Goal: Transaction & Acquisition: Purchase product/service

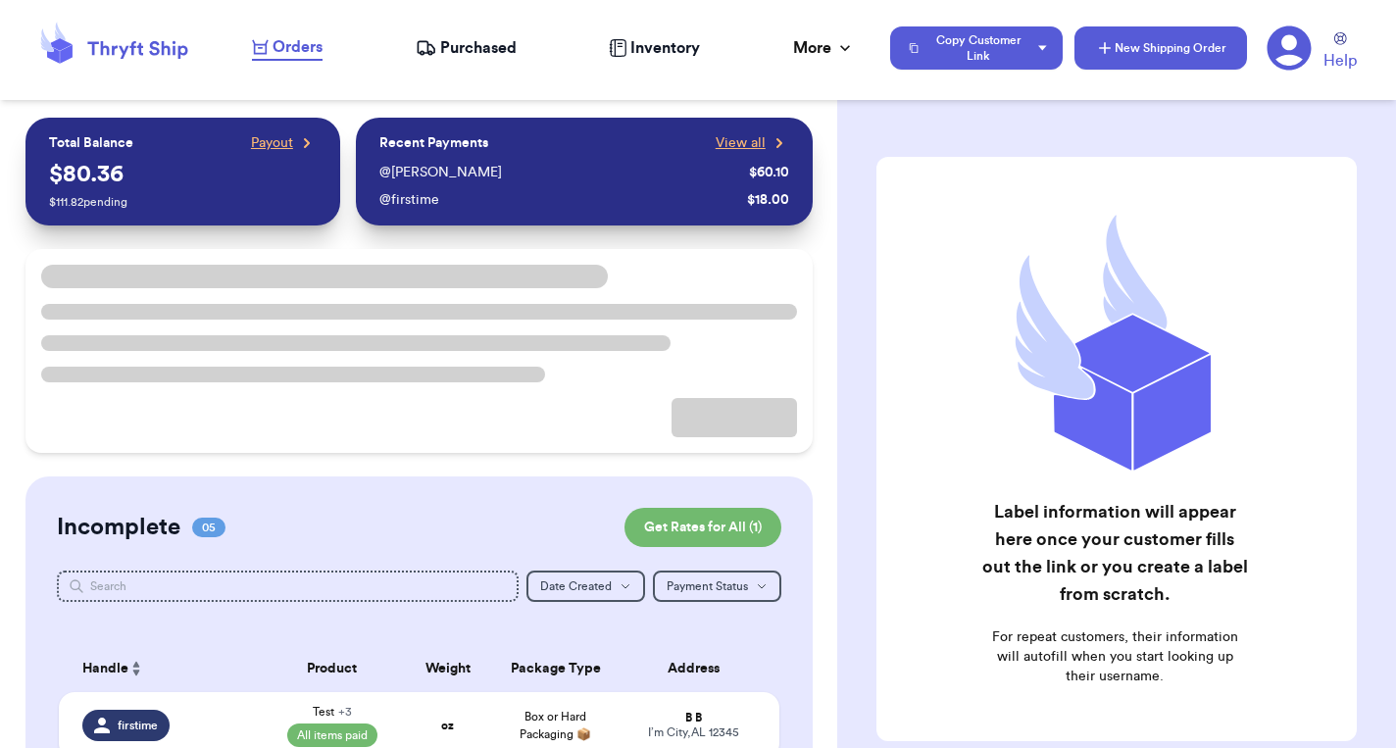
drag, startPoint x: 1294, startPoint y: 41, endPoint x: 1151, endPoint y: 51, distance: 143.5
click at [1294, 41] on icon at bounding box center [1289, 47] width 45 height 45
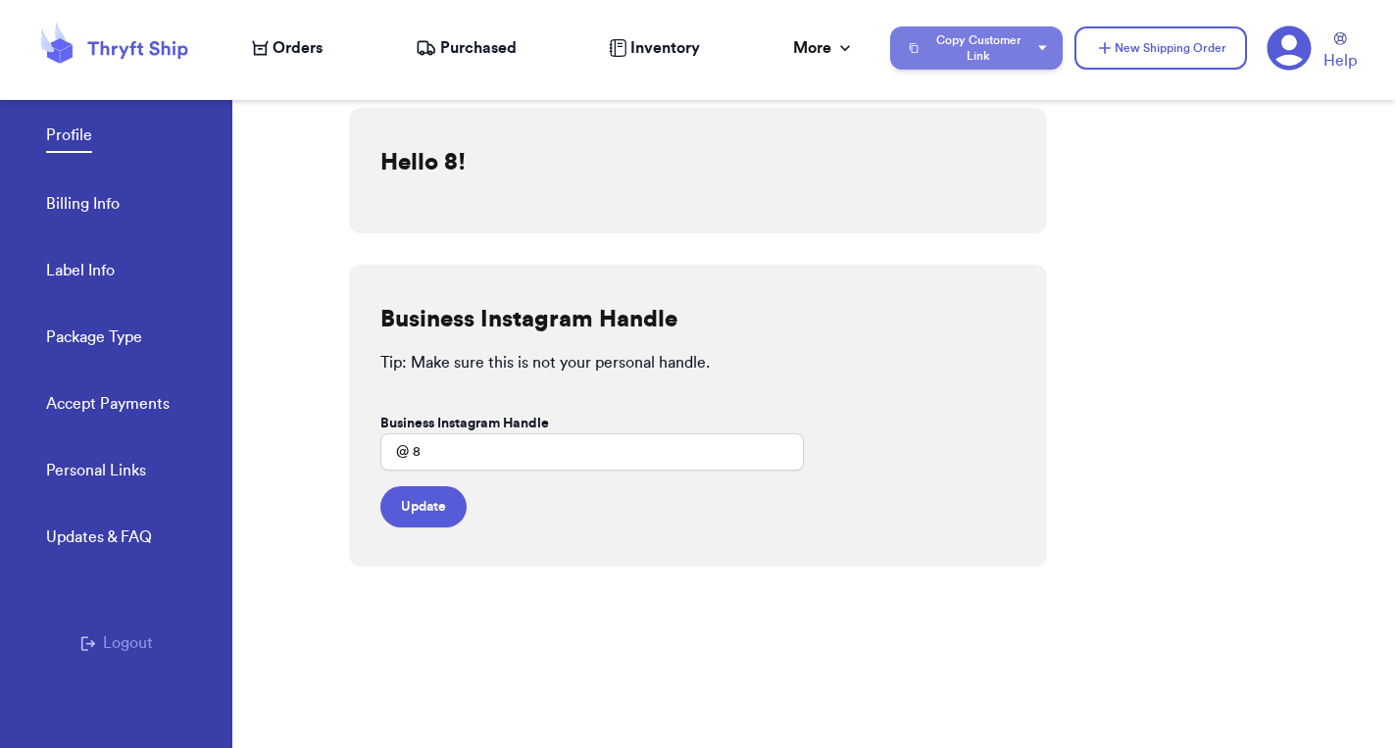
click at [1051, 56] on button "Copy Customer Link" at bounding box center [976, 47] width 173 height 43
click at [1091, 135] on div "🛒 Checkout link 📋 Submit Link" at bounding box center [992, 121] width 204 height 94
click at [1166, 216] on div "Hello 8! Business Instagram Handle Tip: Make sure this is not your personal han…" at bounding box center [872, 409] width 1047 height 680
click at [1040, 47] on icon "button" at bounding box center [1042, 47] width 9 height 5
click at [972, 40] on button "Copy Customer Link" at bounding box center [976, 47] width 173 height 43
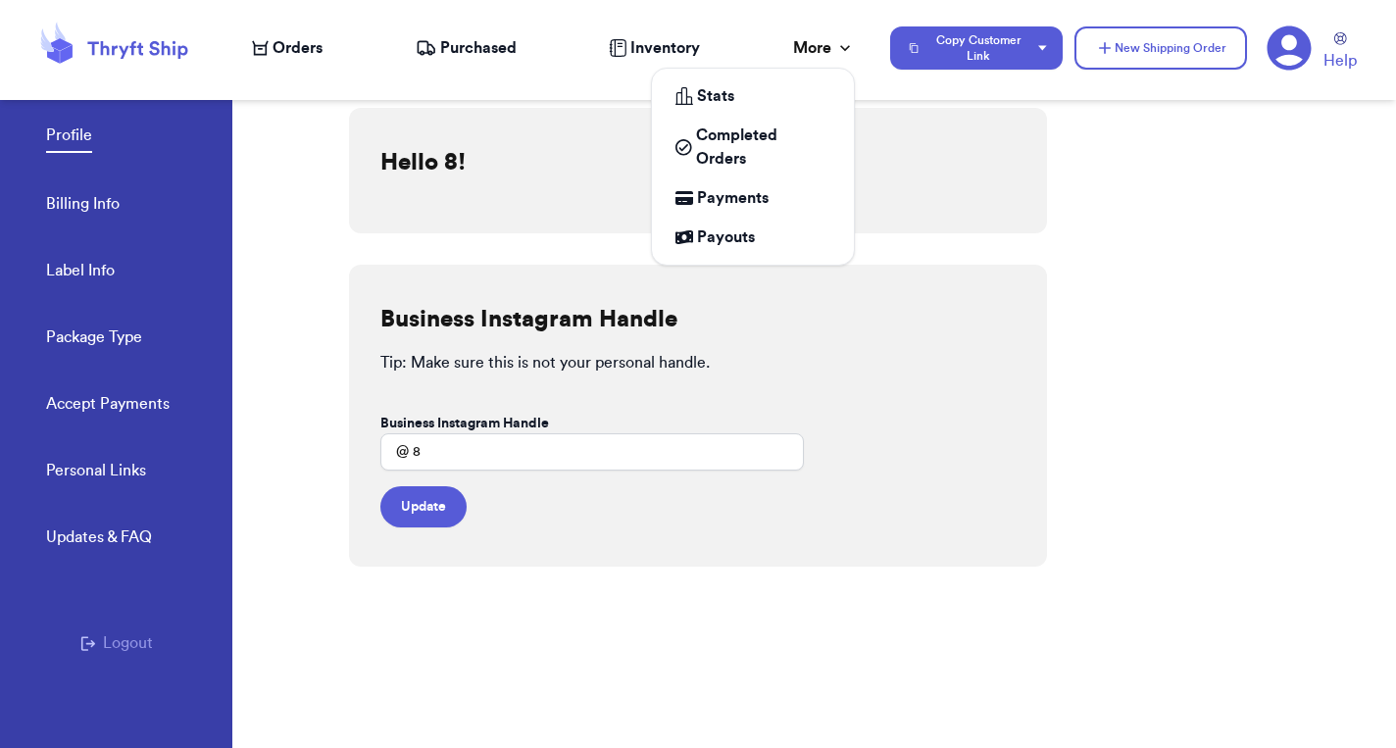
click at [841, 51] on icon at bounding box center [845, 48] width 20 height 20
click at [841, 49] on icon at bounding box center [845, 48] width 10 height 6
click at [844, 39] on icon at bounding box center [845, 48] width 20 height 20
click at [807, 47] on div "More" at bounding box center [824, 48] width 62 height 24
click at [842, 41] on icon at bounding box center [845, 48] width 20 height 20
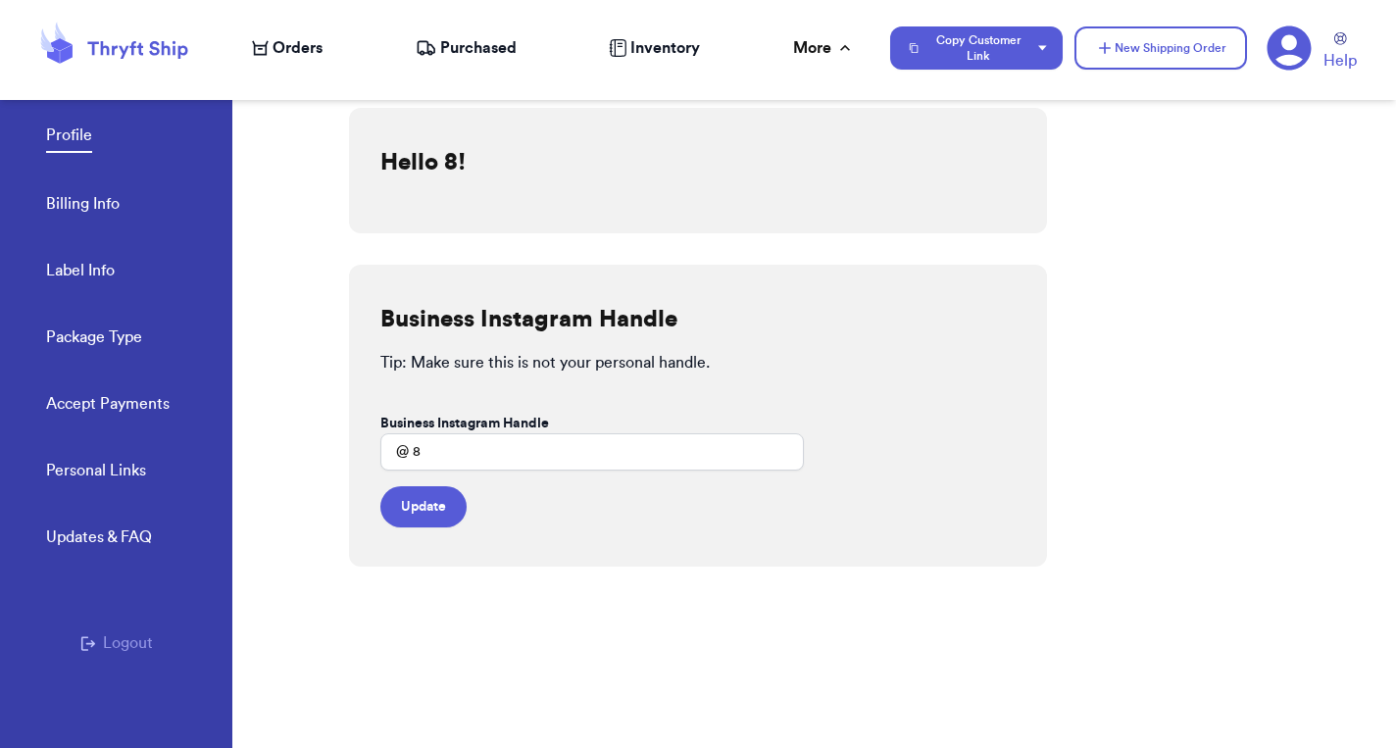
click at [989, 286] on div "Business Instagram Handle Tip: Make sure this is not your personal handle. Busi…" at bounding box center [698, 416] width 698 height 302
click at [160, 399] on link "Accept Payments" at bounding box center [108, 405] width 124 height 27
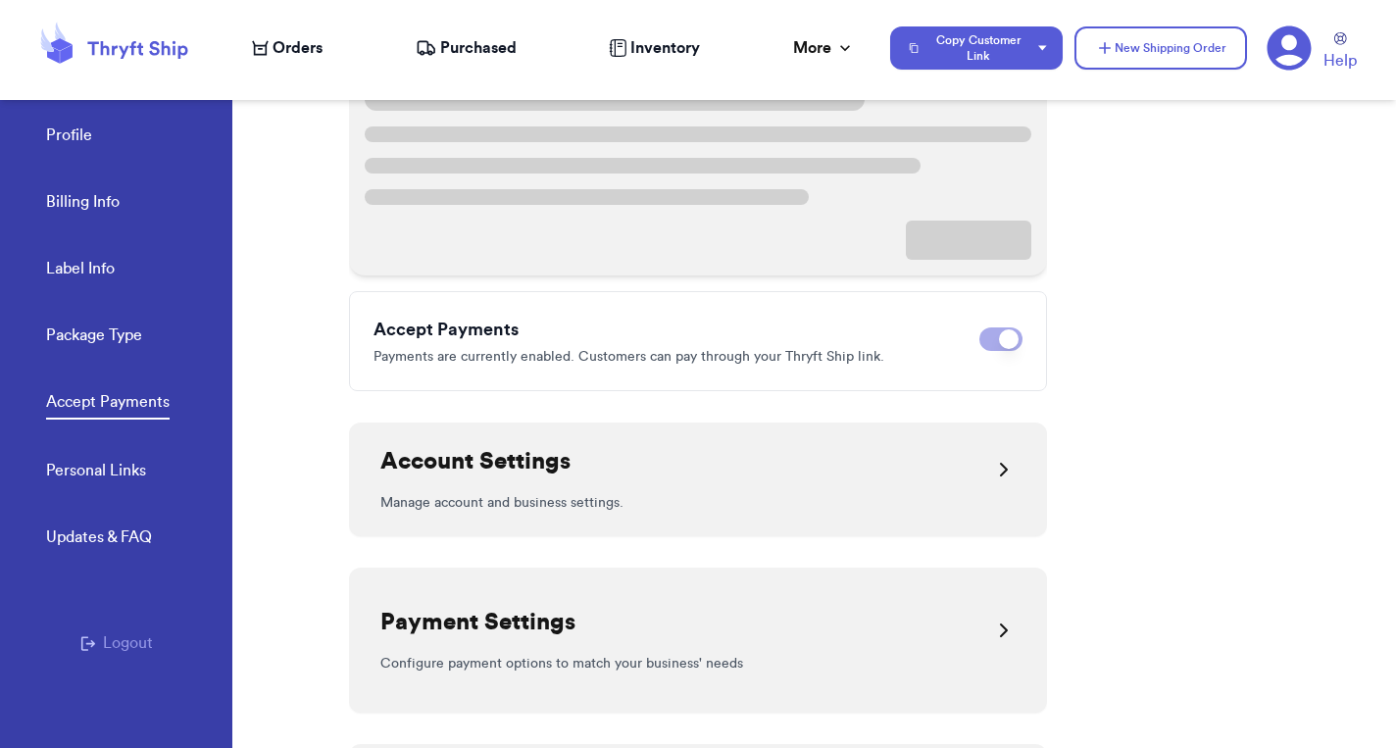
scroll to position [378, 0]
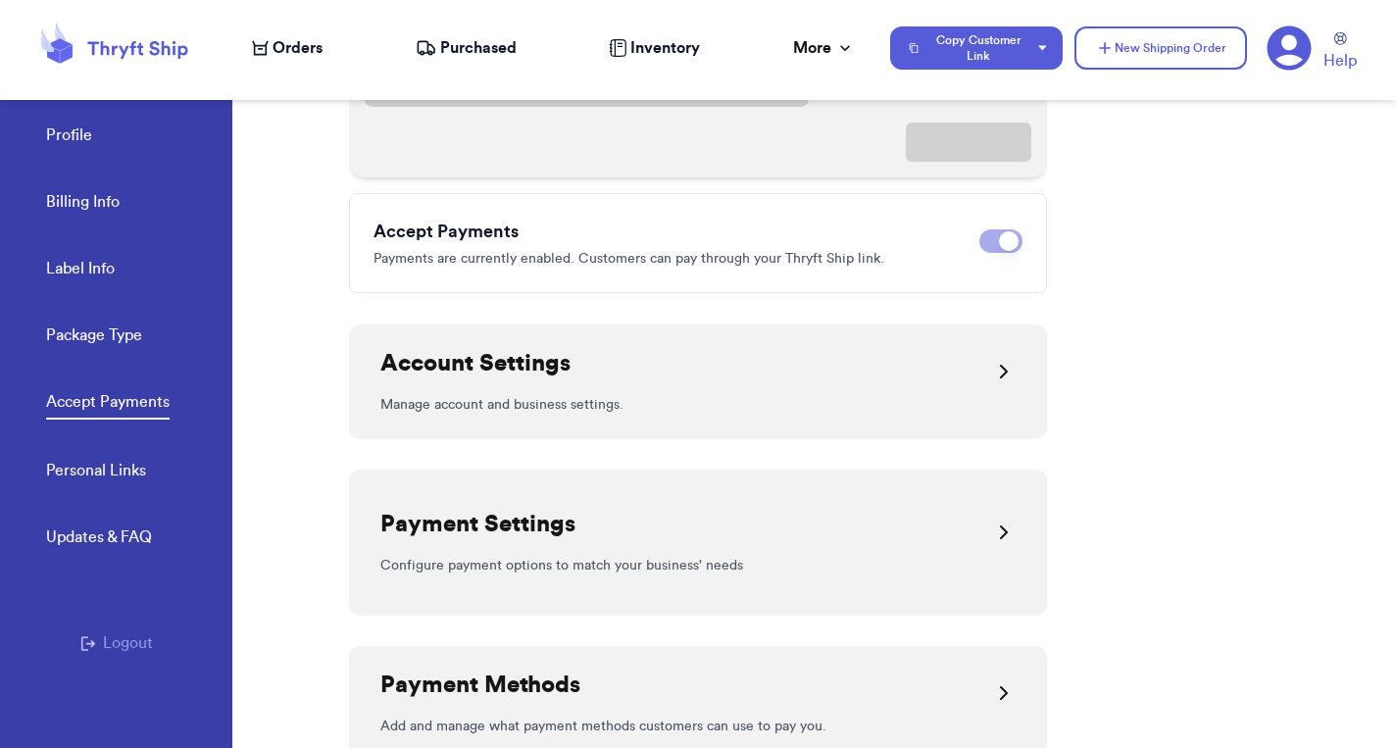
click at [597, 527] on div "Payment Settings" at bounding box center [697, 532] width 635 height 47
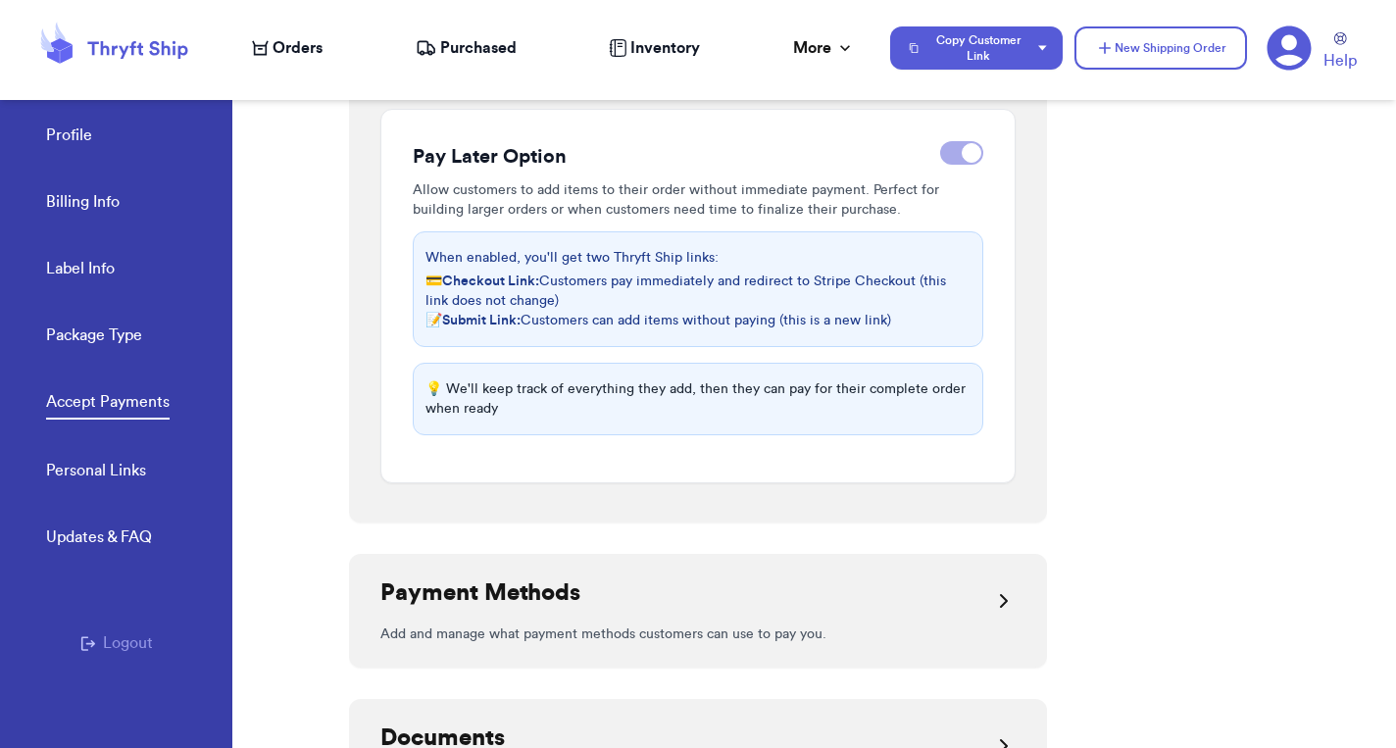
scroll to position [664, 0]
click at [993, 65] on button "Copy Customer Link" at bounding box center [976, 47] width 173 height 43
click at [1041, 47] on icon "button" at bounding box center [1042, 47] width 9 height 5
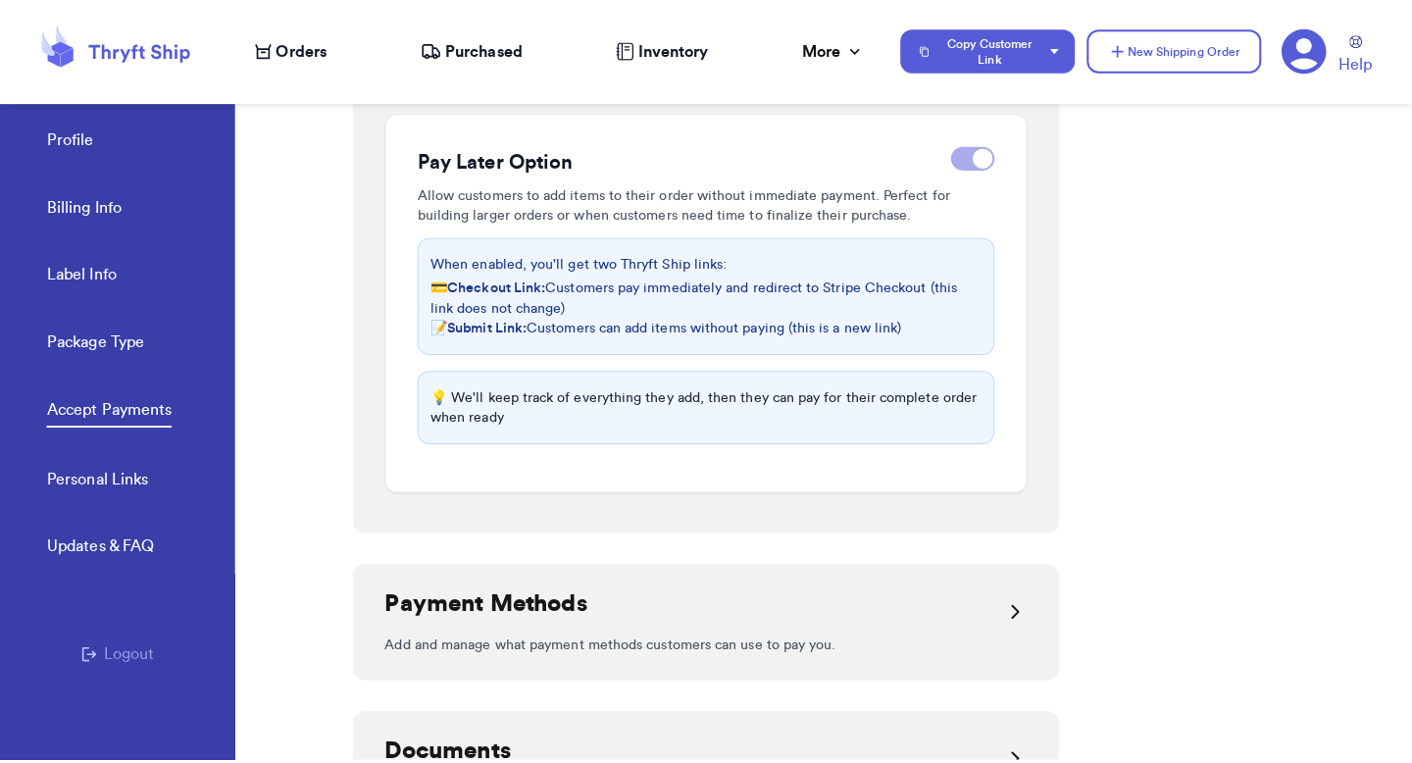
scroll to position [22, 0]
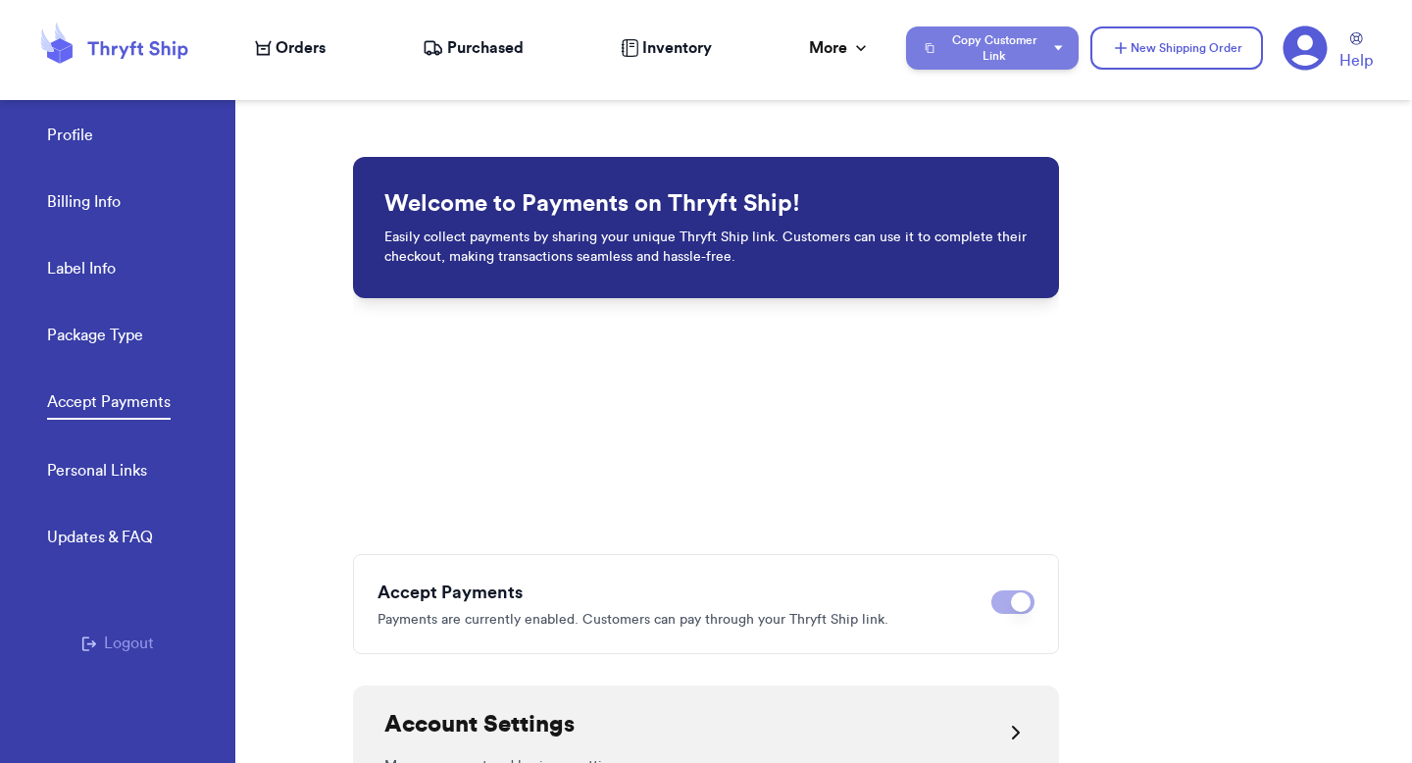
click at [1001, 52] on button "Copy Customer Link" at bounding box center [992, 47] width 173 height 43
click at [1017, 49] on button "Copy Customer Link" at bounding box center [992, 47] width 173 height 43
click at [1007, 47] on button "Copy Customer Link" at bounding box center [992, 47] width 173 height 43
drag, startPoint x: 982, startPoint y: 135, endPoint x: 1065, endPoint y: 78, distance: 100.9
click at [982, 135] on button "📋 Submit Link" at bounding box center [992, 146] width 173 height 43
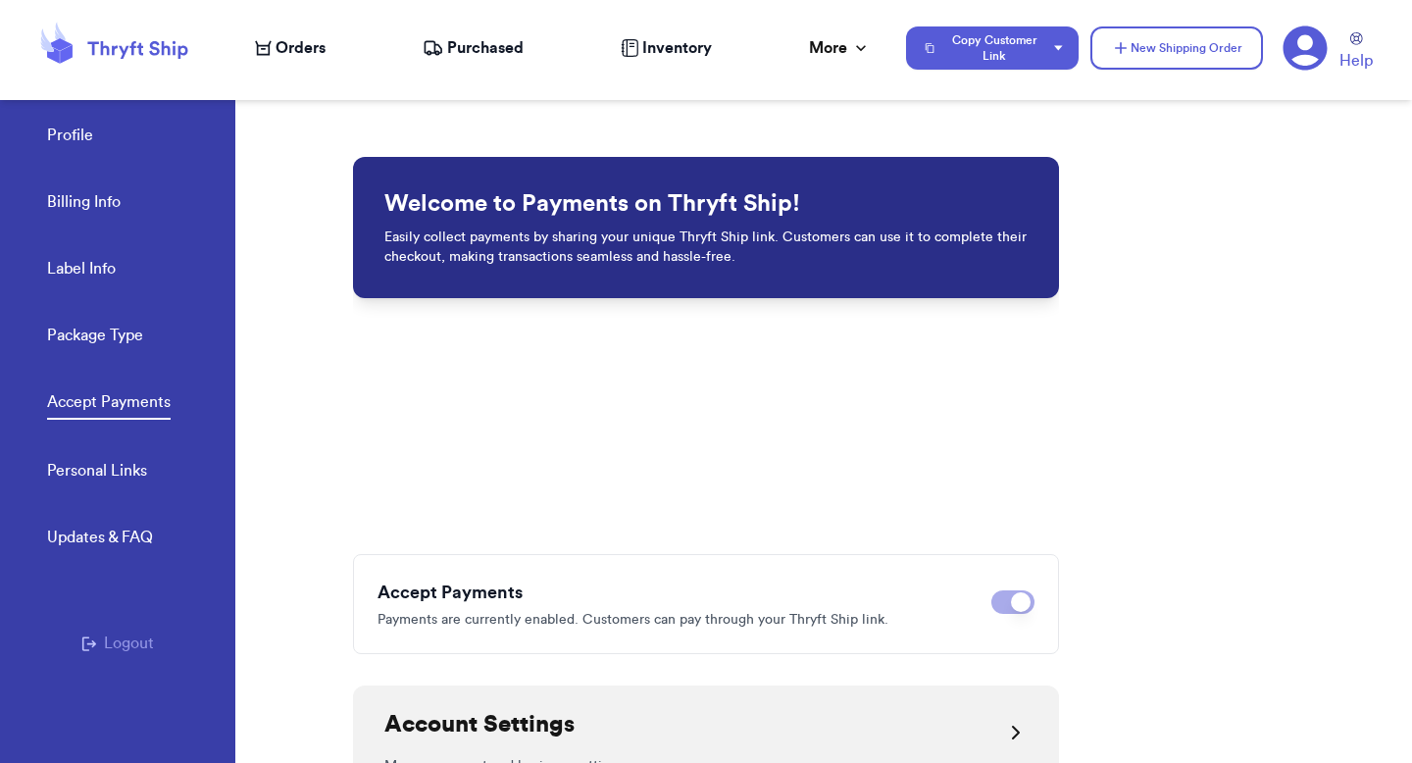
click at [281, 43] on span "Orders" at bounding box center [301, 48] width 50 height 24
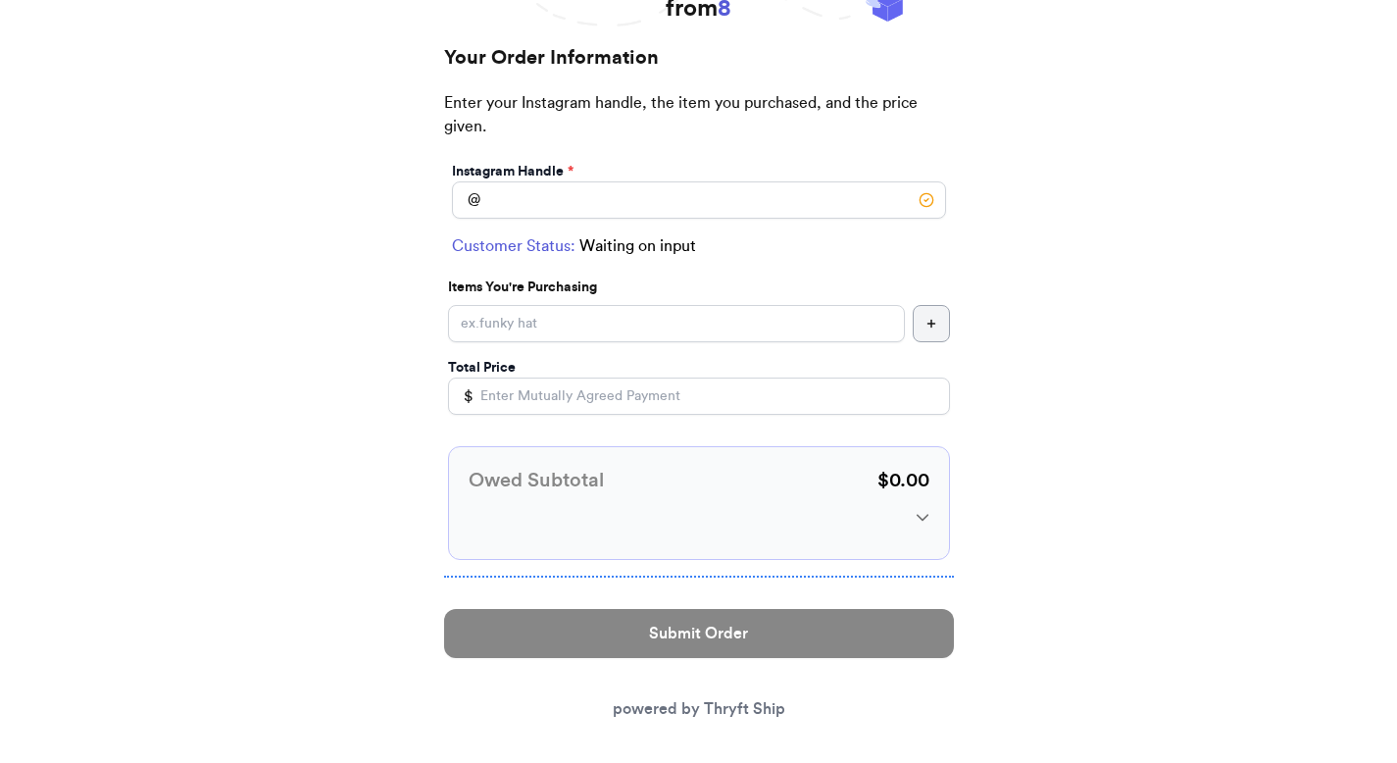
scroll to position [158, 0]
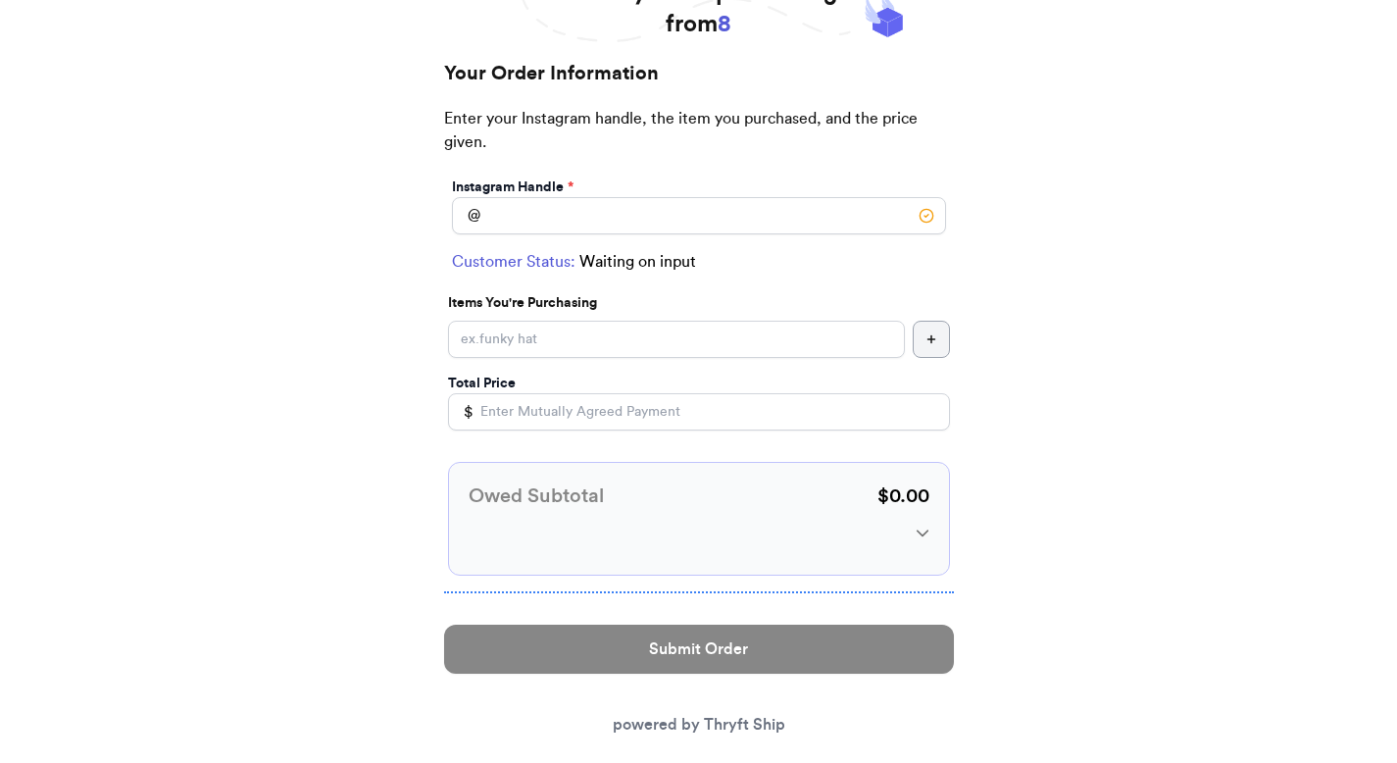
click at [912, 534] on div at bounding box center [699, 533] width 461 height 14
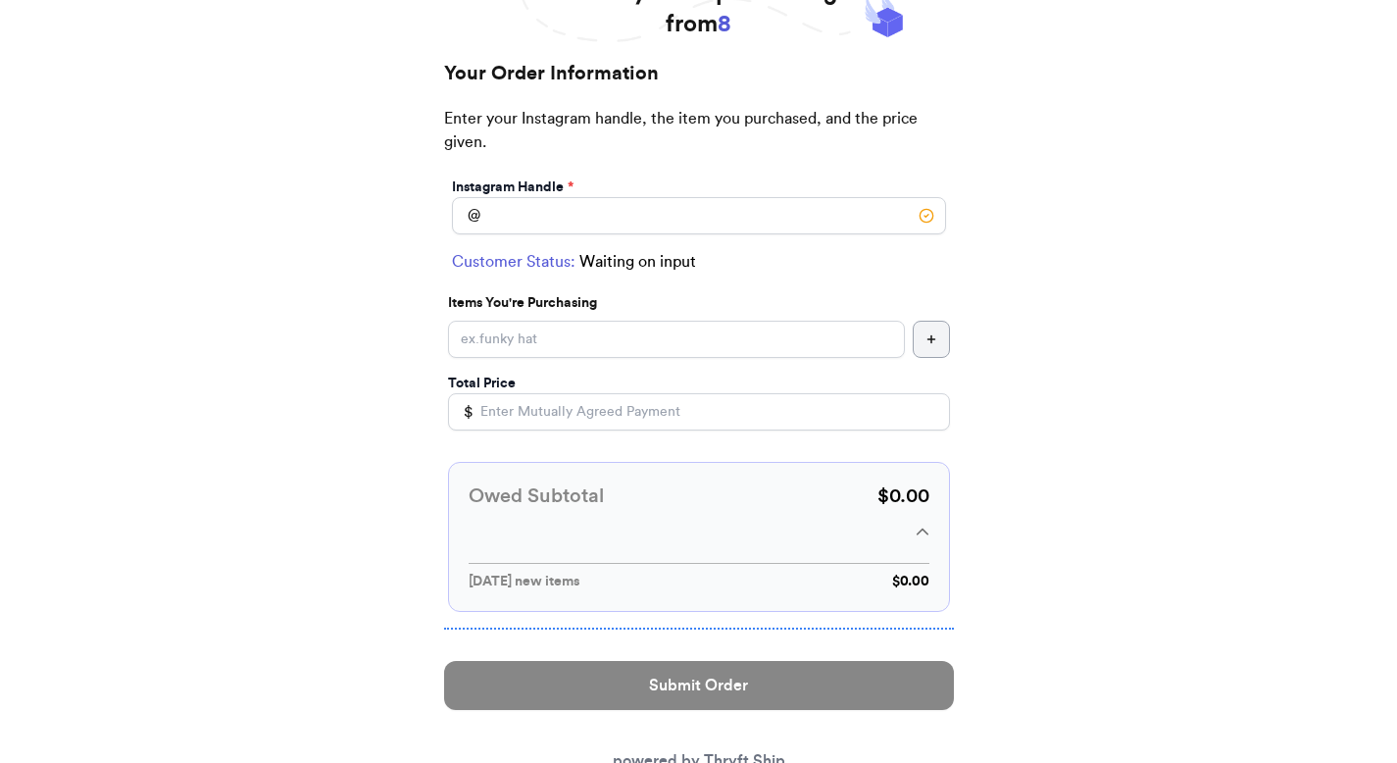
click at [912, 534] on div at bounding box center [699, 533] width 461 height 14
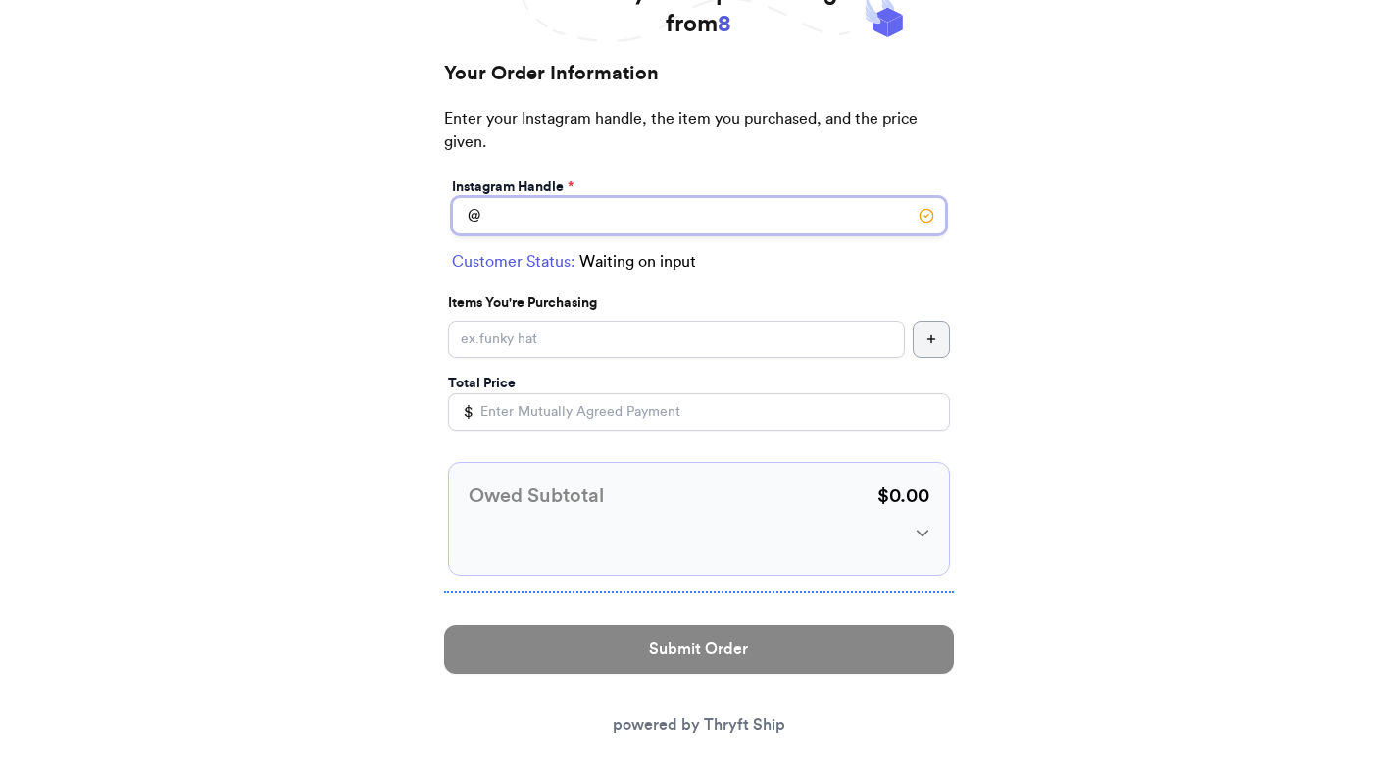
click at [620, 231] on input "Instagram Handle *" at bounding box center [699, 215] width 494 height 37
type input "[PERSON_NAME]"
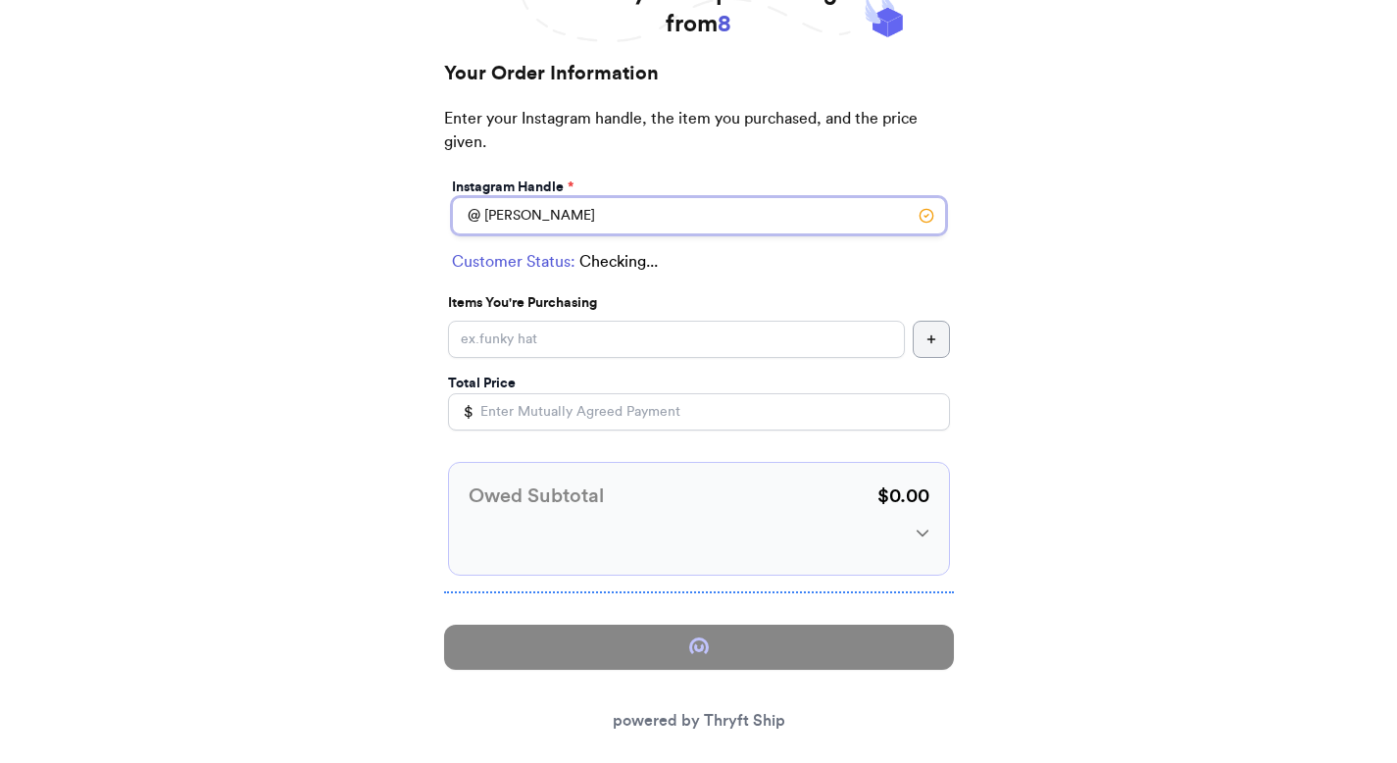
select select "FL"
type input "Line"
type input "12345"
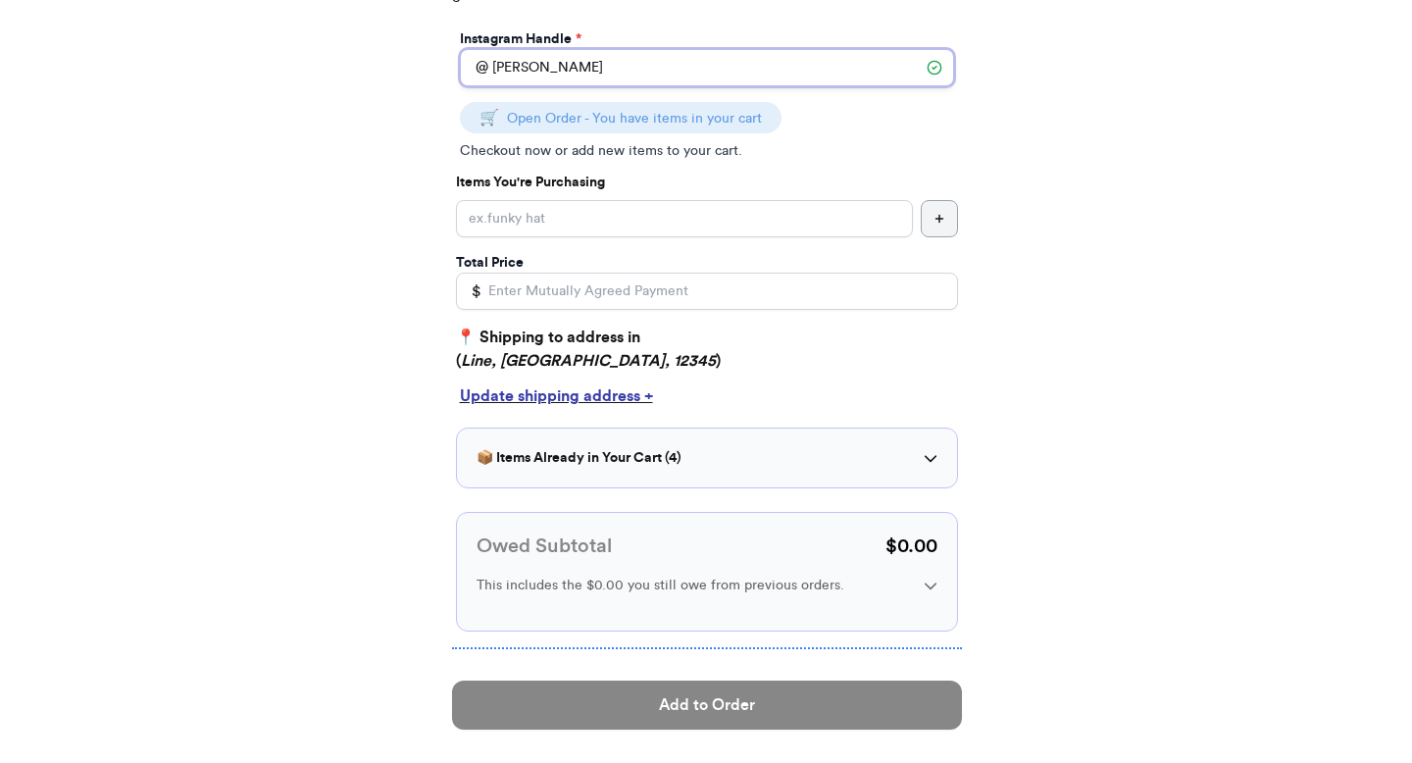
scroll to position [305, 0]
type input "[PERSON_NAME]"
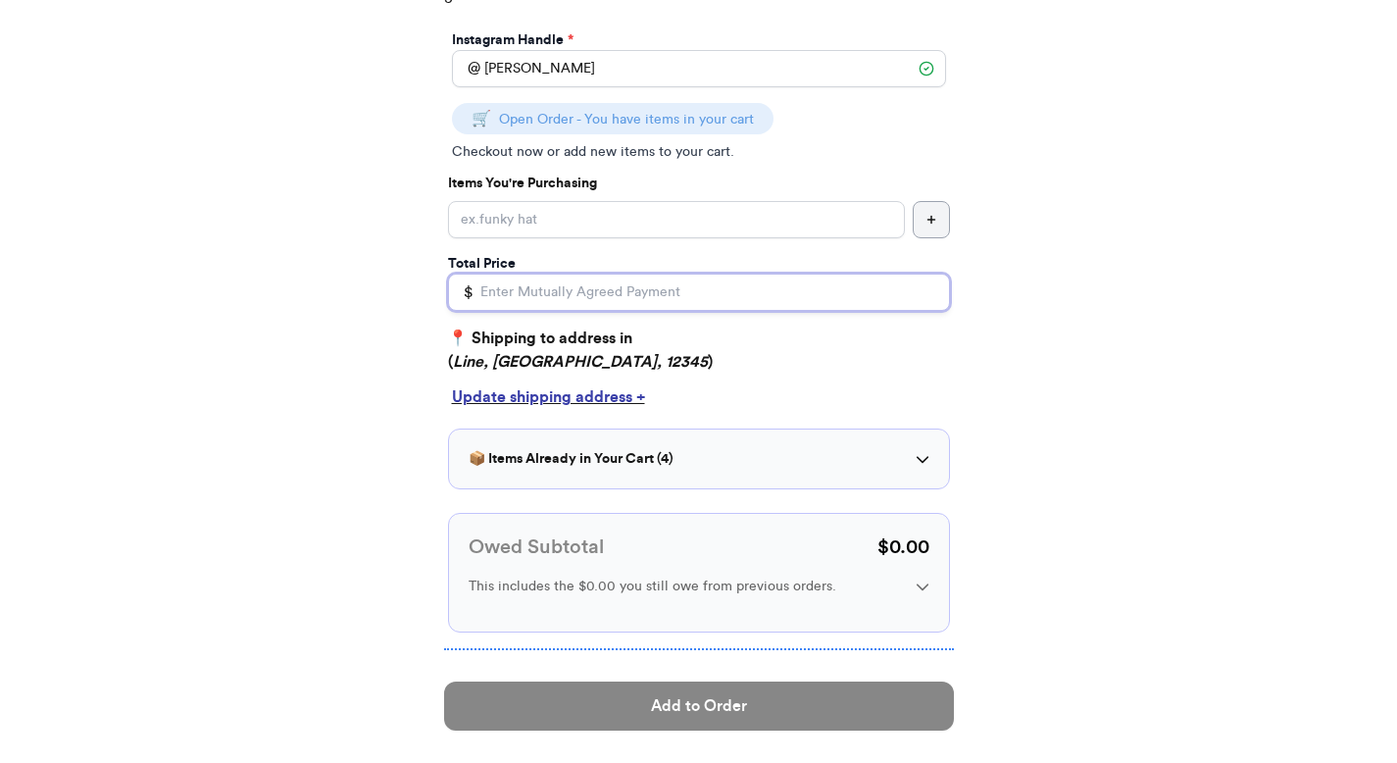
click at [559, 308] on input "Total Price" at bounding box center [699, 292] width 502 height 37
type input "0"
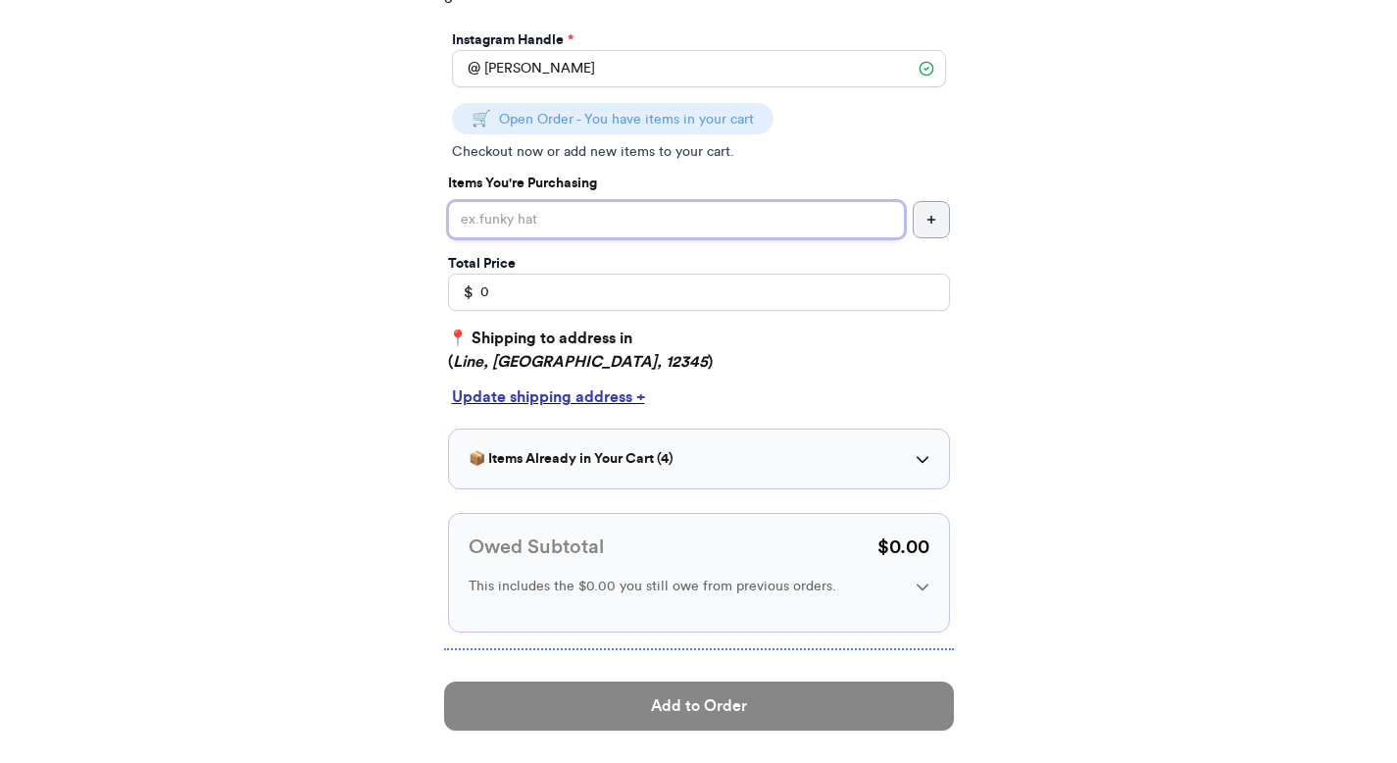
click at [566, 207] on input "Instagram Handle *" at bounding box center [676, 219] width 457 height 37
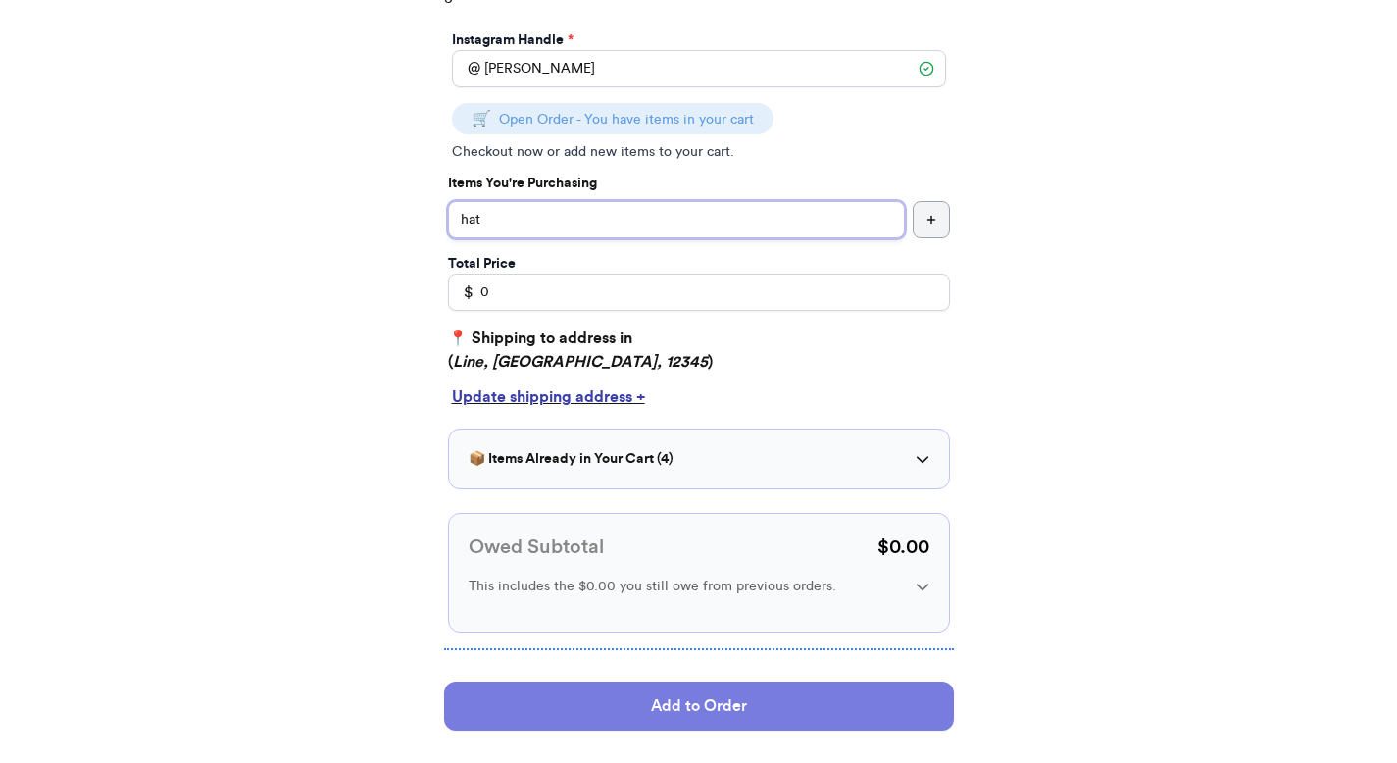
type input "hat"
click at [583, 700] on button "Add to Order" at bounding box center [699, 705] width 510 height 49
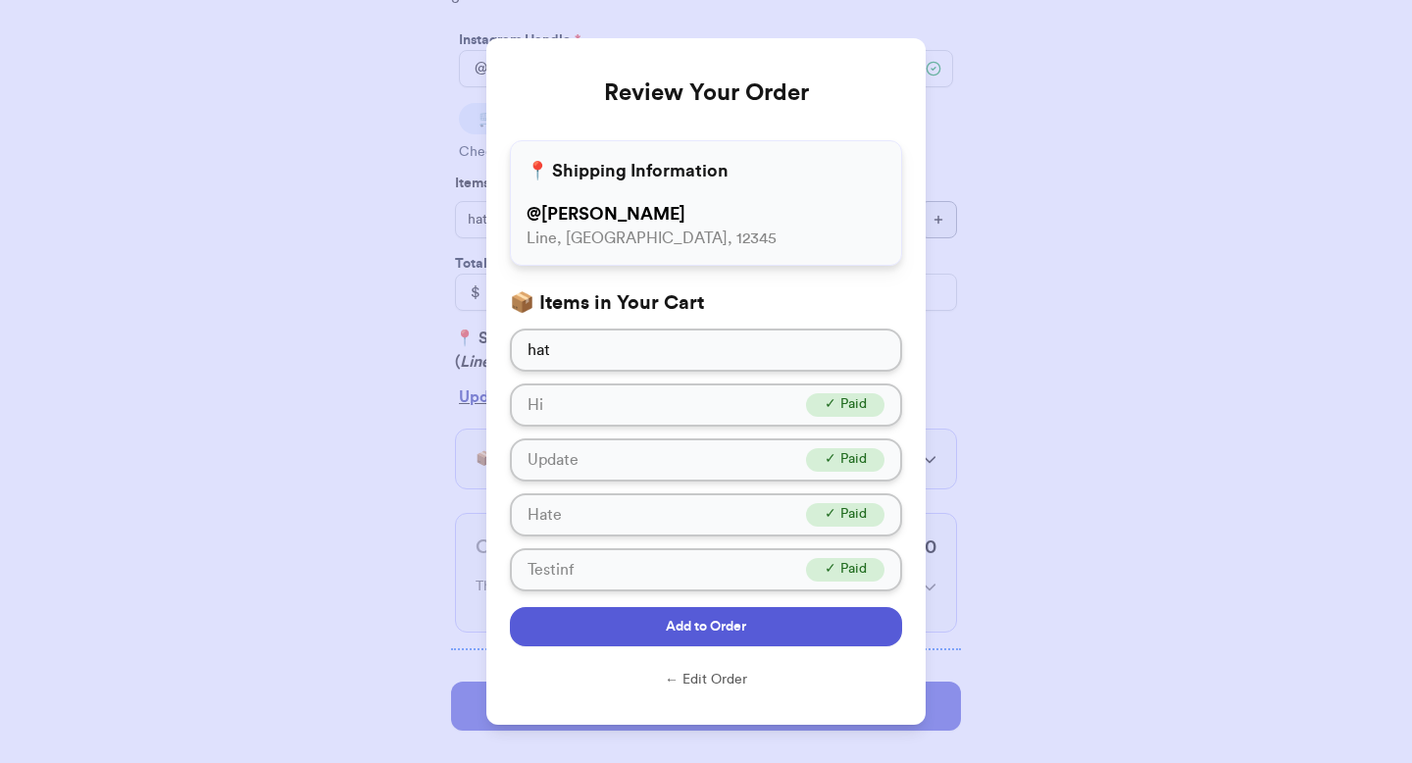
click at [646, 621] on button "Add to Order" at bounding box center [706, 626] width 392 height 39
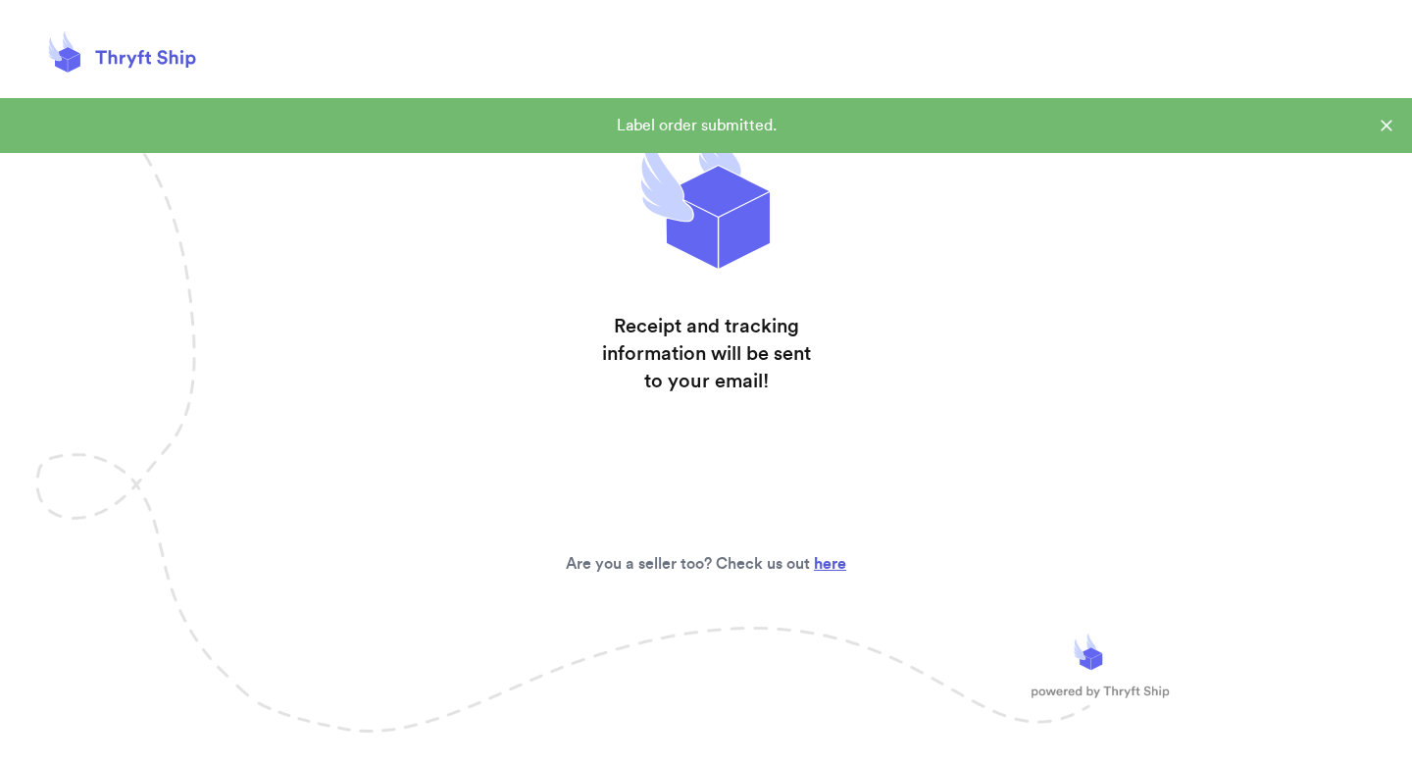
scroll to position [0, 0]
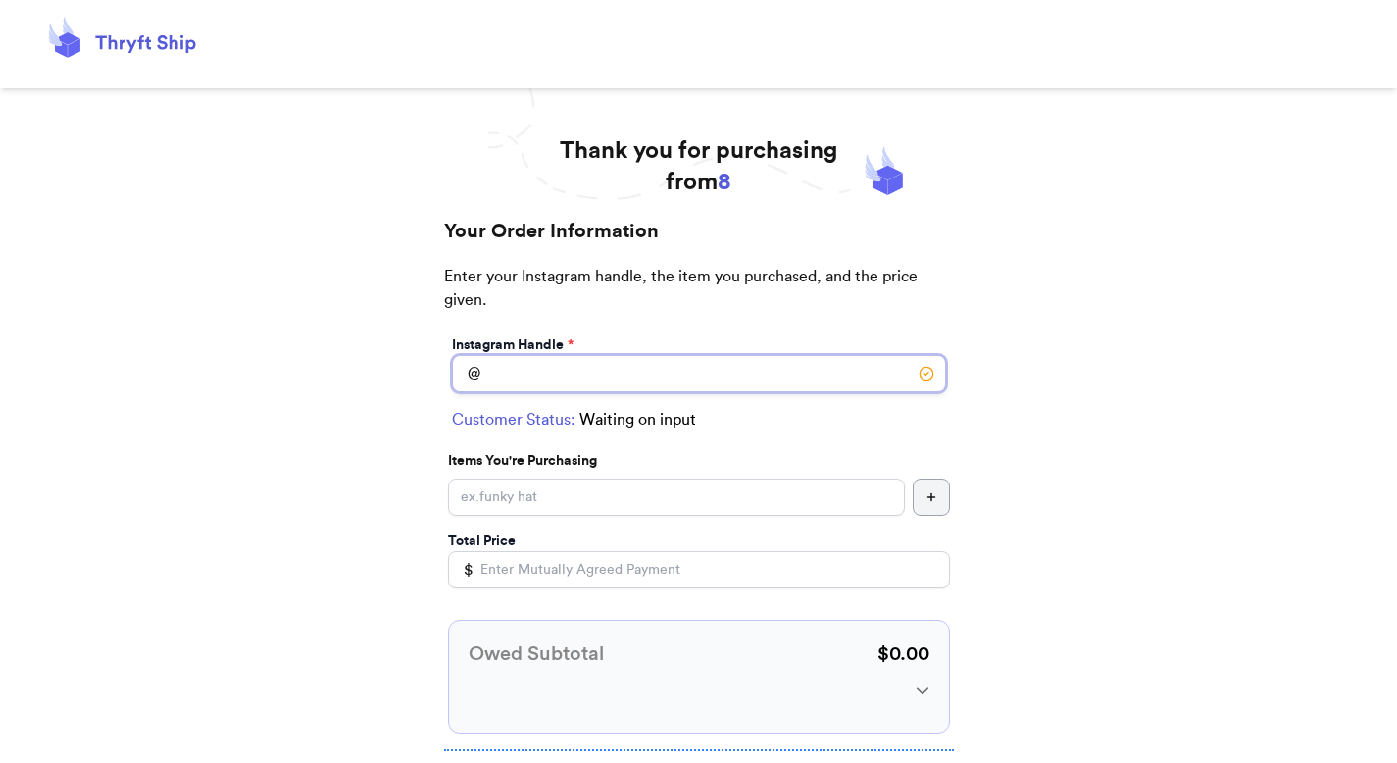
click at [565, 373] on input "Instagram Handle *" at bounding box center [699, 373] width 494 height 37
type input "[PERSON_NAME]"
select select "FL"
type input "Line"
type input "12345"
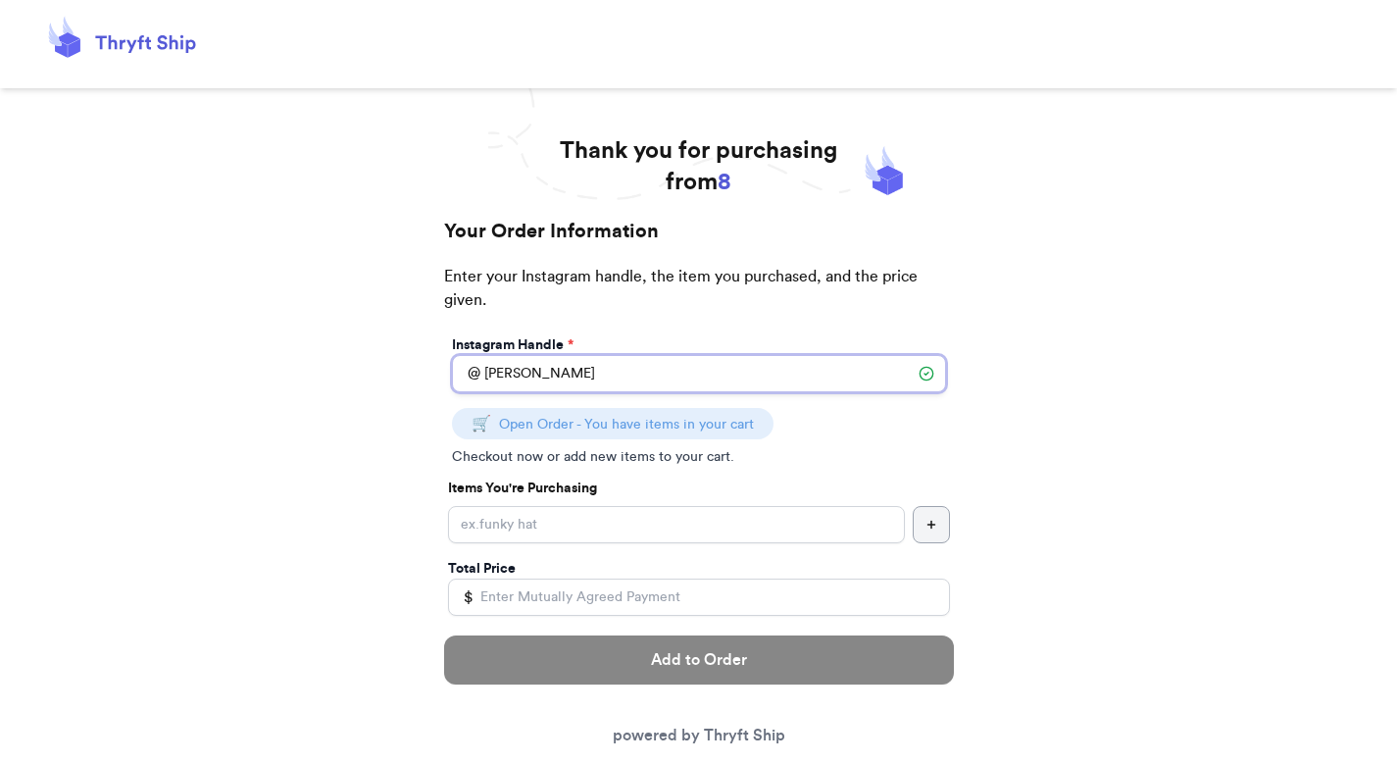
type input "[PERSON_NAME]"
click at [589, 519] on input "Instagram Handle *" at bounding box center [676, 524] width 457 height 37
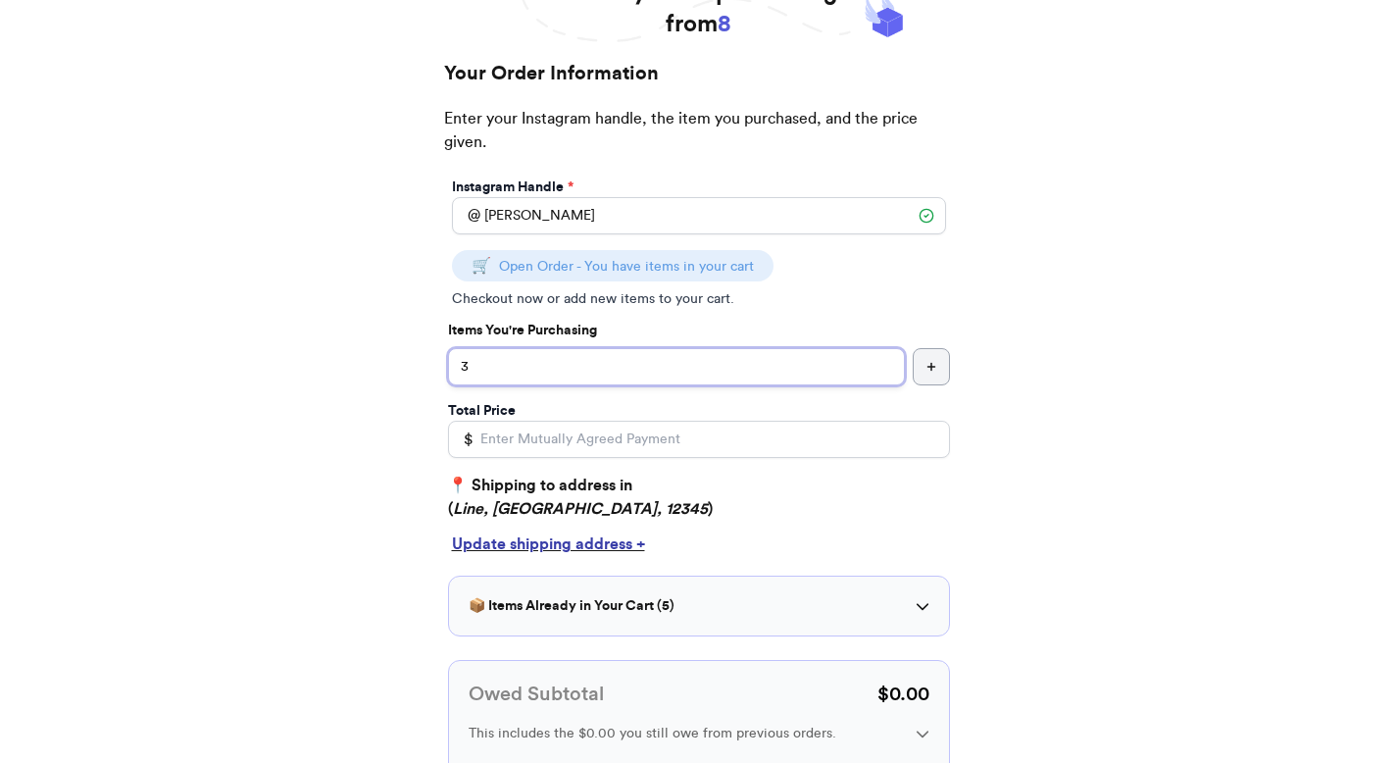
scroll to position [200, 0]
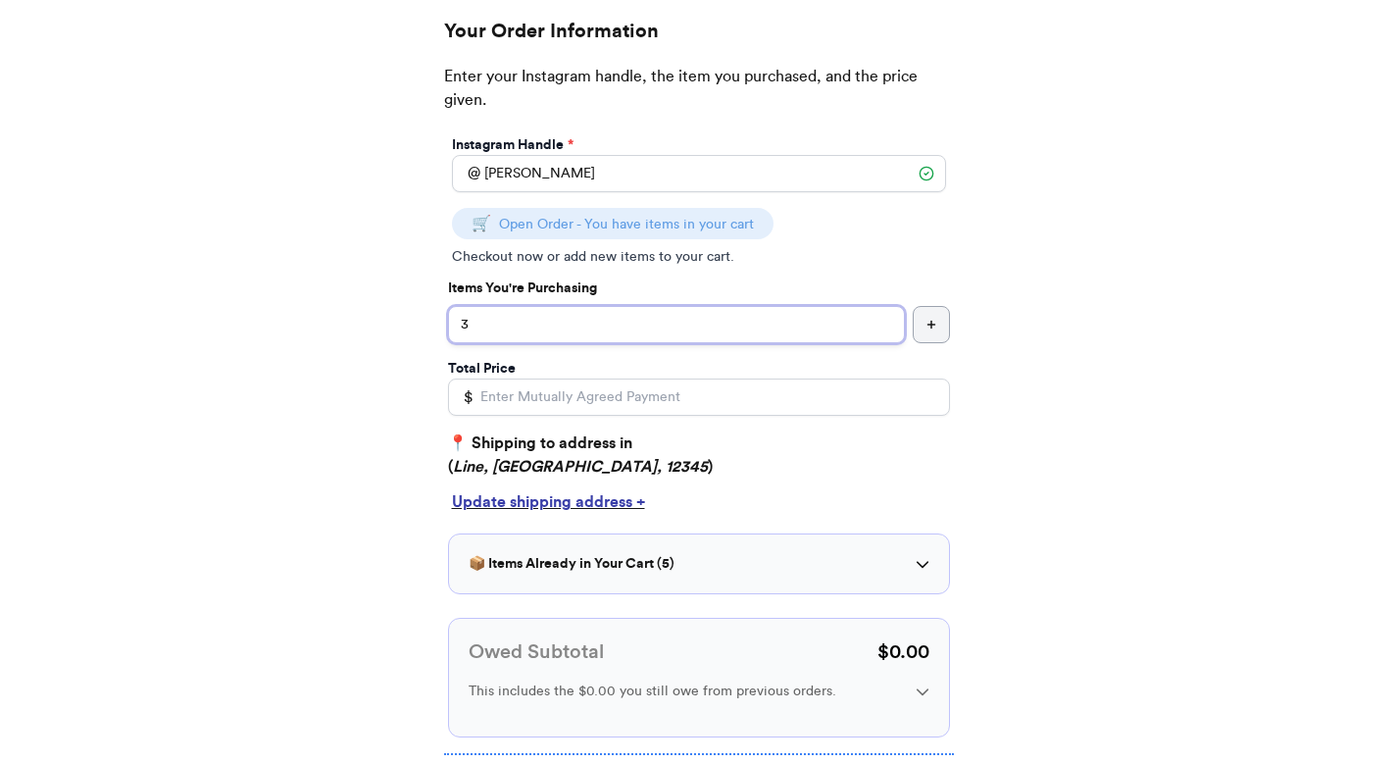
type input "3"
click at [579, 563] on h3 "📦 Items Already in Your Cart ( 5 )" at bounding box center [572, 564] width 206 height 20
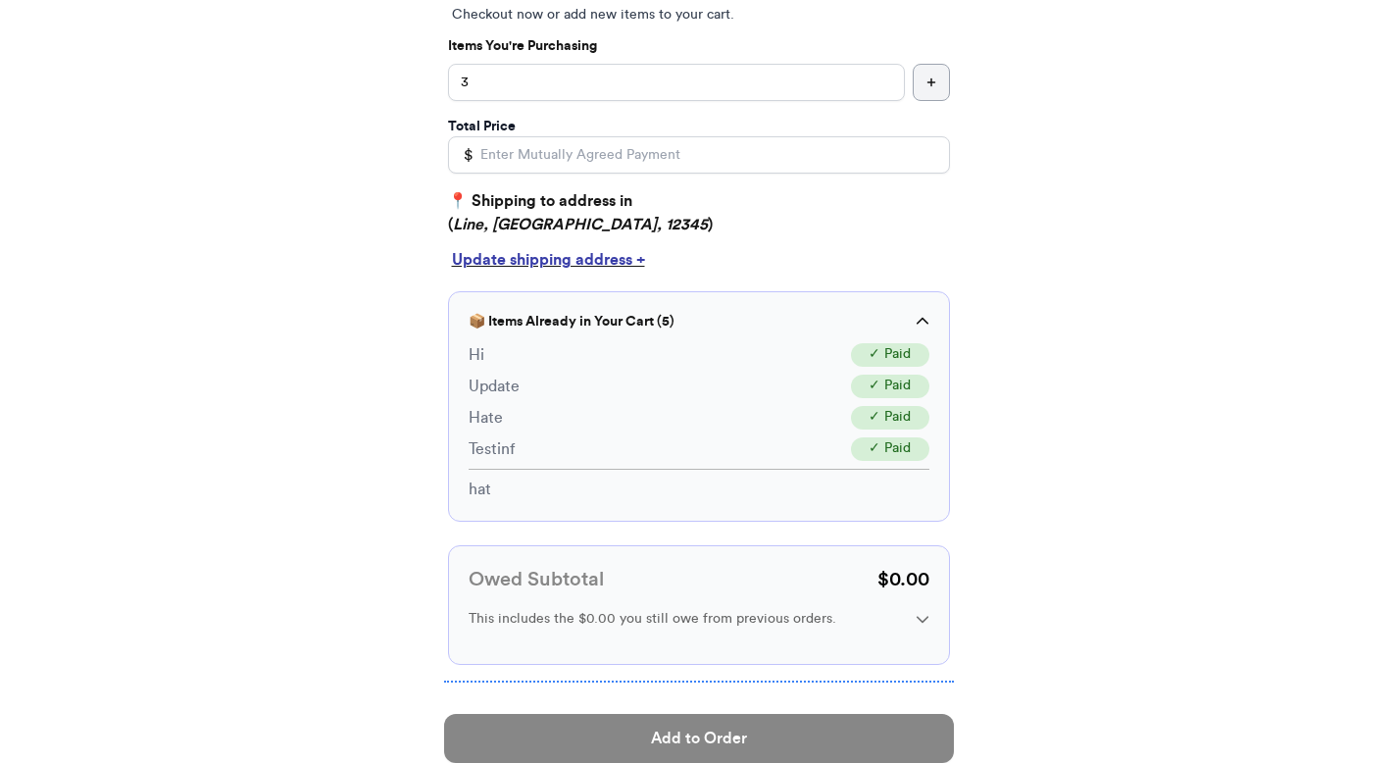
scroll to position [442, 0]
click at [537, 158] on input "Total Price" at bounding box center [699, 154] width 502 height 37
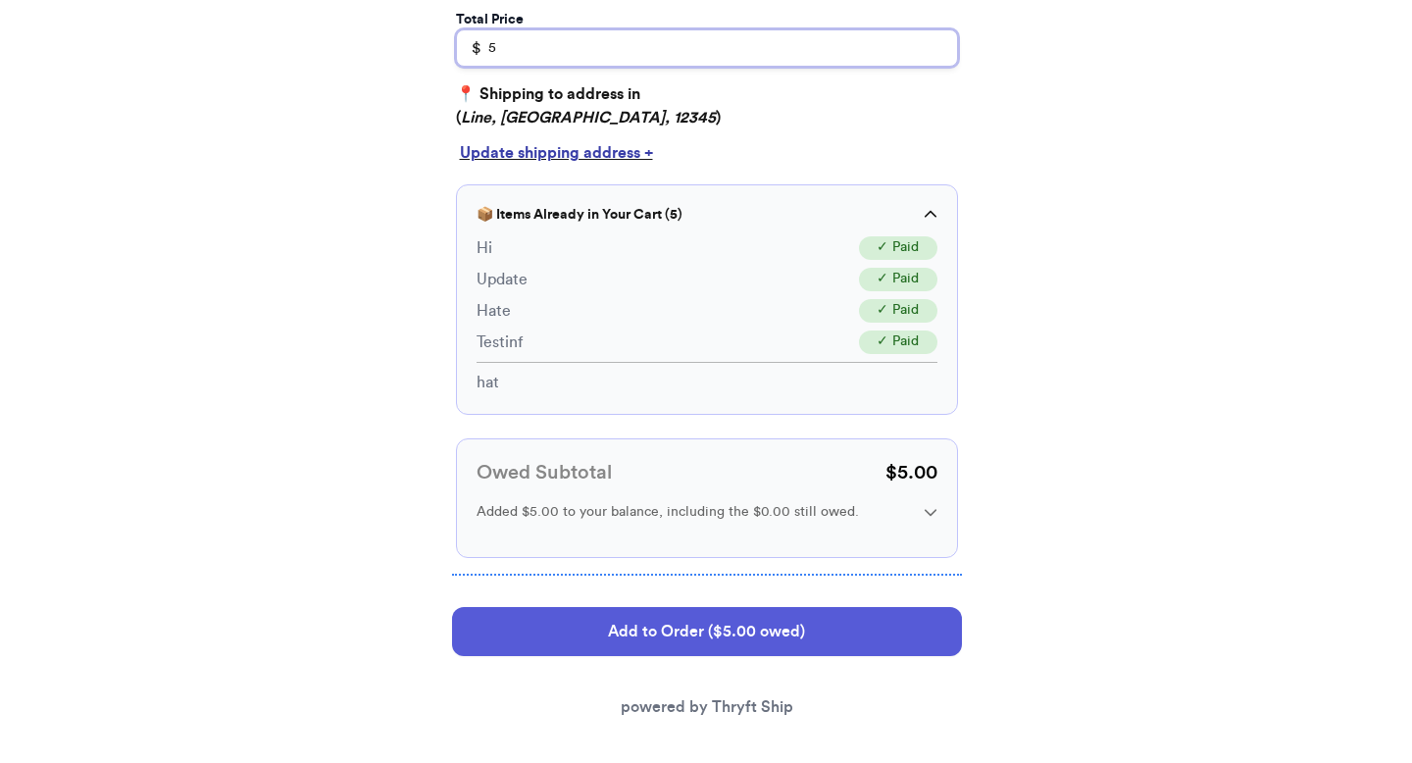
scroll to position [557, 0]
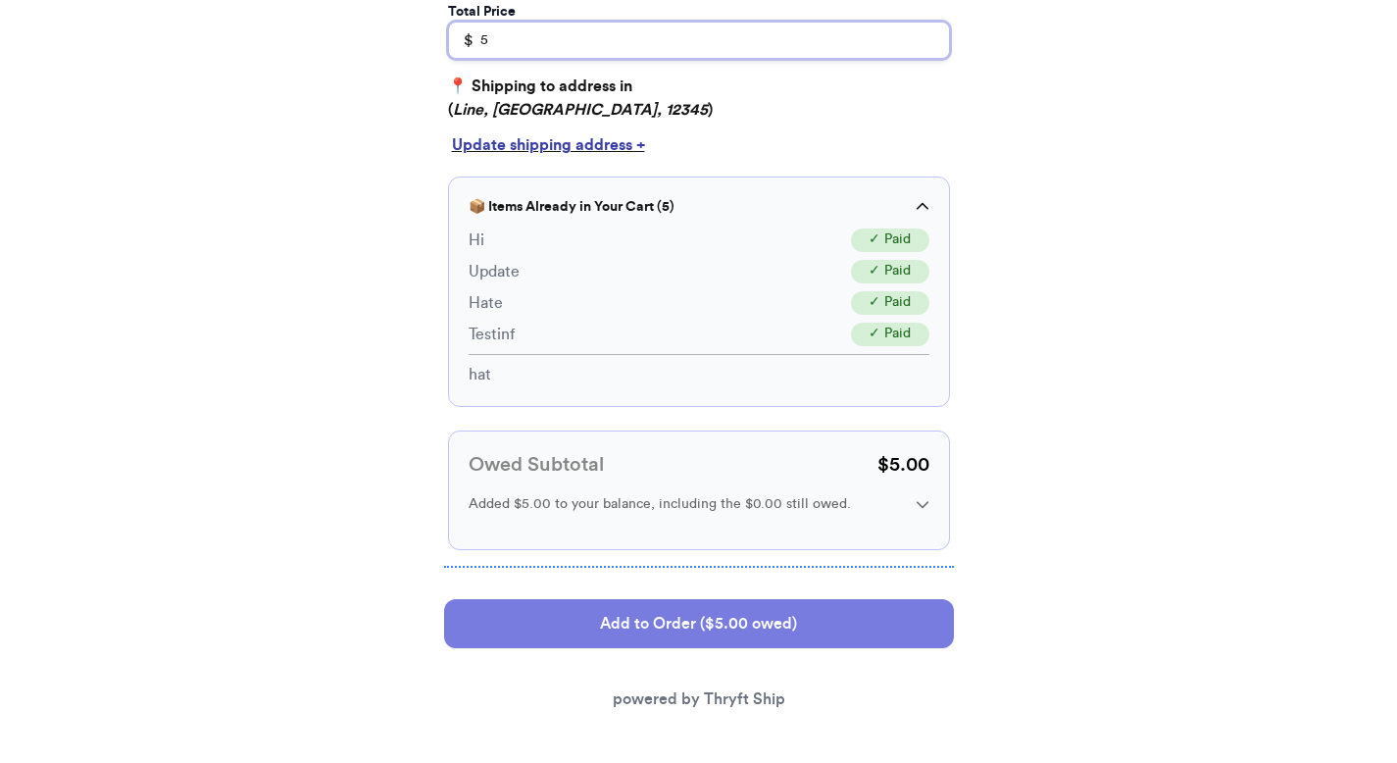
type input "5"
click at [643, 628] on button "Add to Order ($5.00 owed)" at bounding box center [699, 623] width 510 height 49
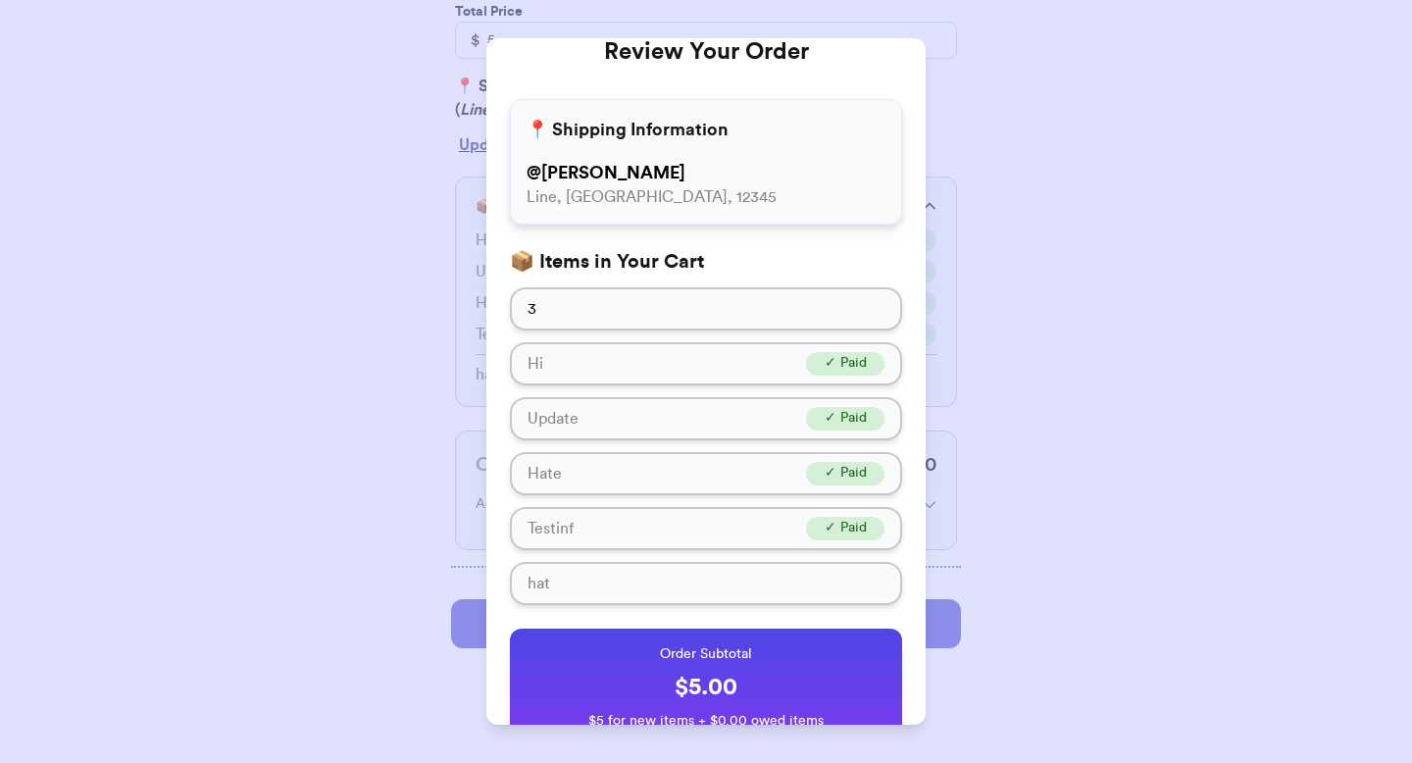
scroll to position [208, 0]
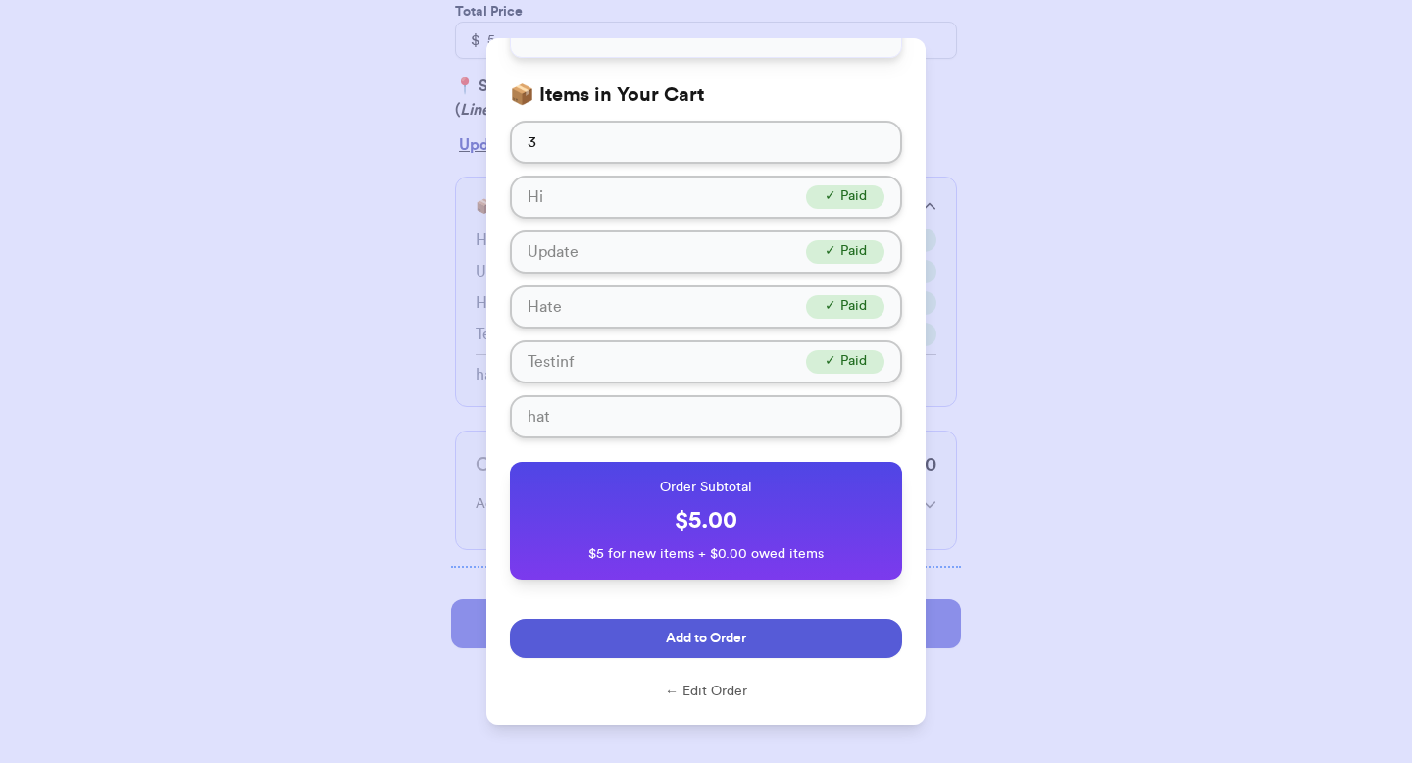
click at [699, 630] on span "Add to Order" at bounding box center [706, 639] width 80 height 20
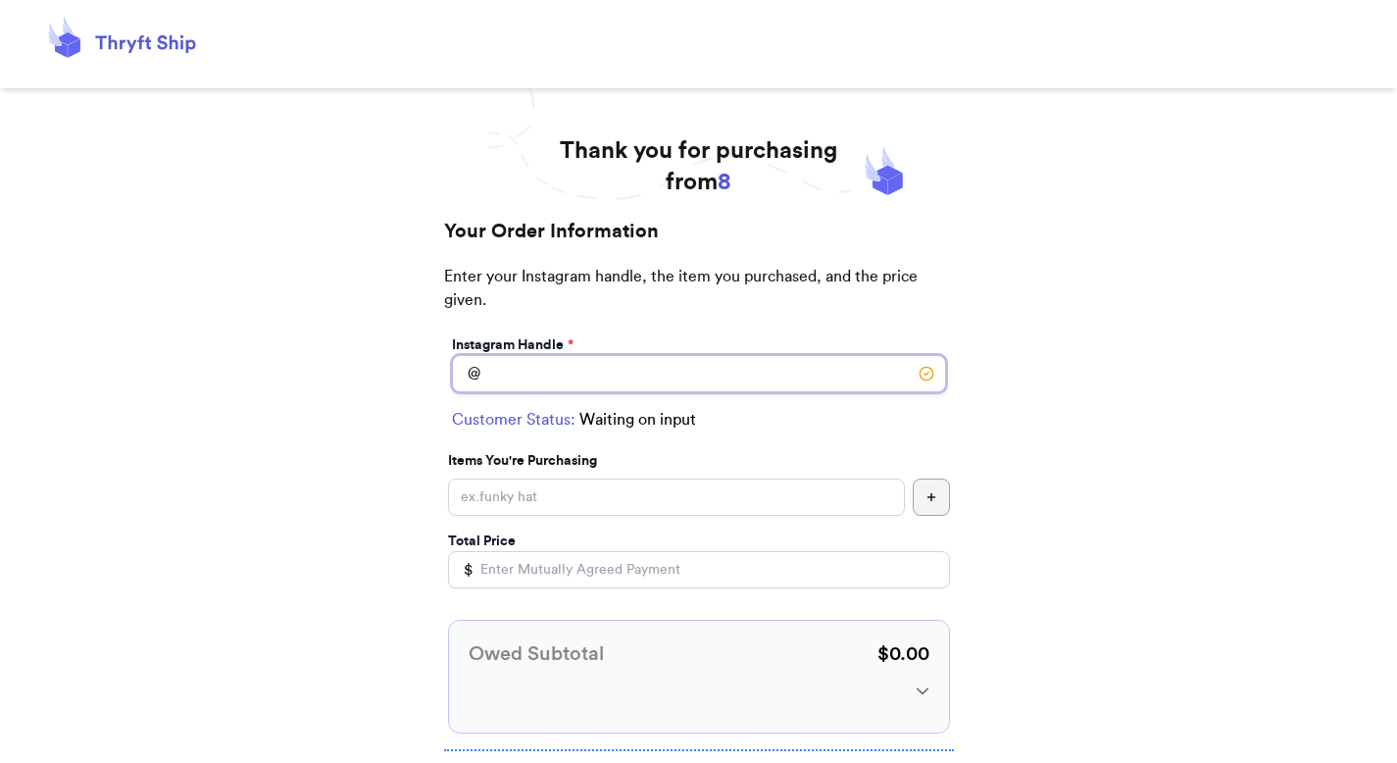
click at [583, 371] on input "Instagram Handle *" at bounding box center [699, 373] width 494 height 37
type input "g"
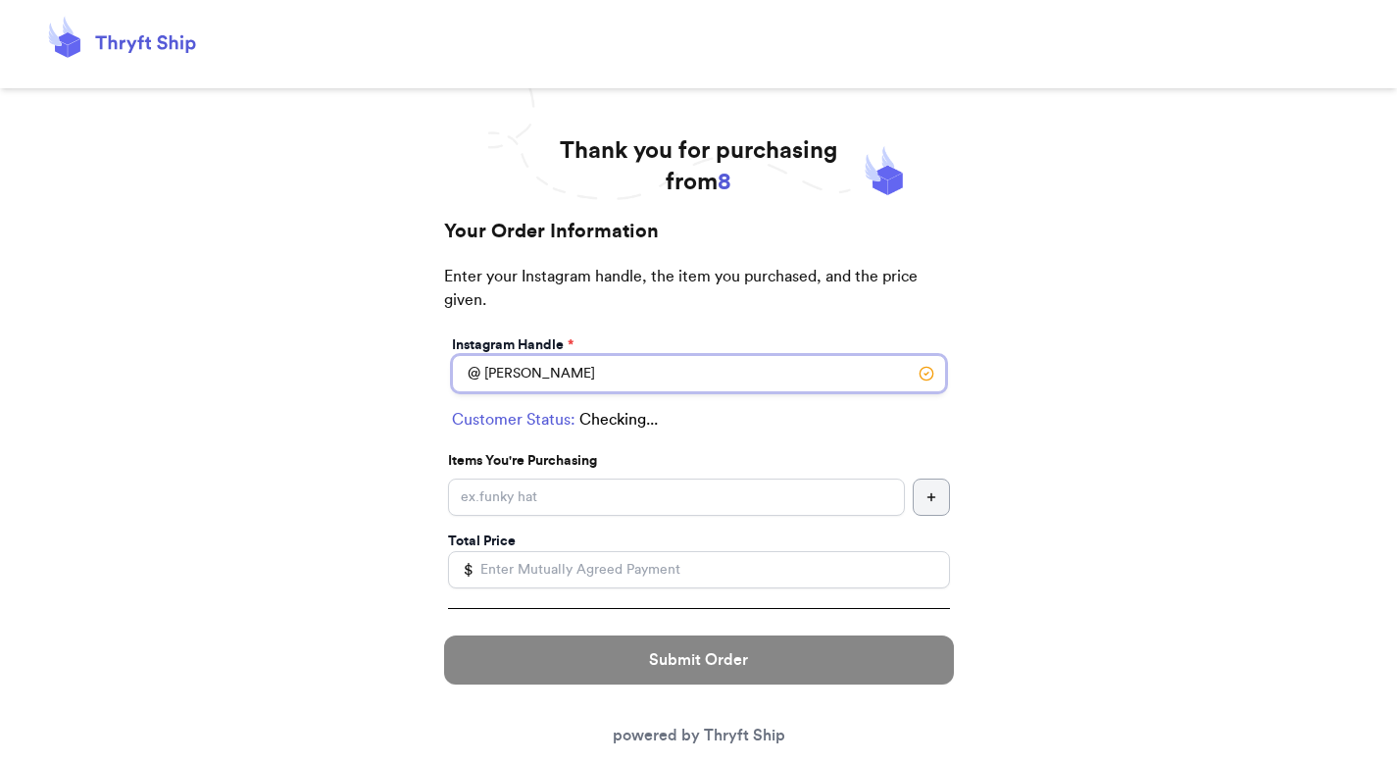
type input "[PERSON_NAME]"
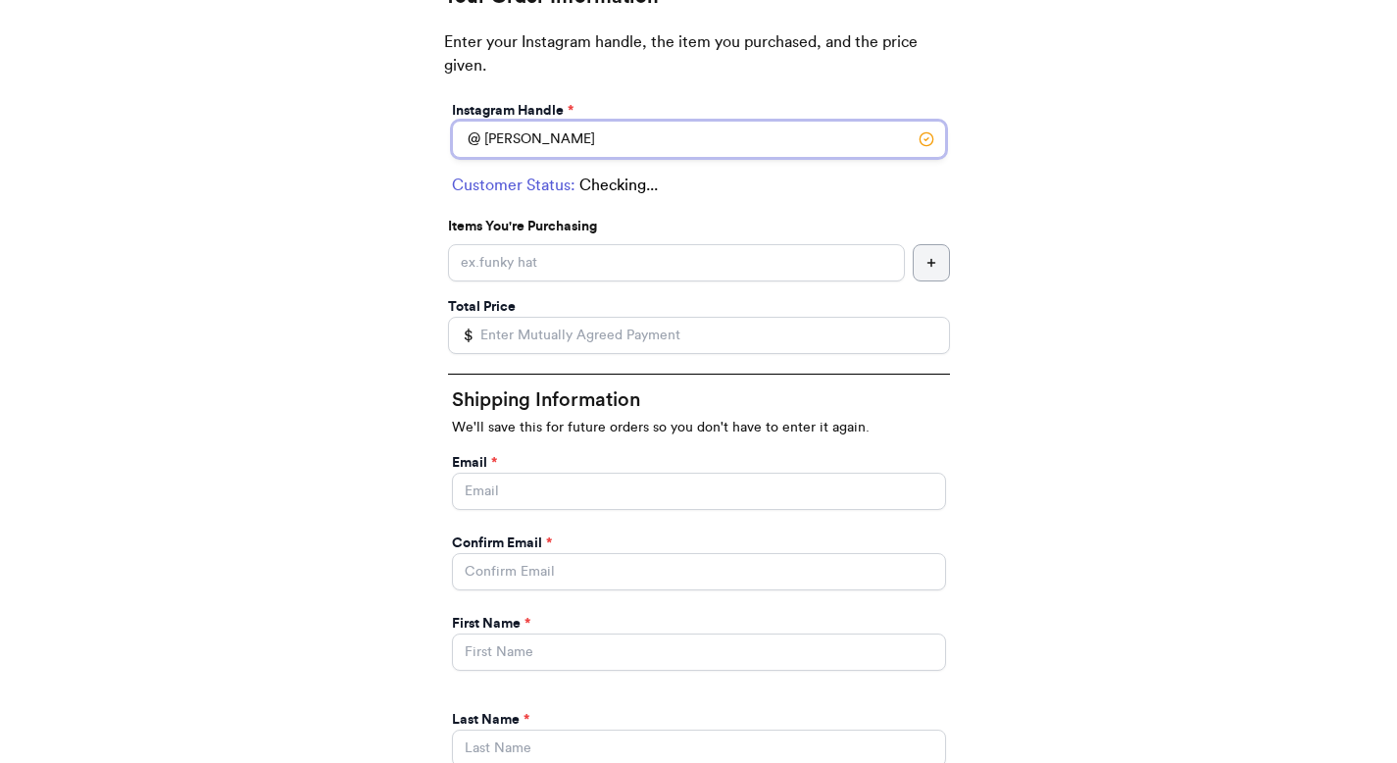
scroll to position [314, 0]
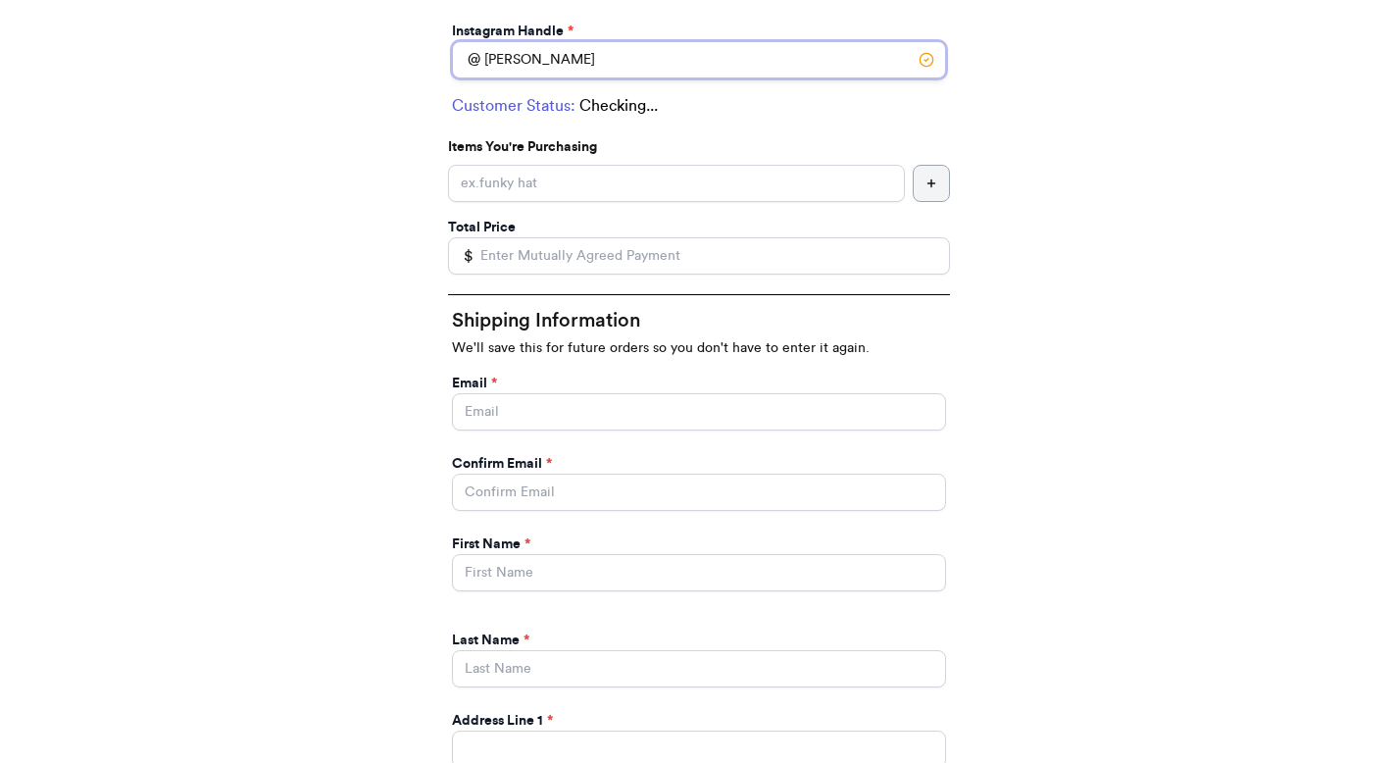
select select "FL"
type input "Line"
type input "12345"
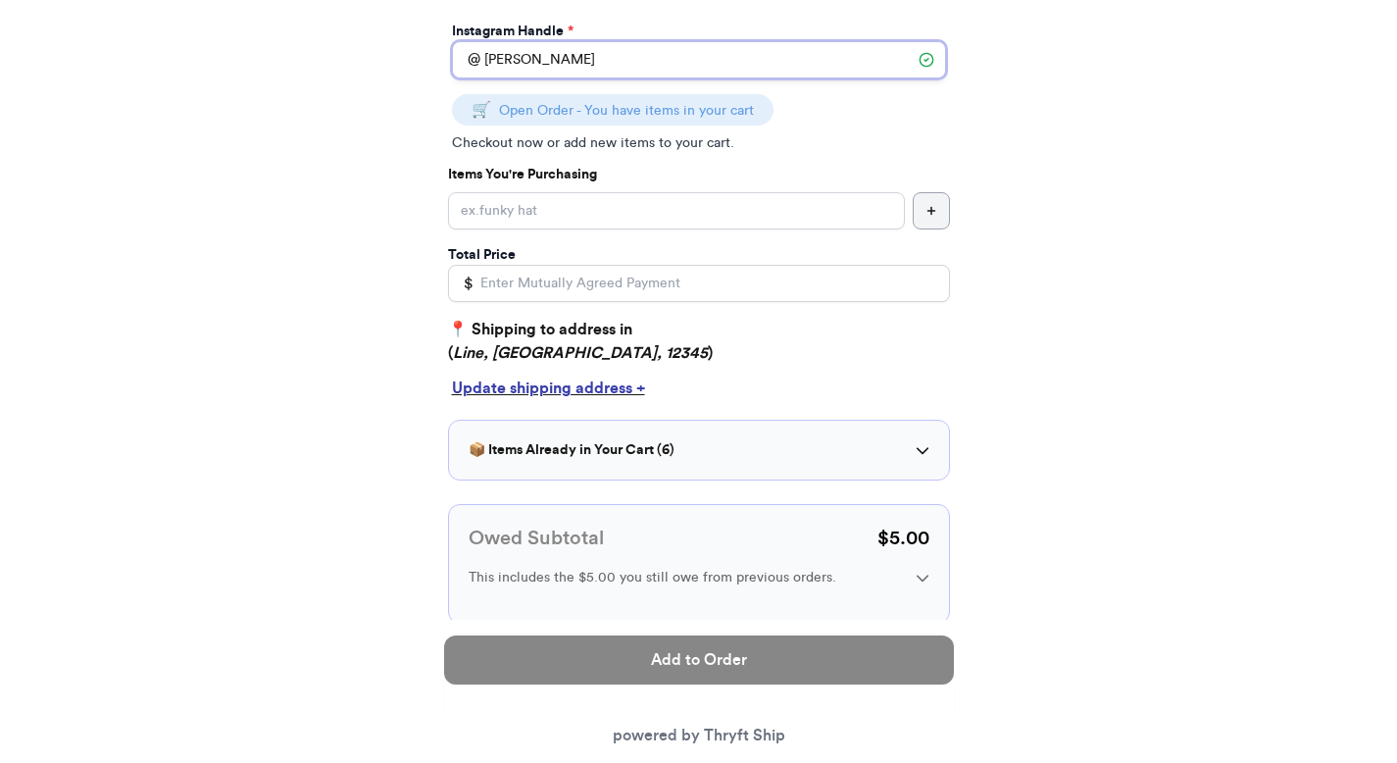
type input "[PERSON_NAME]"
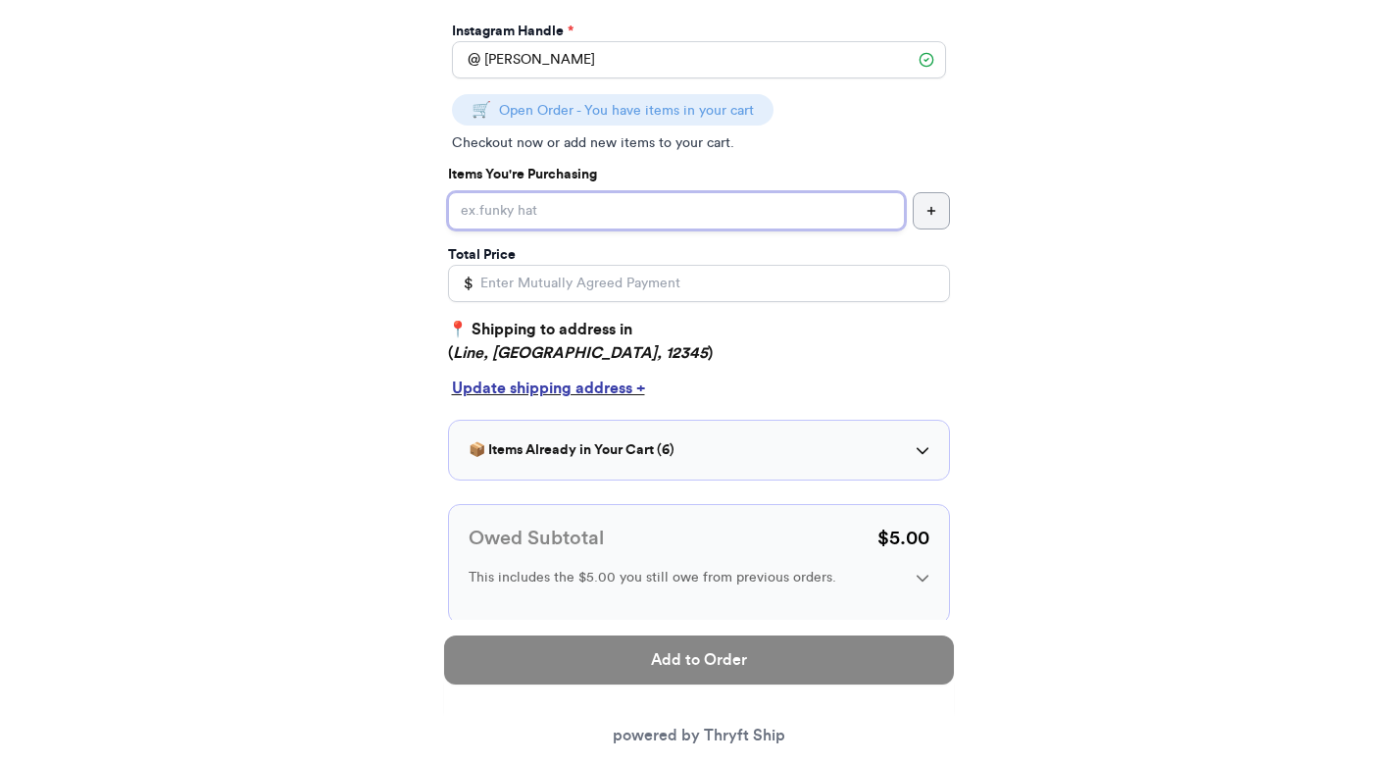
click at [594, 210] on input "Instagram Handle *" at bounding box center [676, 210] width 457 height 37
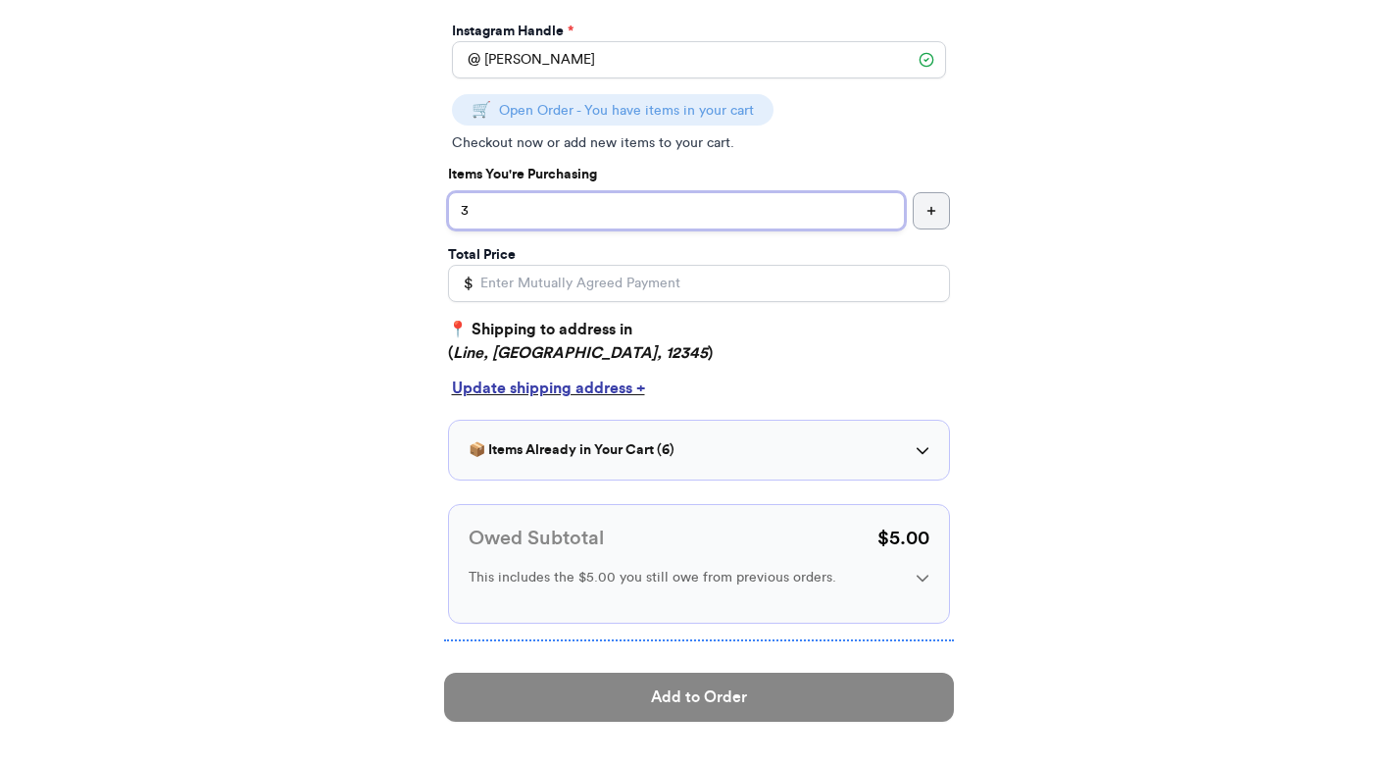
type input "3"
drag, startPoint x: 582, startPoint y: 292, endPoint x: 587, endPoint y: 303, distance: 11.8
click at [582, 292] on input "Total Price" at bounding box center [699, 283] width 502 height 37
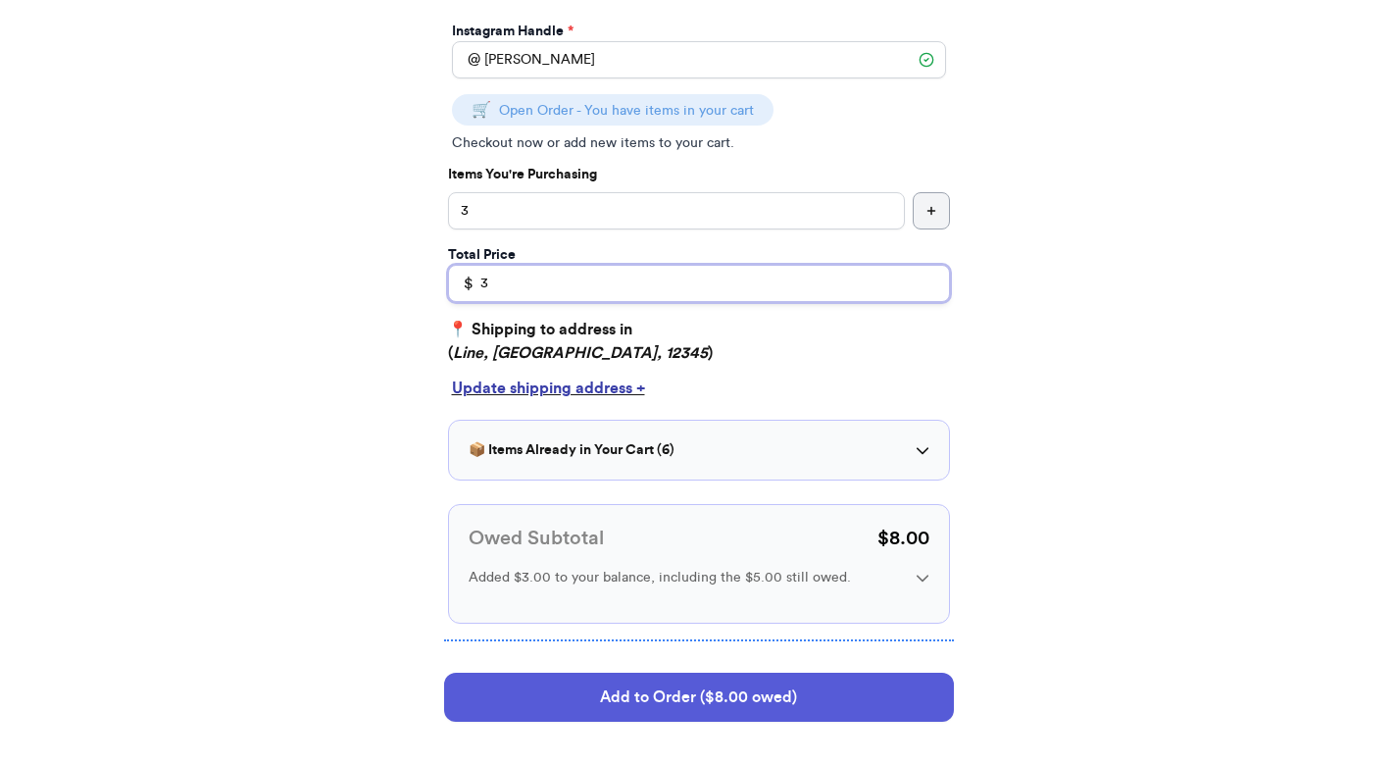
type input "3"
click at [602, 450] on h3 "📦 Items Already in Your Cart ( 6 )" at bounding box center [572, 450] width 206 height 20
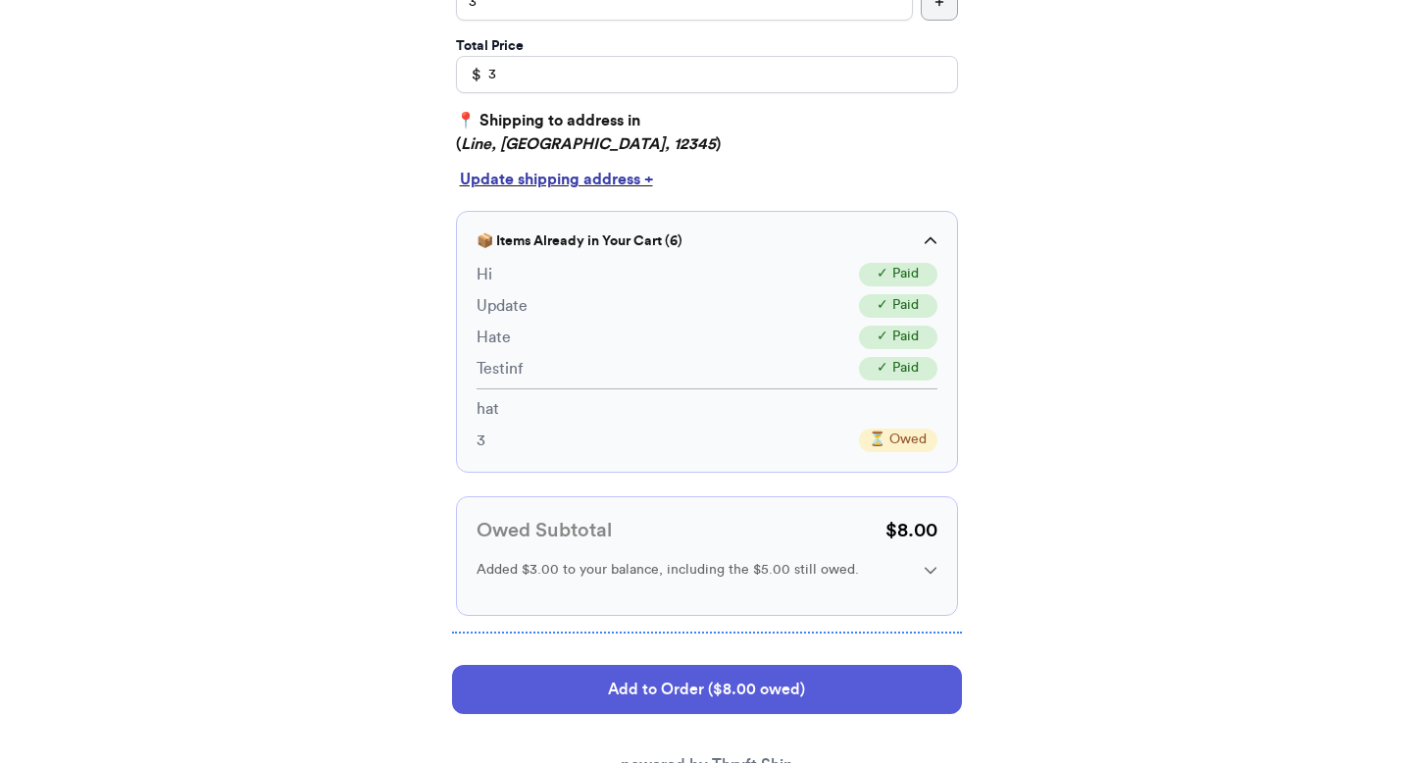
scroll to position [539, 0]
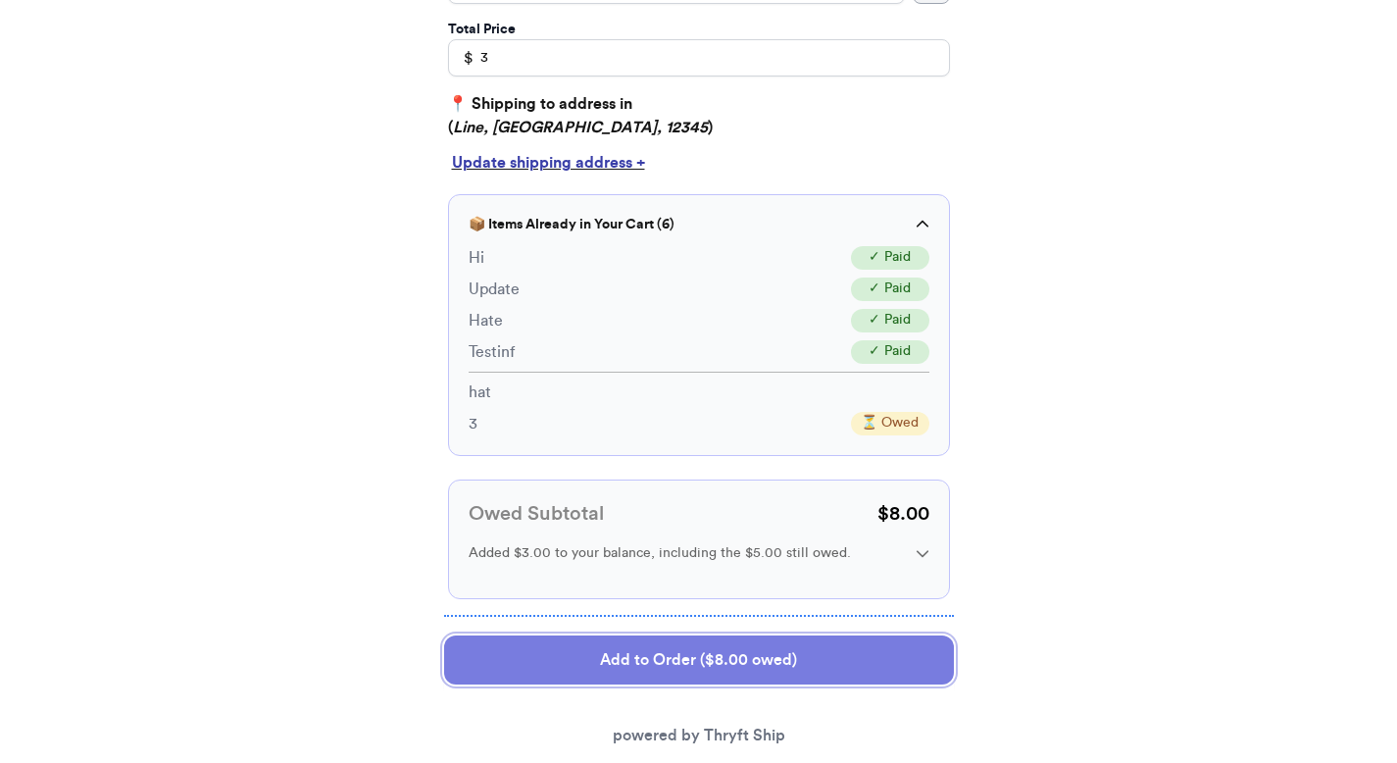
click at [761, 661] on button "Add to Order ($8.00 owed)" at bounding box center [699, 659] width 510 height 49
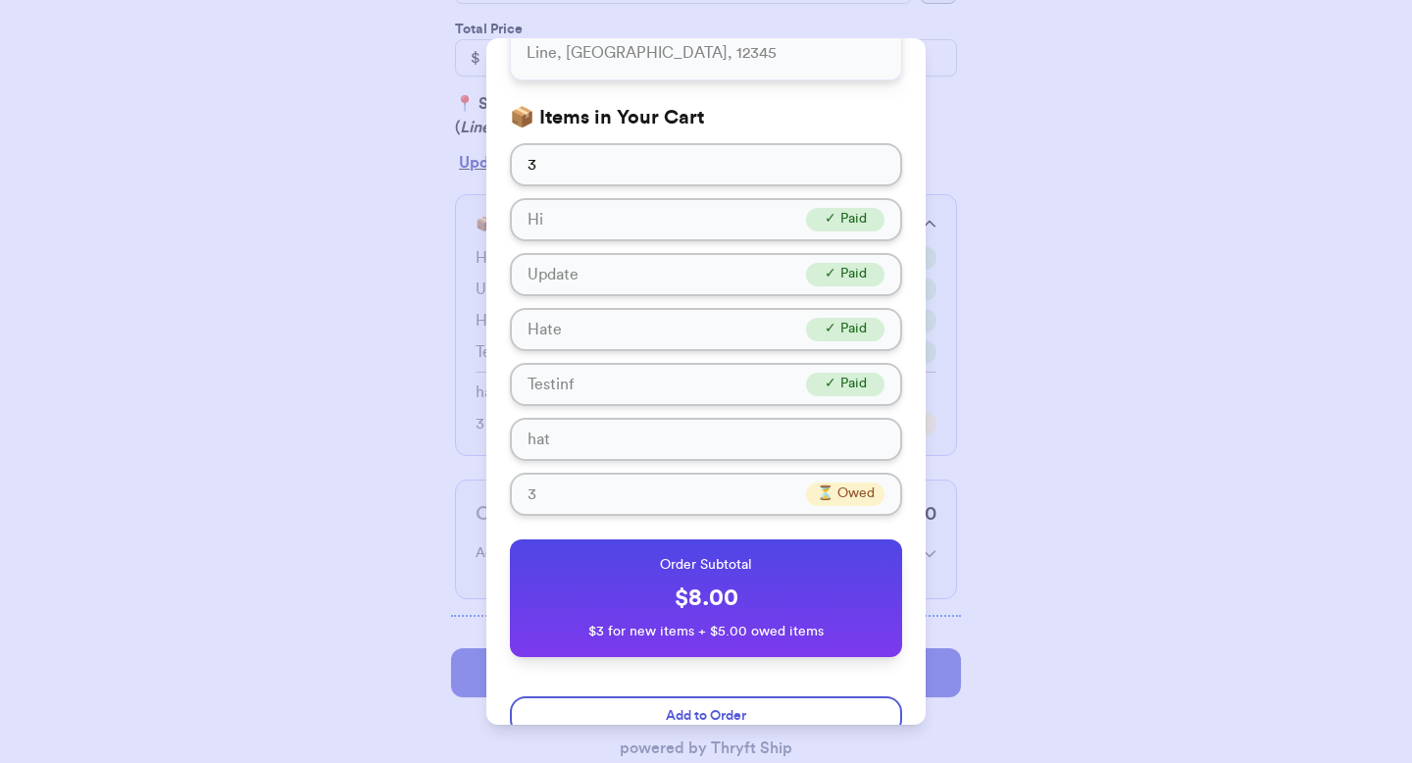
scroll to position [263, 0]
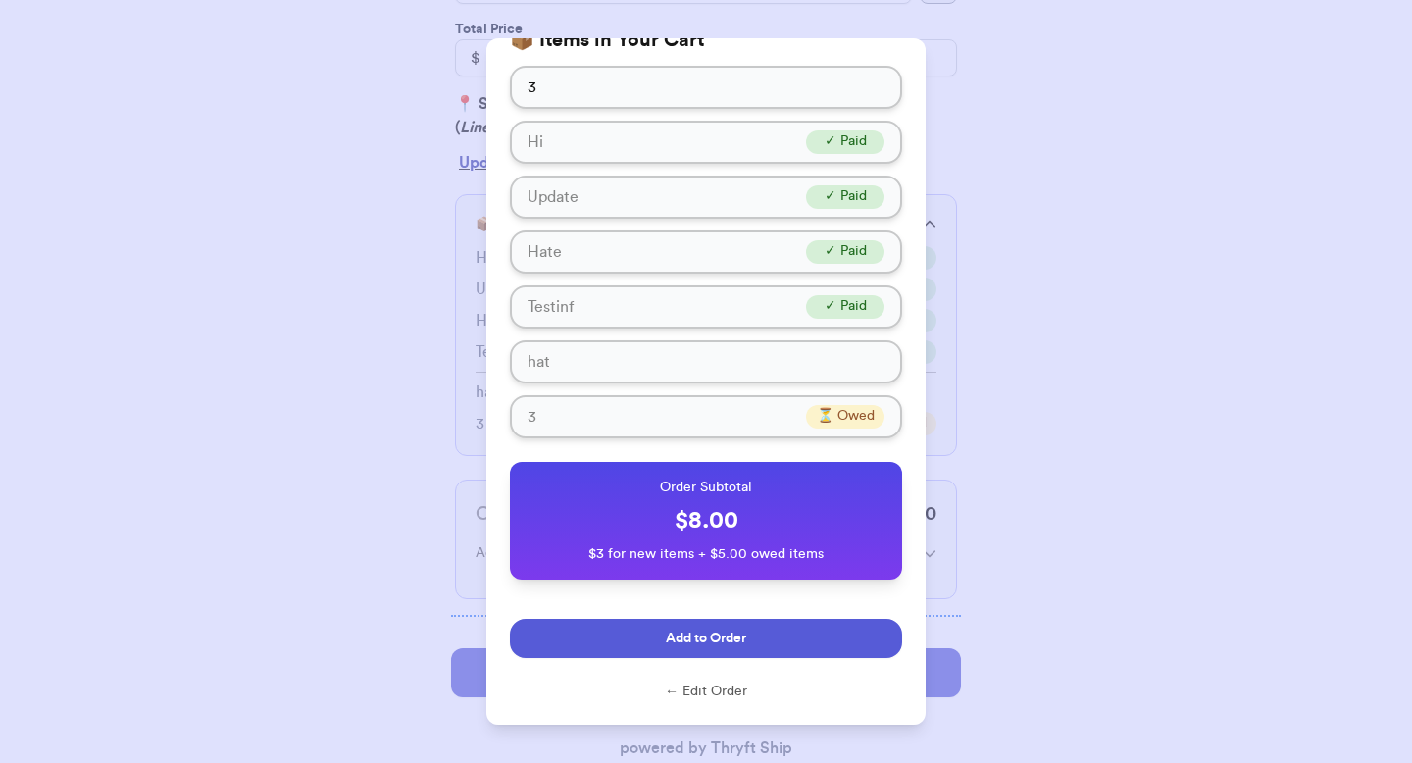
click at [720, 630] on span "Add to Order" at bounding box center [706, 639] width 80 height 20
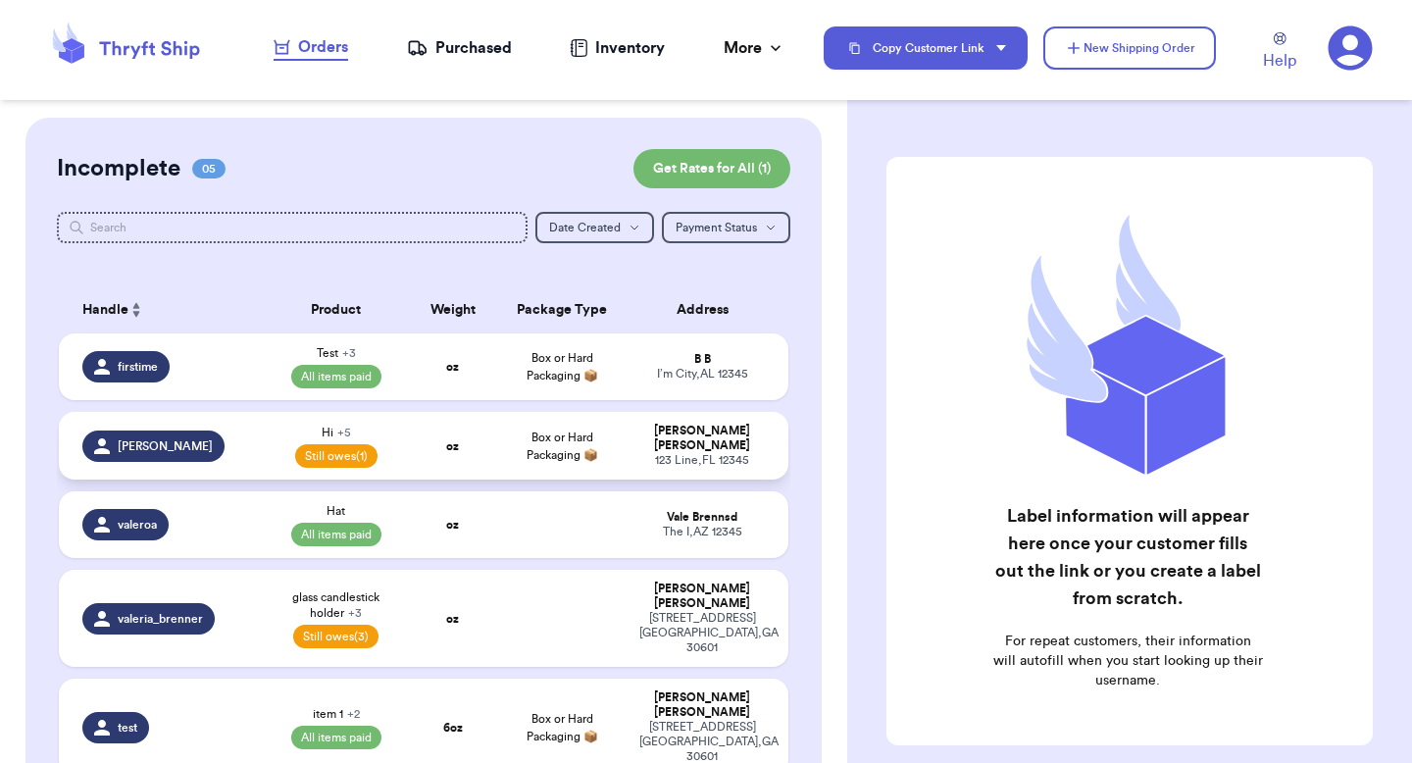
click at [446, 440] on strong "oz" at bounding box center [452, 446] width 13 height 12
select select "paid"
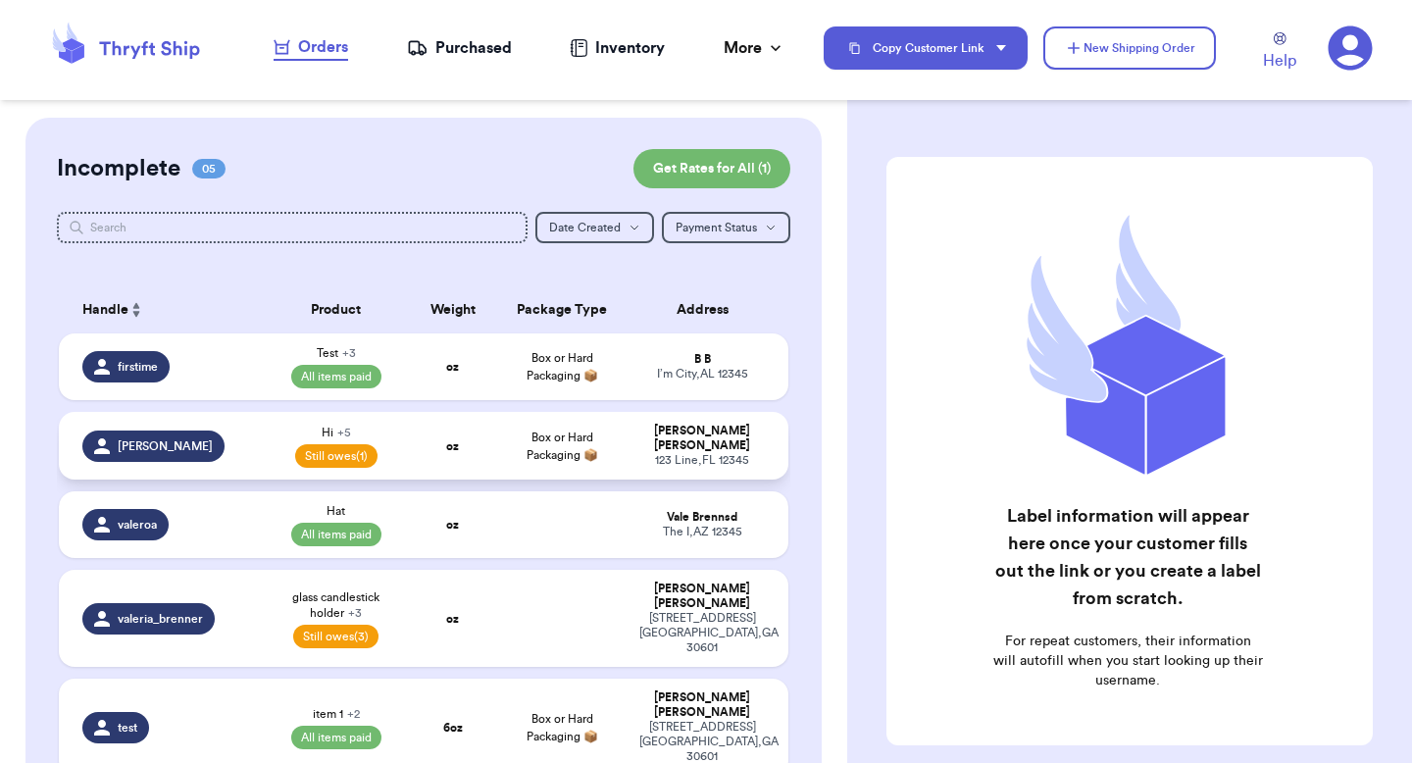
select select "unpaid"
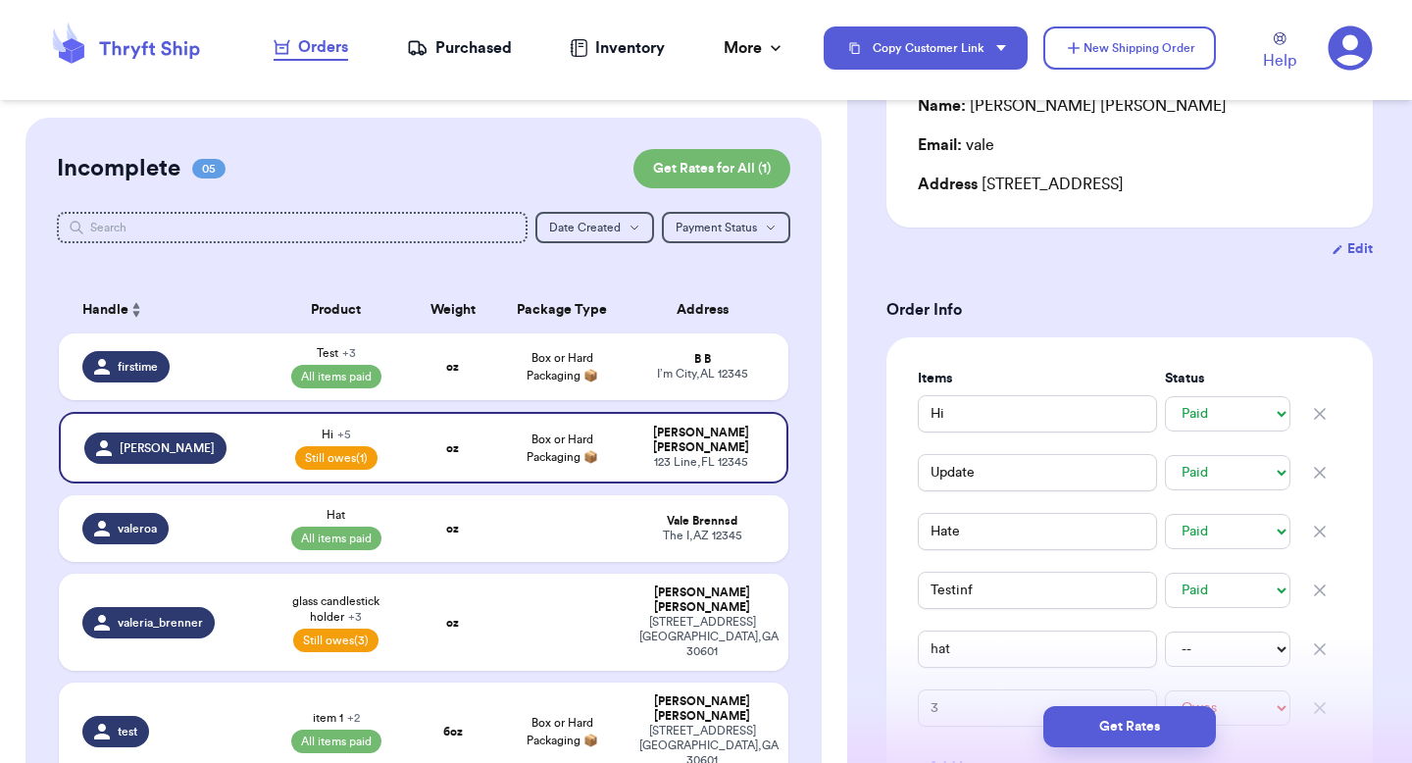
scroll to position [372, 0]
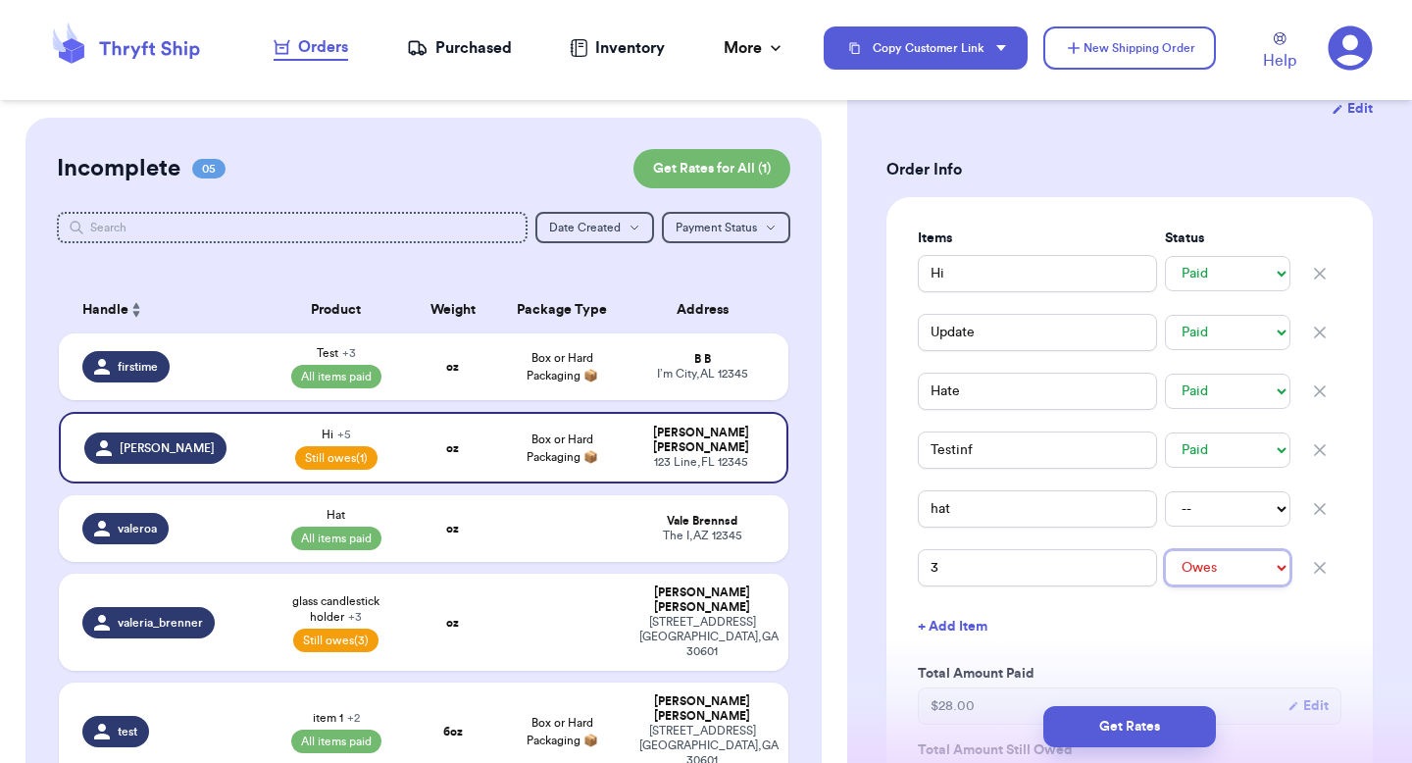
click at [1218, 573] on select "-- Paid Owes" at bounding box center [1228, 567] width 126 height 35
select select "unknown"
click at [1165, 550] on select "-- Paid Owes" at bounding box center [1228, 567] width 126 height 35
click at [1182, 575] on select "-- Paid Owes" at bounding box center [1228, 567] width 126 height 35
select select "paid"
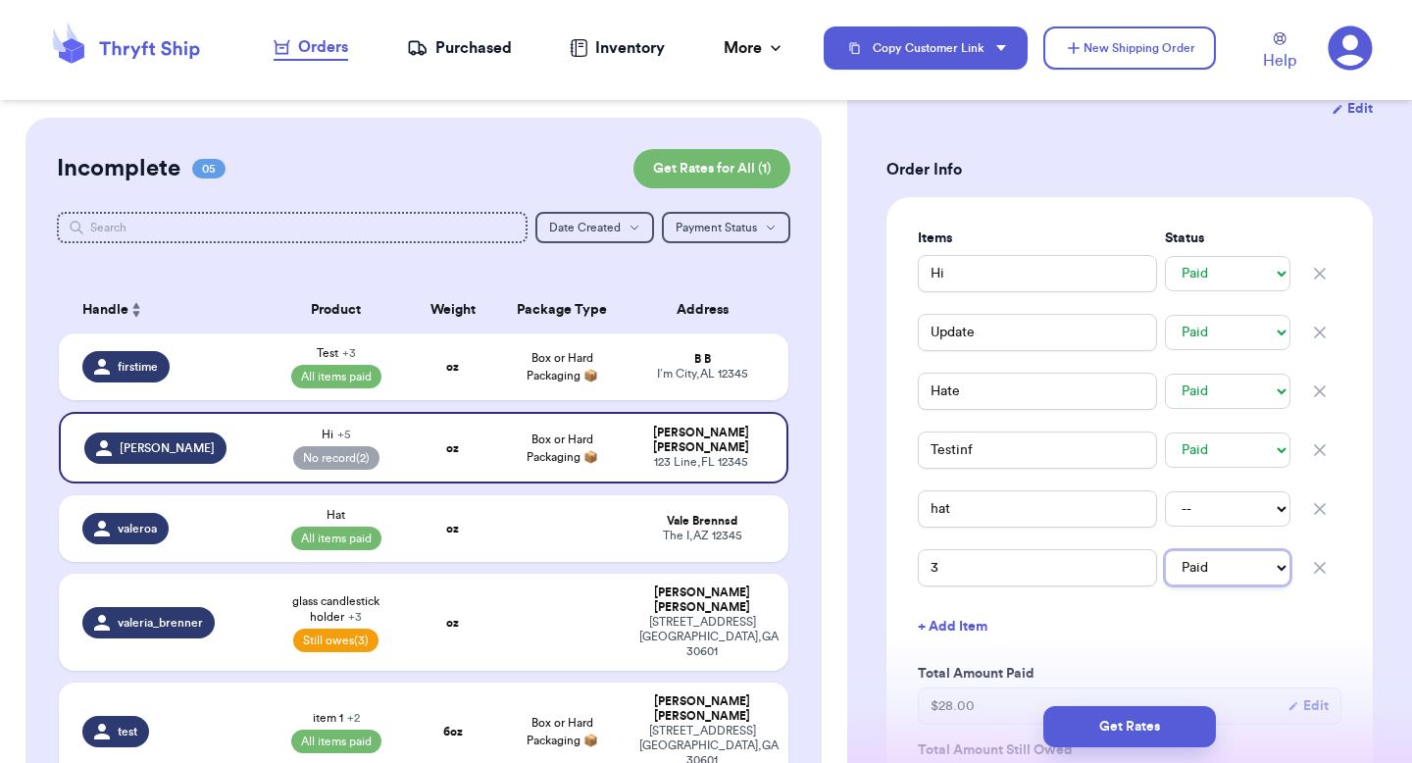
click at [1165, 550] on select "-- Paid Owes" at bounding box center [1228, 567] width 126 height 35
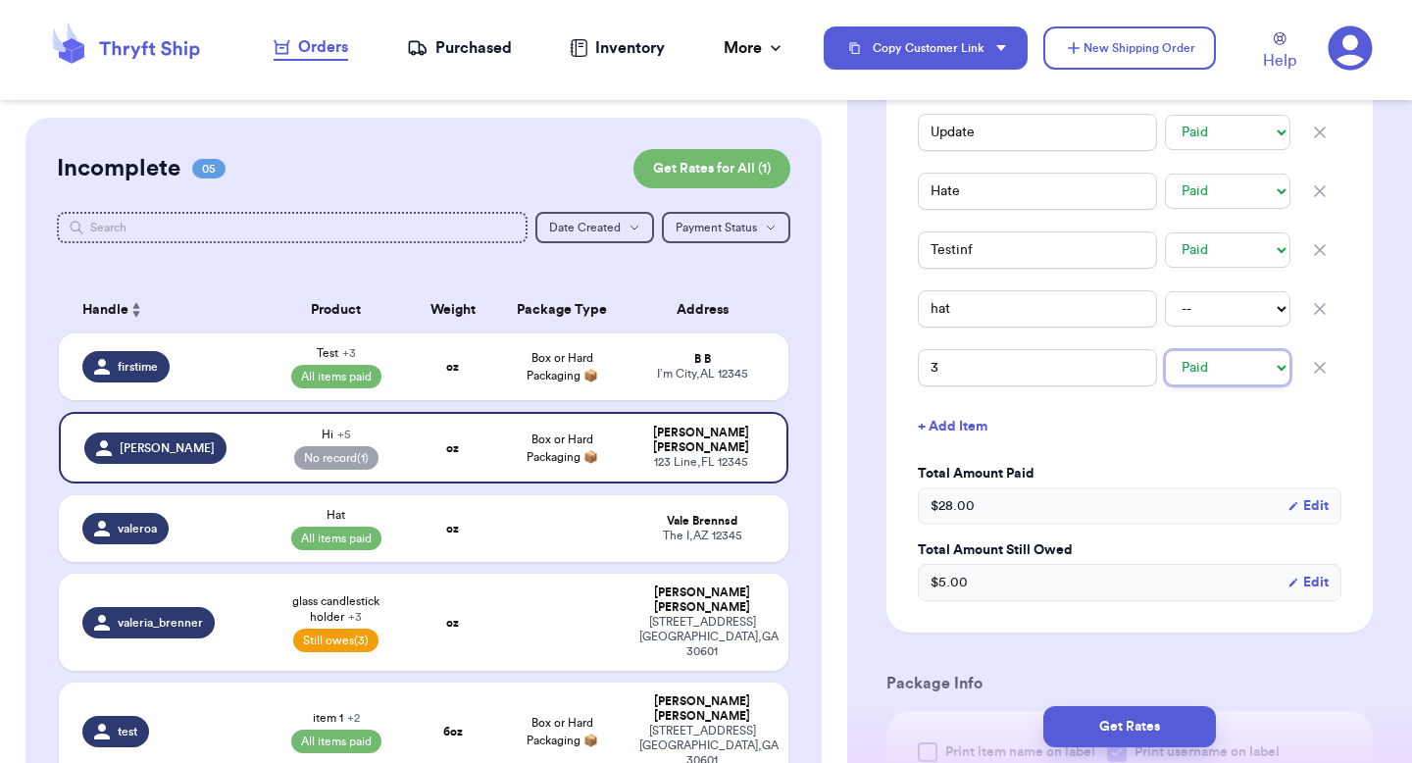
scroll to position [415, 0]
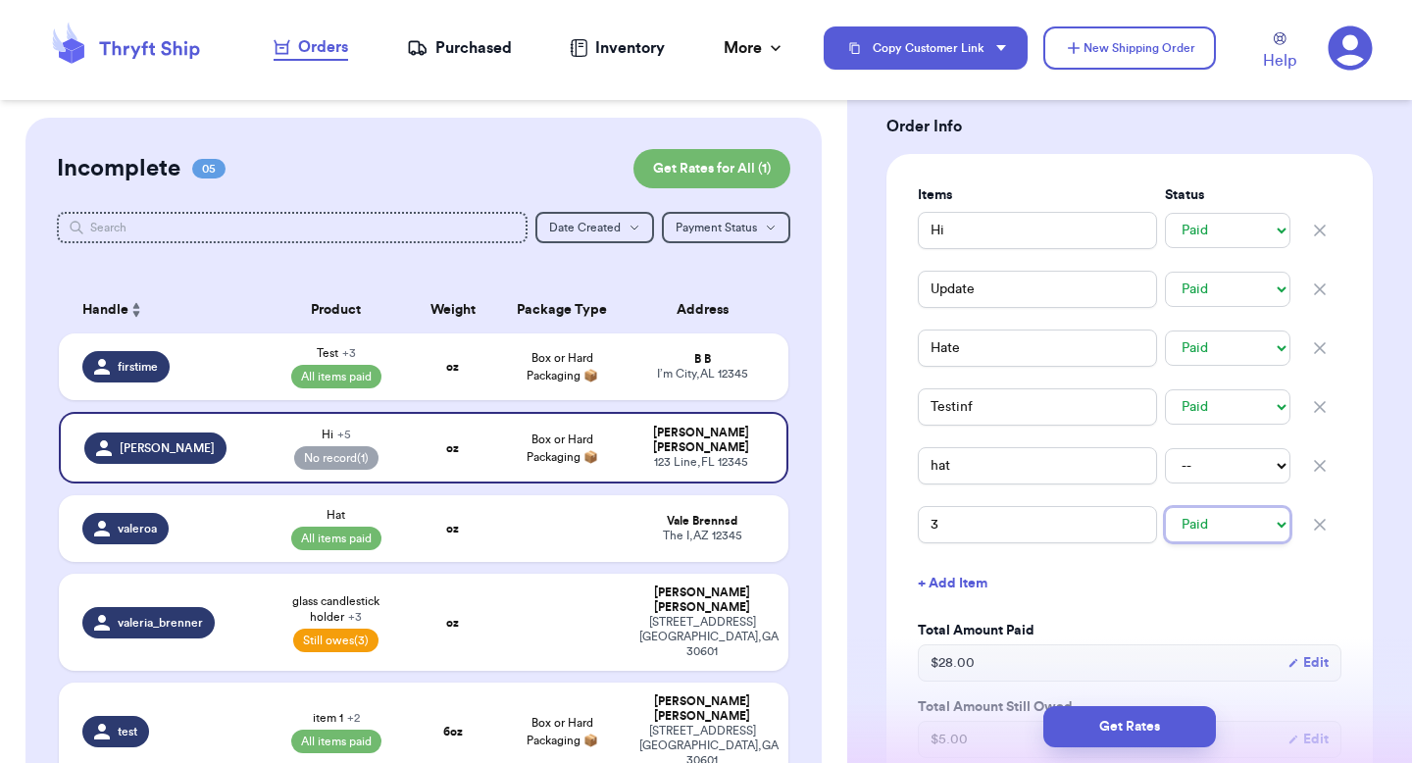
click at [1204, 522] on select "-- Paid Owes" at bounding box center [1228, 524] width 126 height 35
select select "unpaid"
click at [1165, 507] on select "-- Paid Owes" at bounding box center [1228, 524] width 126 height 35
click at [1185, 565] on button "+ Add Item" at bounding box center [1129, 583] width 439 height 43
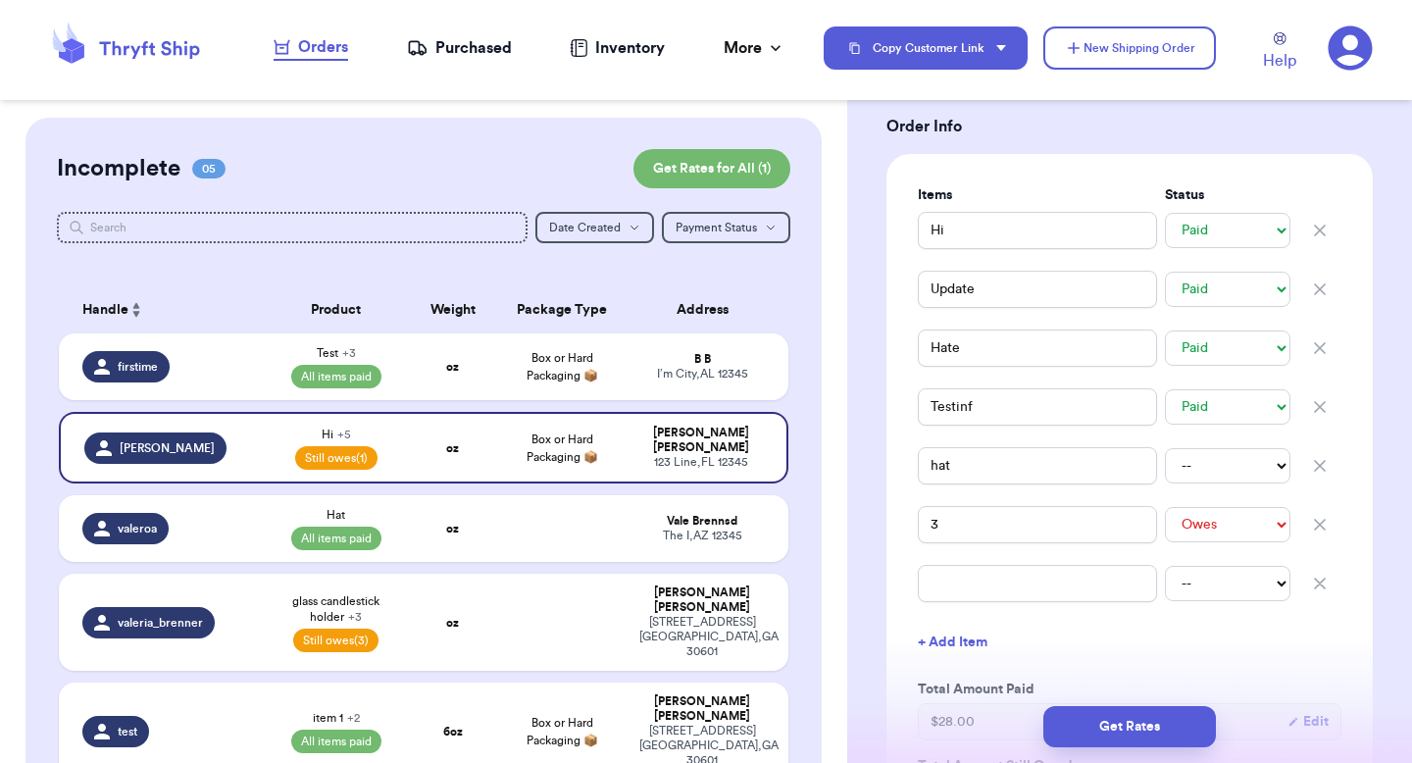
click at [1310, 579] on icon "button" at bounding box center [1320, 584] width 20 height 20
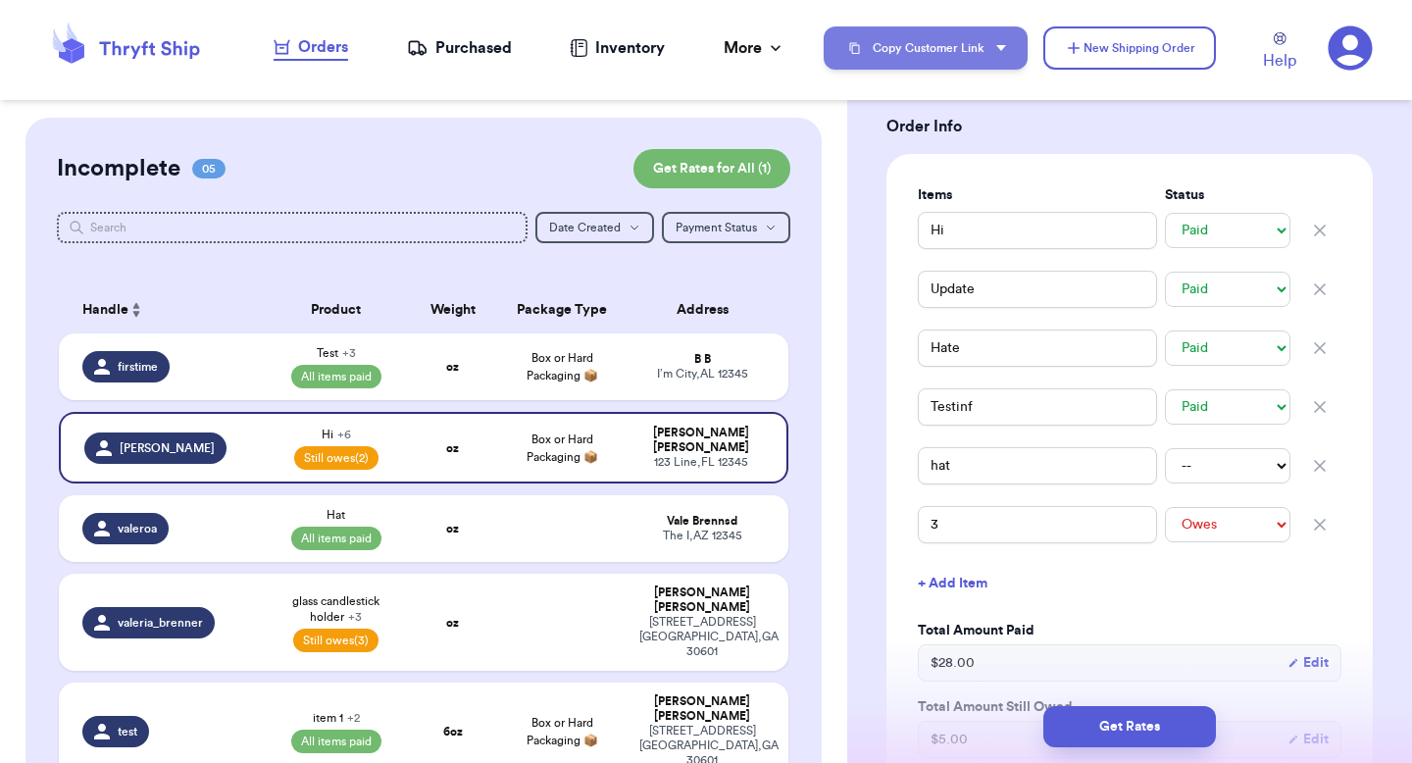
click at [965, 43] on button "Copy Customer Link" at bounding box center [926, 47] width 204 height 43
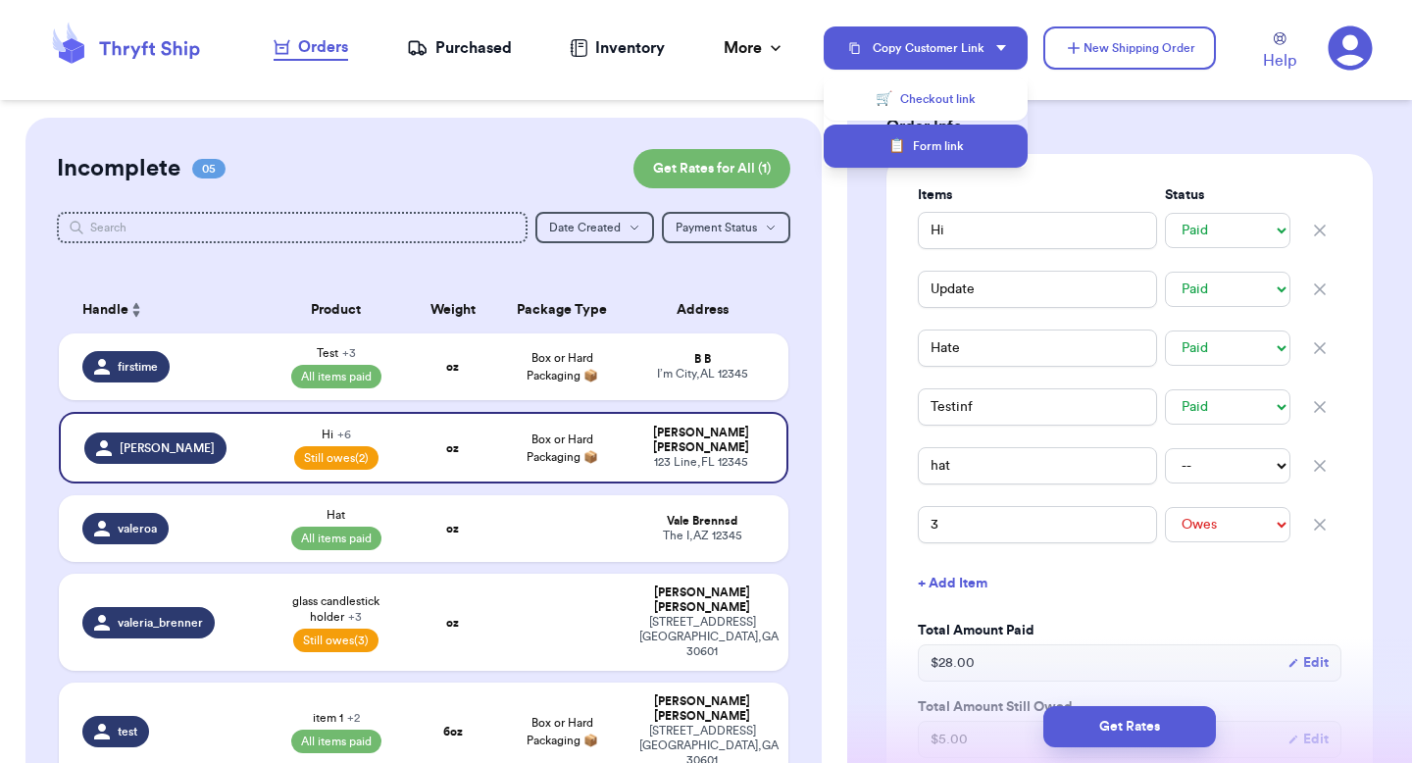
click at [964, 153] on button "📋 Form link" at bounding box center [926, 146] width 204 height 43
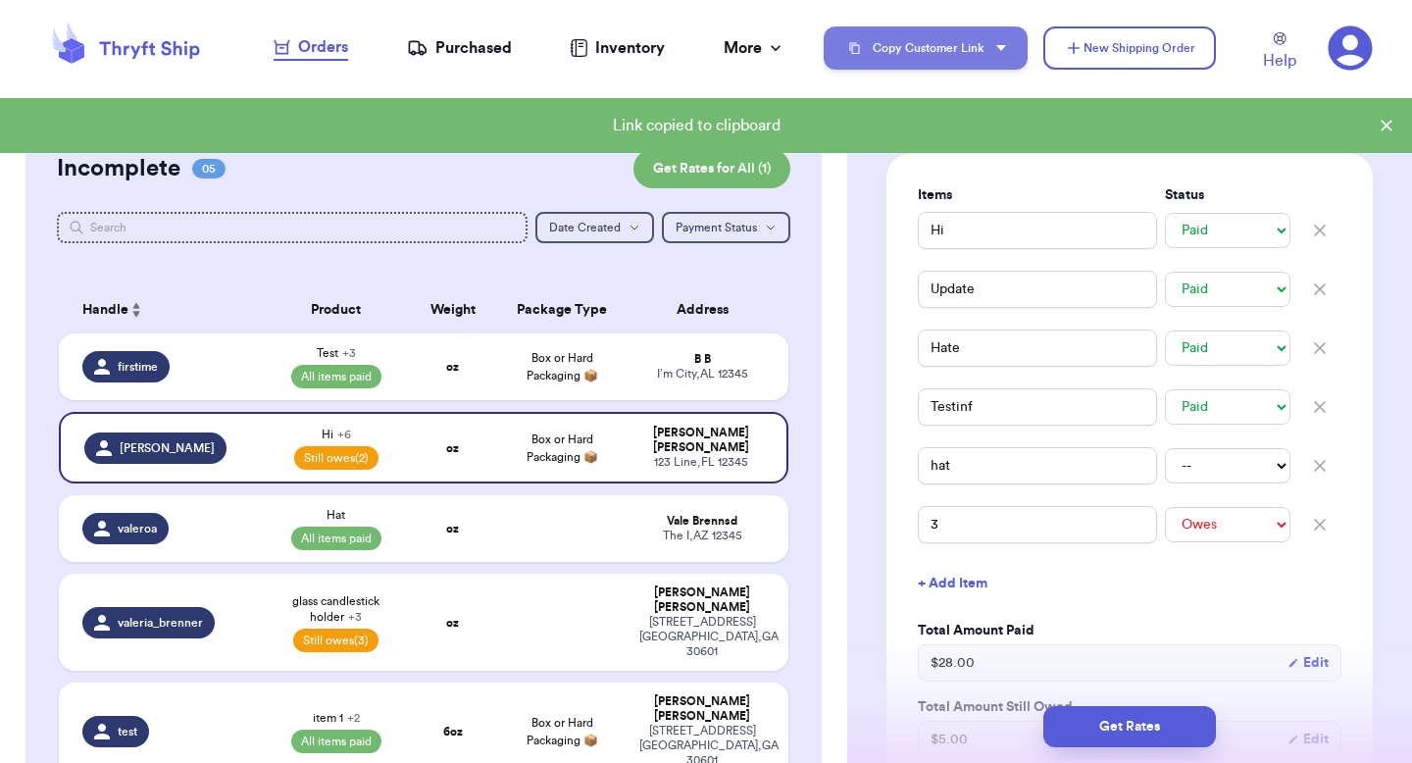
click at [896, 41] on button "Copy Customer Link" at bounding box center [926, 47] width 204 height 43
click at [891, 94] on button "🛒 Checkout link" at bounding box center [926, 98] width 204 height 43
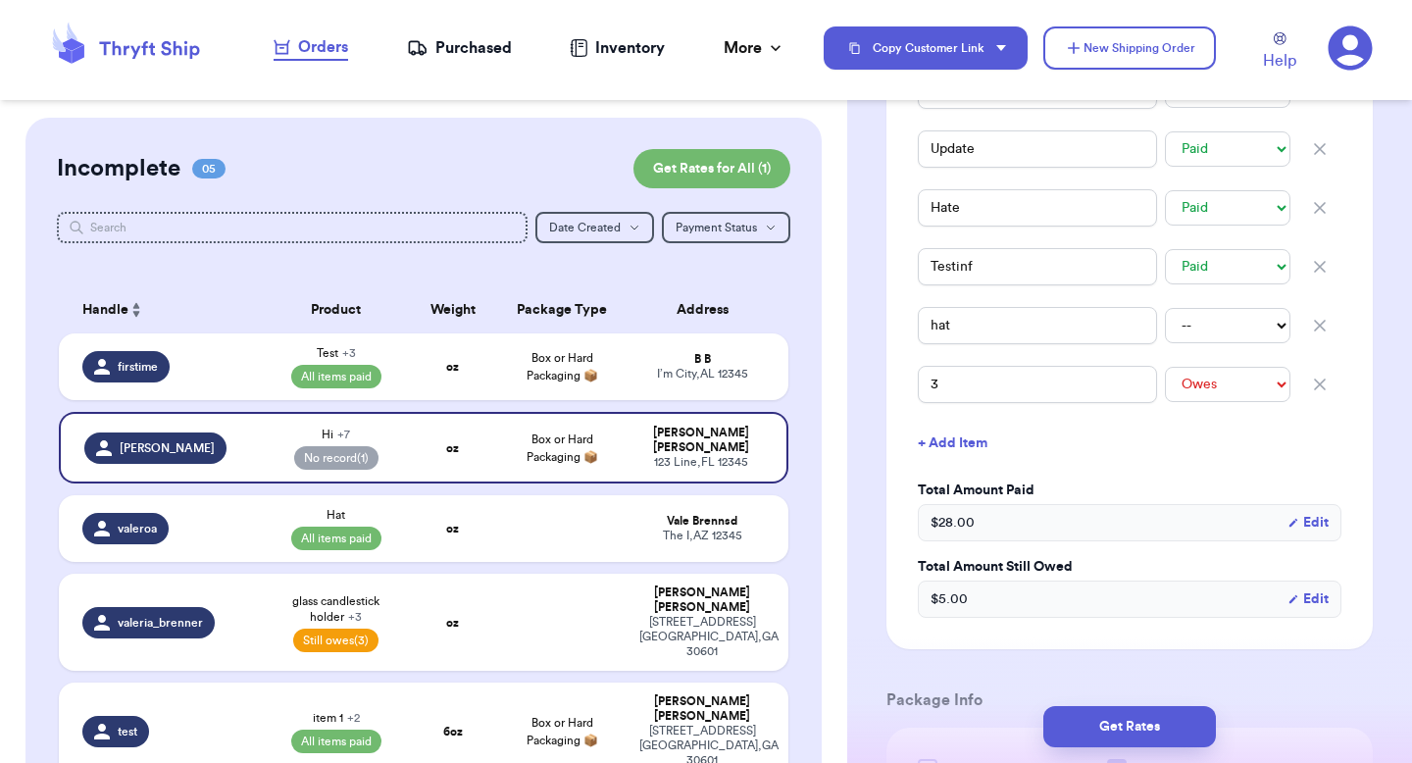
scroll to position [640, 0]
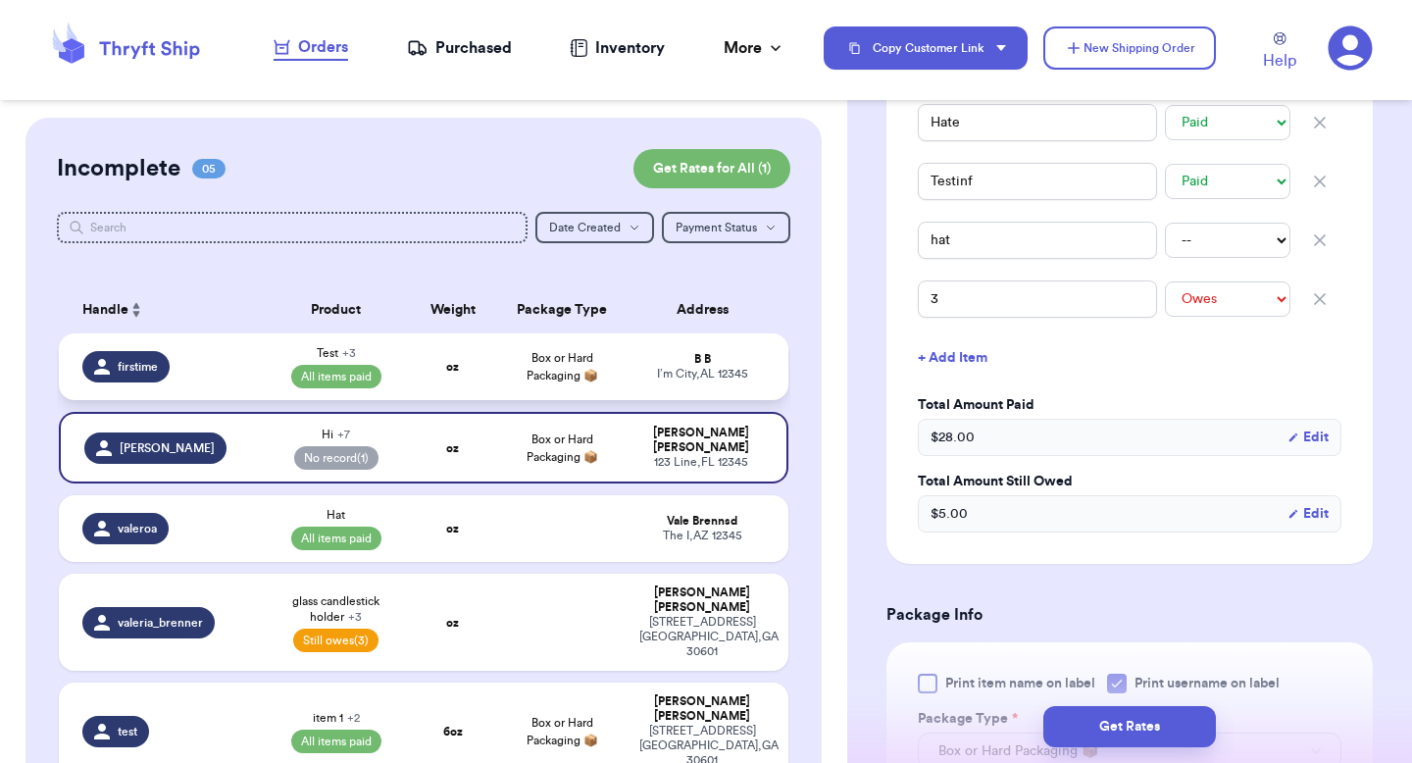
click at [571, 376] on span "Box or Hard Packaging 📦" at bounding box center [563, 366] width 72 height 29
type input "Test"
type input "Add"
type input "9"
type input "26"
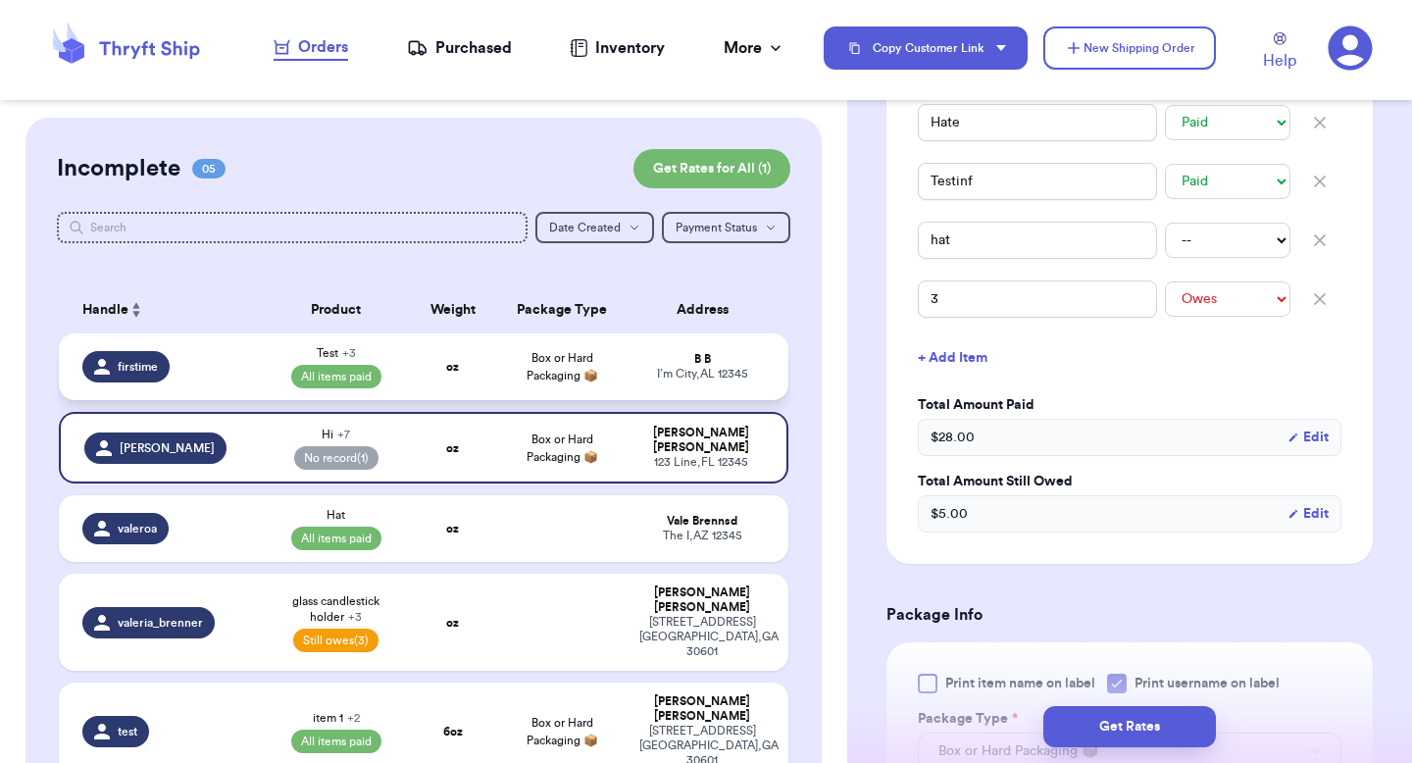
type input "0"
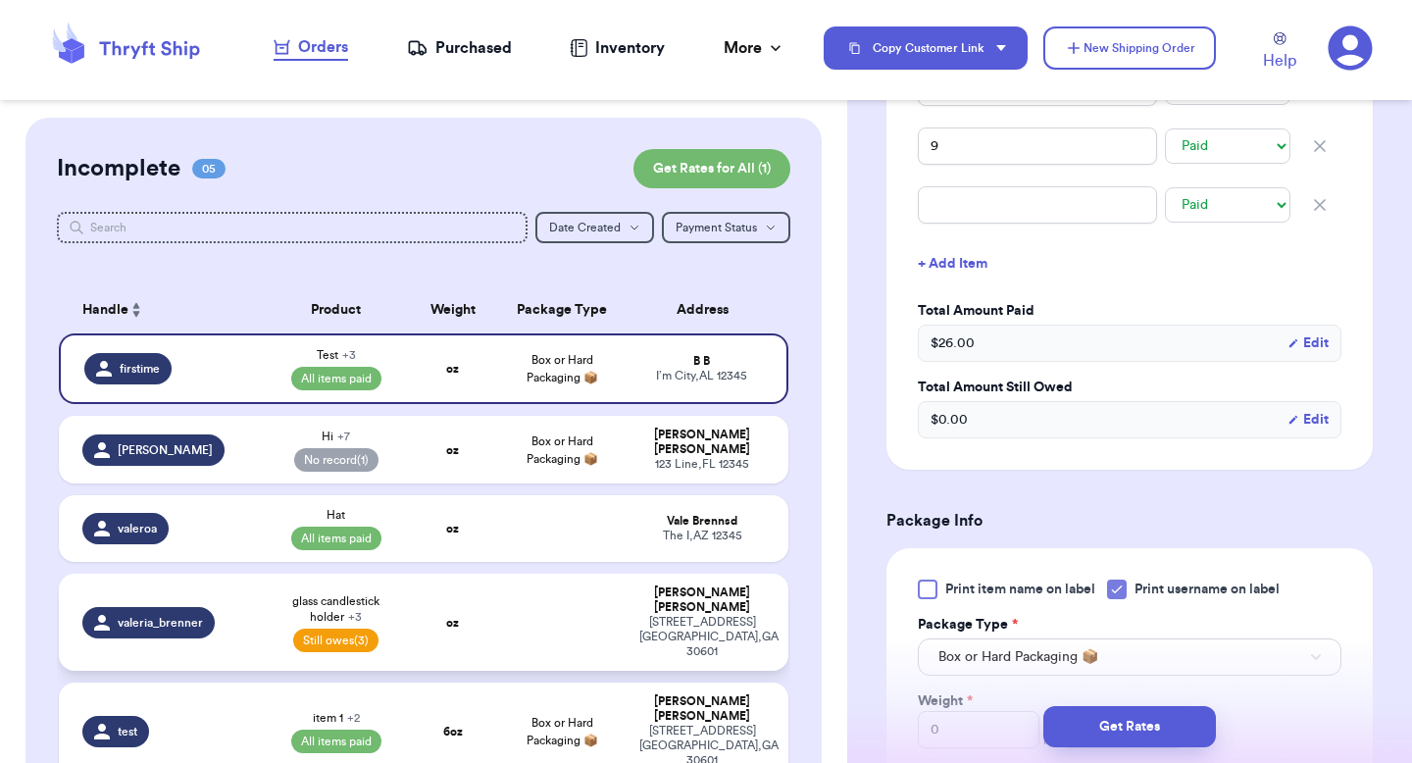
click at [496, 598] on td at bounding box center [561, 622] width 131 height 97
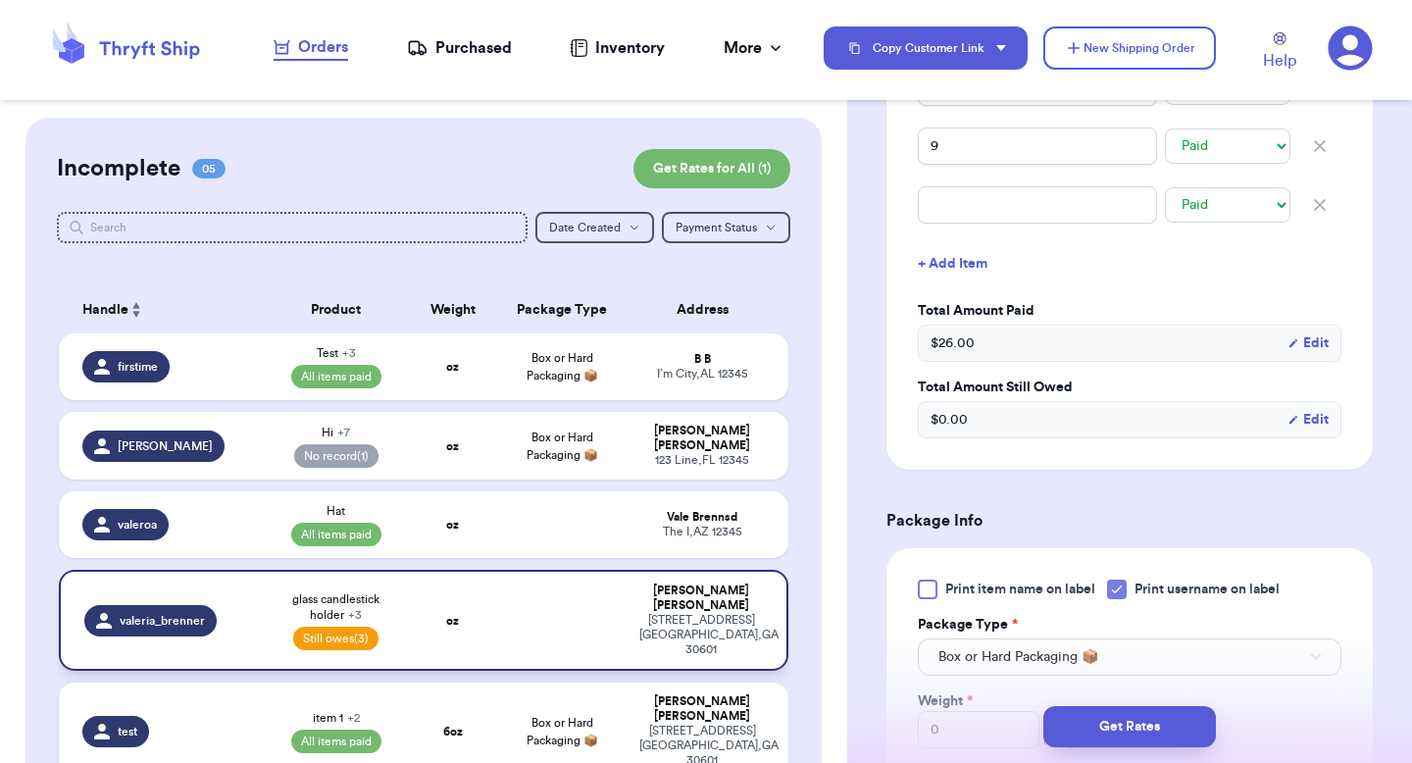
type input "glass candlestick holder"
type input "hat"
select select "unpaid"
type input "scarf"
select select "unpaid"
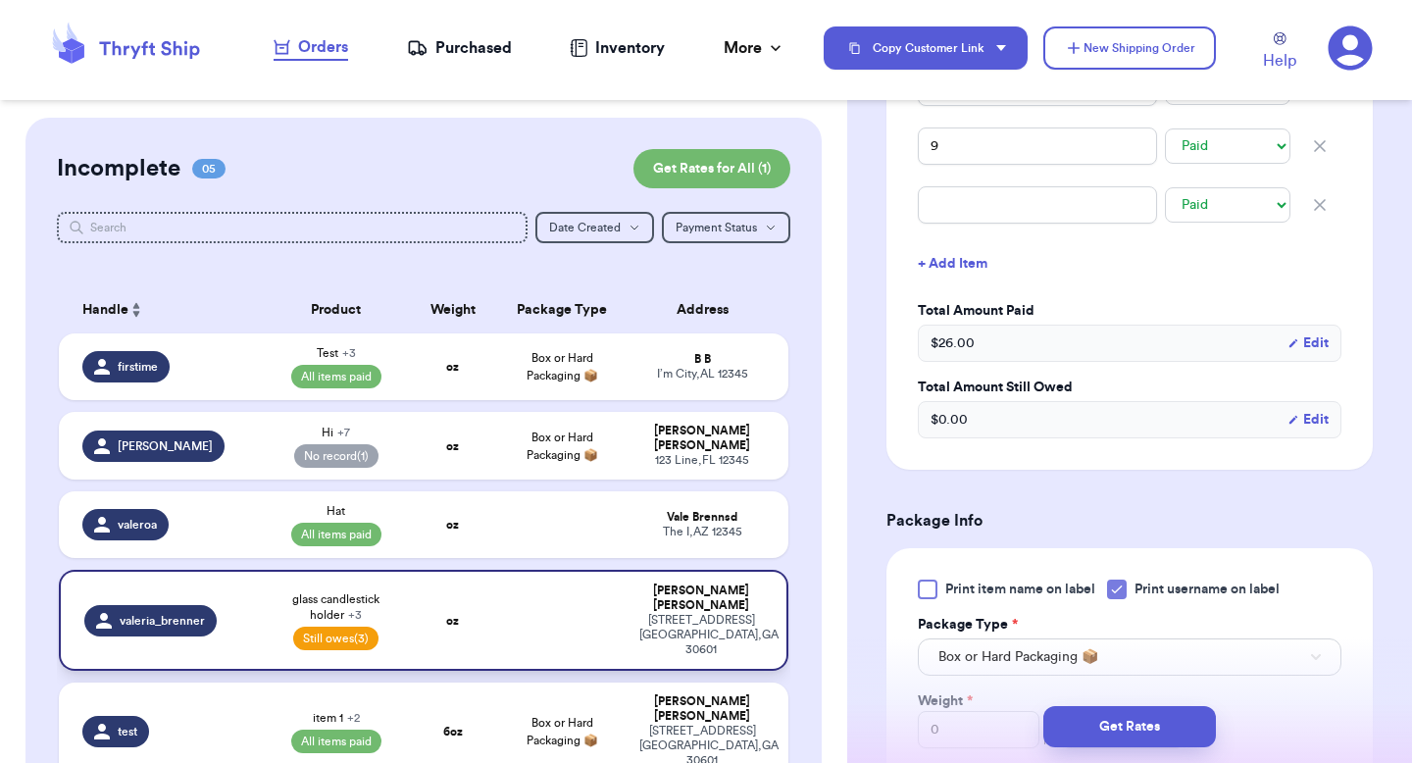
type input "socks"
select select "unpaid"
type input "5"
type input "21"
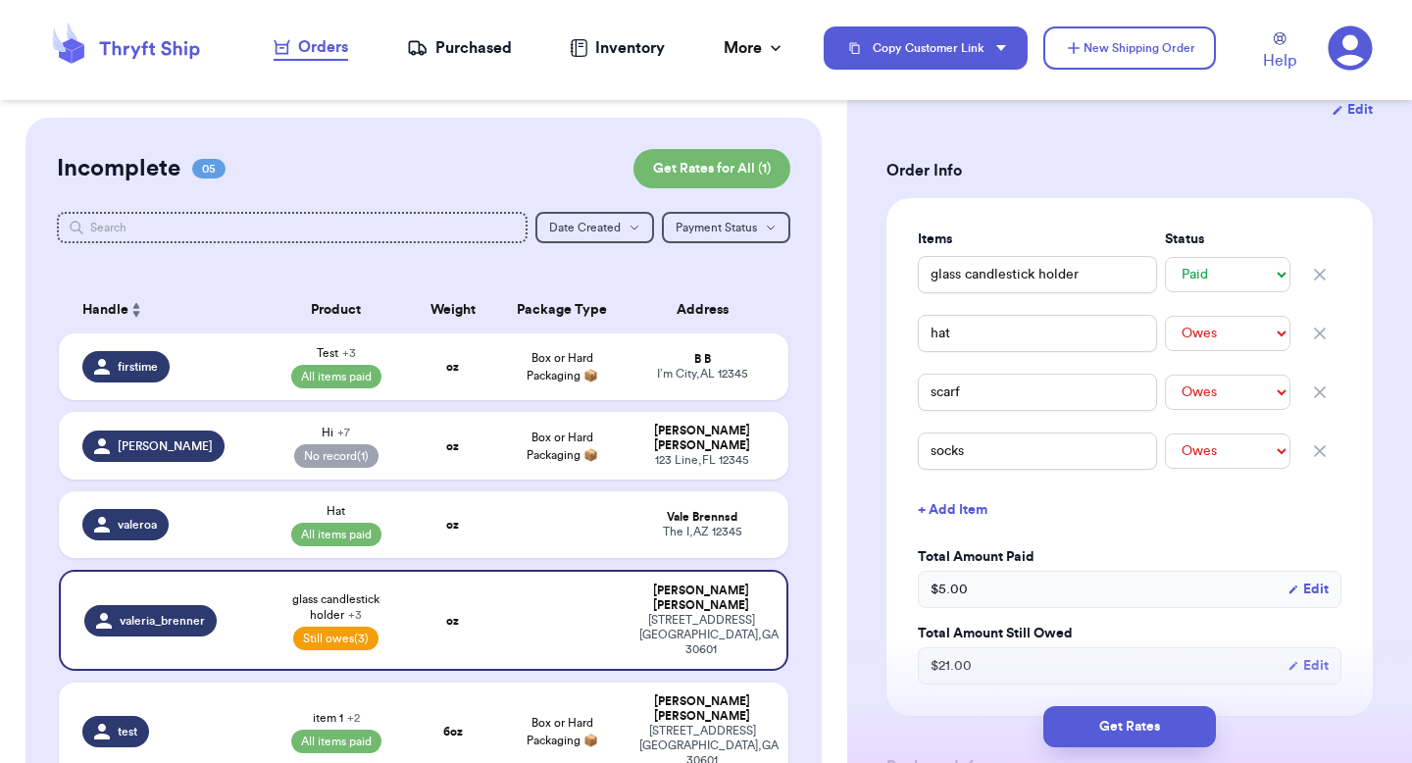
scroll to position [370, 0]
click at [479, 505] on td "oz" at bounding box center [452, 524] width 87 height 67
type input "Hat"
type input "7"
type input "0"
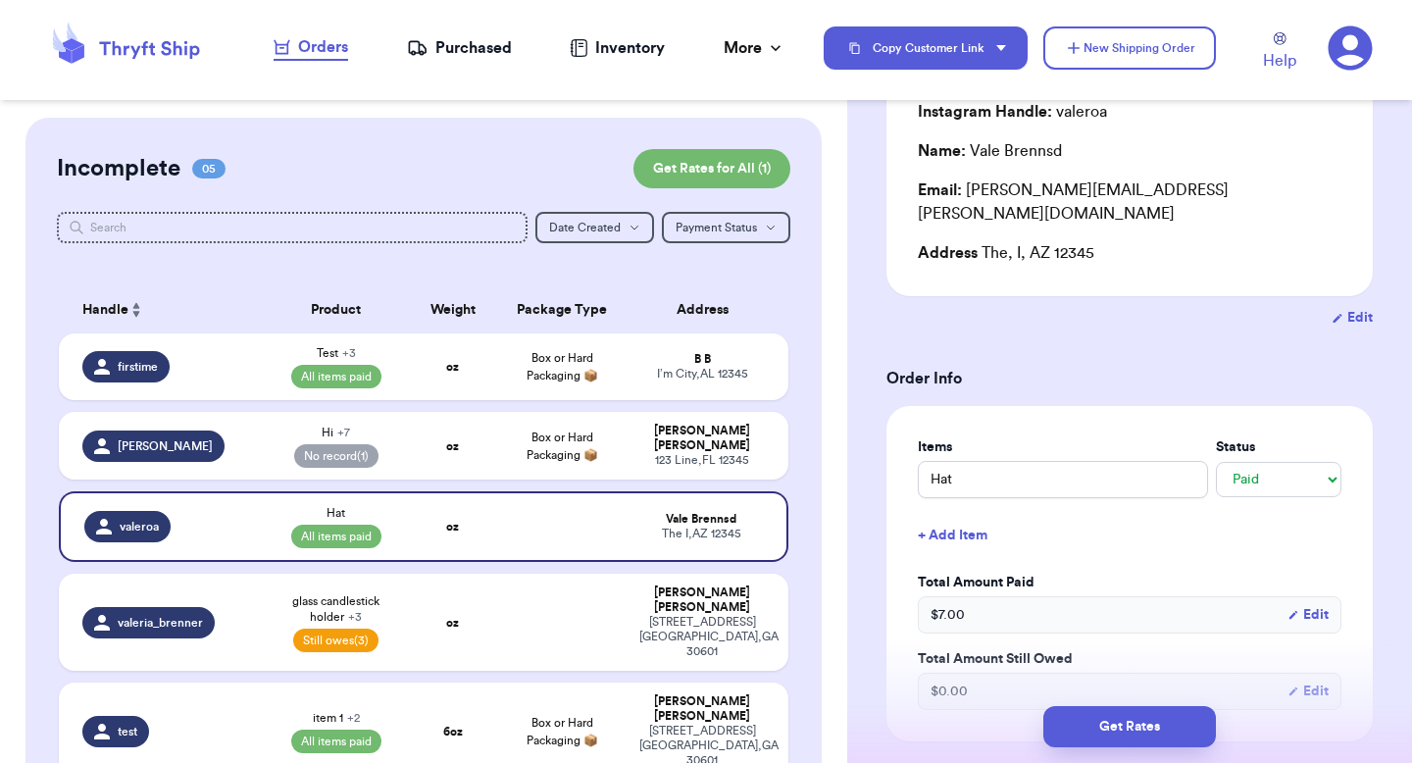
scroll to position [184, 0]
click at [560, 455] on span "Box or Hard Packaging 📦" at bounding box center [563, 445] width 72 height 29
type input "Hi"
type input "36"
select select "paid"
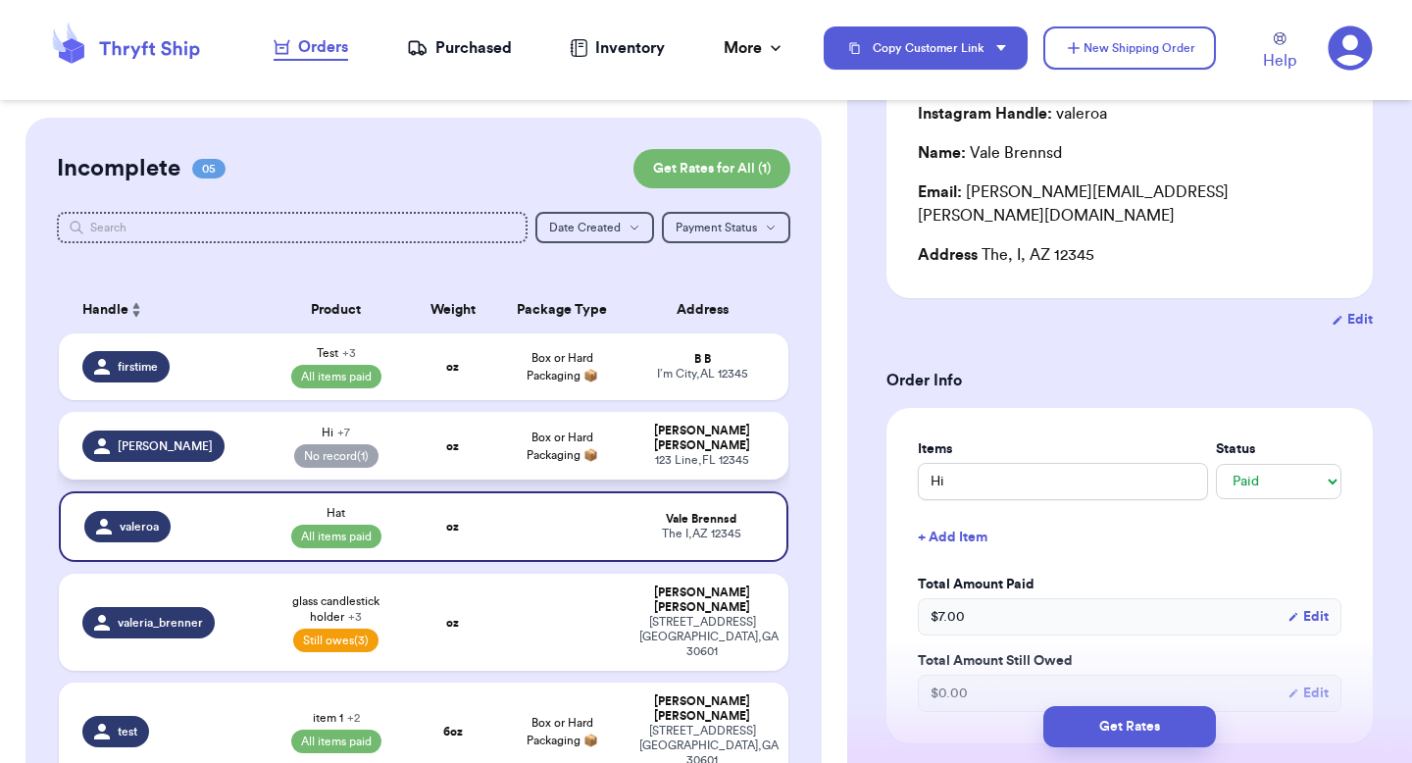
select select "paid"
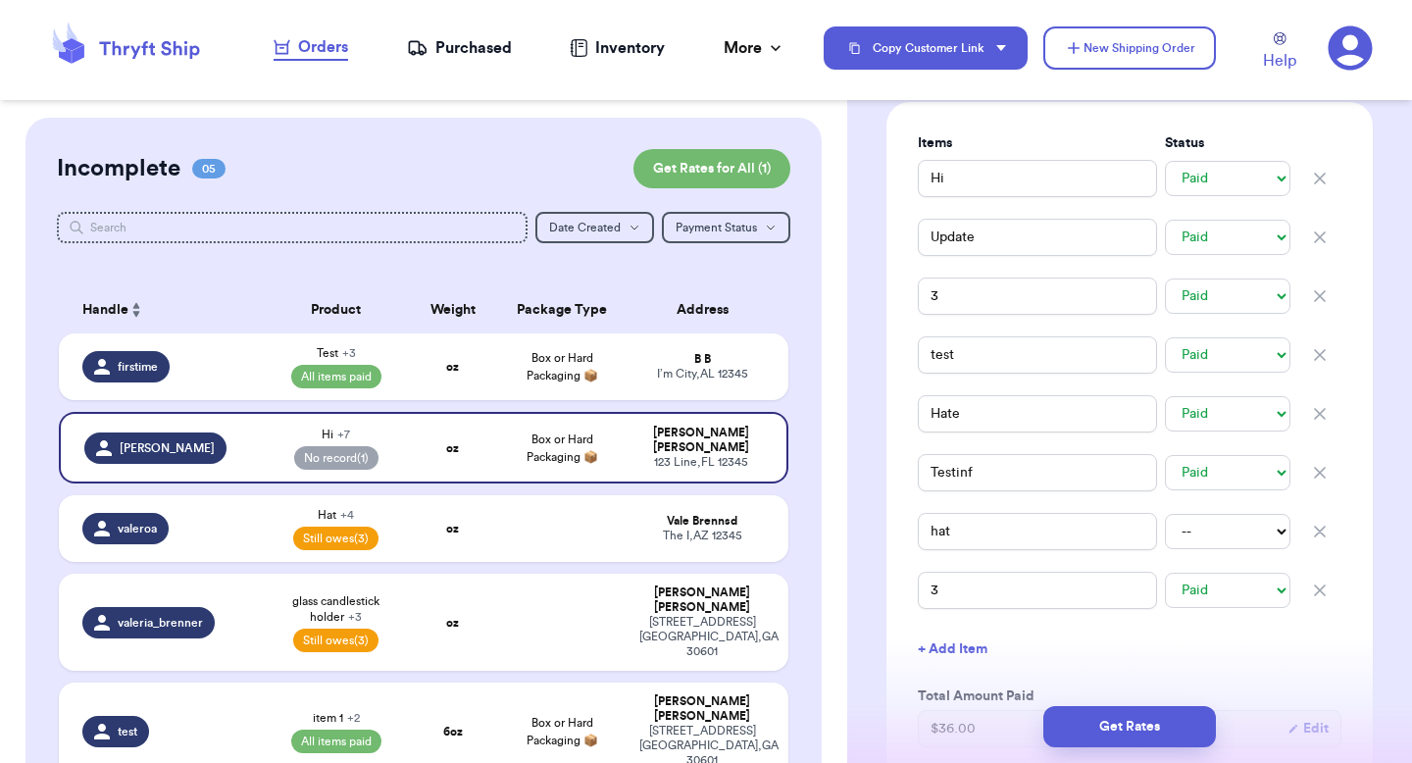
scroll to position [517, 0]
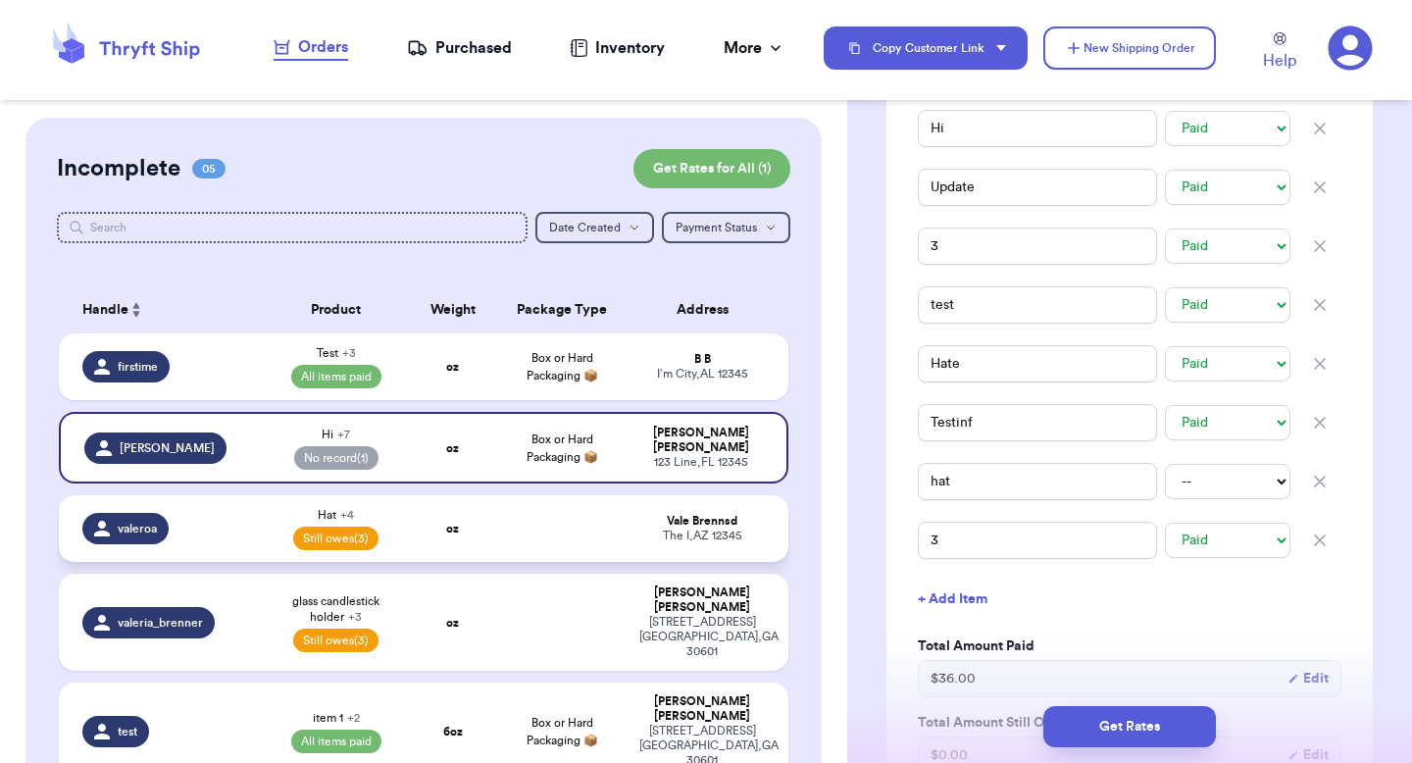
click at [533, 520] on td at bounding box center [561, 528] width 131 height 67
type input "Hat"
type input "7"
type input "30"
type input "item4"
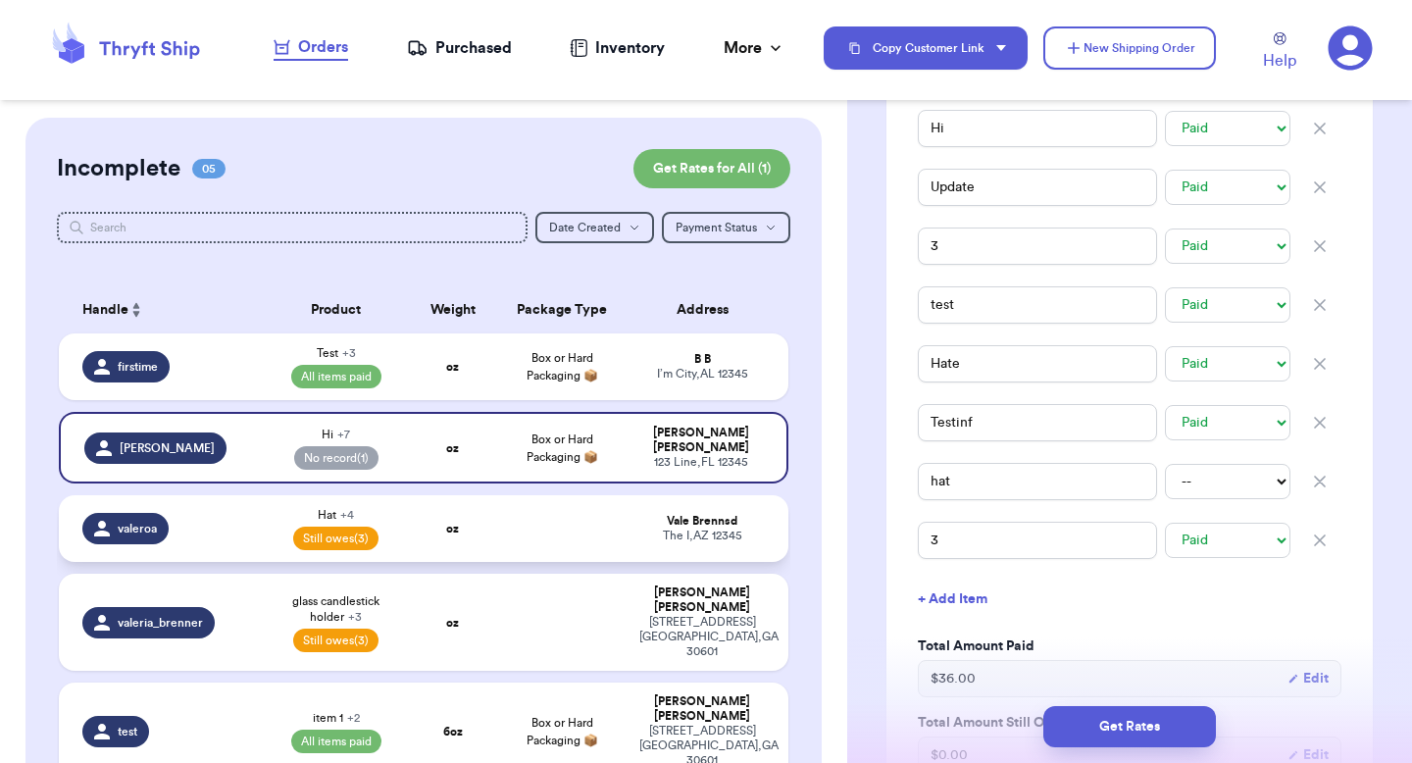
select select "unpaid"
type input "asdf"
select select "unpaid"
type input "asdf 2"
select select "unpaid"
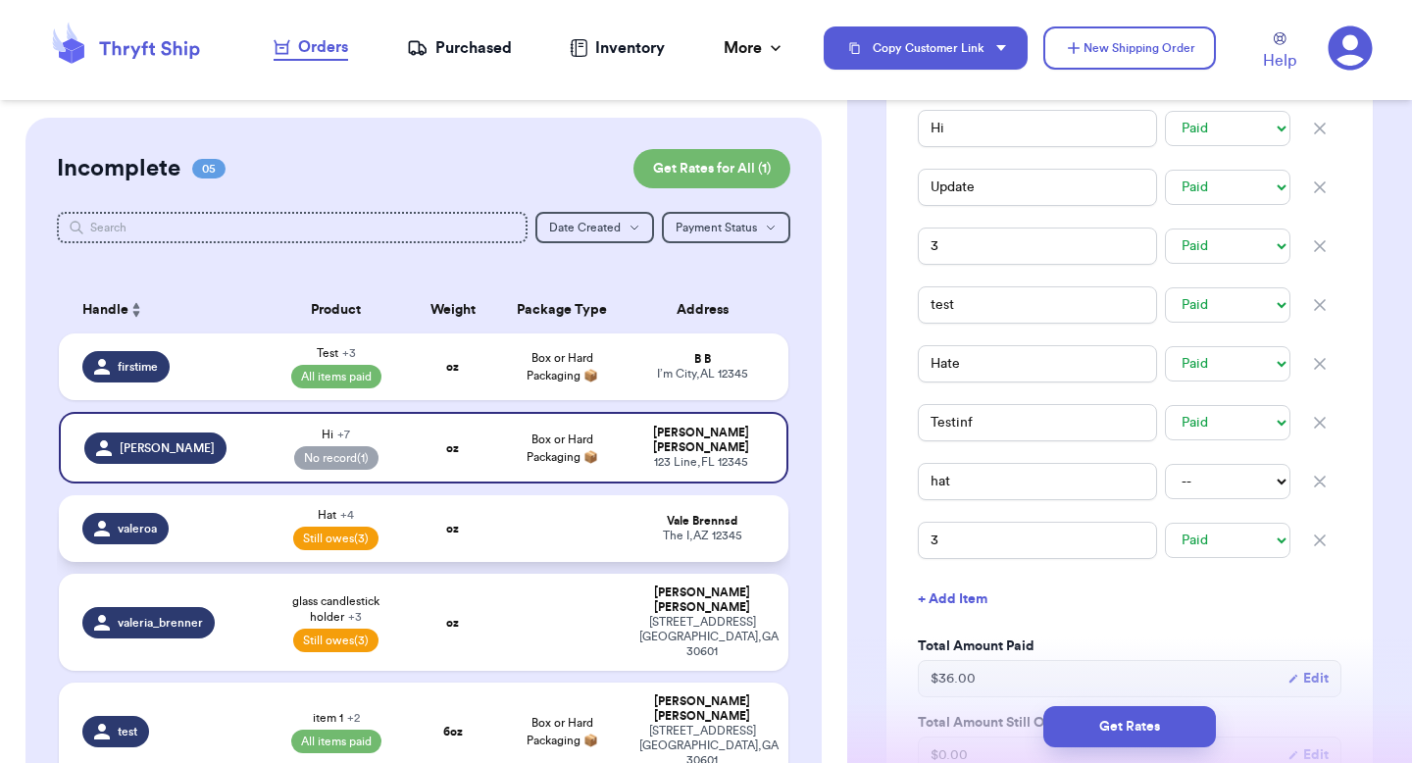
type input "paid on venmore"
select select "unknown"
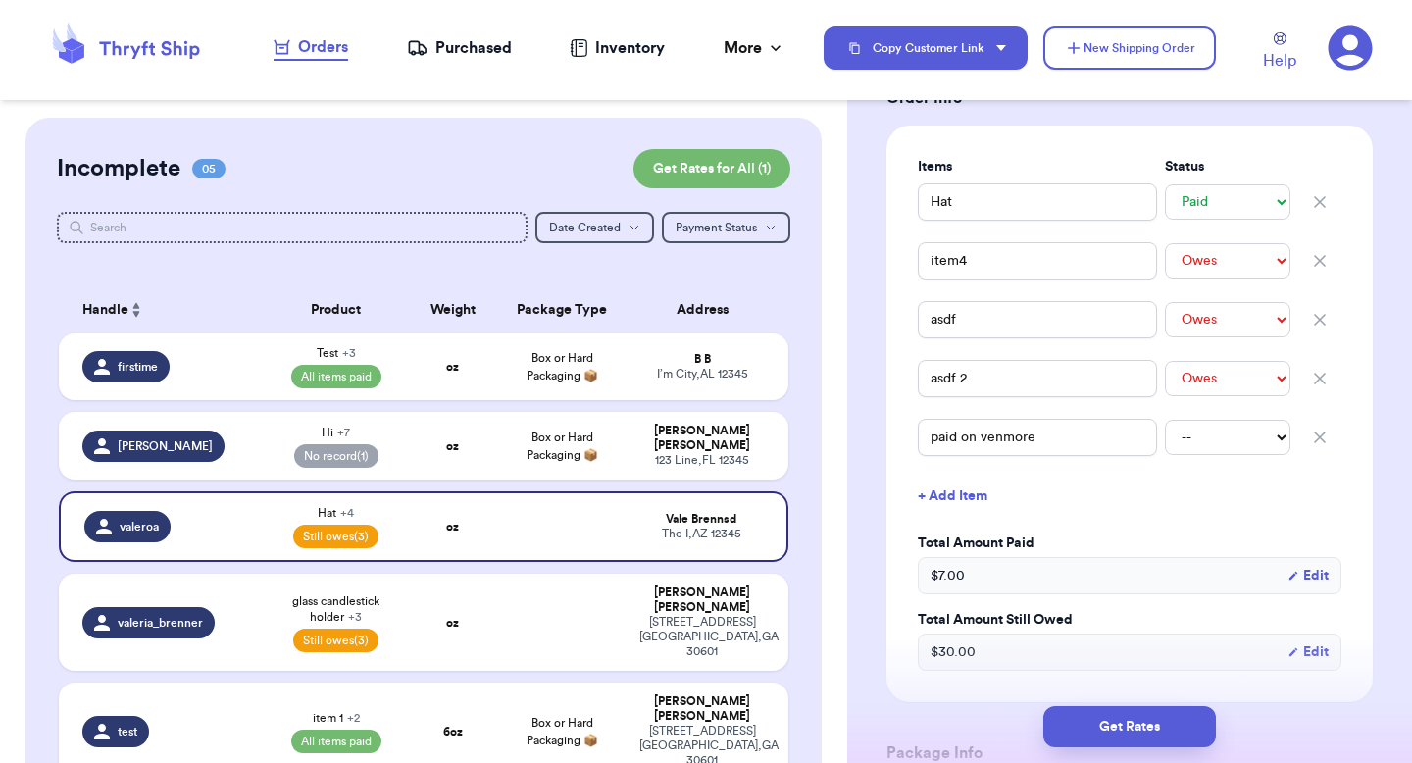
scroll to position [464, 0]
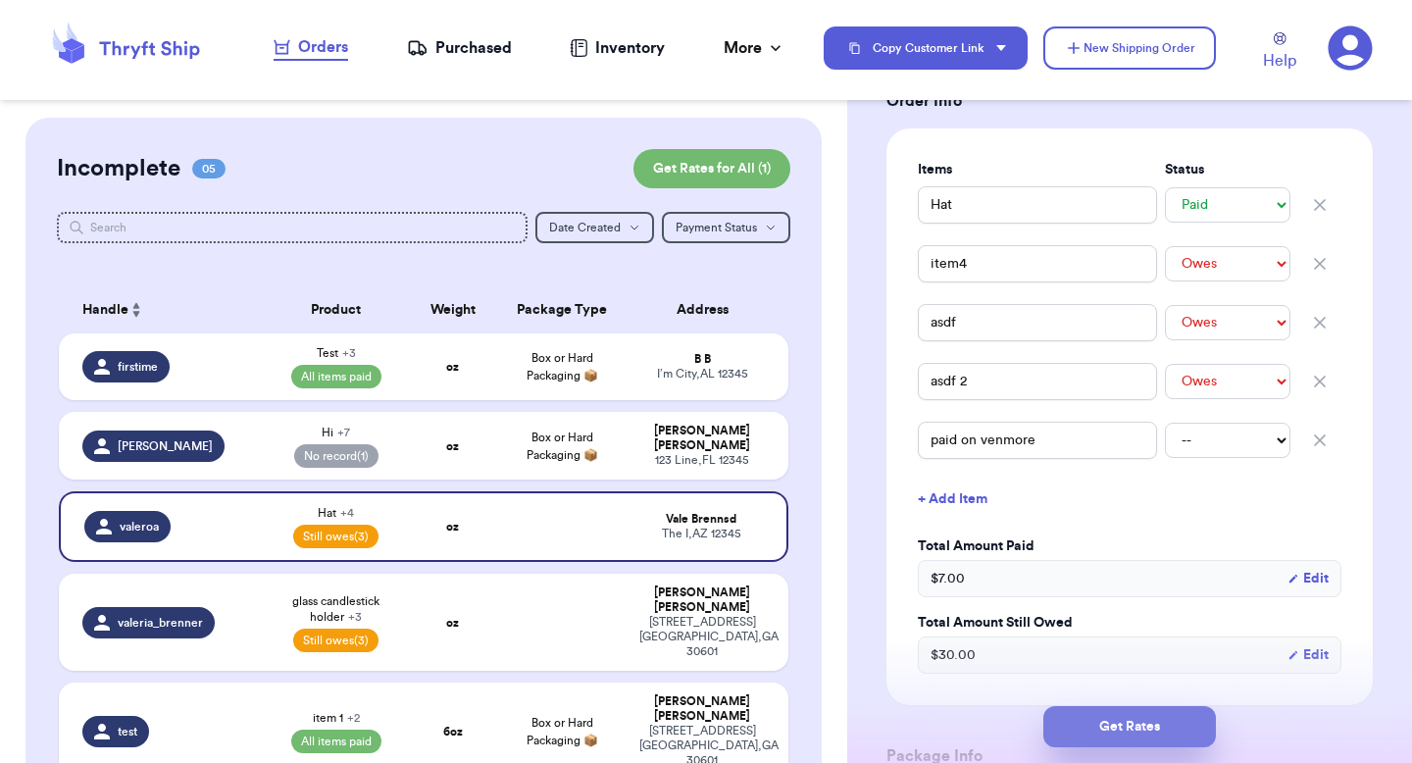
click at [1088, 722] on button "Get Rates" at bounding box center [1129, 726] width 173 height 41
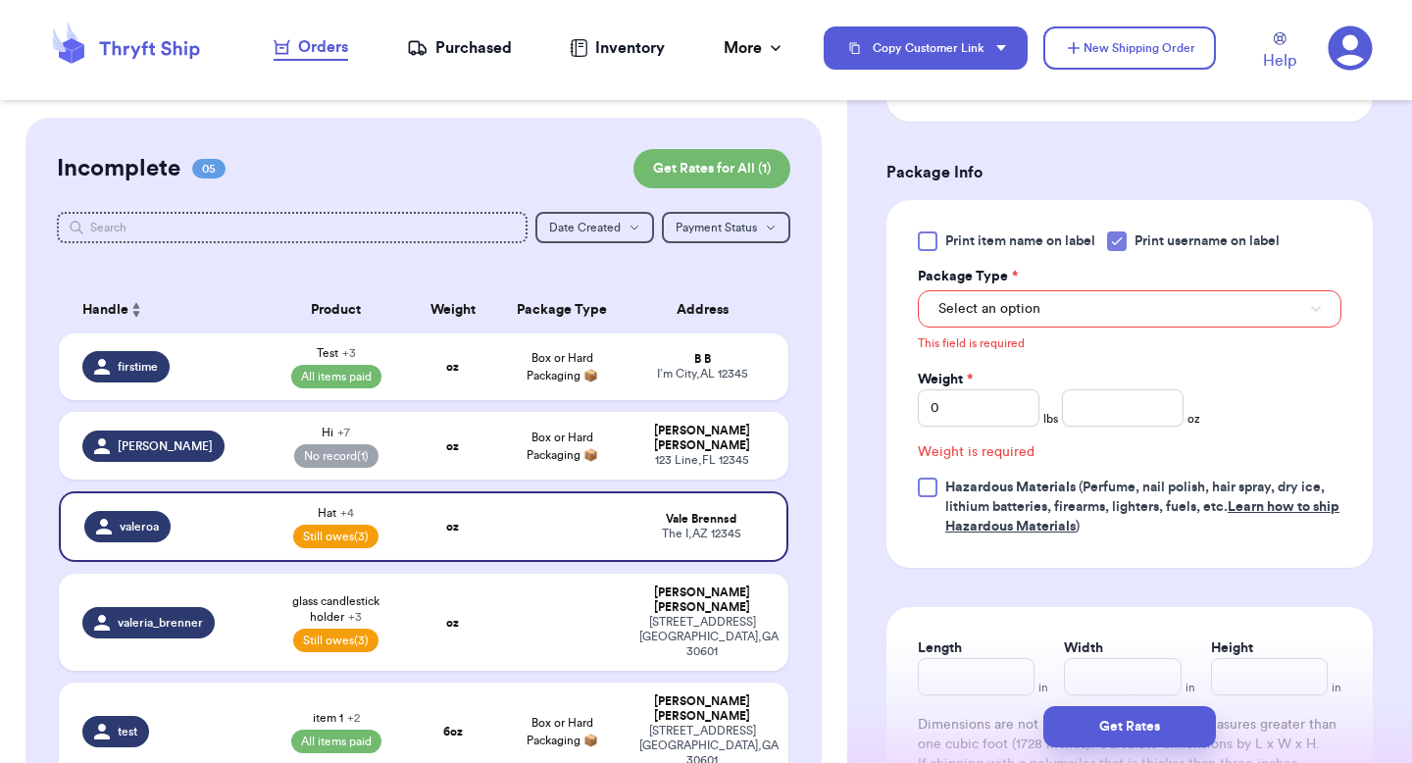
scroll to position [1049, 0]
click at [1043, 288] on button "Select an option" at bounding box center [1130, 306] width 424 height 37
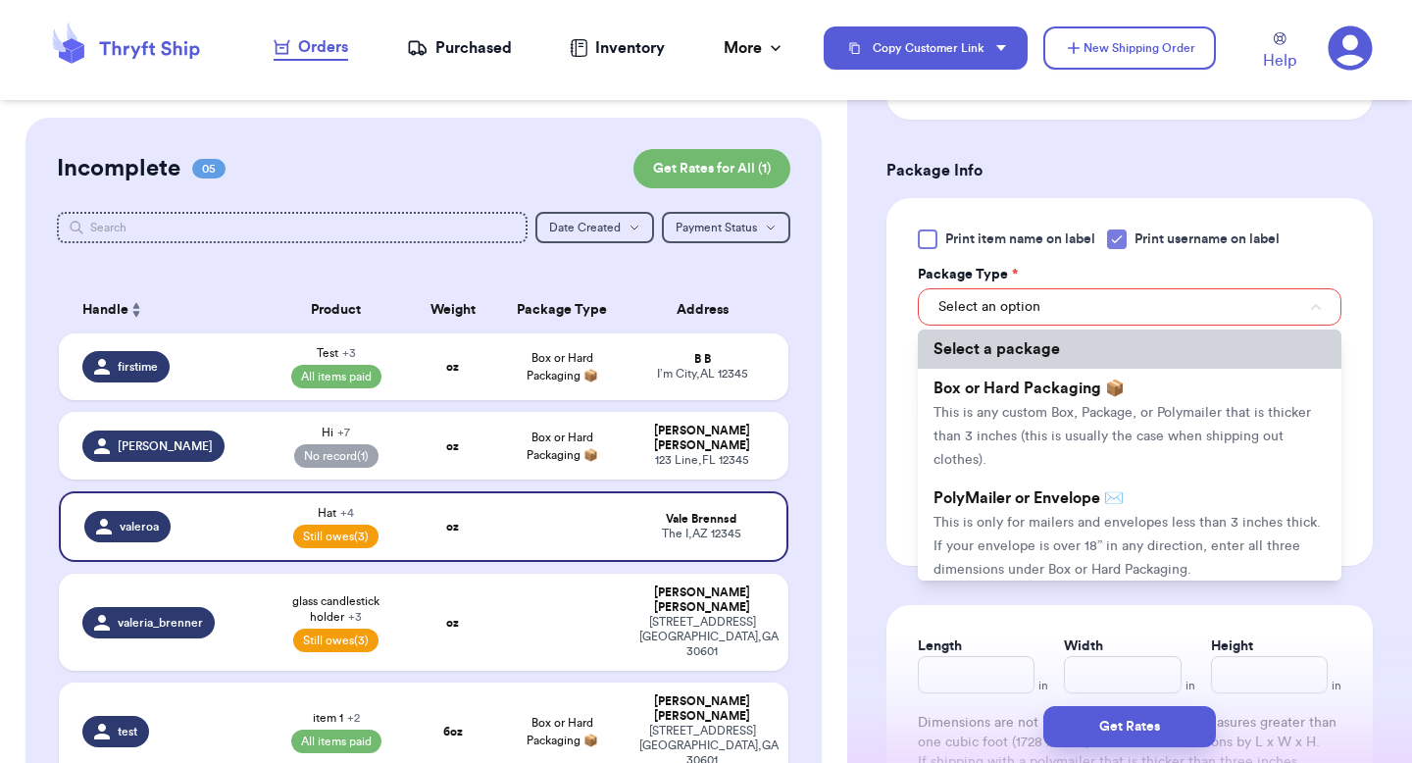
click at [1036, 341] on span "Select a package" at bounding box center [996, 349] width 126 height 16
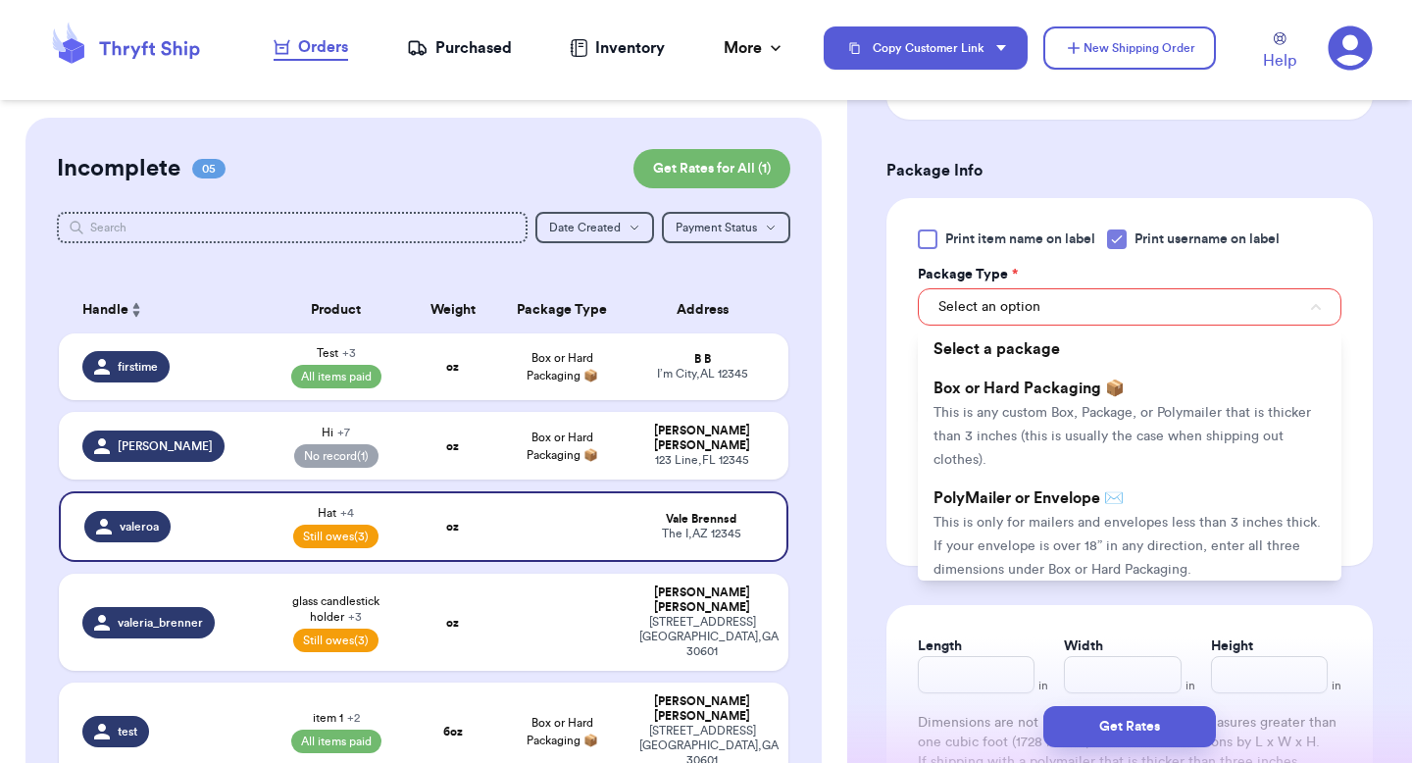
scroll to position [1024, 0]
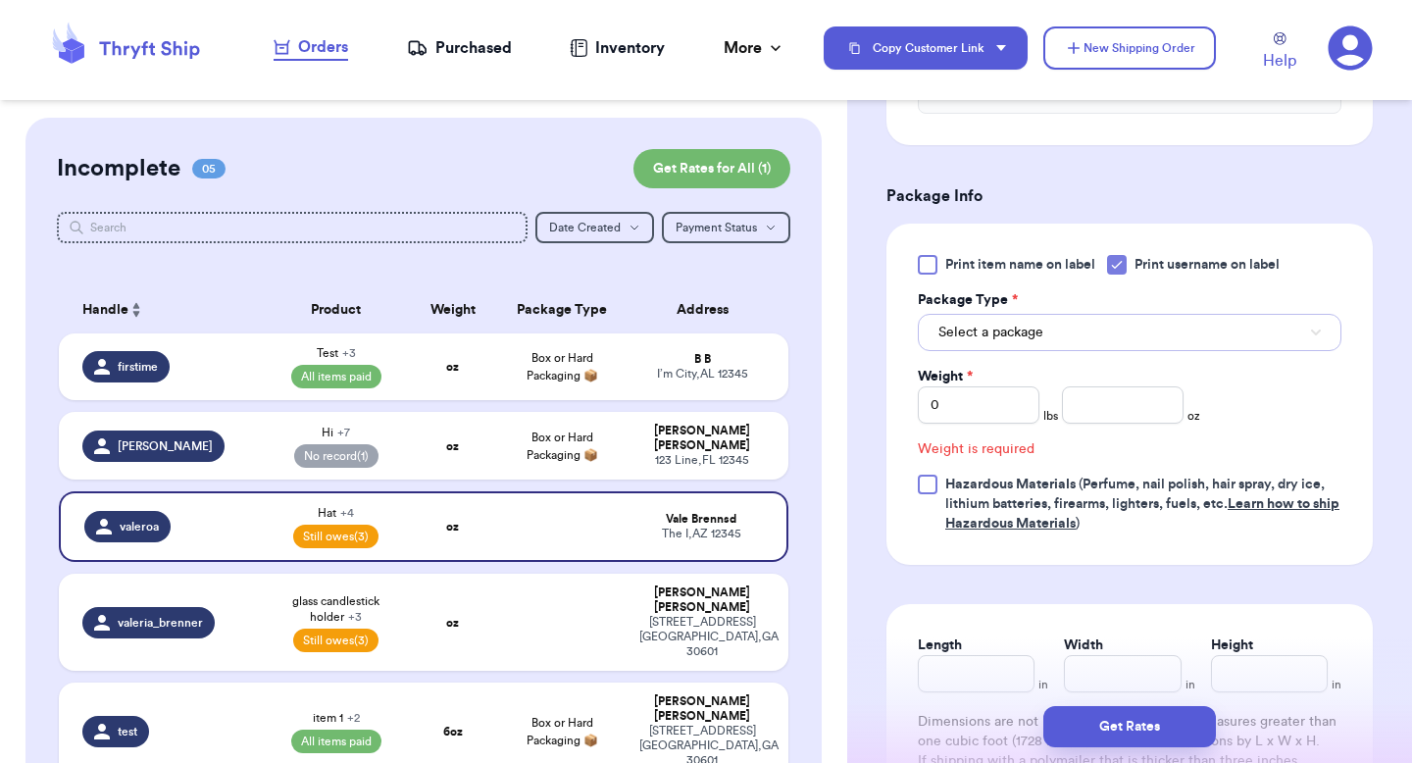
click at [1042, 314] on button "Select a package" at bounding box center [1130, 332] width 424 height 37
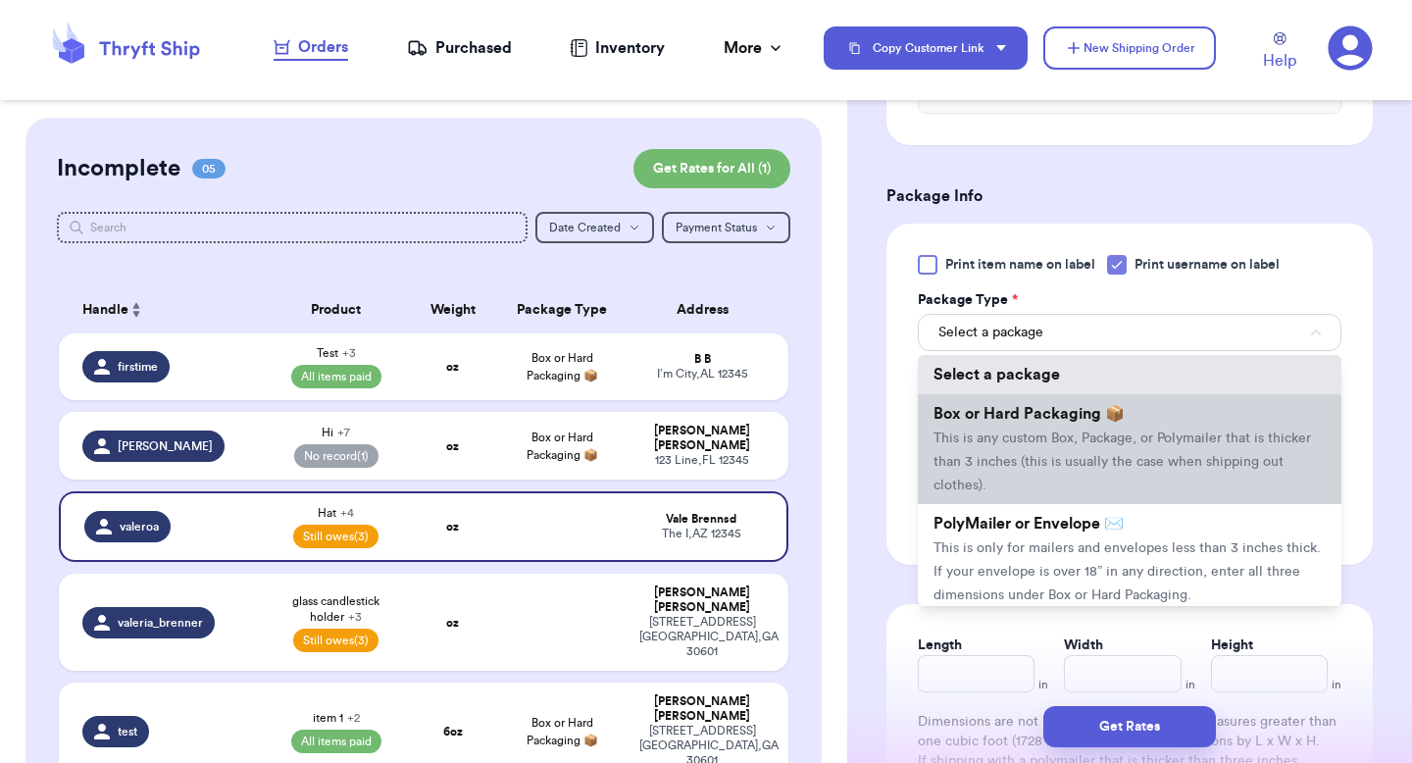
click at [1077, 431] on span "This is any custom Box, Package, or Polymailer that is thicker than 3 inches (t…" at bounding box center [1122, 461] width 378 height 61
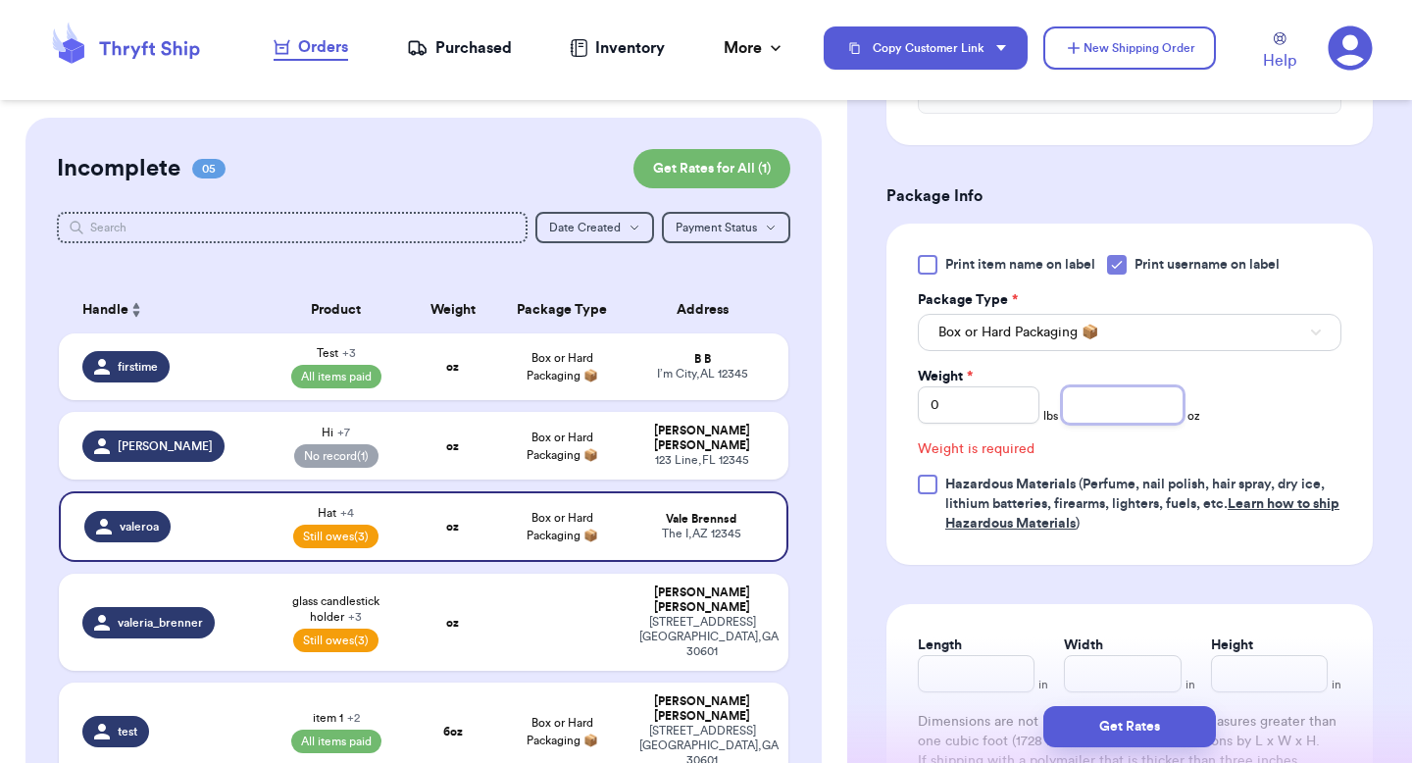
click at [1103, 386] on input "number" at bounding box center [1123, 404] width 122 height 37
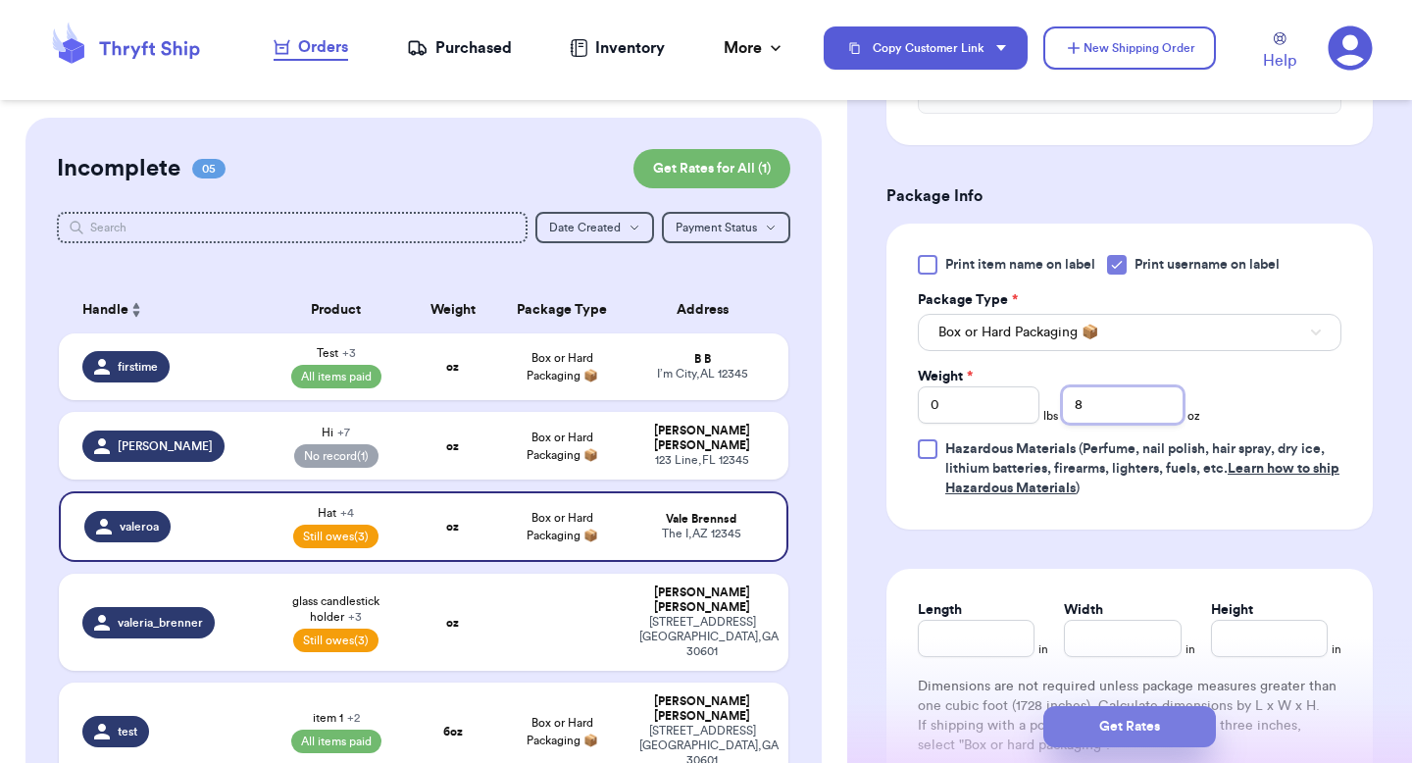
type input "8"
click at [1160, 728] on button "Get Rates" at bounding box center [1129, 726] width 173 height 41
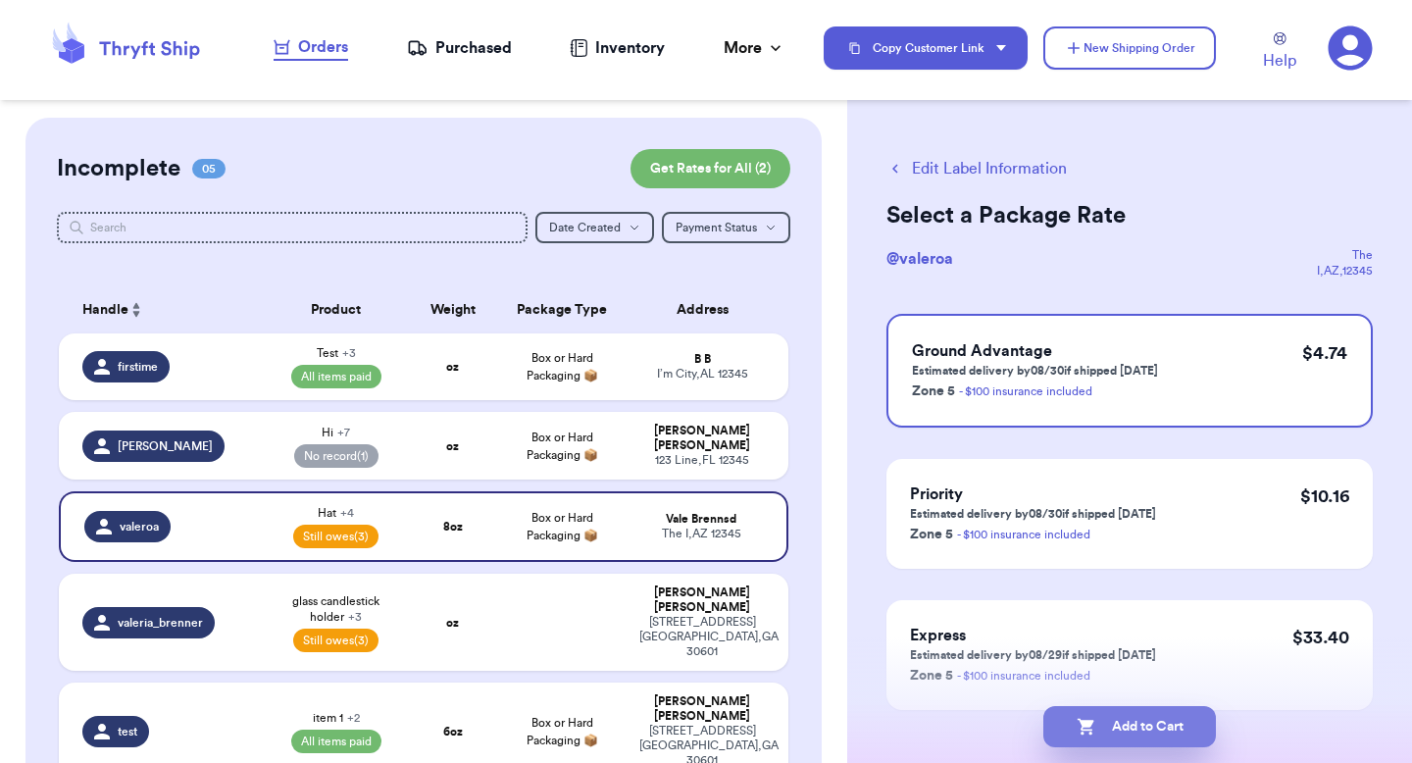
click at [1142, 717] on button "Add to Cart" at bounding box center [1129, 726] width 173 height 41
checkbox input "true"
select select "paid"
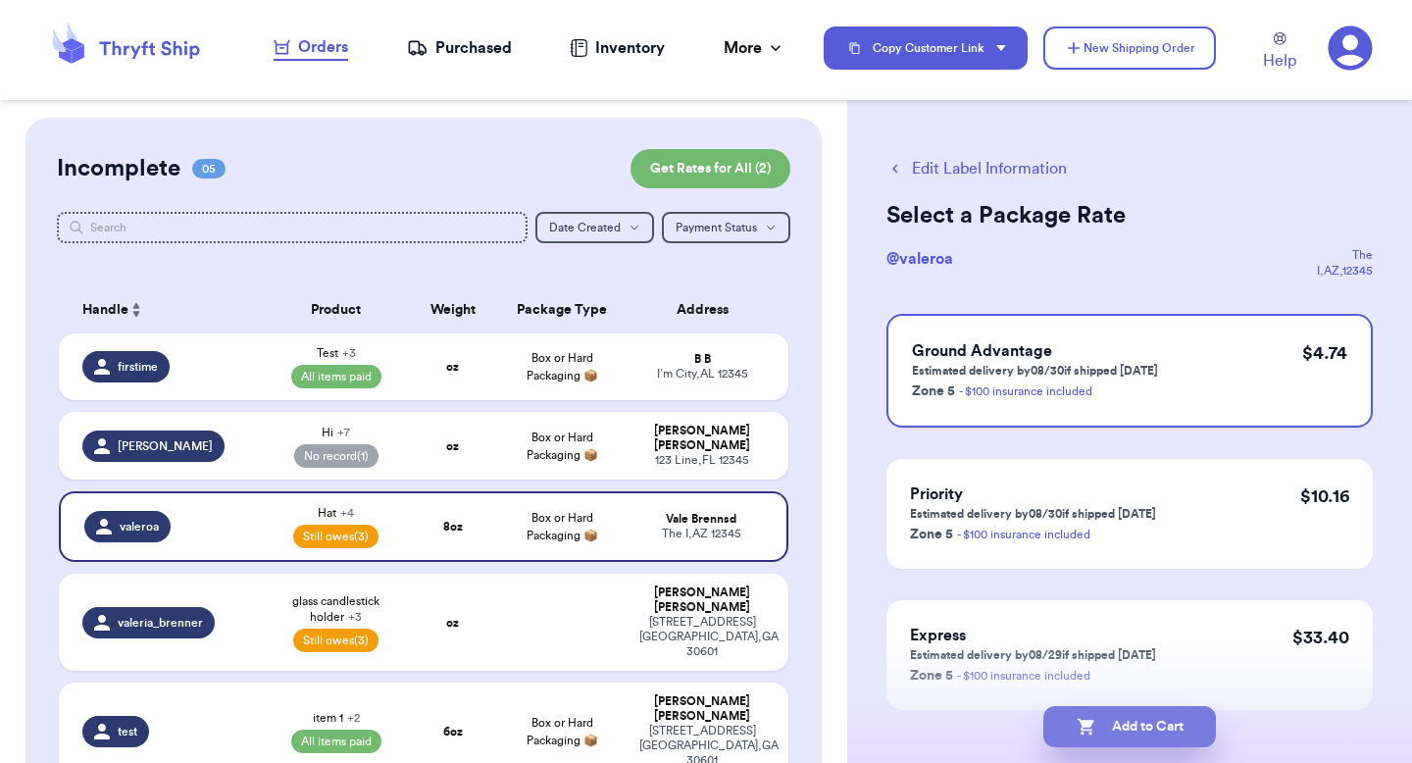
select select "paid"
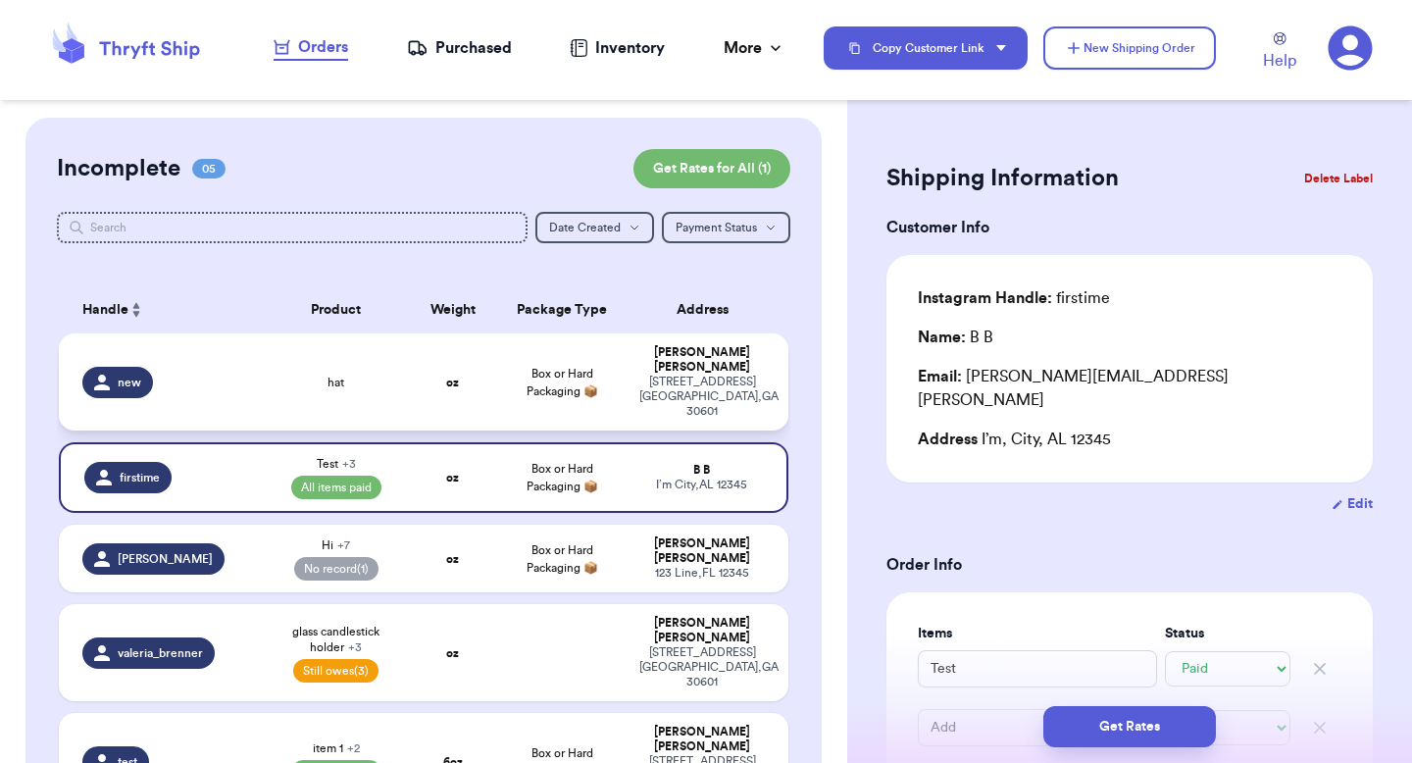
click at [591, 359] on td "Box or Hard Packaging 📦" at bounding box center [561, 381] width 131 height 97
type input "hat"
select select "unknown"
type input "0"
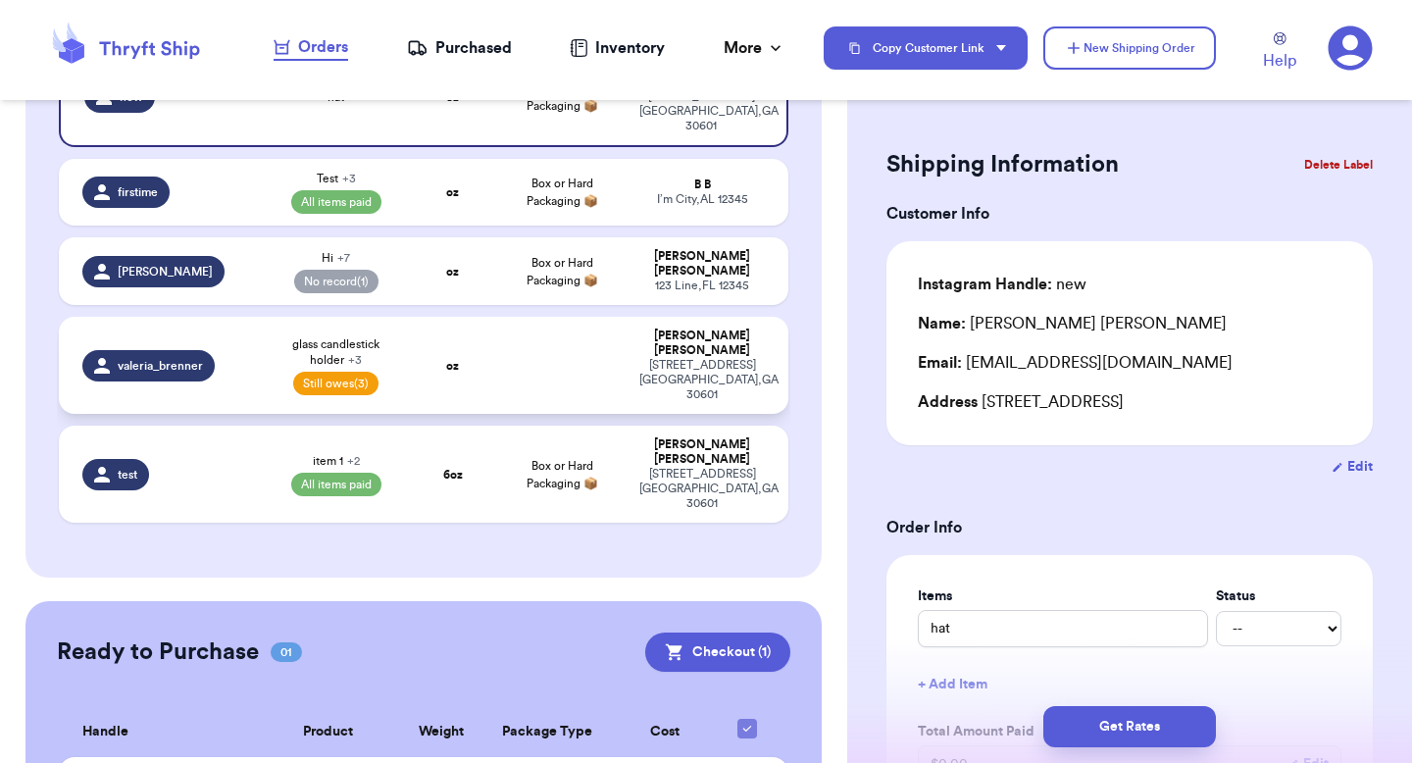
scroll to position [16, 0]
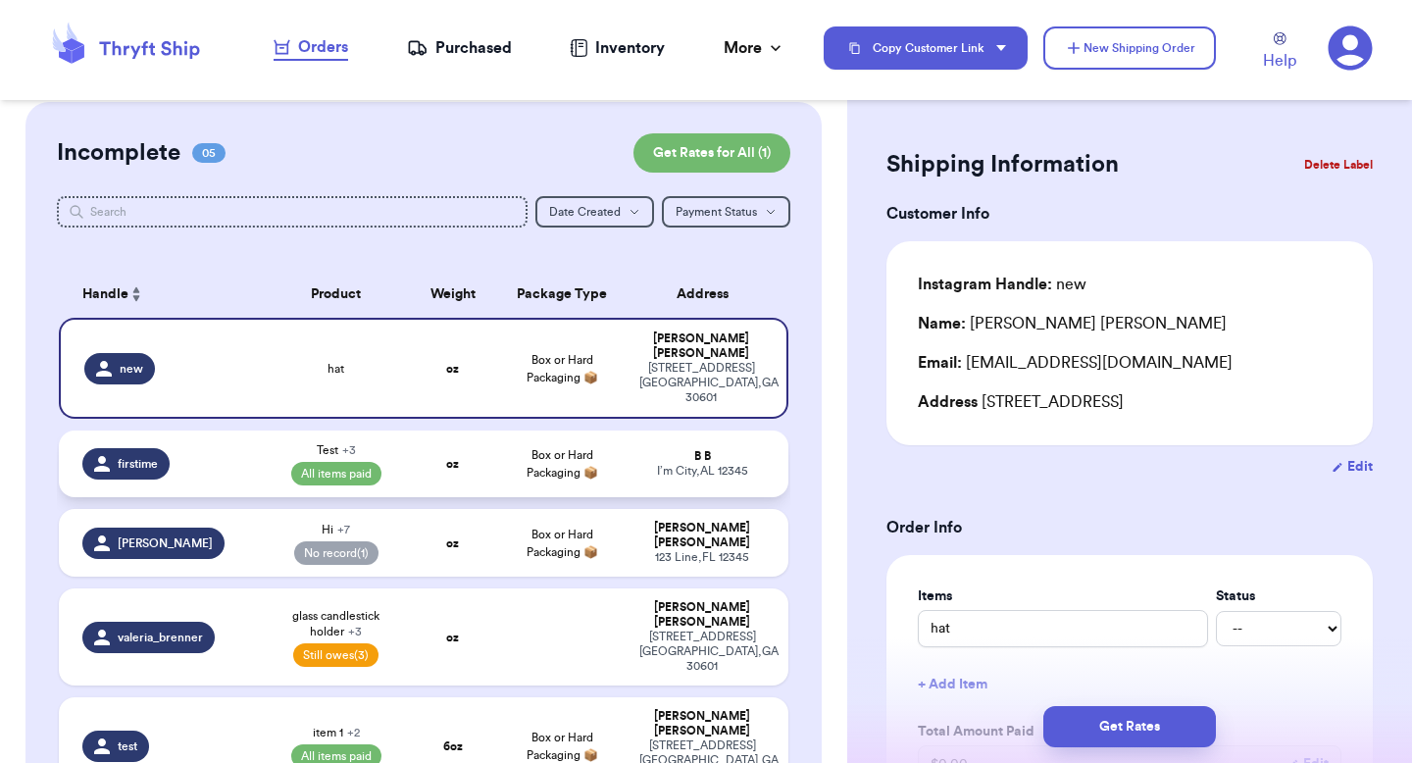
click at [484, 430] on td "oz" at bounding box center [452, 463] width 87 height 67
type input "Test"
select select "paid"
type input "26"
select select "paid"
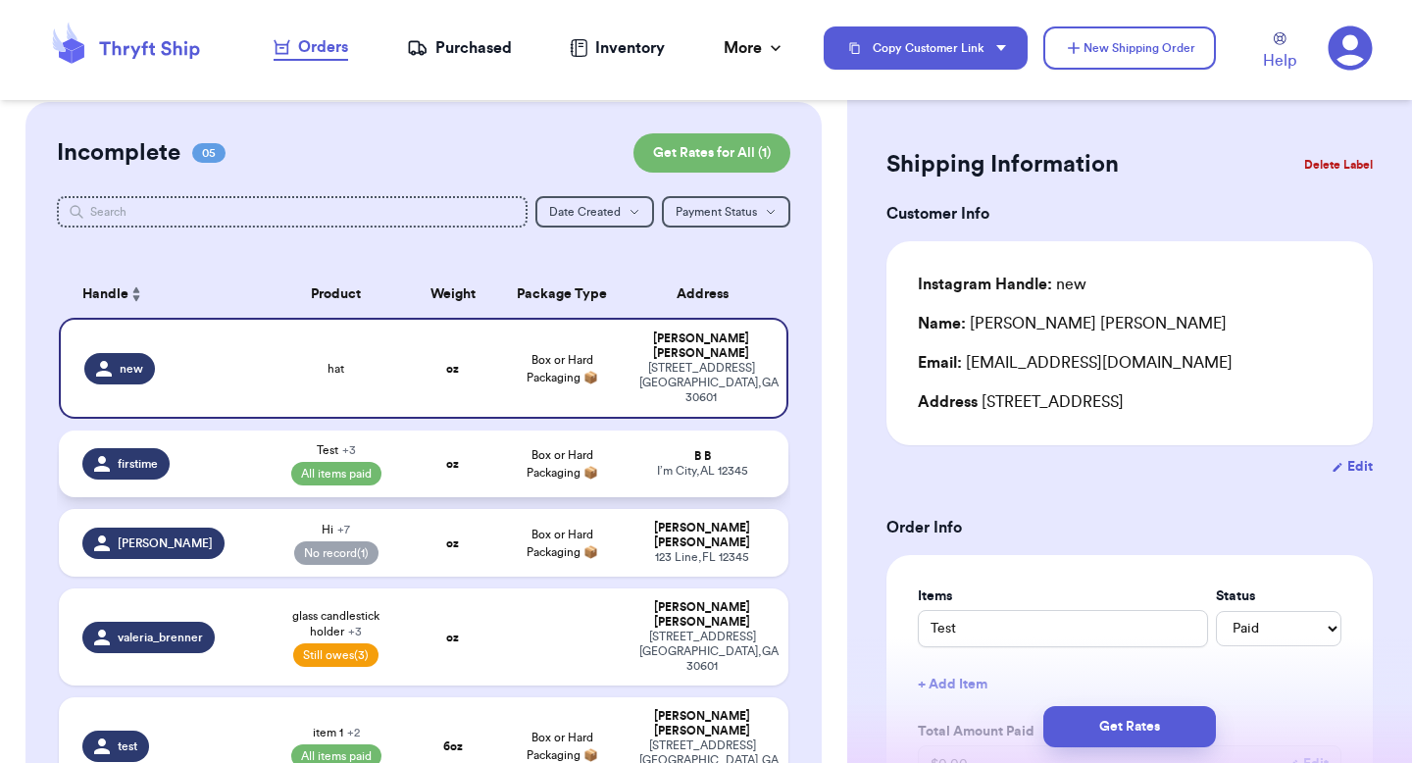
select select "paid"
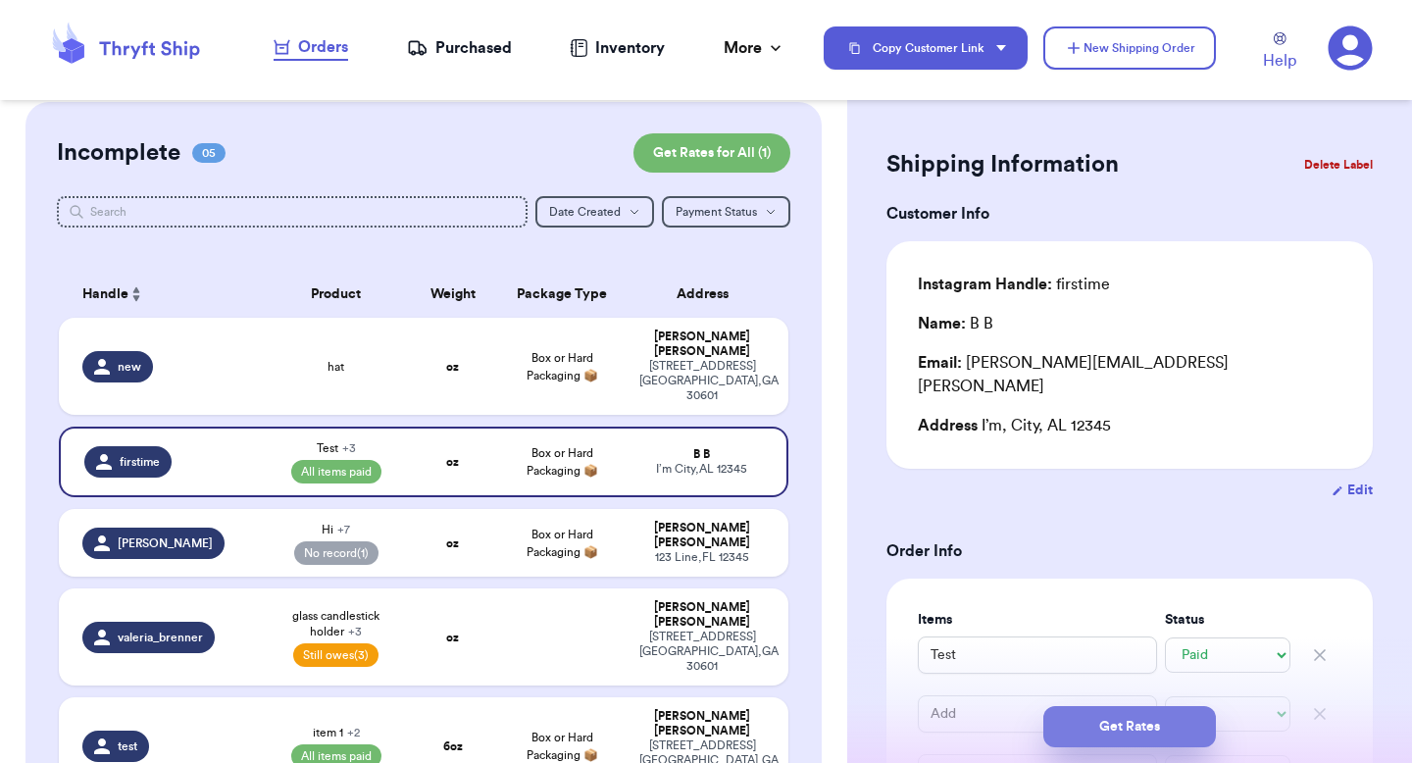
click at [1091, 717] on button "Get Rates" at bounding box center [1129, 726] width 173 height 41
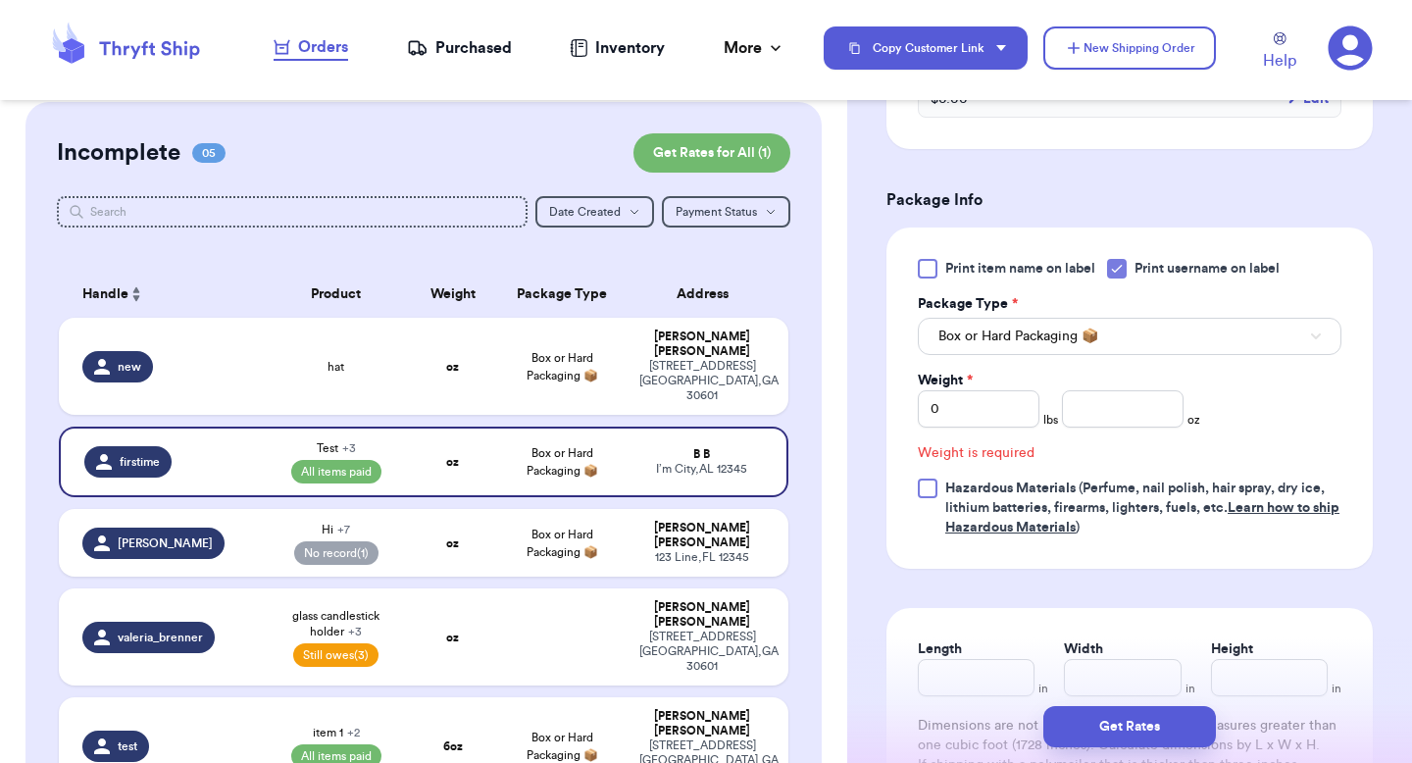
scroll to position [965, 0]
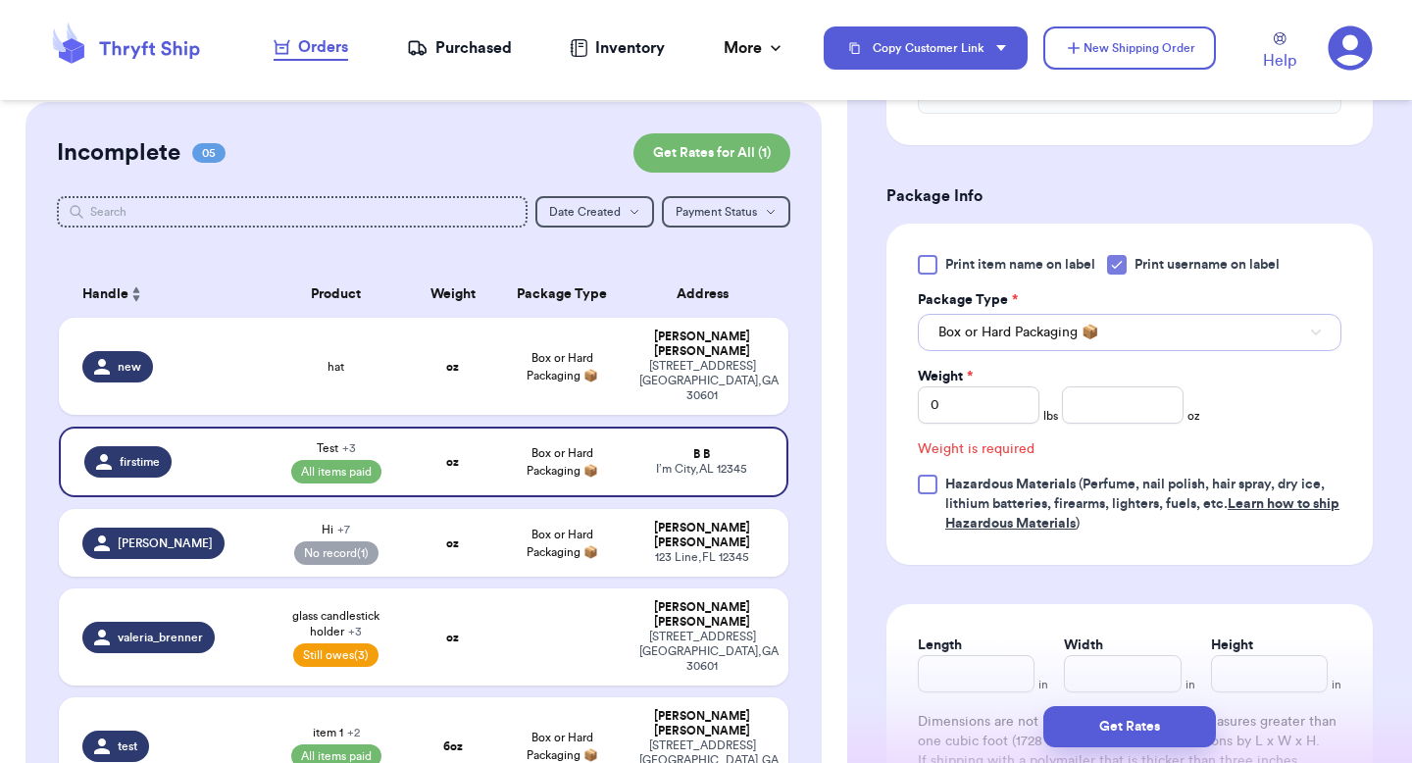
click at [1020, 323] on span "Box or Hard Packaging 📦" at bounding box center [1018, 333] width 160 height 20
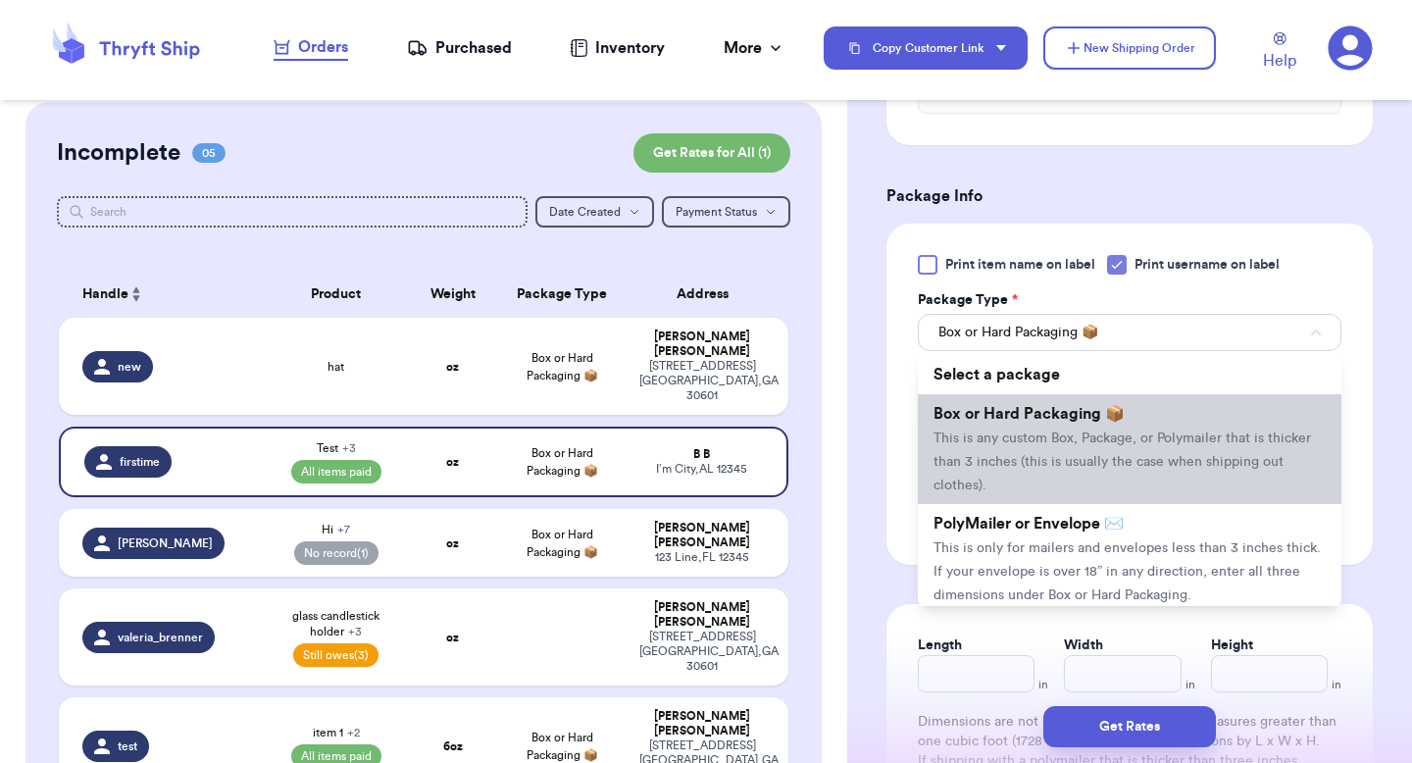
click at [1028, 431] on span "This is any custom Box, Package, or Polymailer that is thicker than 3 inches (t…" at bounding box center [1122, 461] width 378 height 61
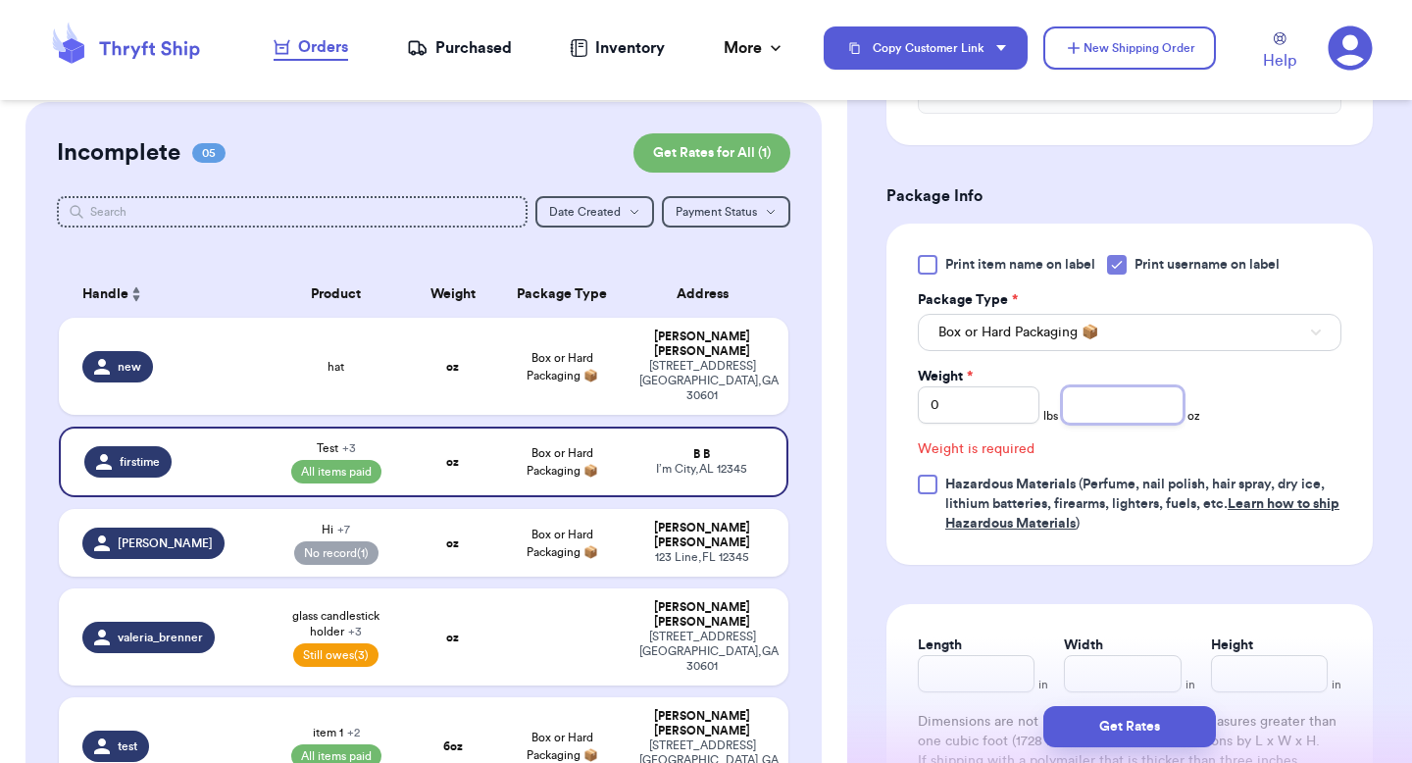
click at [1062, 386] on input "number" at bounding box center [1123, 404] width 122 height 37
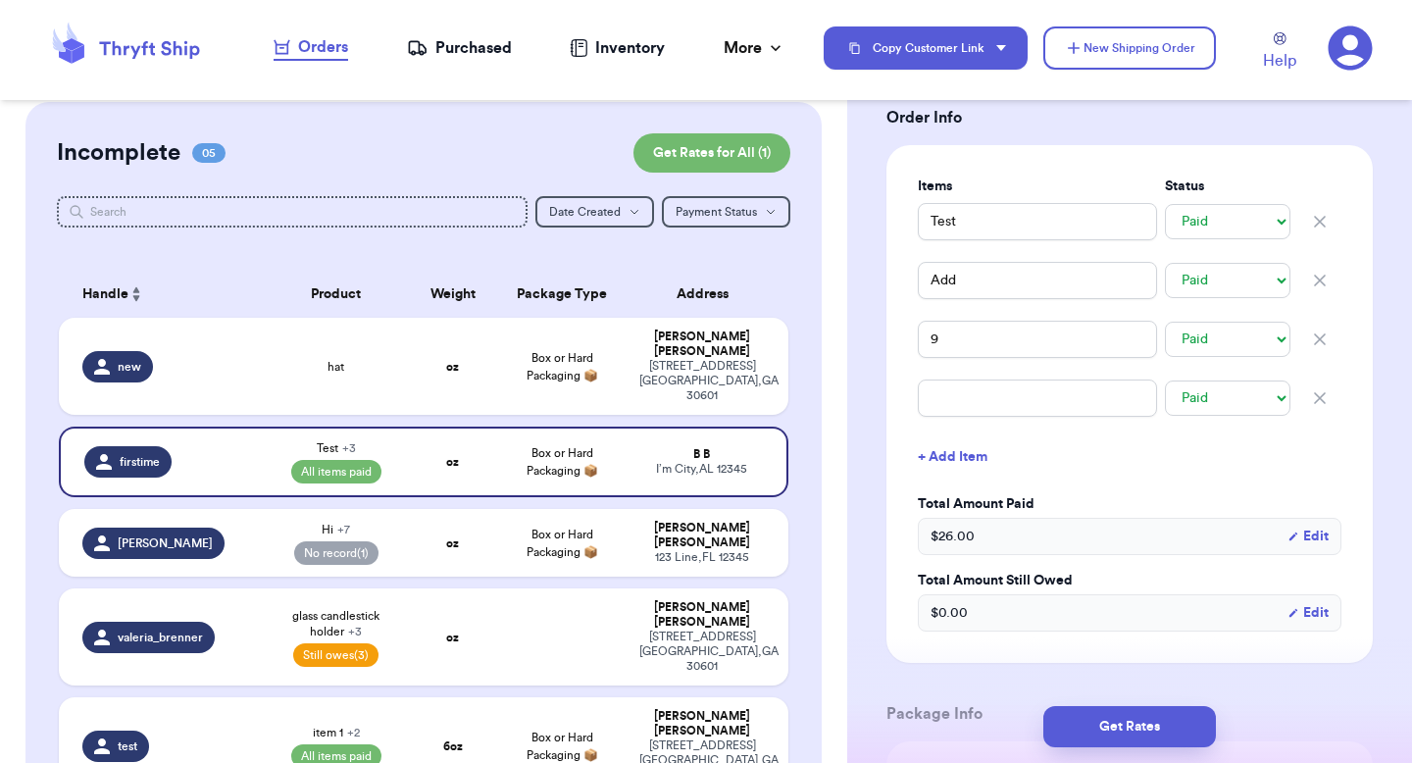
scroll to position [426, 0]
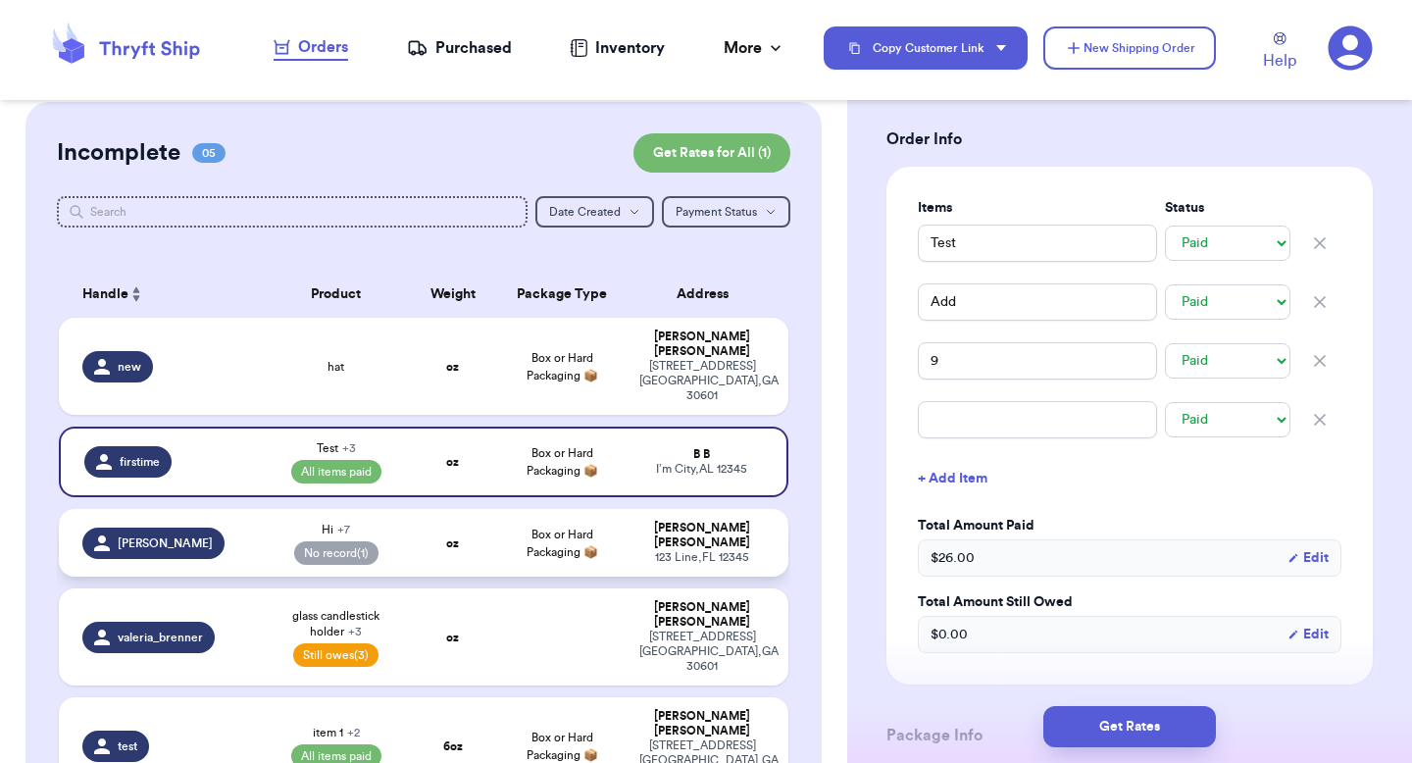
type input "8"
click at [664, 538] on td "Valeria Brenner 123 Line , FL 12345" at bounding box center [708, 543] width 161 height 68
type input "Hi"
type input "36"
type input "Update"
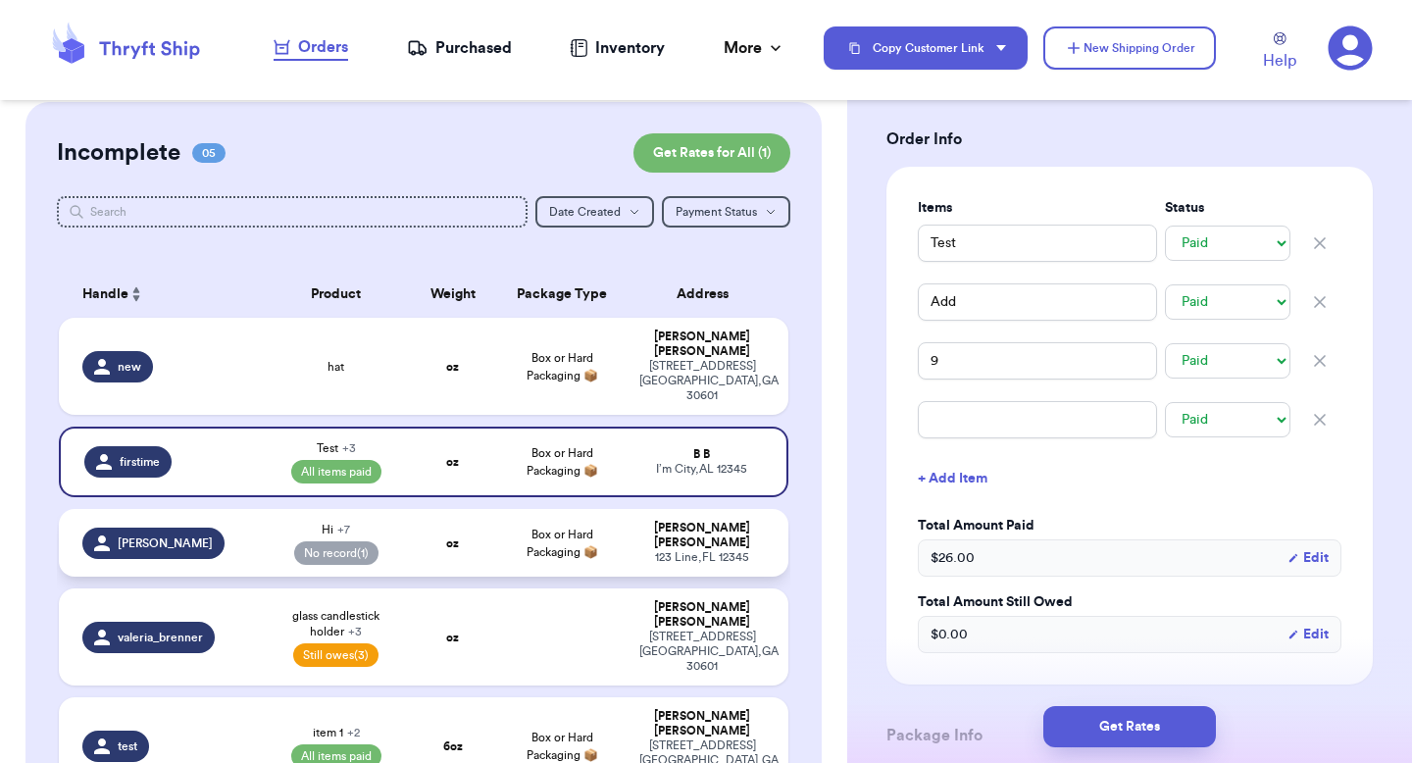
type input "3"
type input "test"
select select "paid"
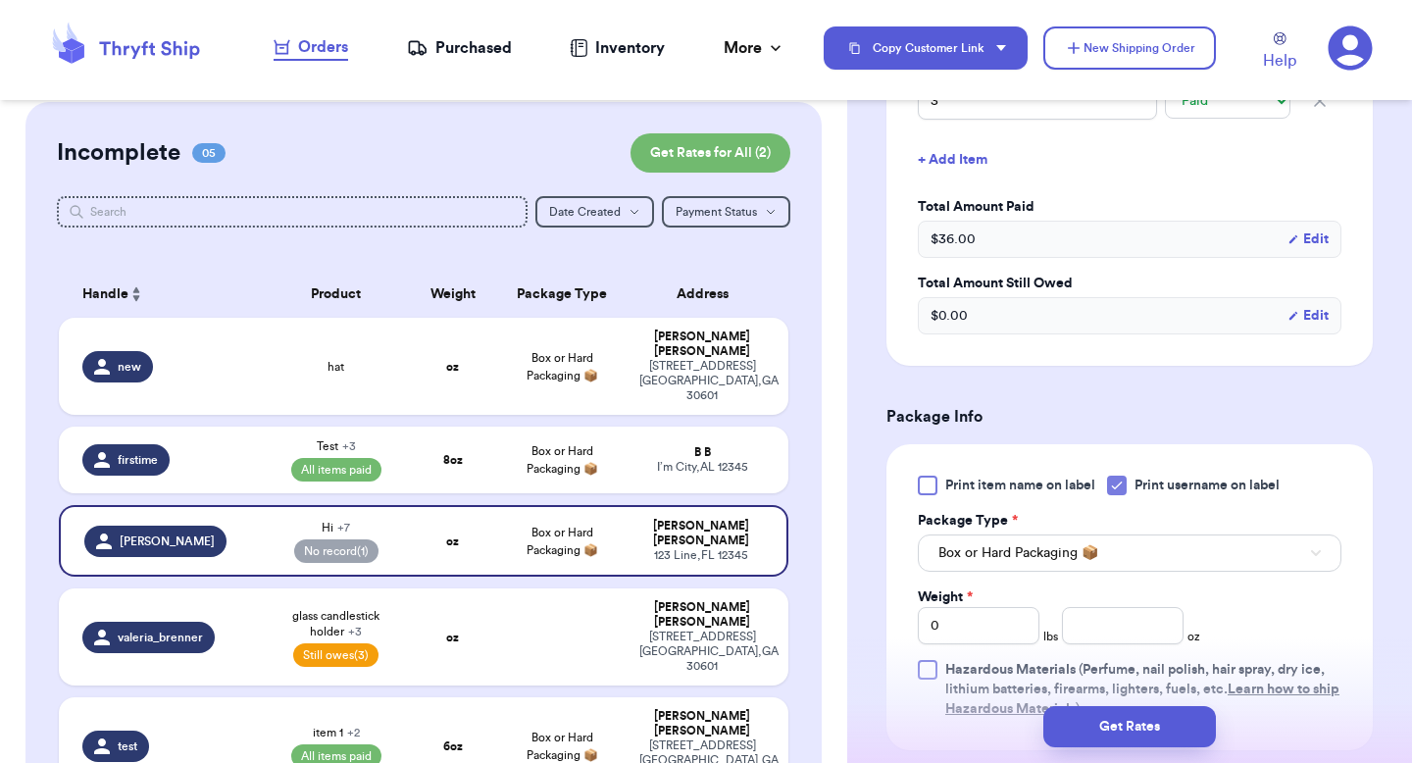
scroll to position [1047, 0]
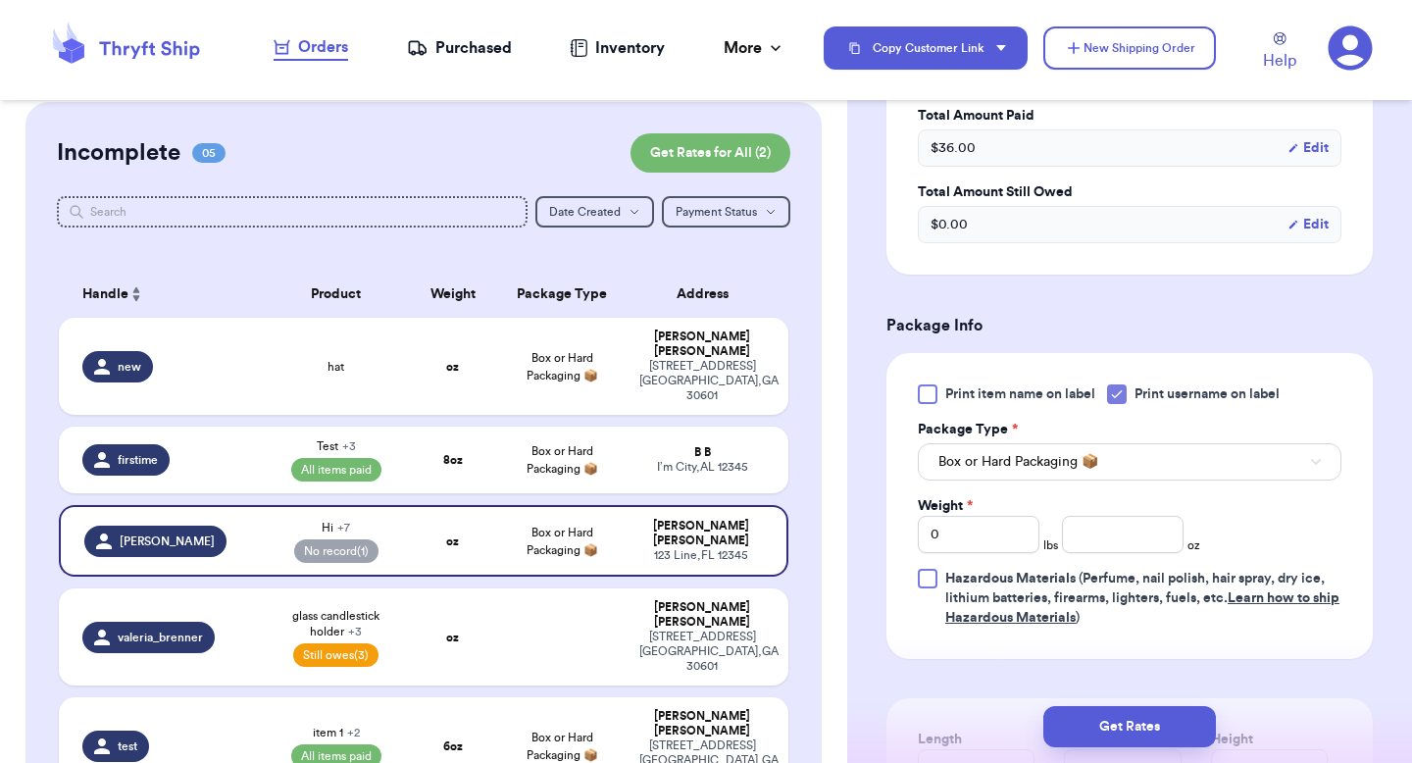
click at [1115, 556] on div "Print item name on label Print username on label Package Type * Box or Hard Pac…" at bounding box center [1130, 505] width 424 height 243
click at [1114, 543] on input "number" at bounding box center [1123, 534] width 122 height 37
type input "8"
click at [1143, 704] on div "Get Rates" at bounding box center [1129, 726] width 565 height 73
click at [1136, 730] on button "Get Rates" at bounding box center [1129, 726] width 173 height 41
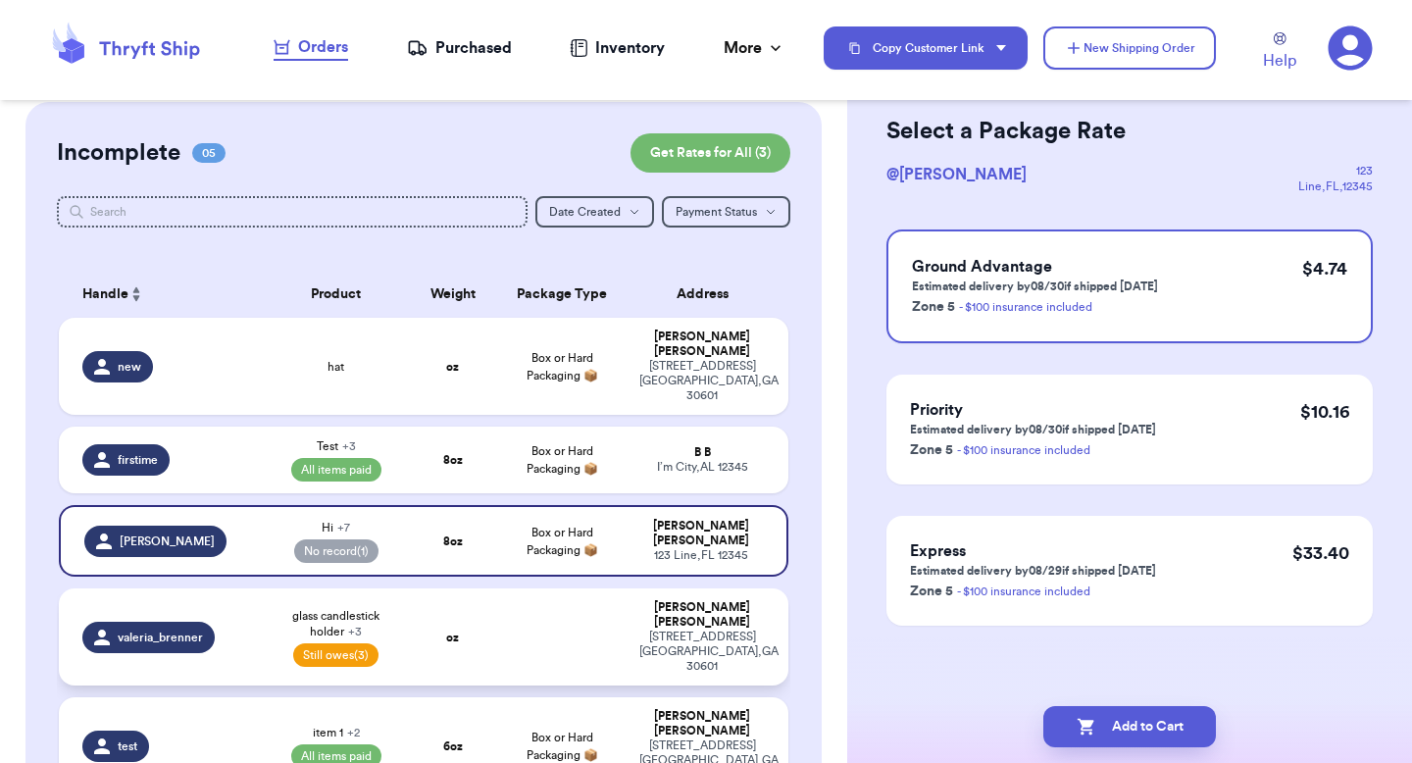
scroll to position [0, 0]
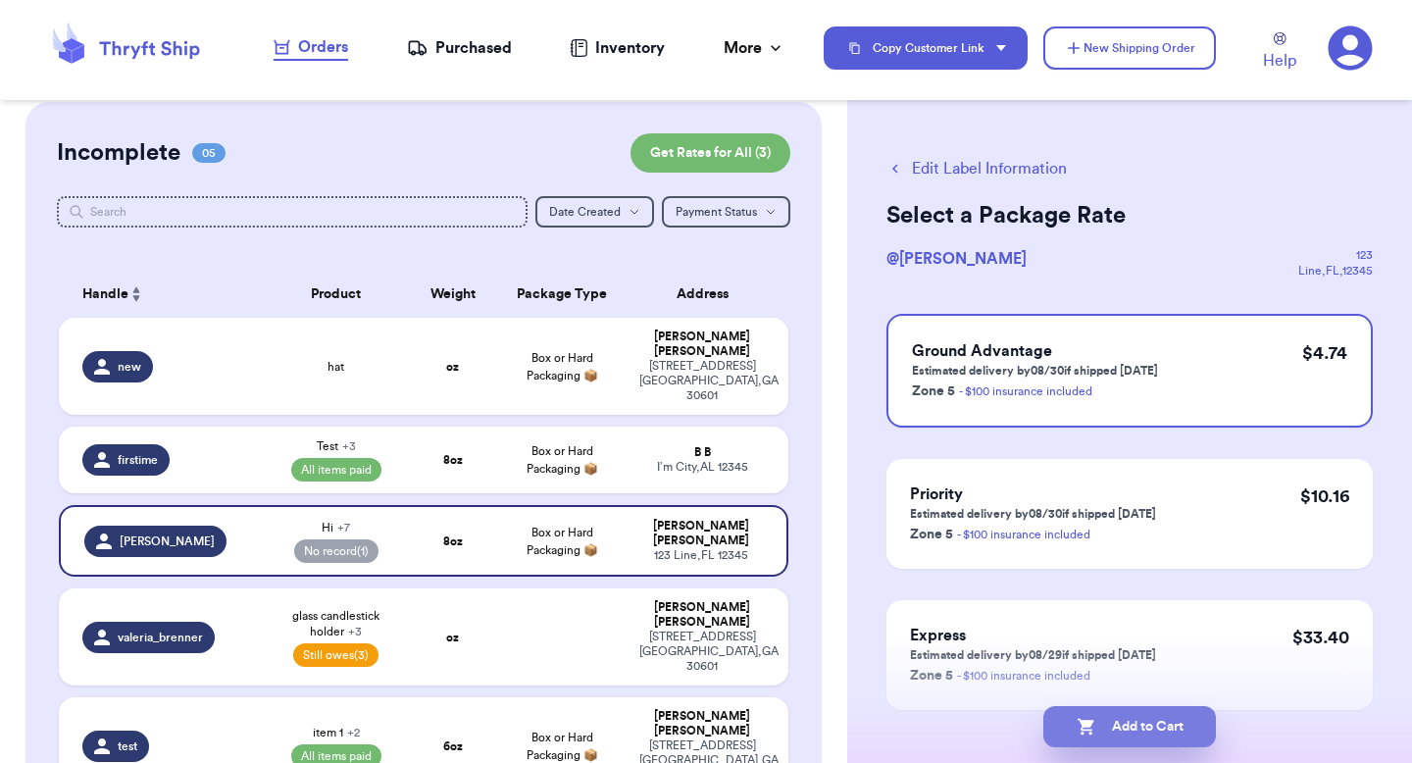
click at [1104, 719] on button "Add to Cart" at bounding box center [1129, 726] width 173 height 41
checkbox input "true"
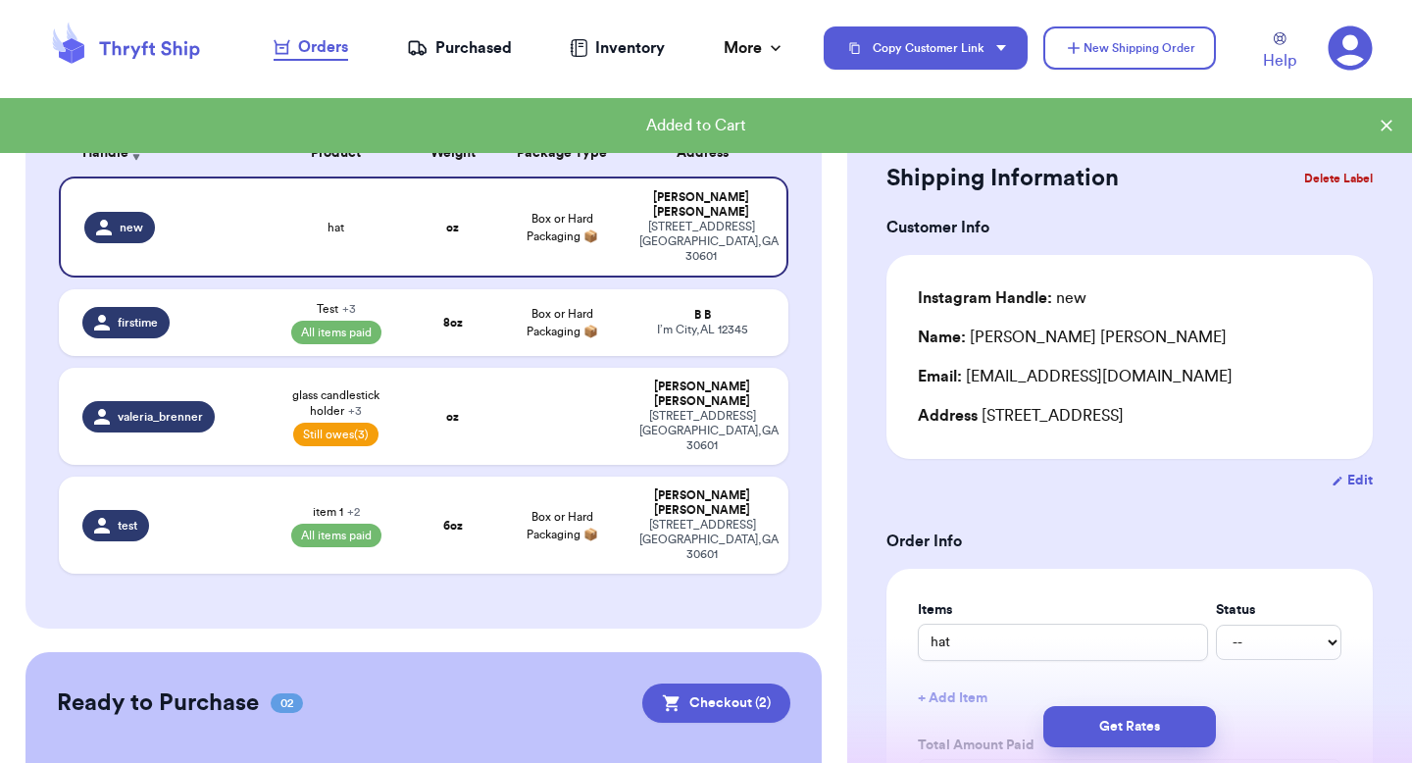
scroll to position [158, 0]
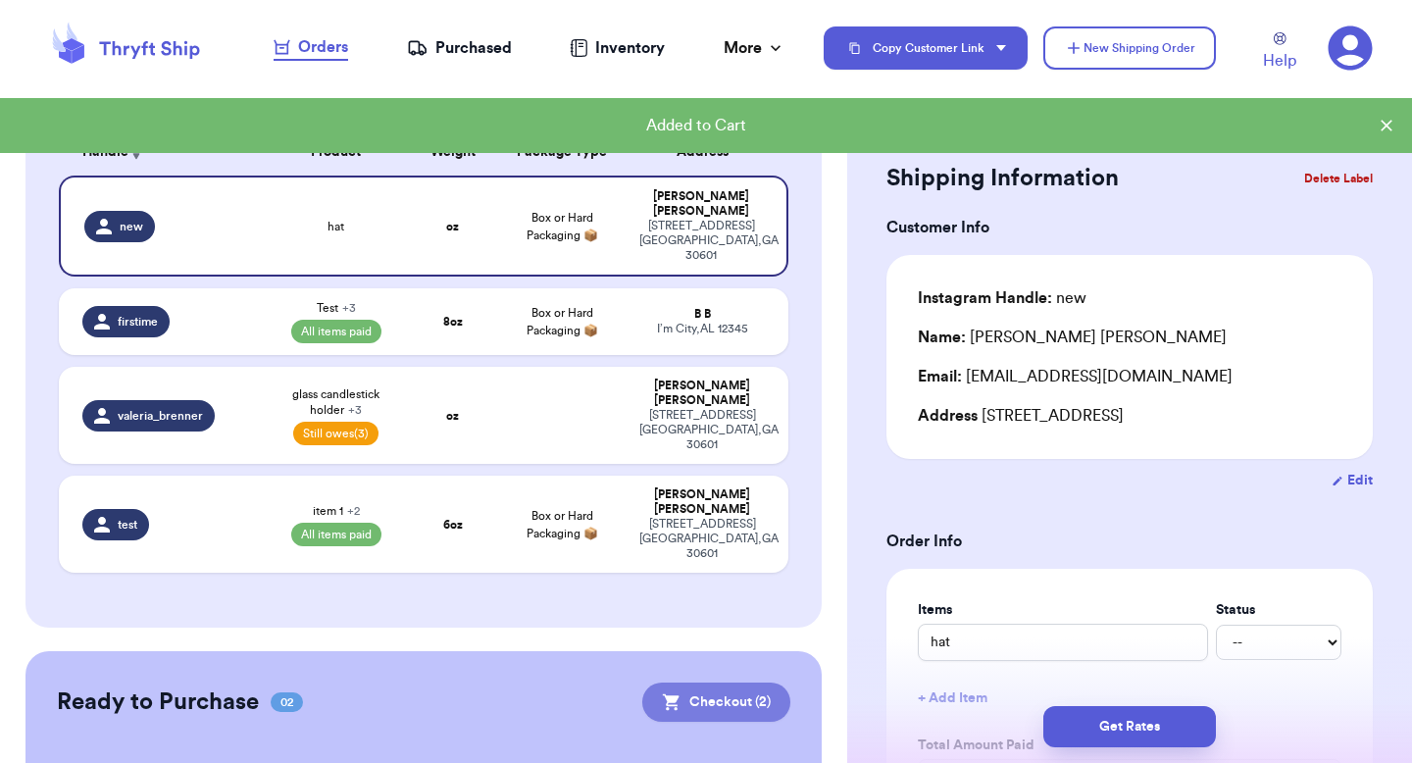
click at [674, 682] on button "Checkout ( 2 )" at bounding box center [716, 701] width 148 height 39
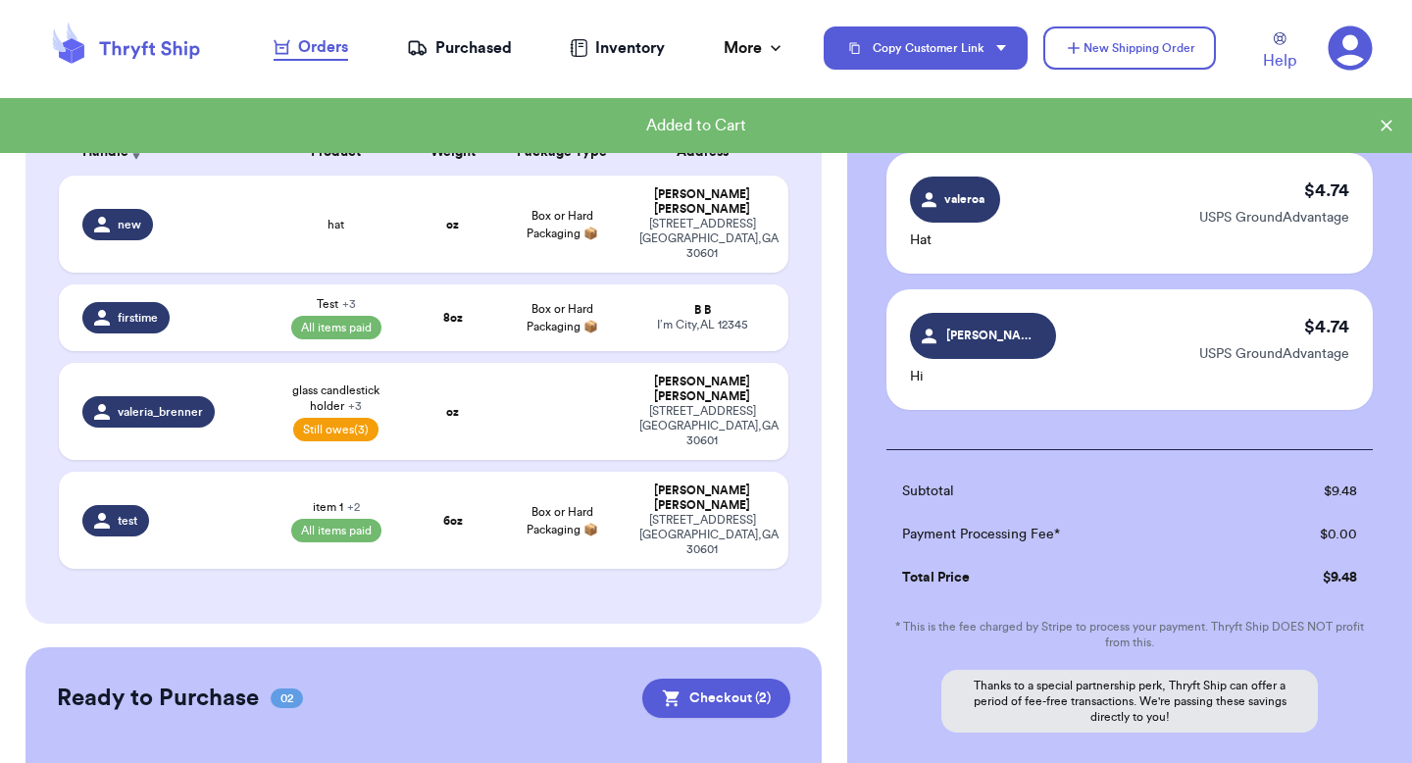
scroll to position [270, 0]
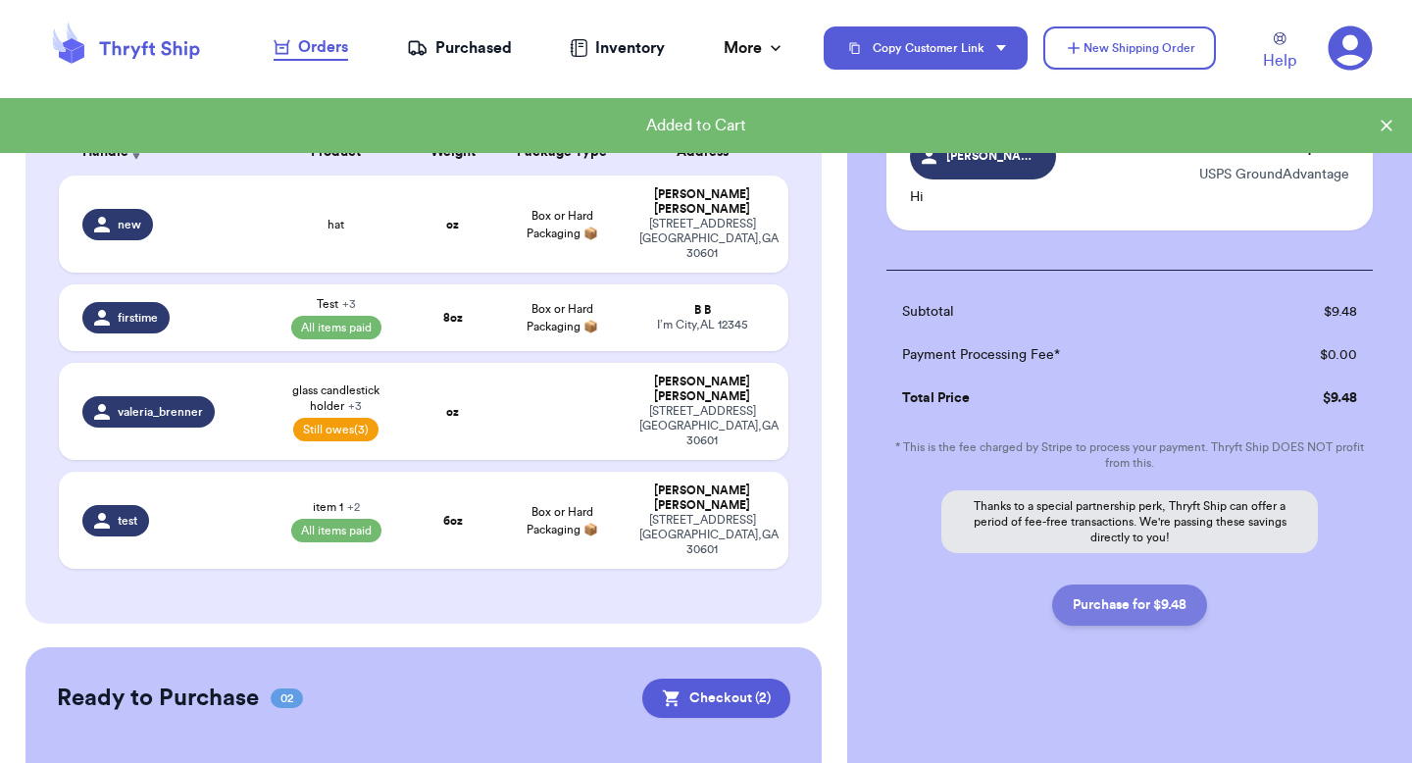
click at [1122, 611] on button "Purchase for $9.48" at bounding box center [1129, 604] width 155 height 41
checkbox input "false"
checkbox input "true"
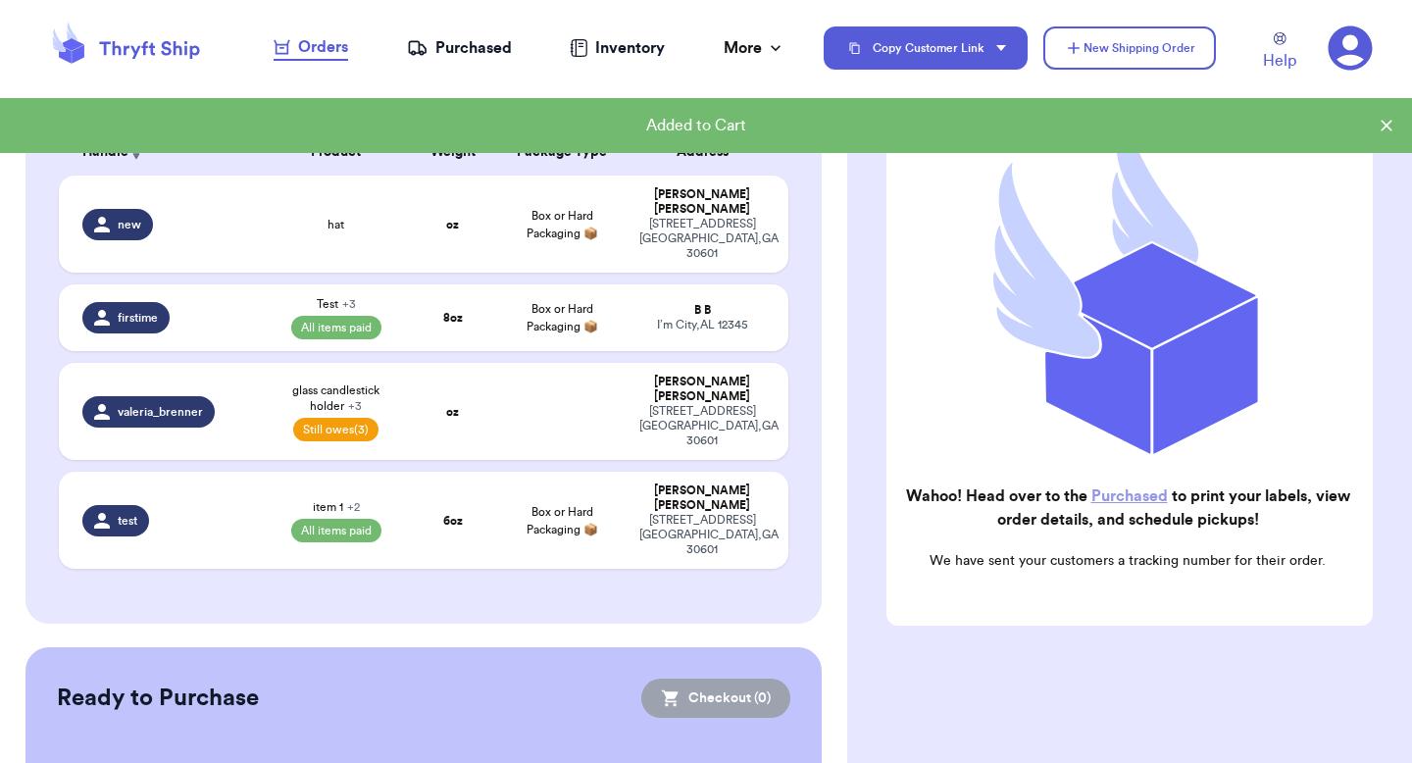
scroll to position [182, 0]
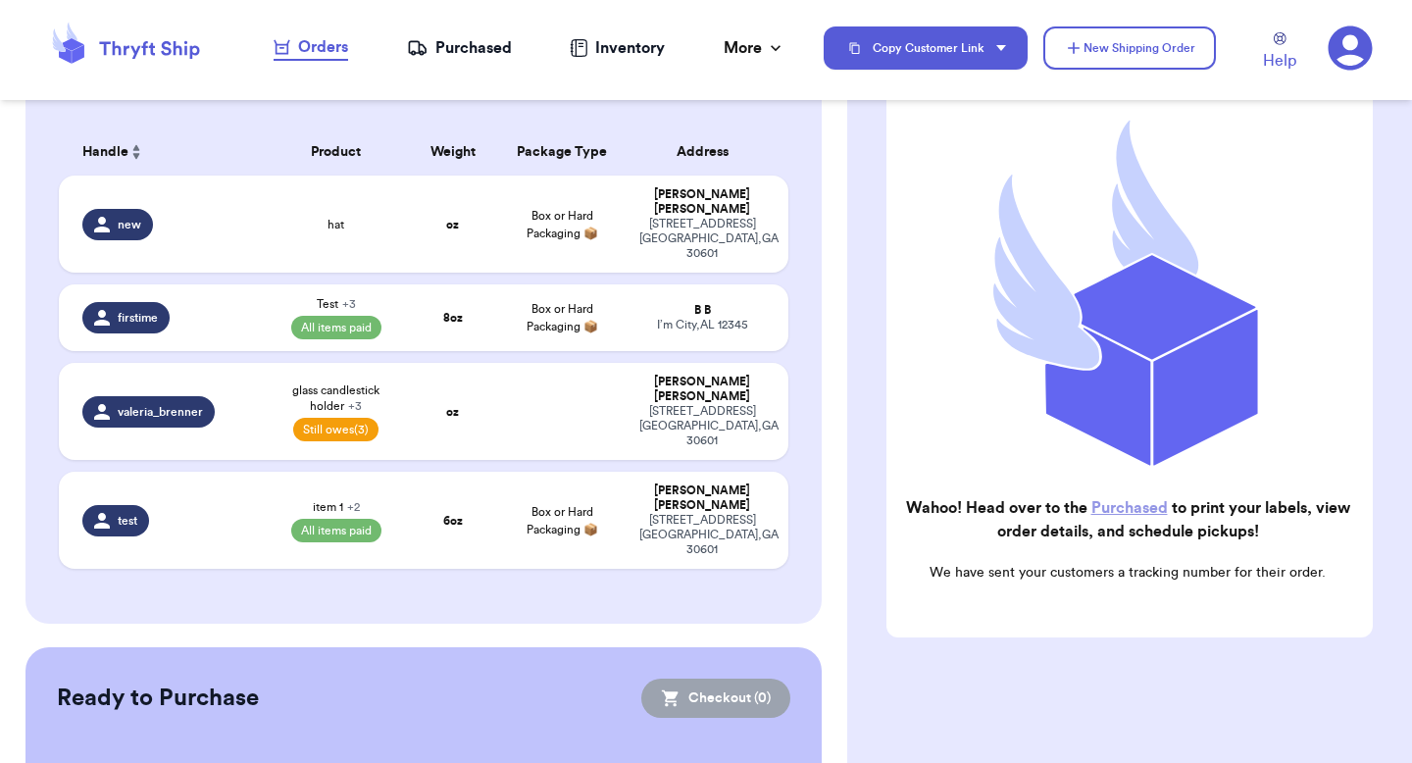
click at [435, 59] on div "Purchased" at bounding box center [459, 48] width 105 height 24
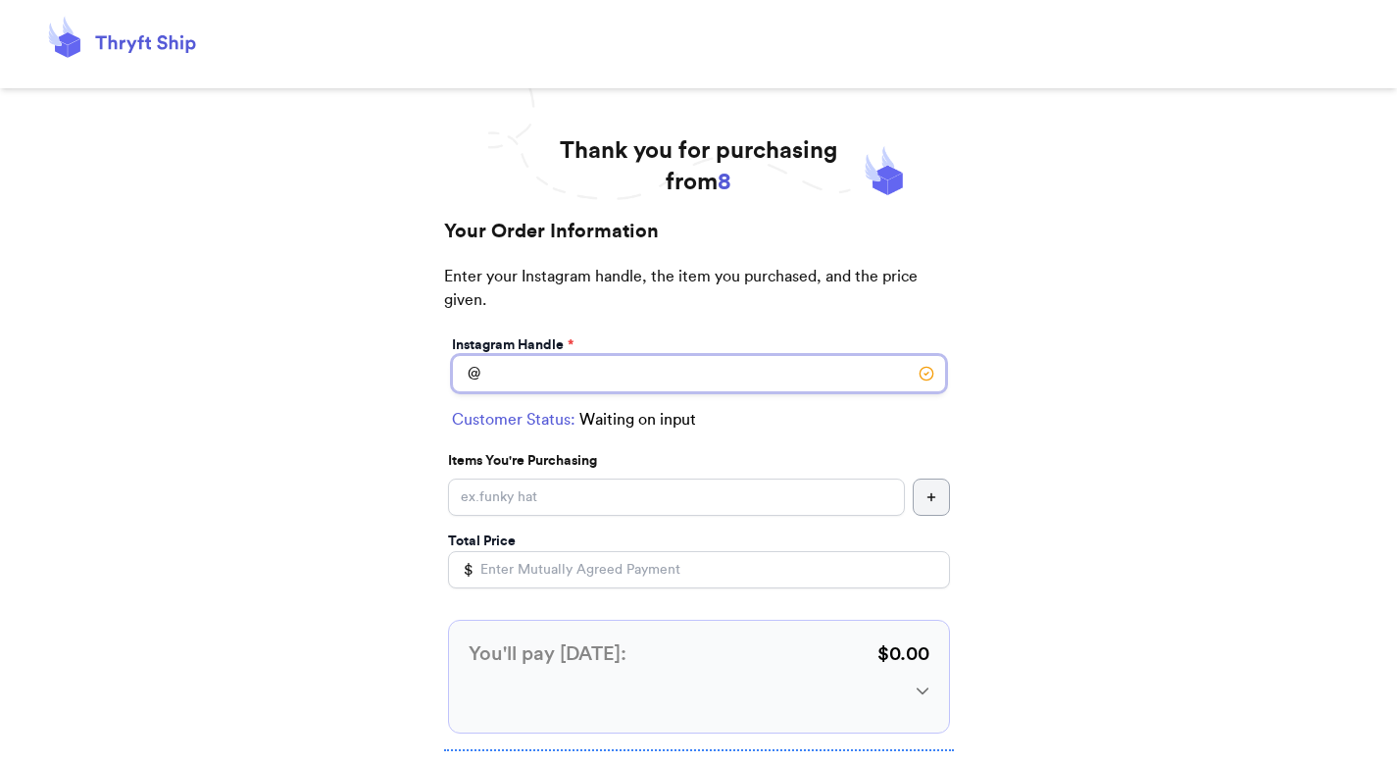
click at [517, 360] on input "Instagram Handle *" at bounding box center [699, 373] width 494 height 37
type input "valeria"
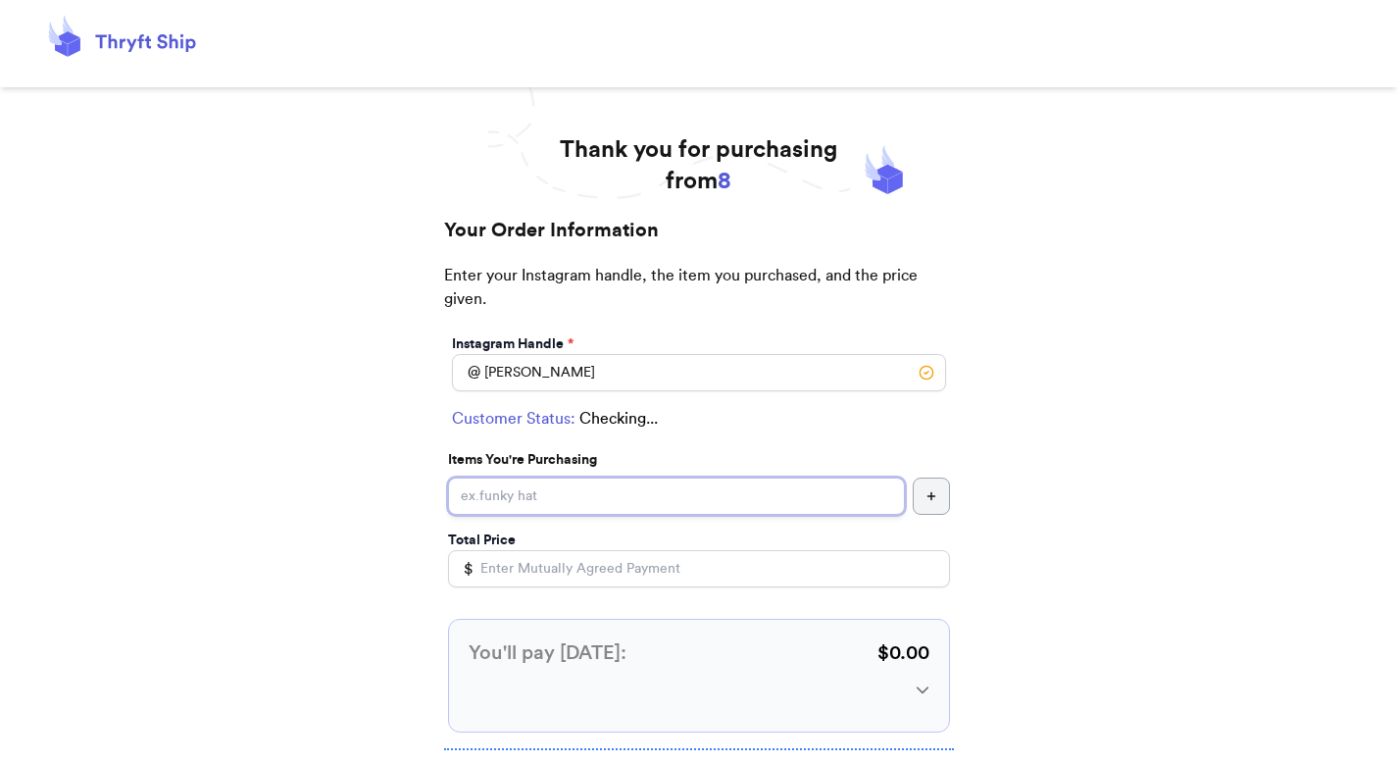
scroll to position [164, 0]
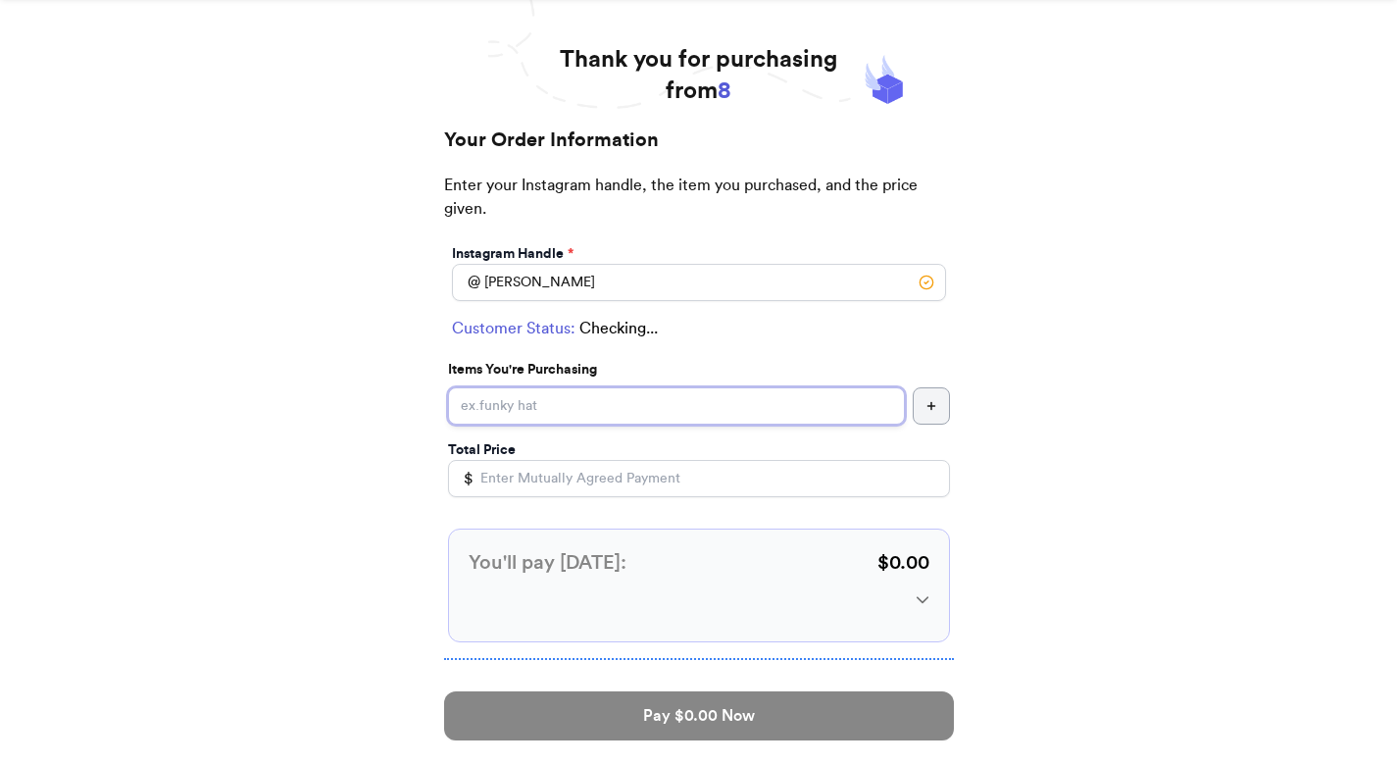
select select "FL"
type input "Line"
type input "12345"
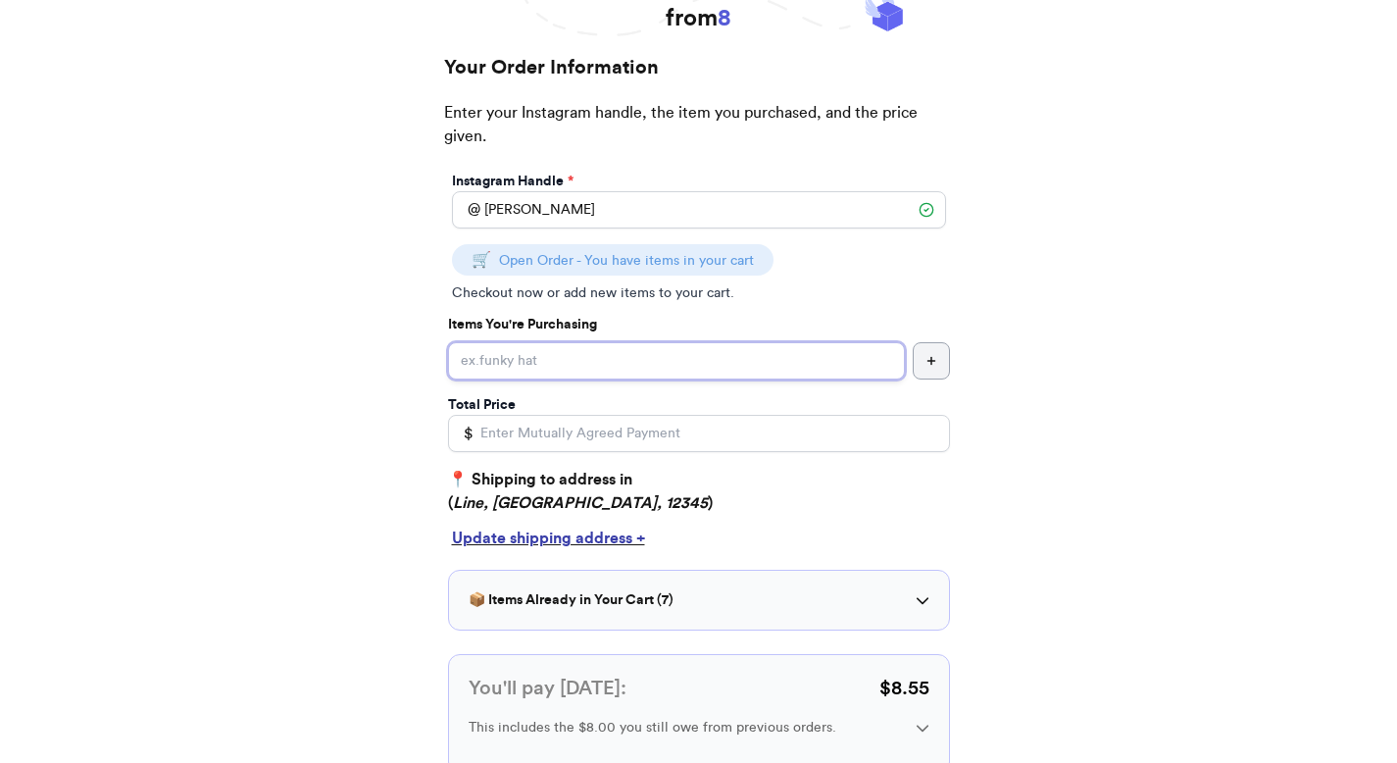
type input "4"
type input "test"
click at [543, 435] on input "Total Price" at bounding box center [699, 433] width 502 height 37
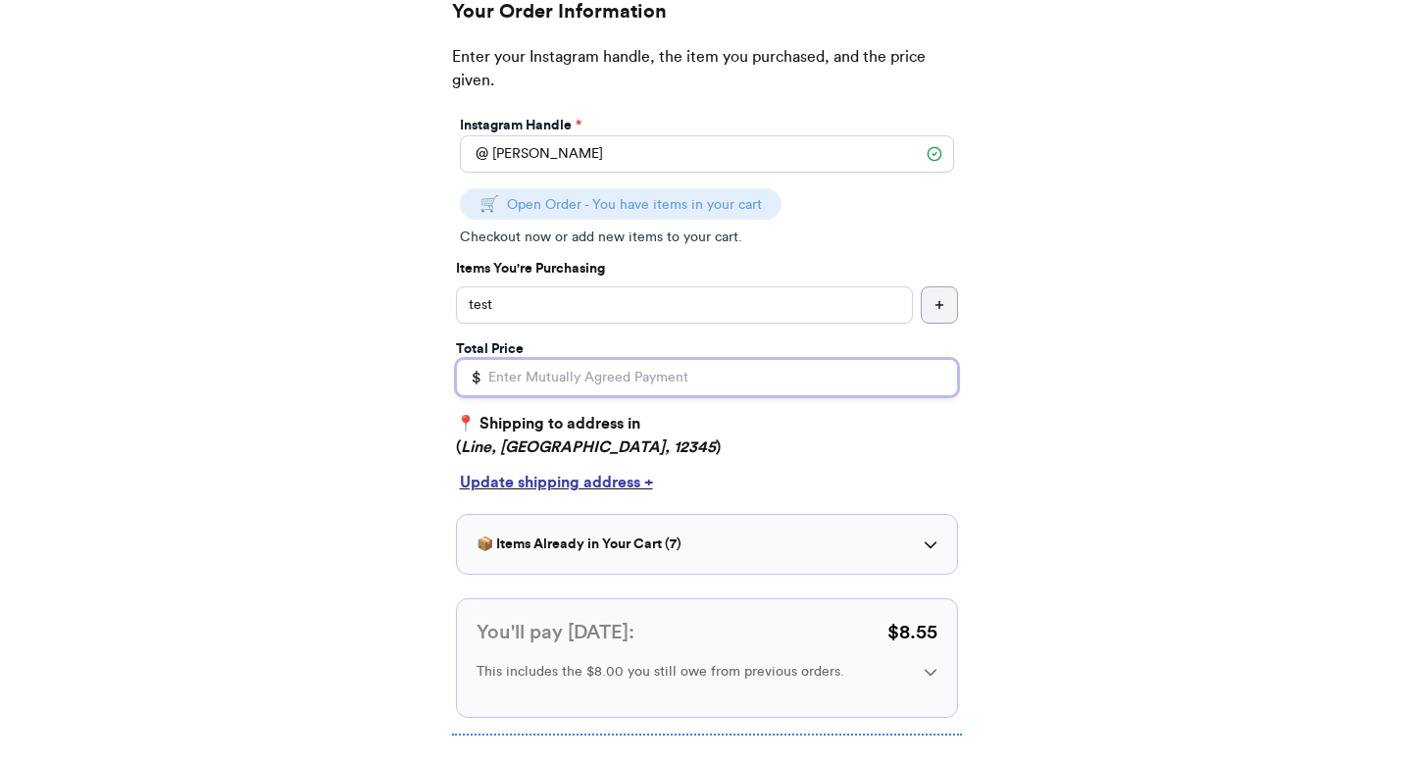
scroll to position [311, 0]
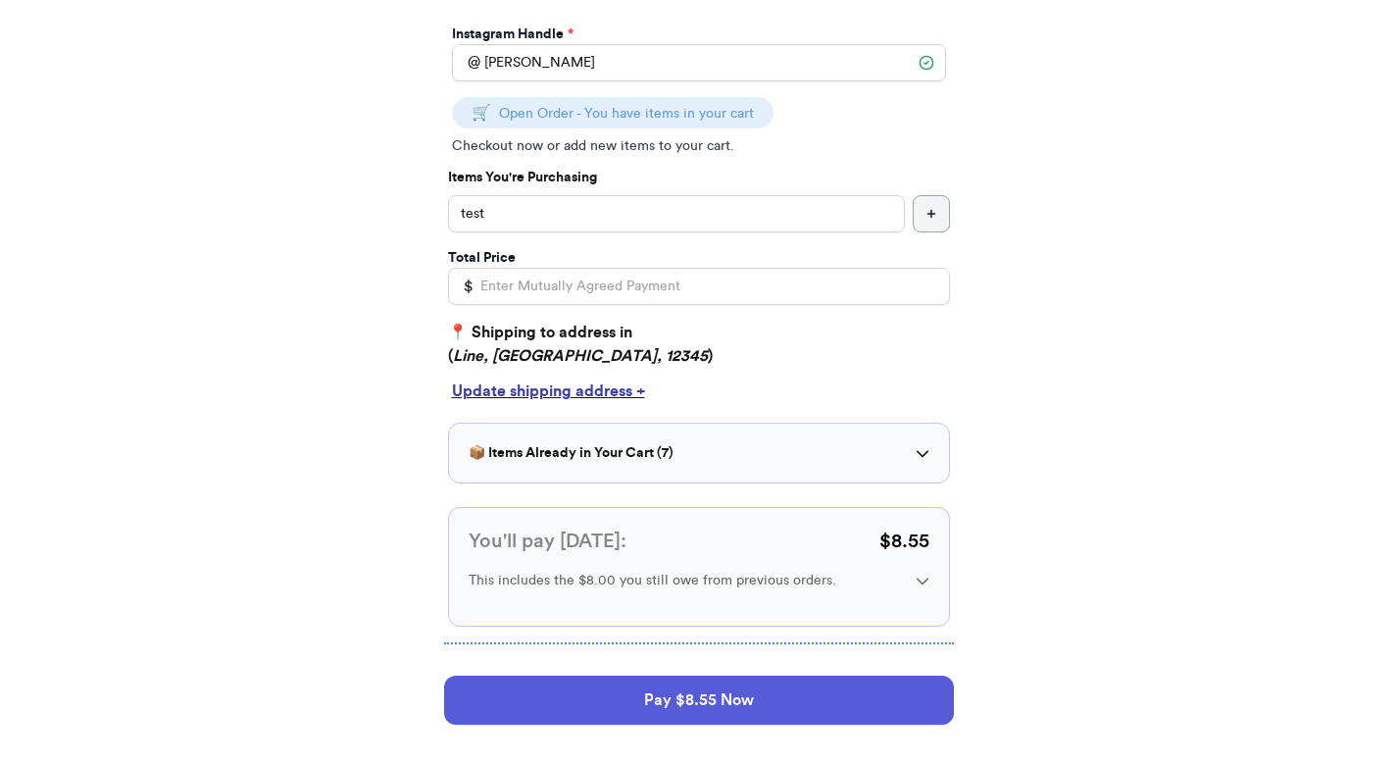
click at [612, 477] on div "📦 Items Already in Your Cart ( 7 ) Hi ✓ Paid Update ✓ Paid Hate ✓ Paid Testinf …" at bounding box center [699, 453] width 502 height 61
click at [614, 466] on div "📦 Items Already in Your Cart ( 7 ) Hi ✓ Paid Update ✓ Paid Hate ✓ Paid Testinf …" at bounding box center [699, 453] width 502 height 61
drag, startPoint x: 474, startPoint y: 278, endPoint x: 484, endPoint y: 280, distance: 11.0
click at [479, 278] on input "Total Price" at bounding box center [699, 286] width 502 height 37
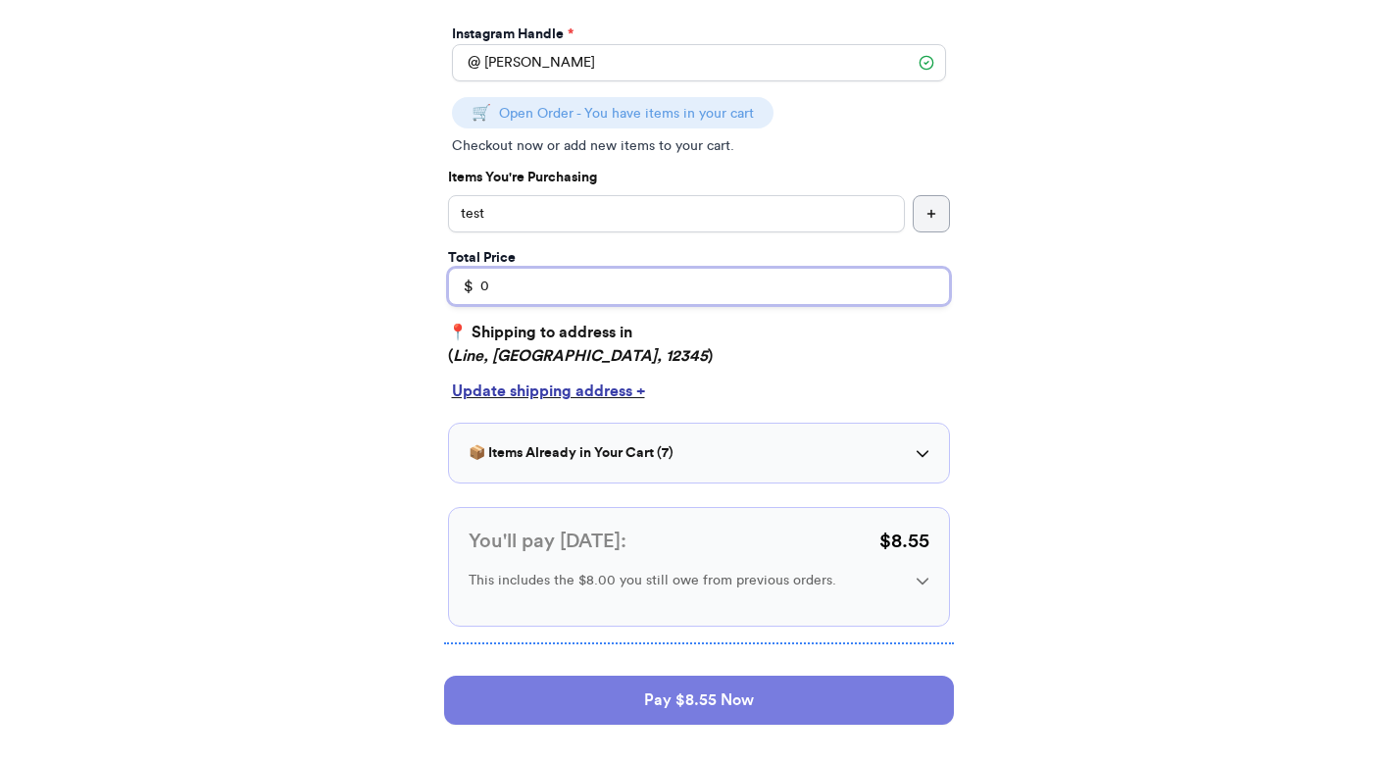
type input "0"
click at [579, 709] on button "Pay $8.55 Now" at bounding box center [699, 700] width 510 height 49
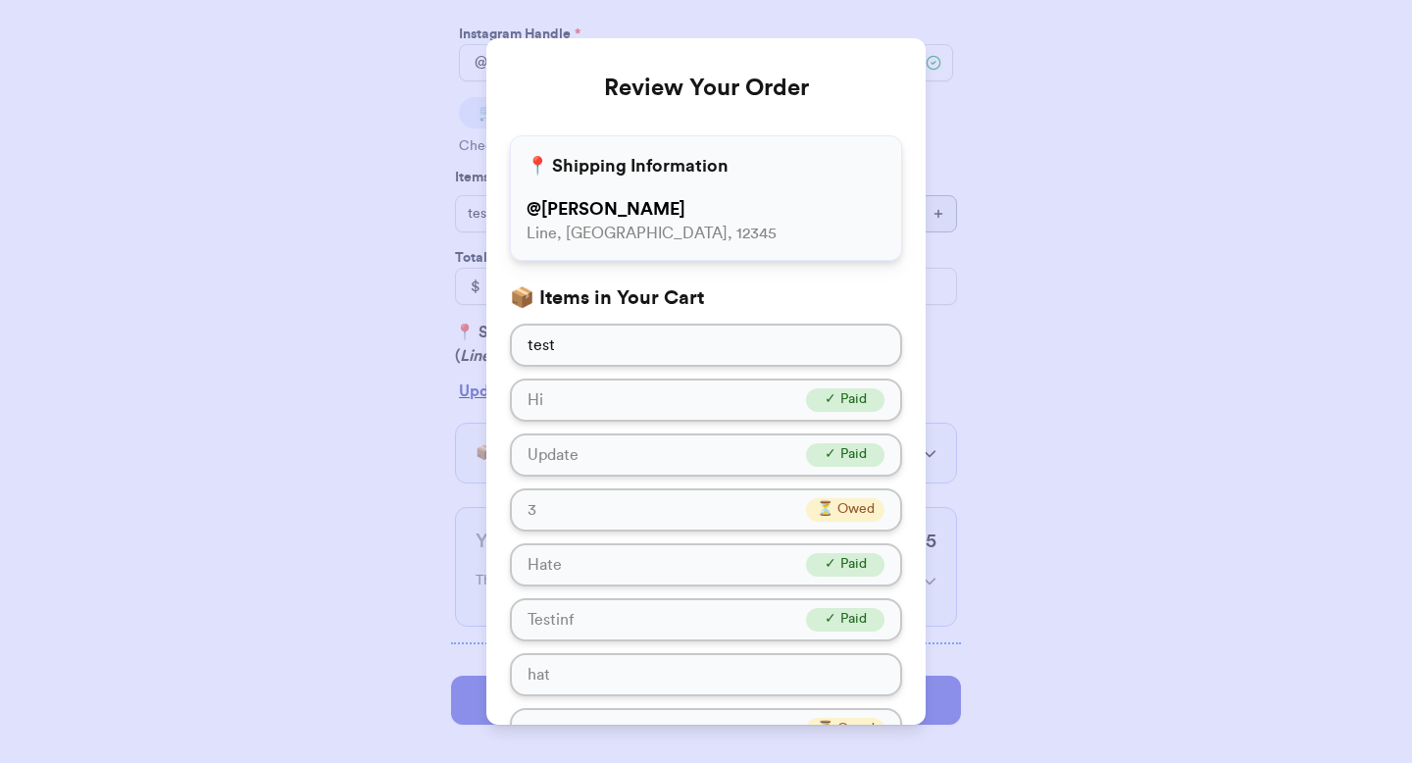
scroll to position [0, 0]
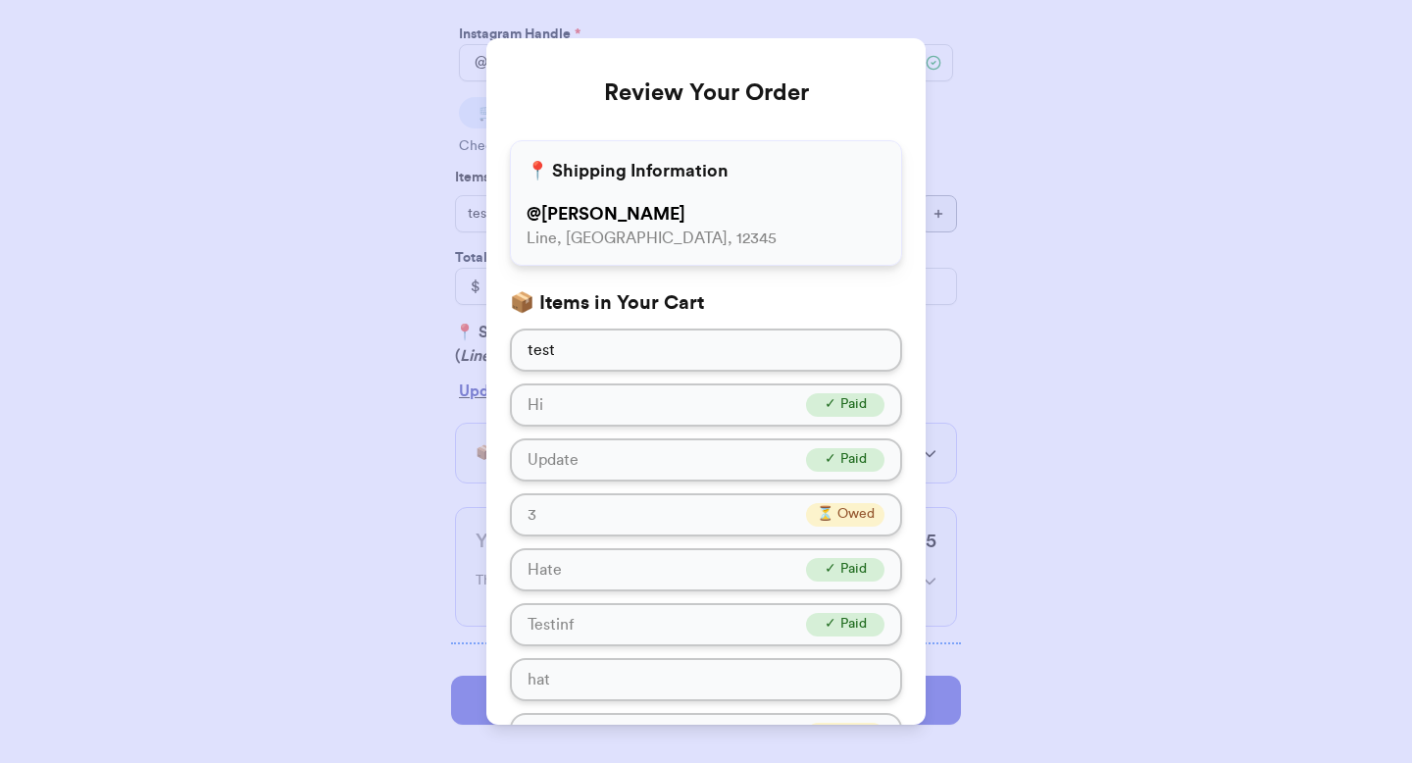
click at [1055, 258] on div "Review Your Order 📍 Shipping Information @ valeria Line, FL, 12345 📦 Items in Y…" at bounding box center [706, 381] width 1412 height 763
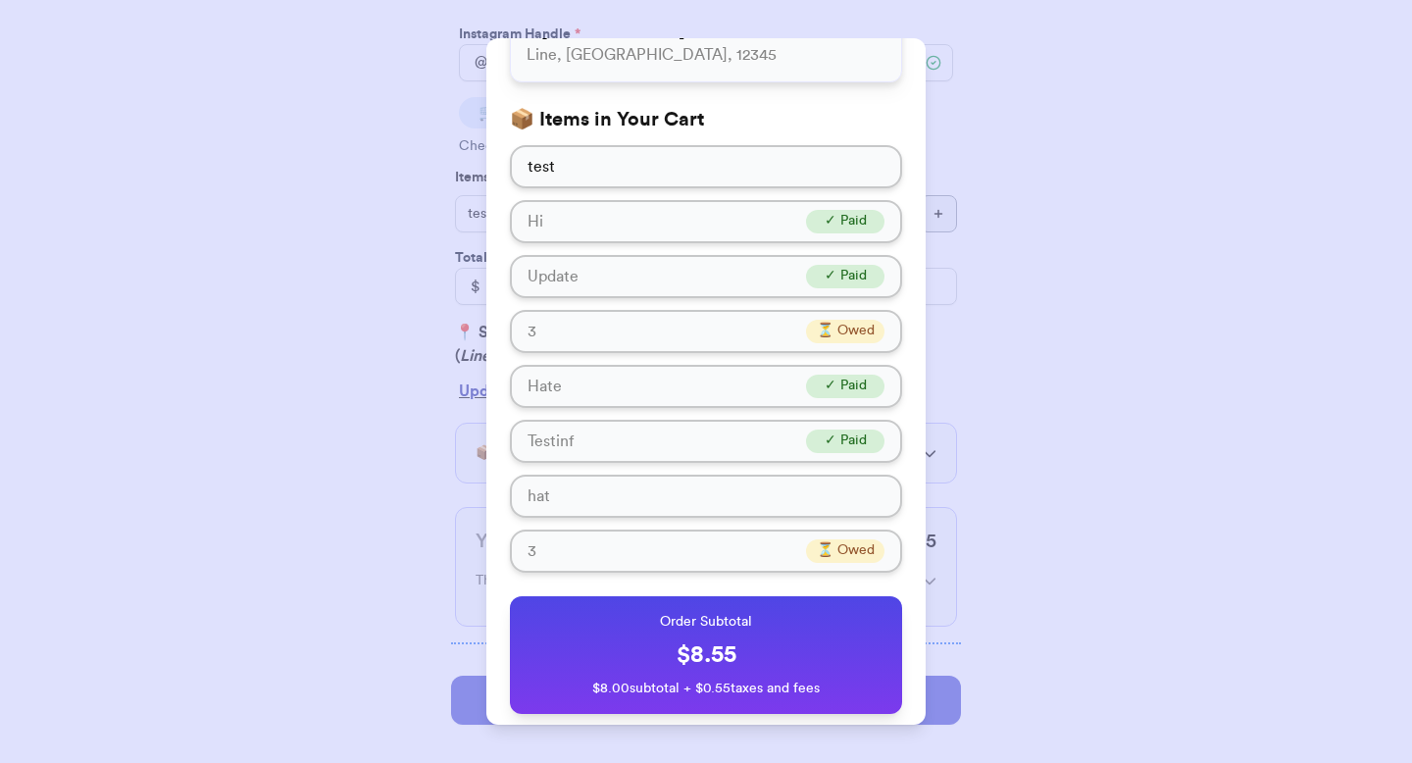
scroll to position [318, 0]
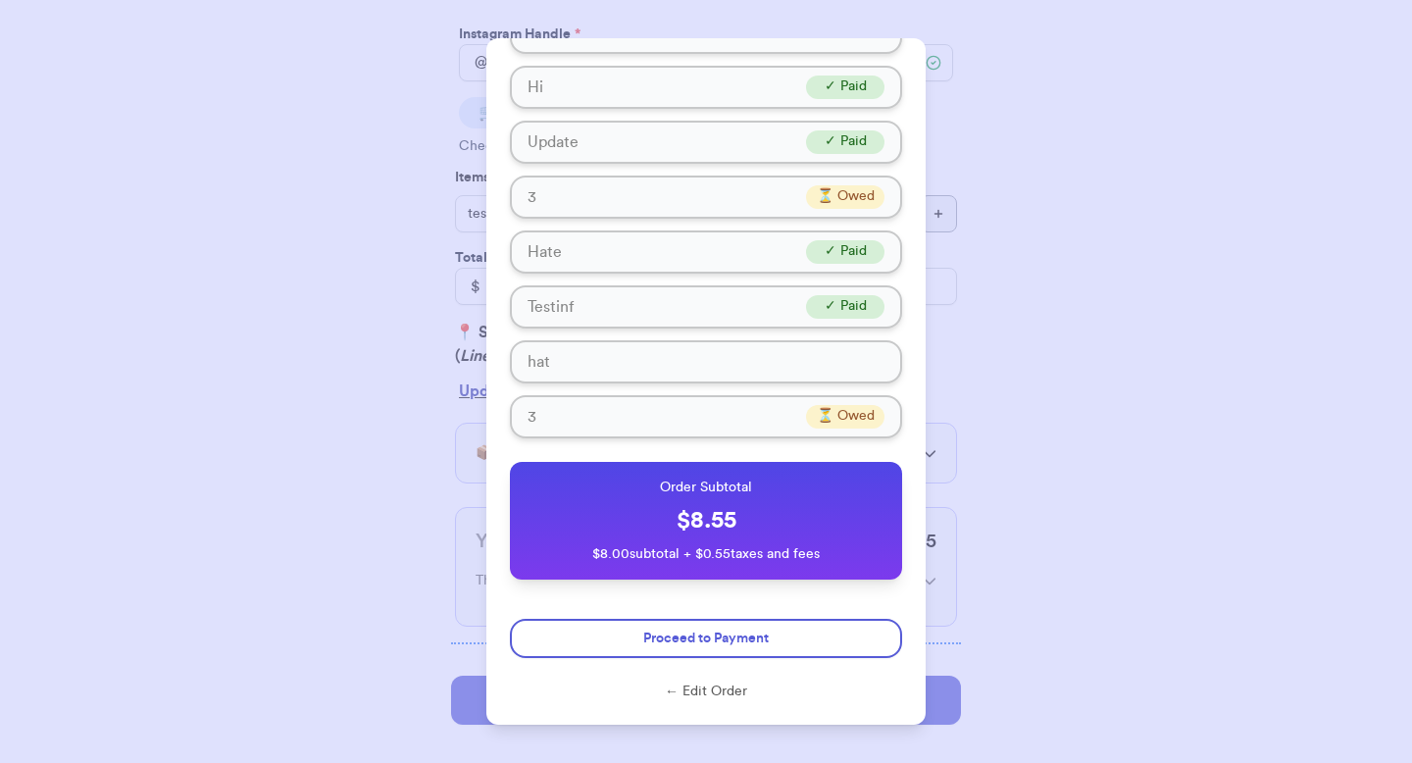
click at [697, 693] on button "← Edit Order" at bounding box center [706, 691] width 392 height 20
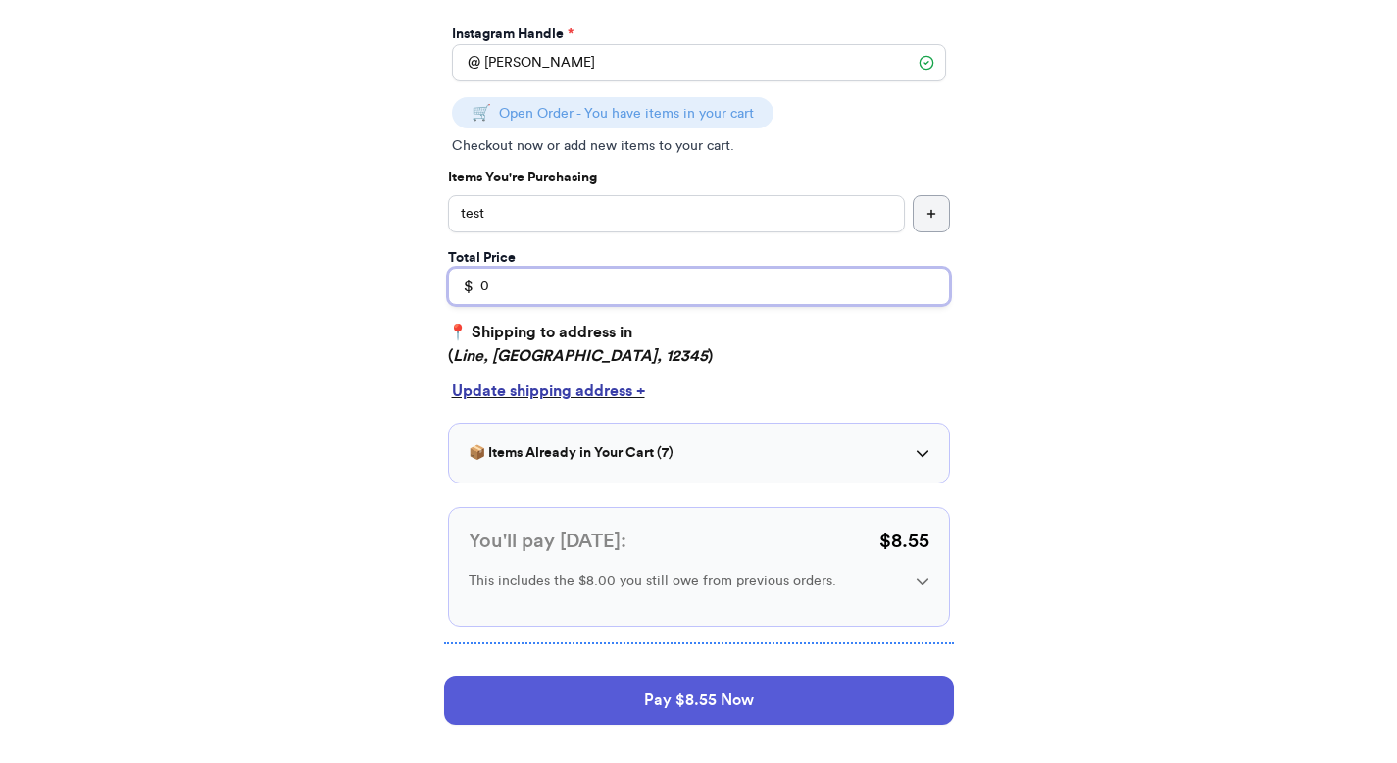
click at [547, 279] on input "0" at bounding box center [699, 286] width 502 height 37
click at [1184, 507] on div "Thank you for purchasing from 8 Your Order Information Enter your Instagram han…" at bounding box center [698, 333] width 1397 height 1018
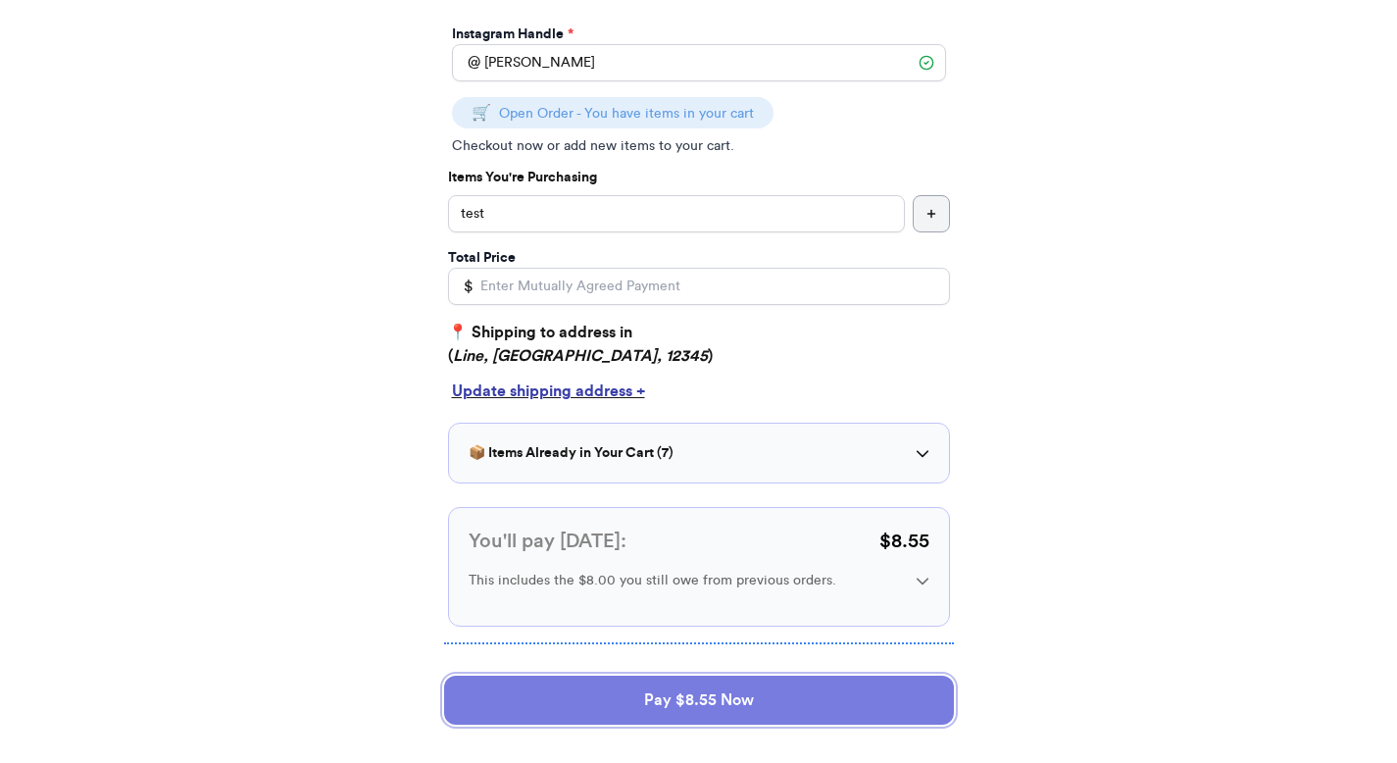
click at [738, 689] on button "Pay $8.55 Now" at bounding box center [699, 700] width 510 height 49
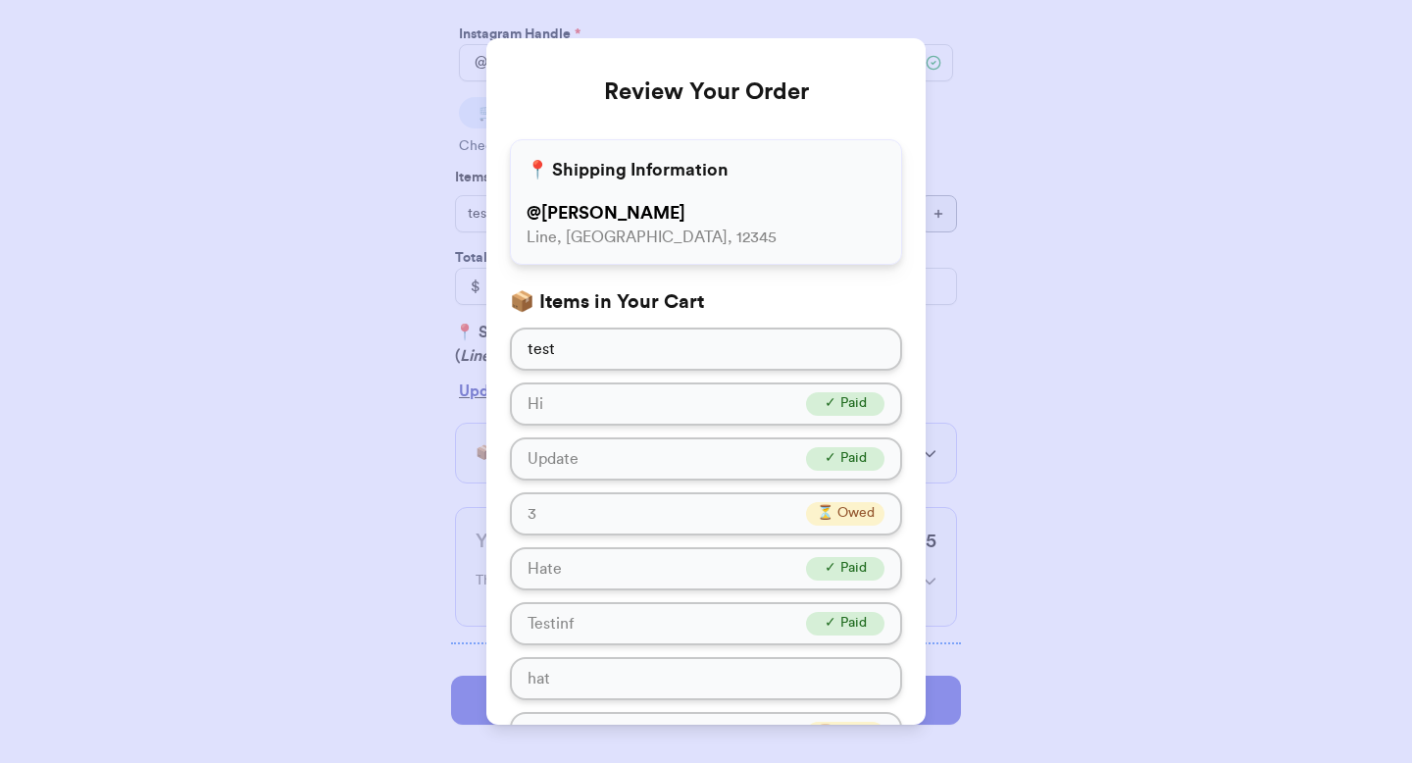
scroll to position [0, 0]
click at [1044, 267] on div "Review Your Order 📍 Shipping Information @ valeria Line, FL, 12345 📦 Items in Y…" at bounding box center [706, 381] width 1412 height 763
click at [1015, 71] on div "Review Your Order 📍 Shipping Information @ valeria Line, FL, 12345 📦 Items in Y…" at bounding box center [706, 381] width 1412 height 763
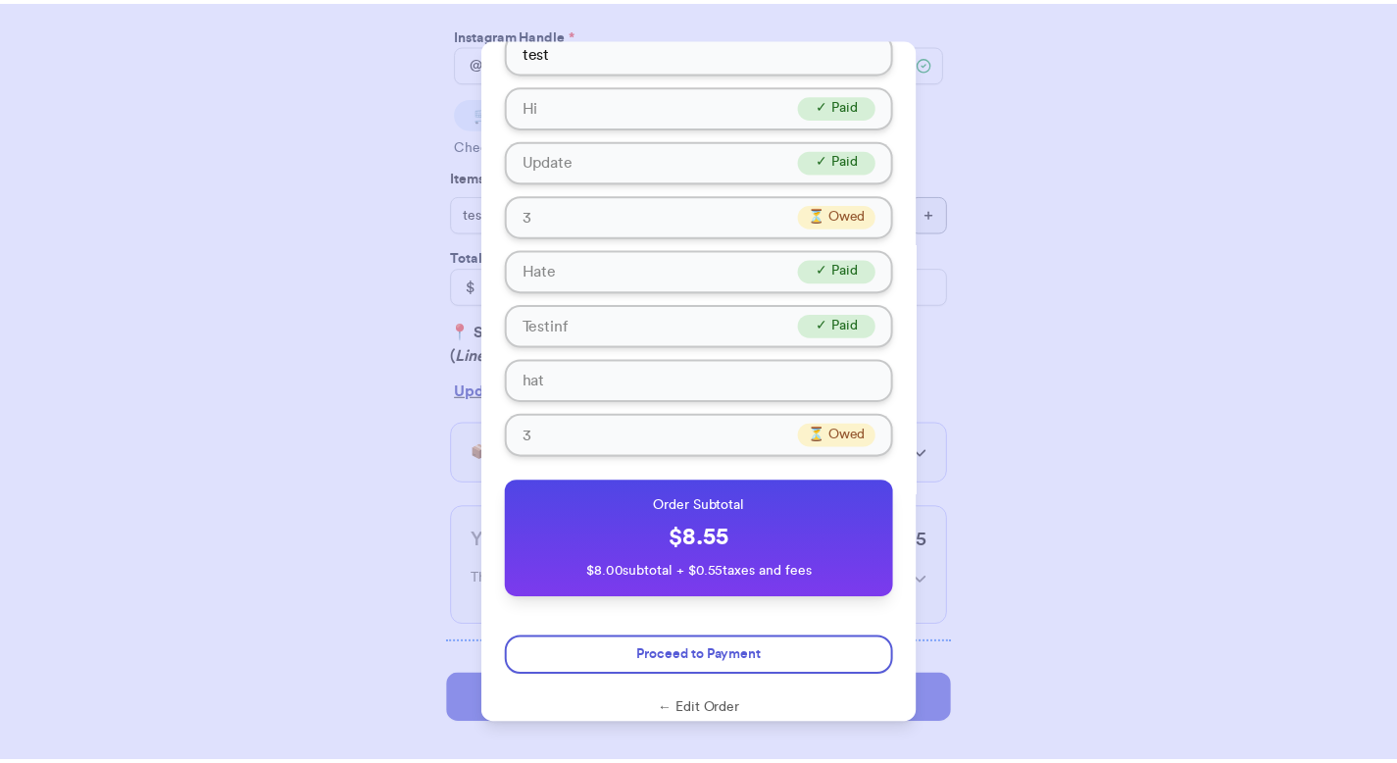
scroll to position [318, 0]
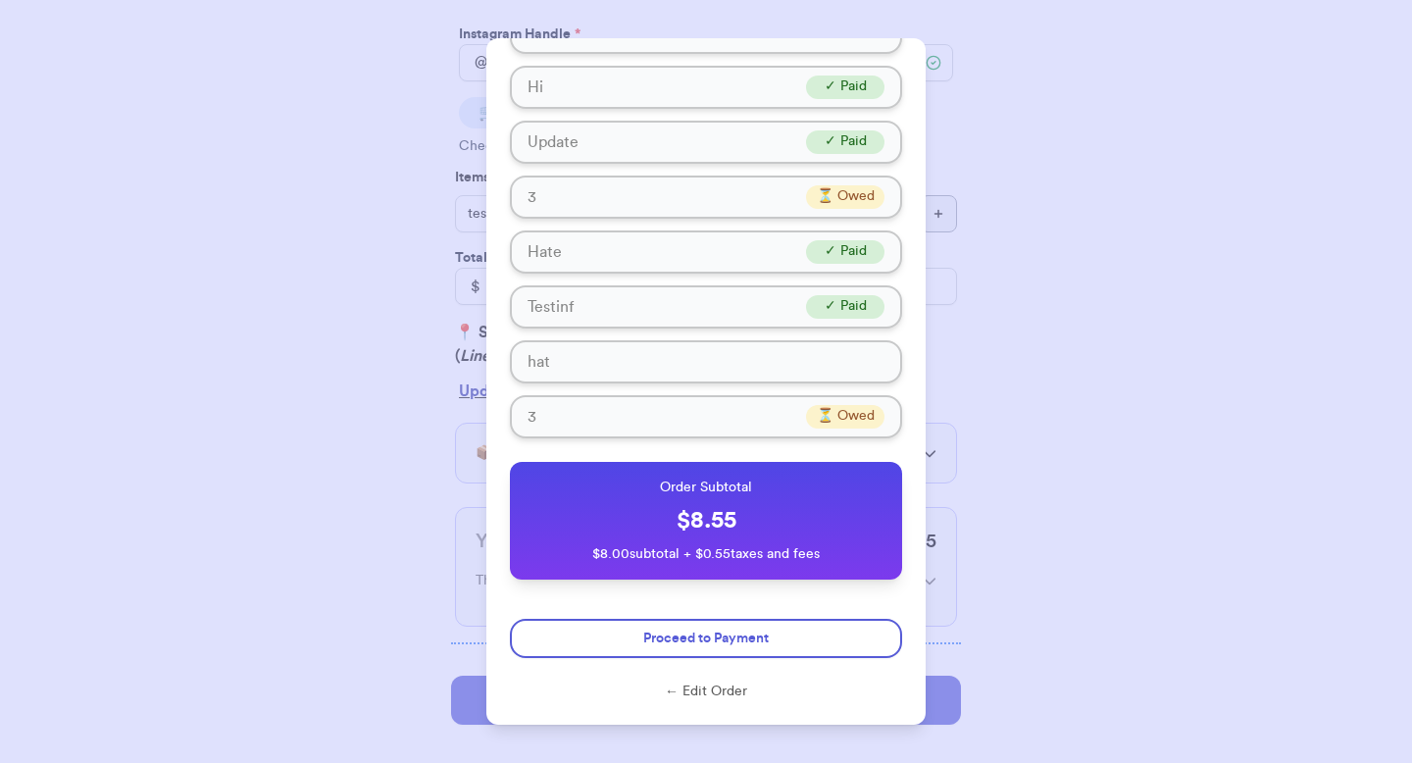
click at [682, 690] on button "← Edit Order" at bounding box center [706, 691] width 392 height 20
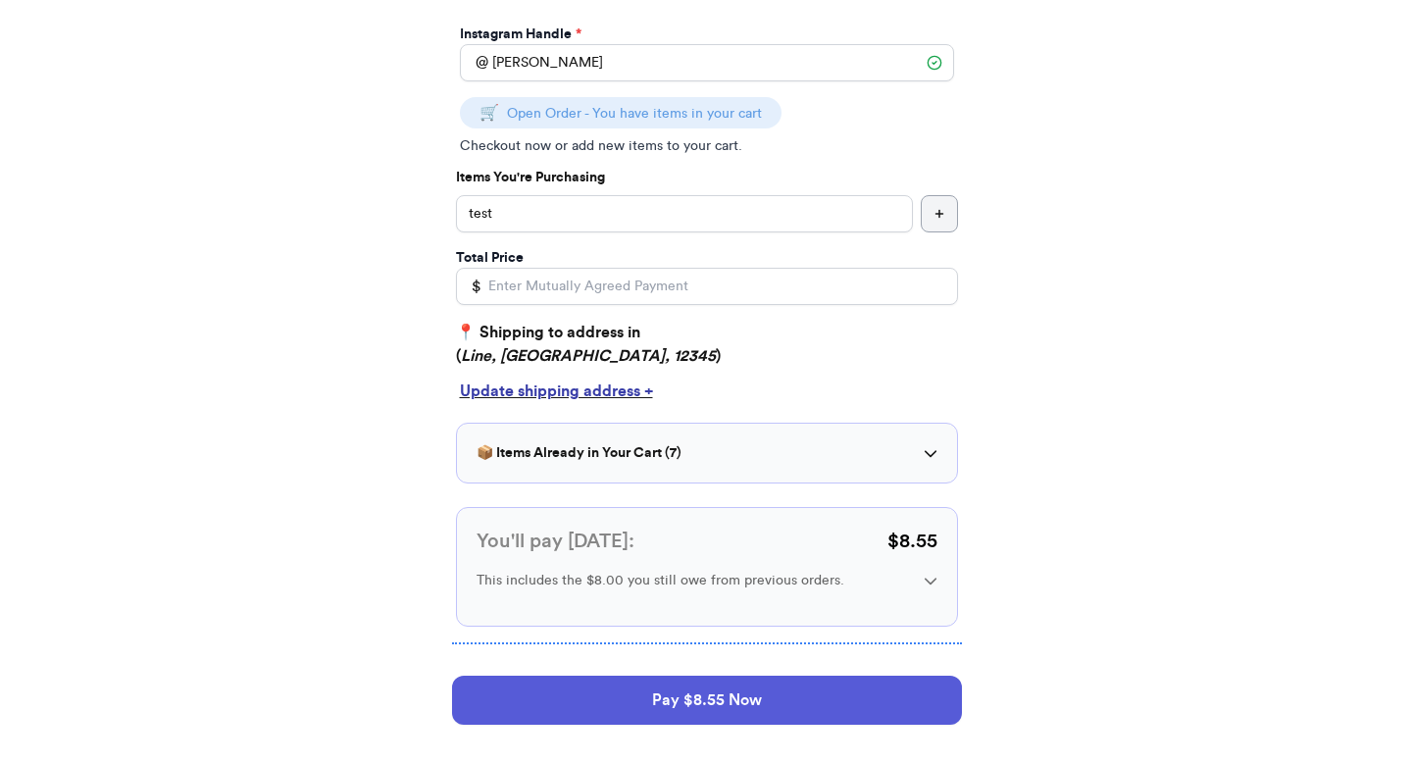
scroll to position [312, 0]
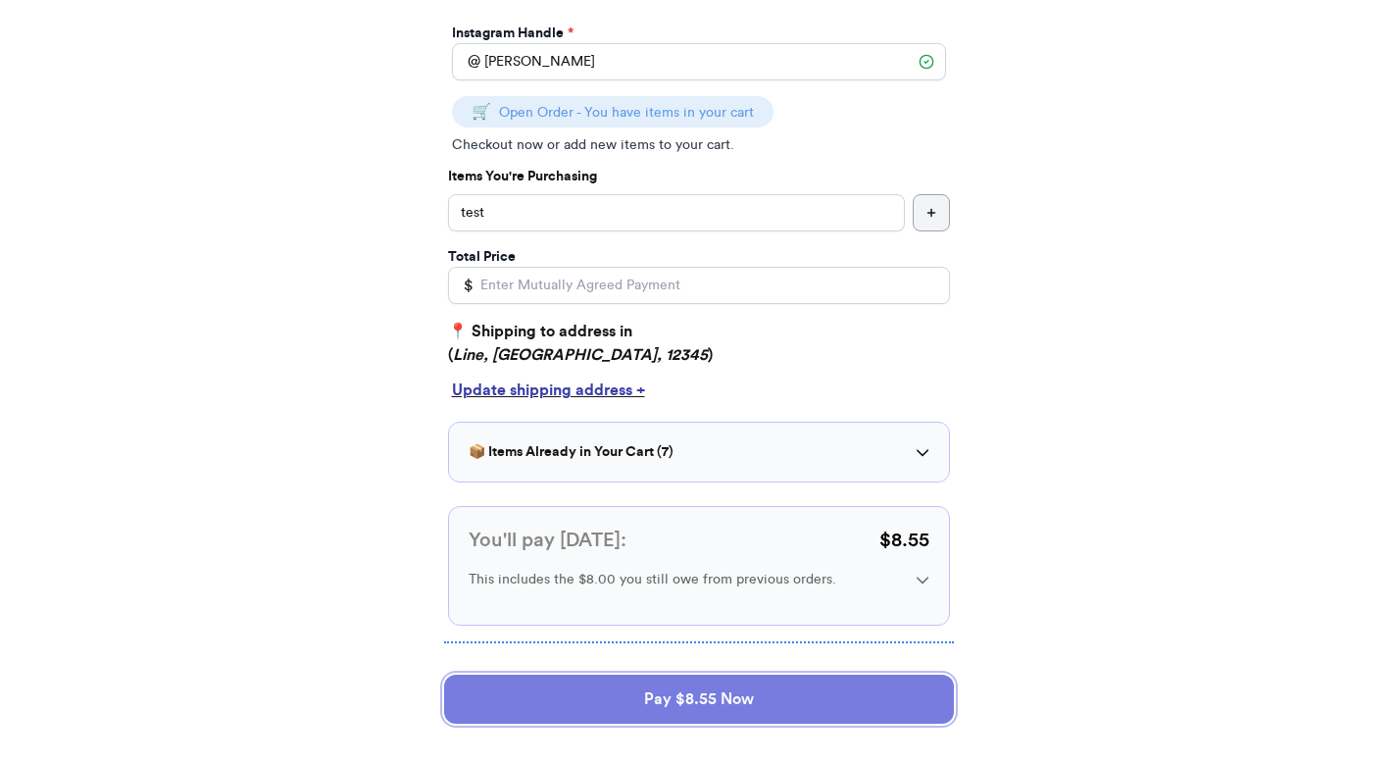
click at [893, 684] on button "Pay $8.55 Now" at bounding box center [699, 699] width 510 height 49
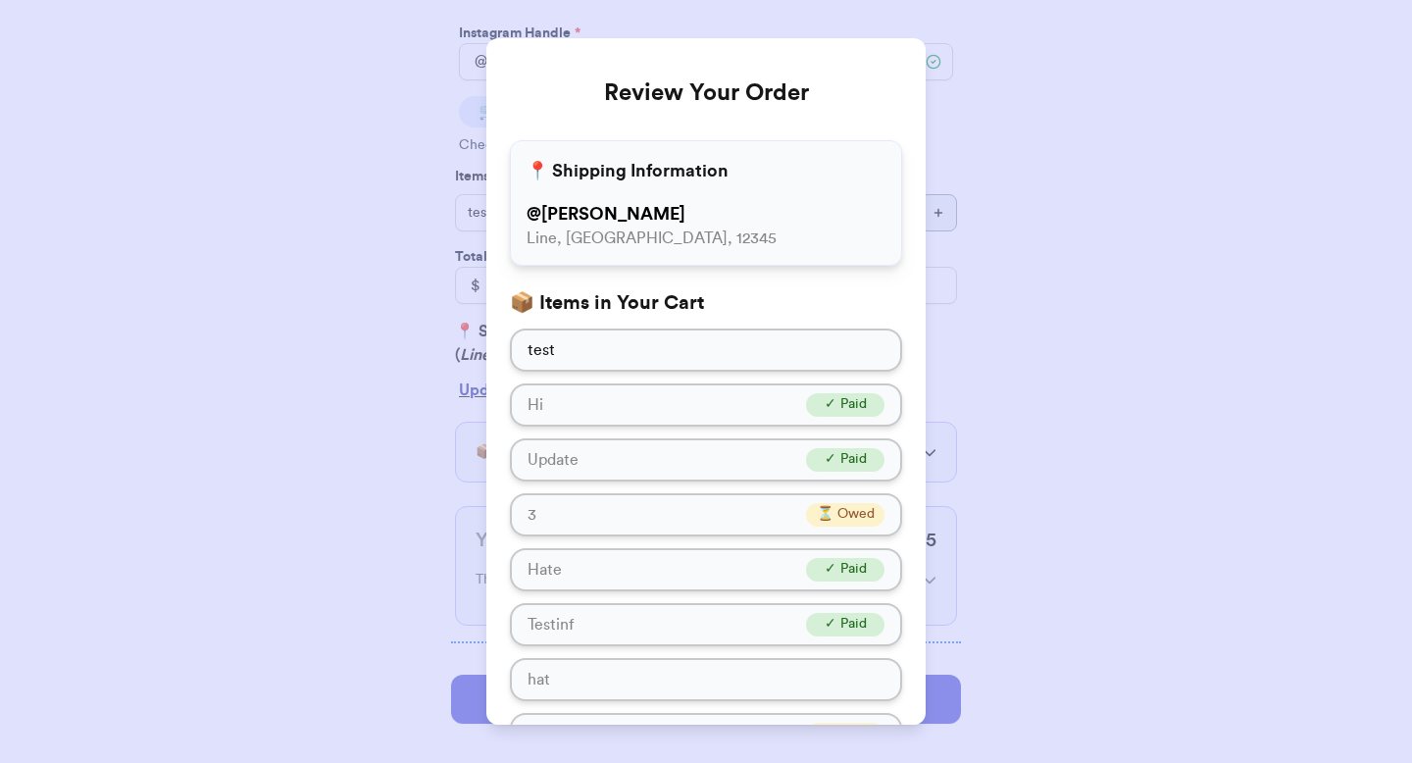
scroll to position [318, 0]
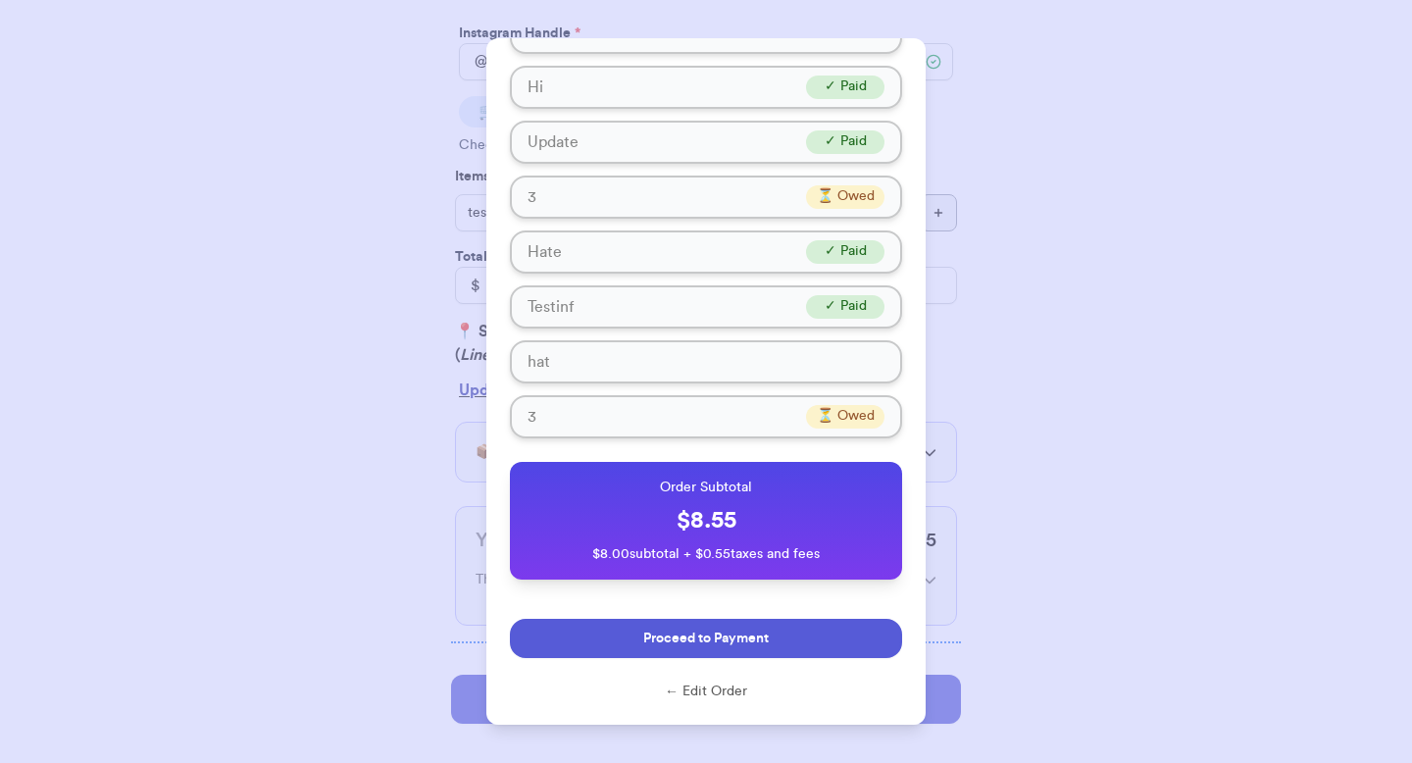
click at [759, 632] on span "Proceed to Payment" at bounding box center [706, 639] width 126 height 20
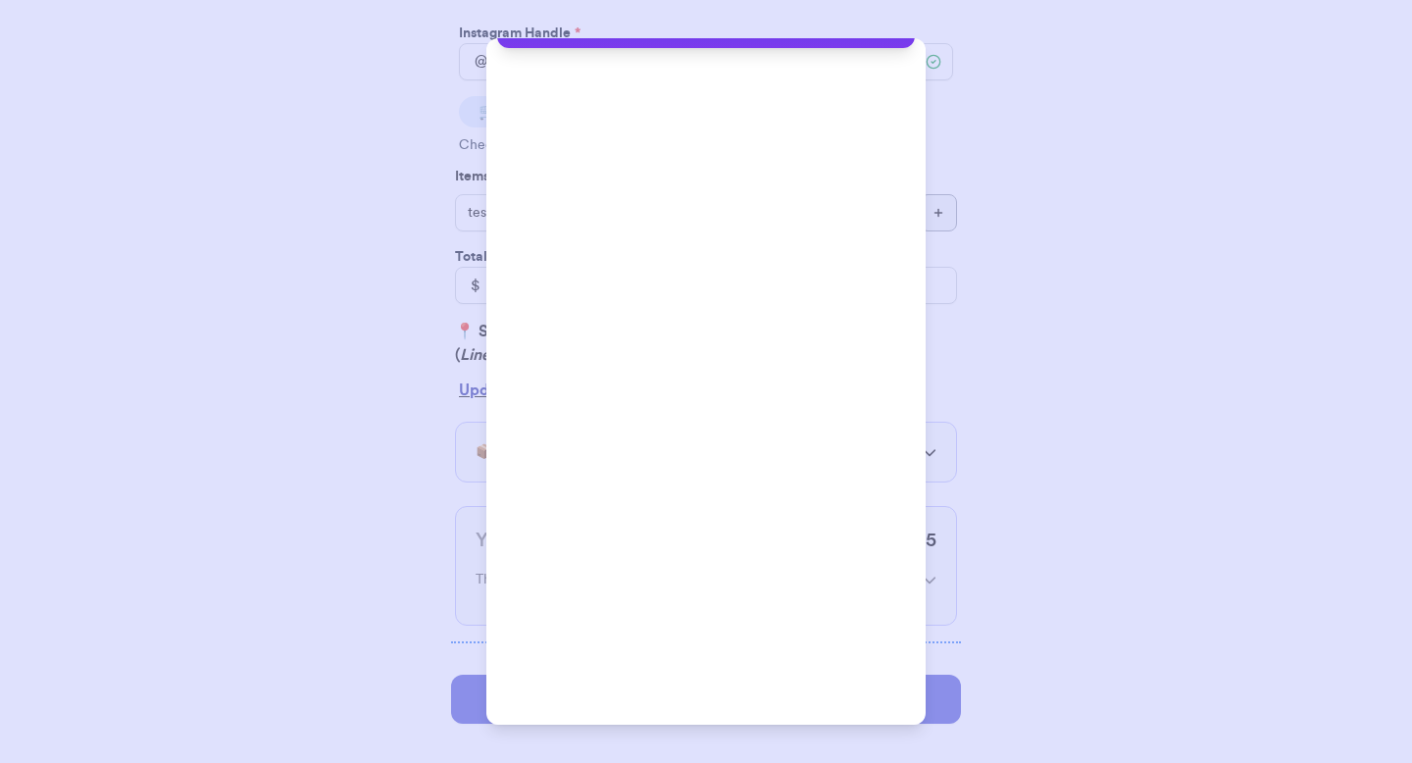
scroll to position [149, 0]
type input "paulchutney69@gmail.com"
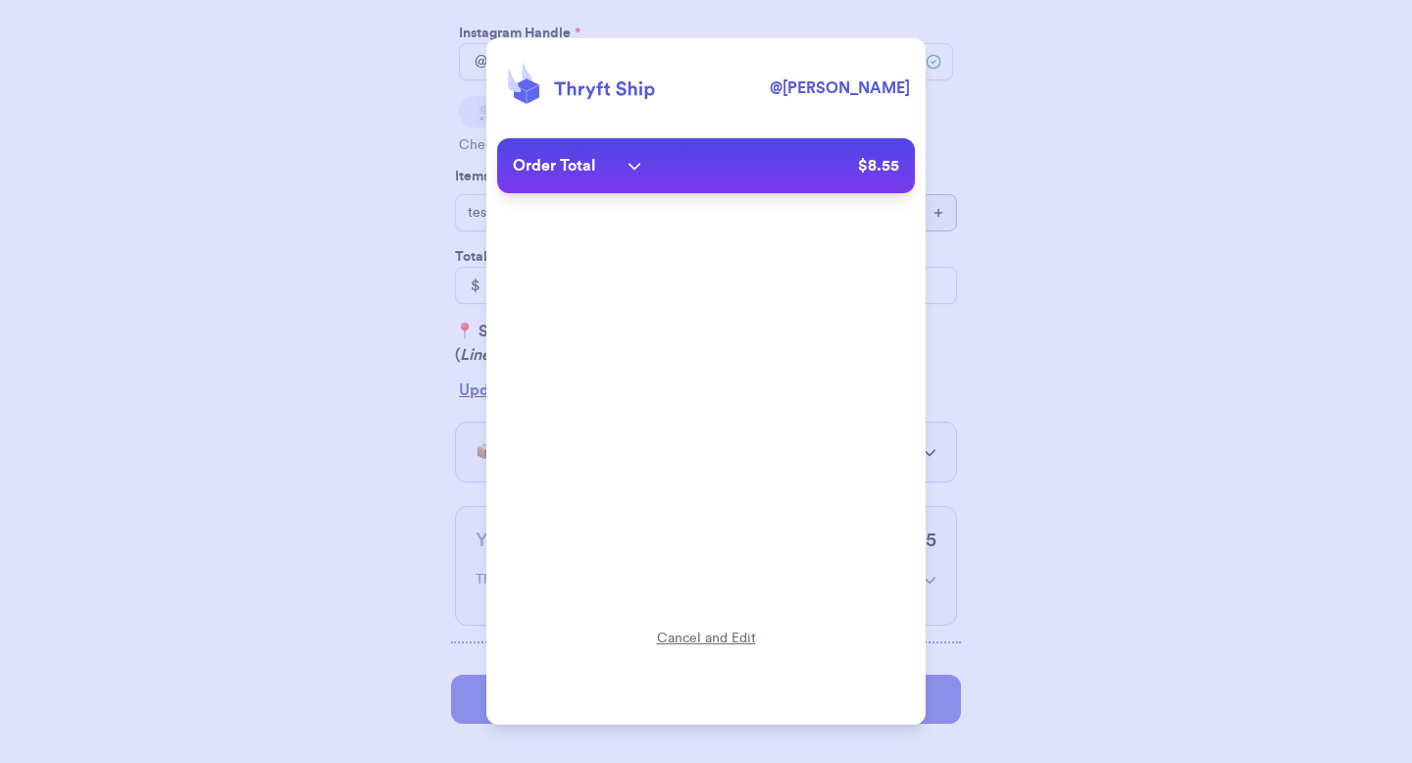
scroll to position [0, 0]
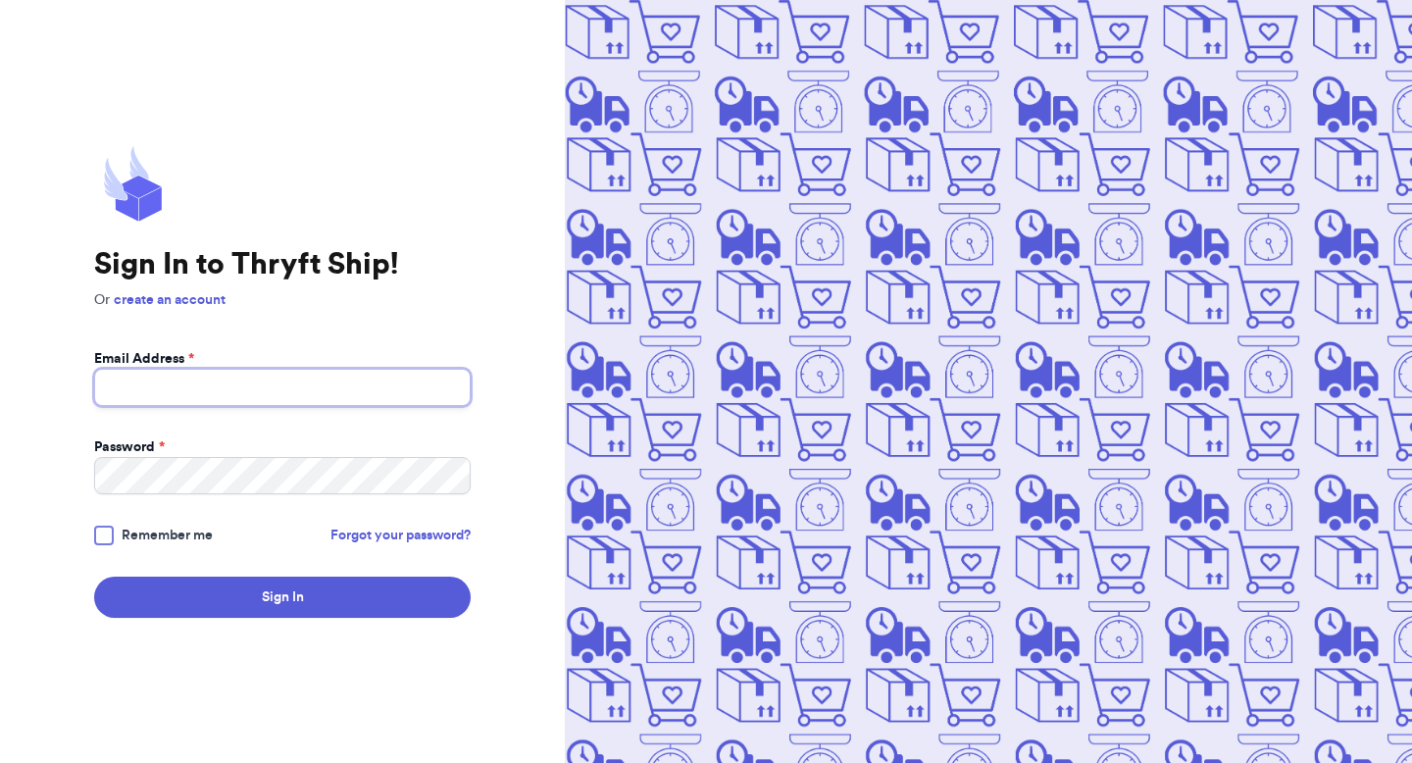
click at [187, 389] on input "Email Address *" at bounding box center [282, 387] width 377 height 37
click at [0, 762] on com-1password-button at bounding box center [0, 763] width 0 height 0
type input "[PERSON_NAME][EMAIL_ADDRESS][DOMAIN_NAME]"
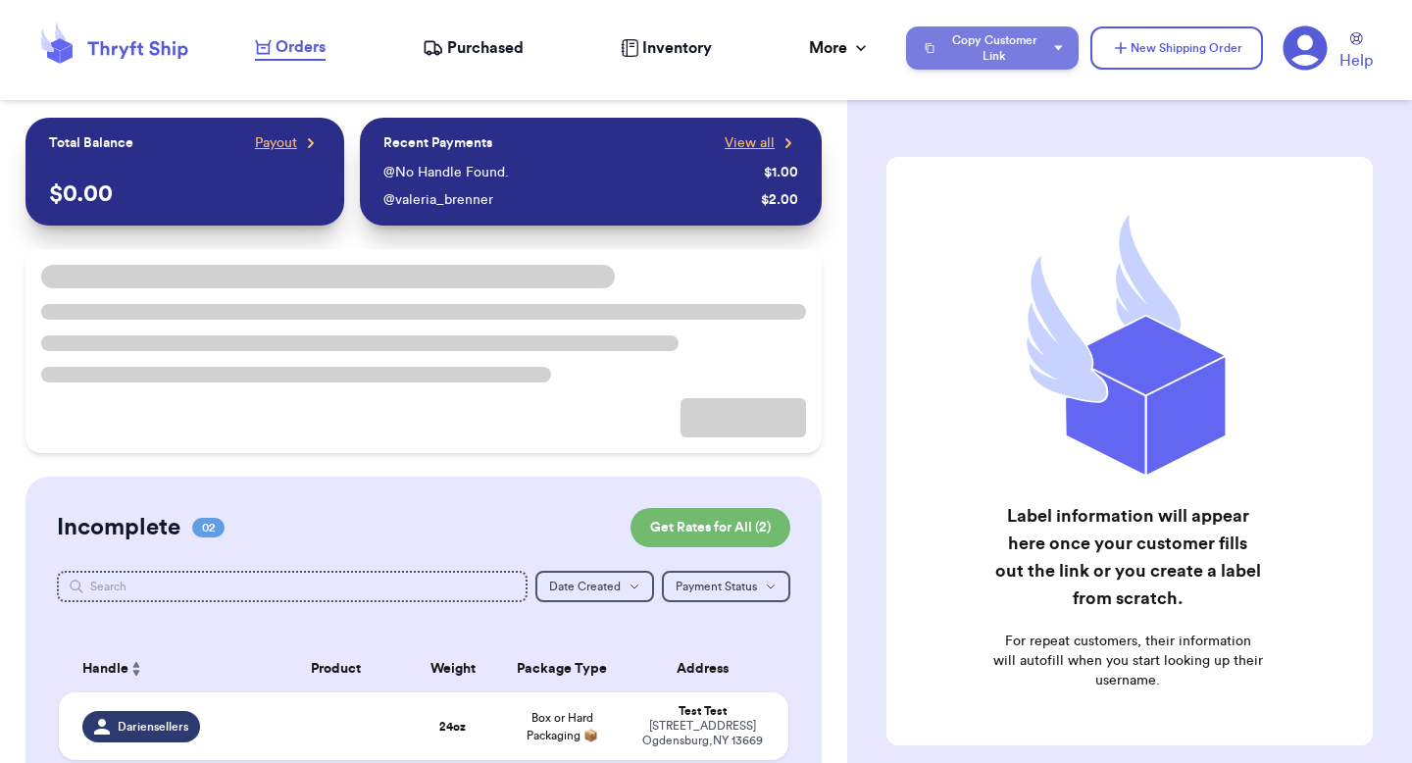
click at [954, 51] on button "Copy Customer Link" at bounding box center [992, 47] width 173 height 43
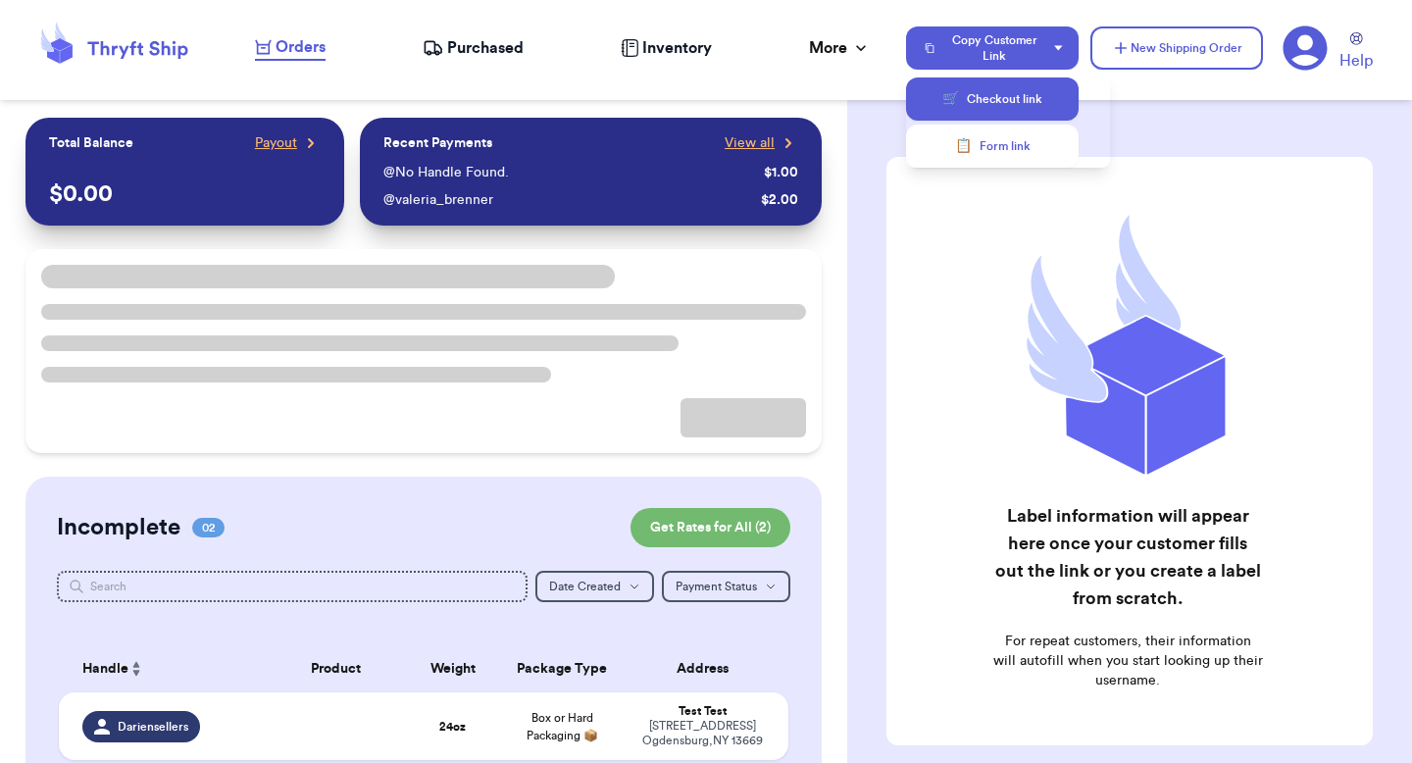
click at [953, 97] on span "🛒" at bounding box center [950, 99] width 17 height 20
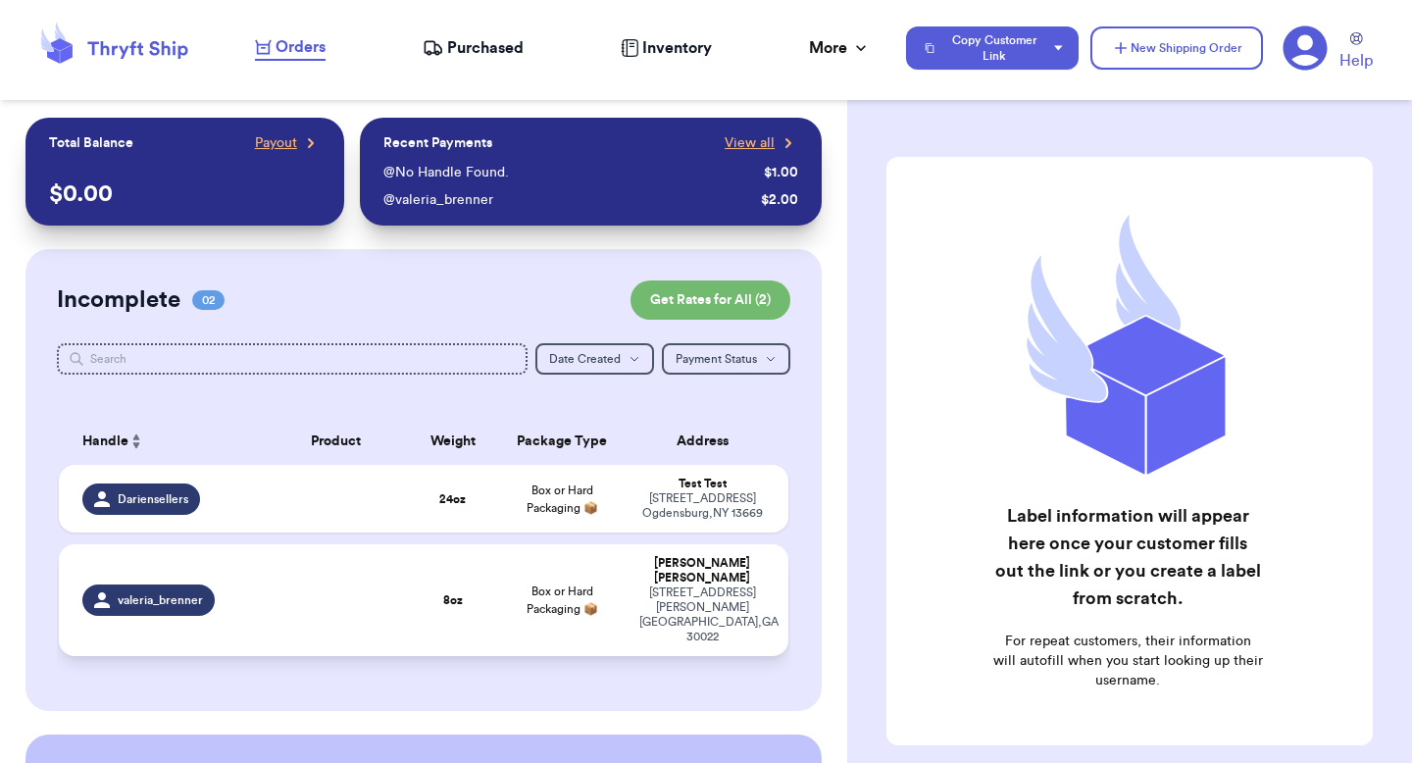
click at [323, 601] on td at bounding box center [336, 600] width 146 height 112
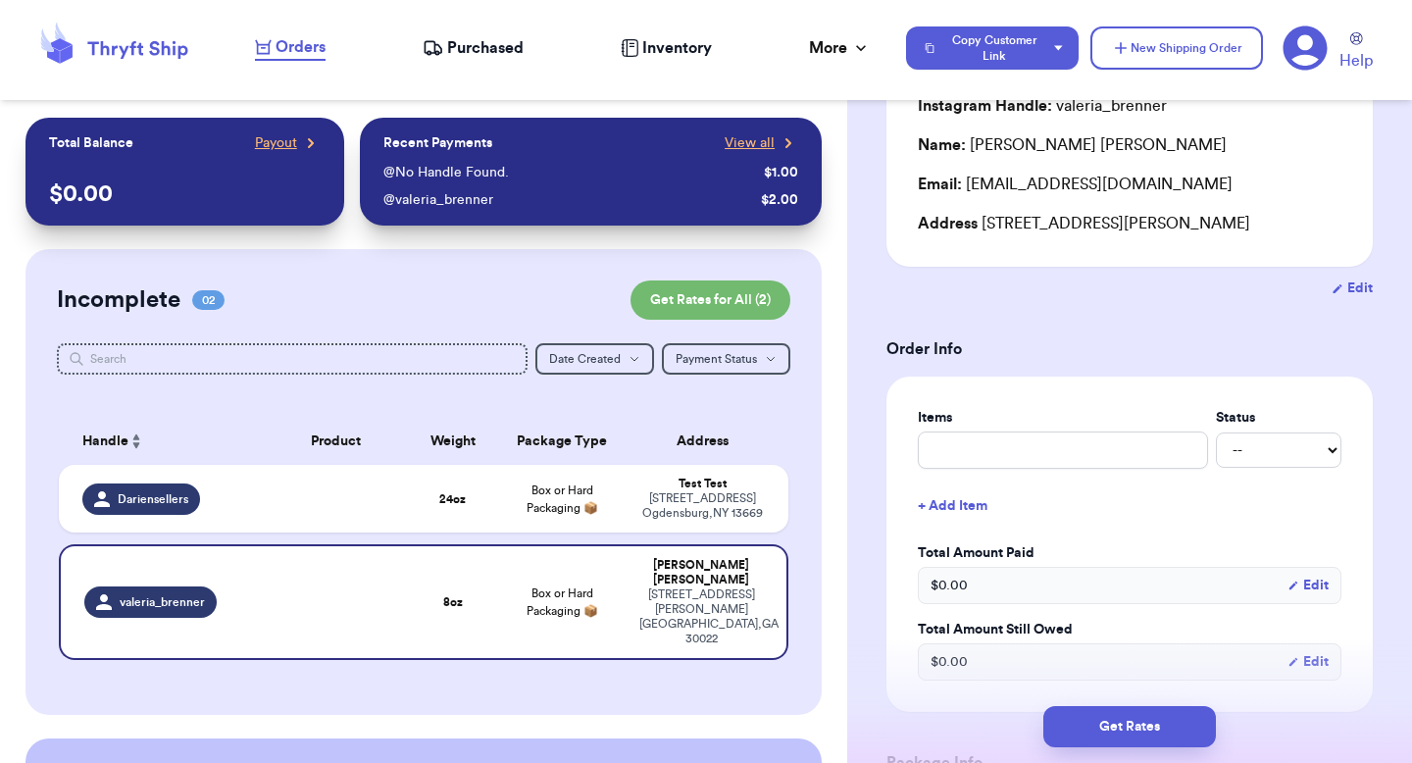
scroll to position [199, 0]
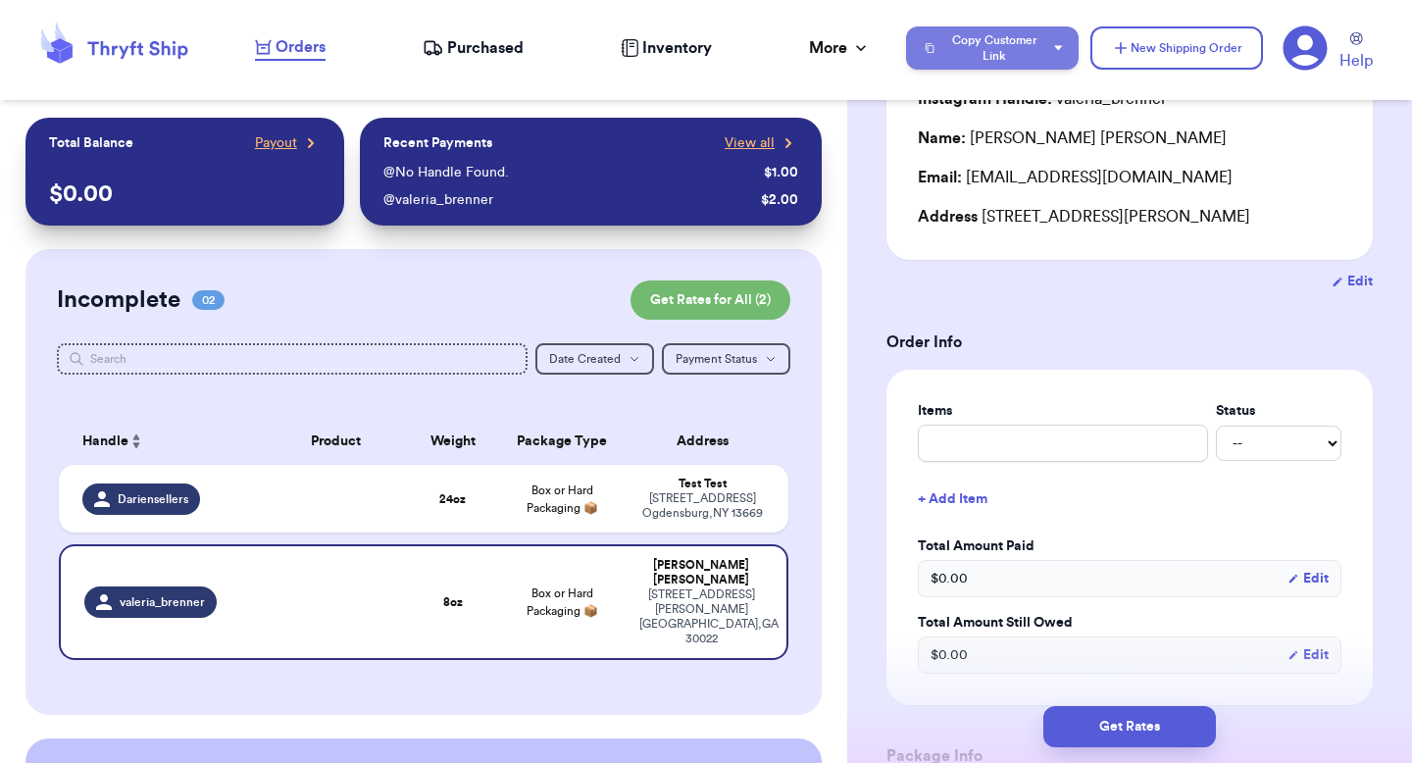
click at [1012, 52] on button "Copy Customer Link" at bounding box center [992, 47] width 173 height 43
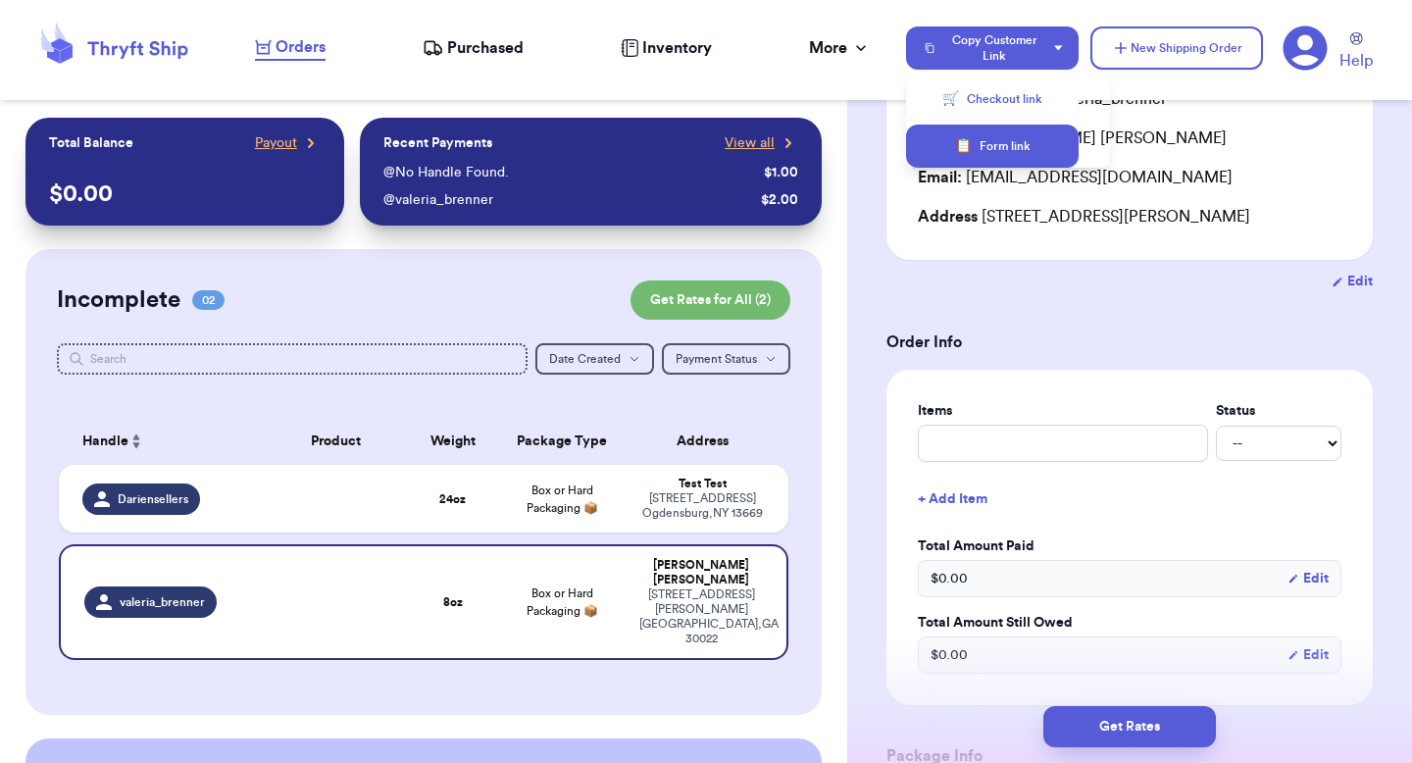
click at [998, 134] on button "📋 Form link" at bounding box center [992, 146] width 173 height 43
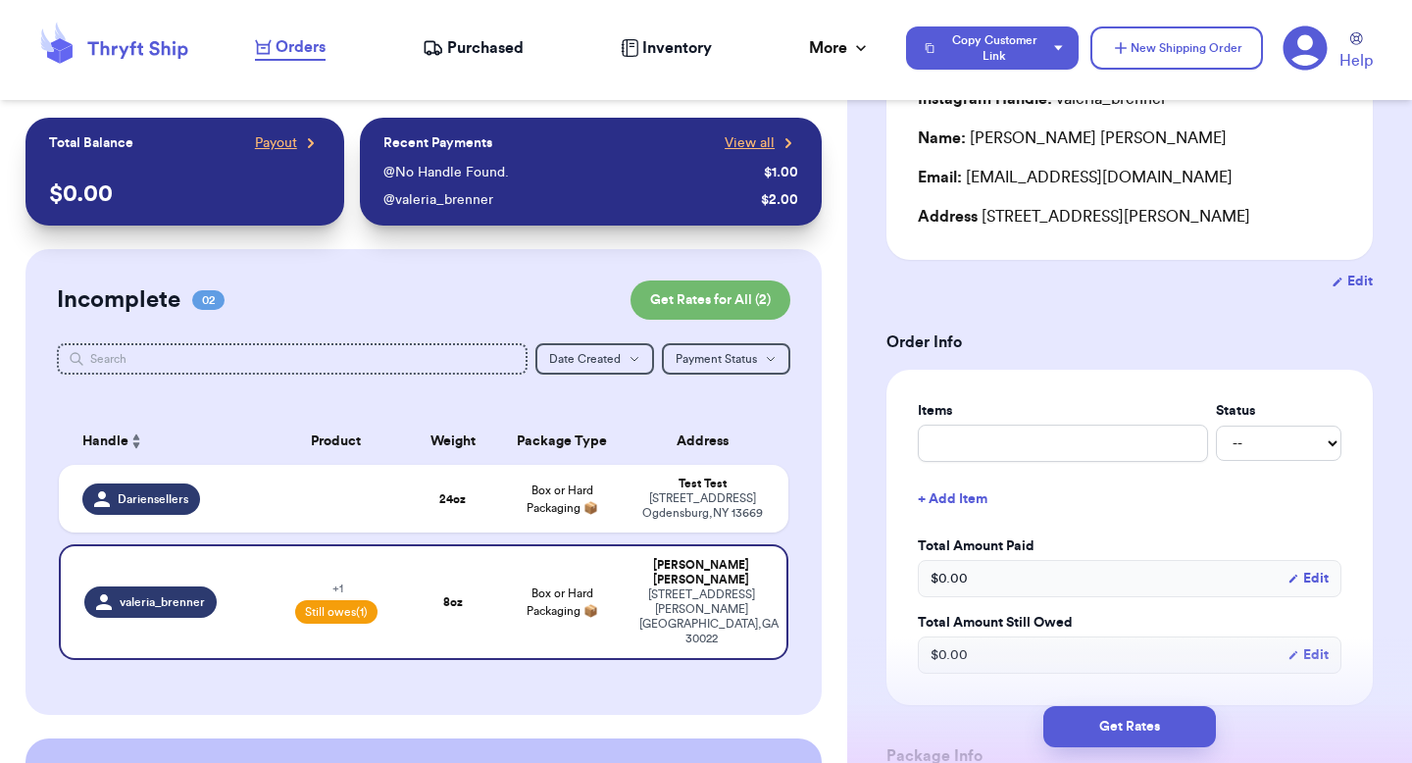
scroll to position [185, 0]
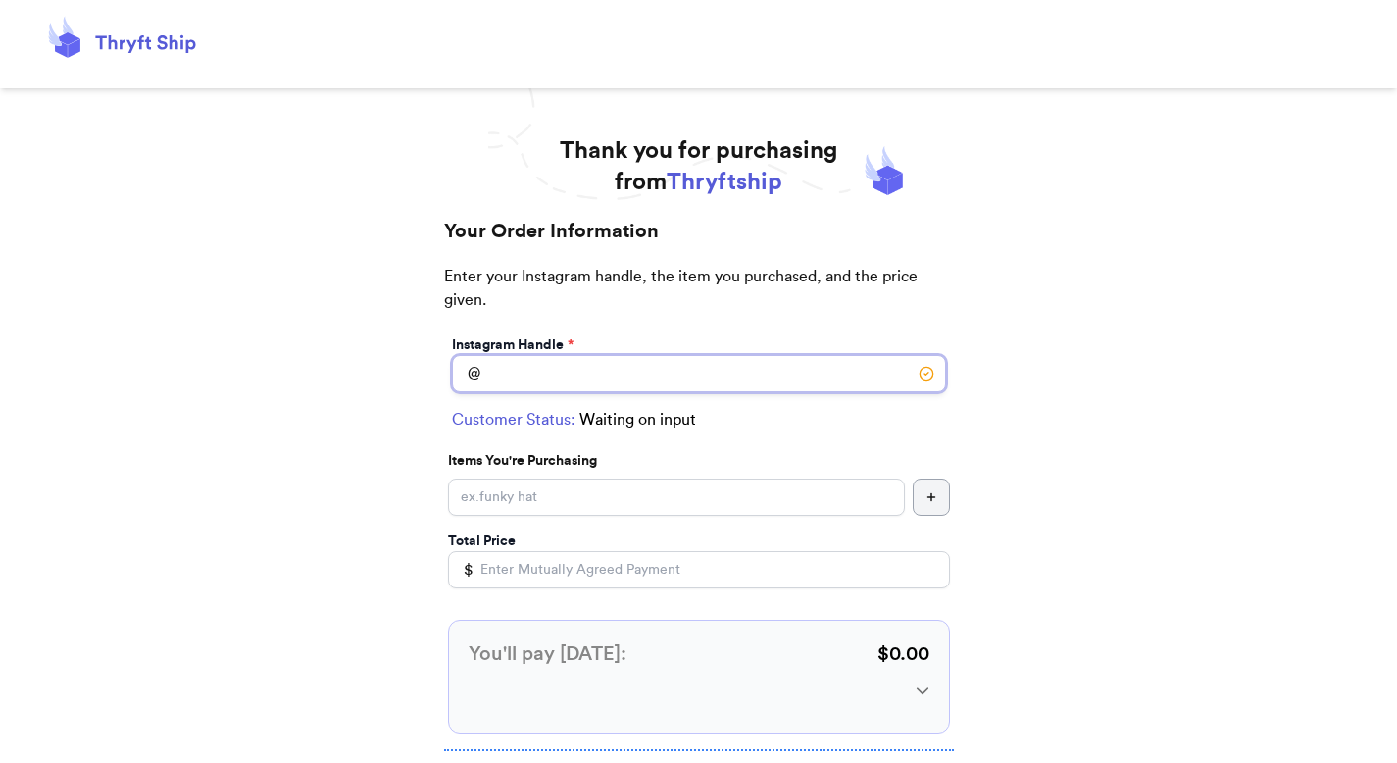
click at [573, 386] on input "Instagram Handle *" at bounding box center [699, 373] width 494 height 37
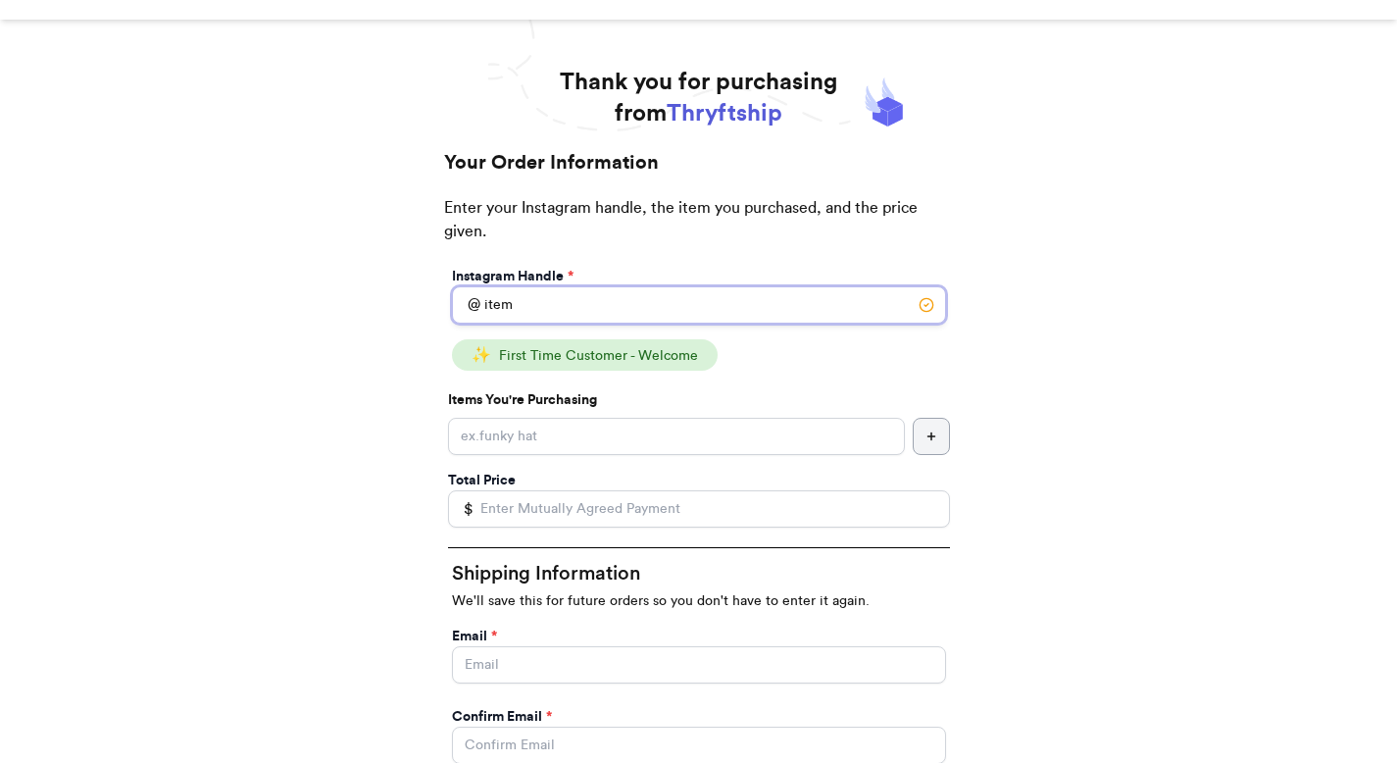
scroll to position [148, 0]
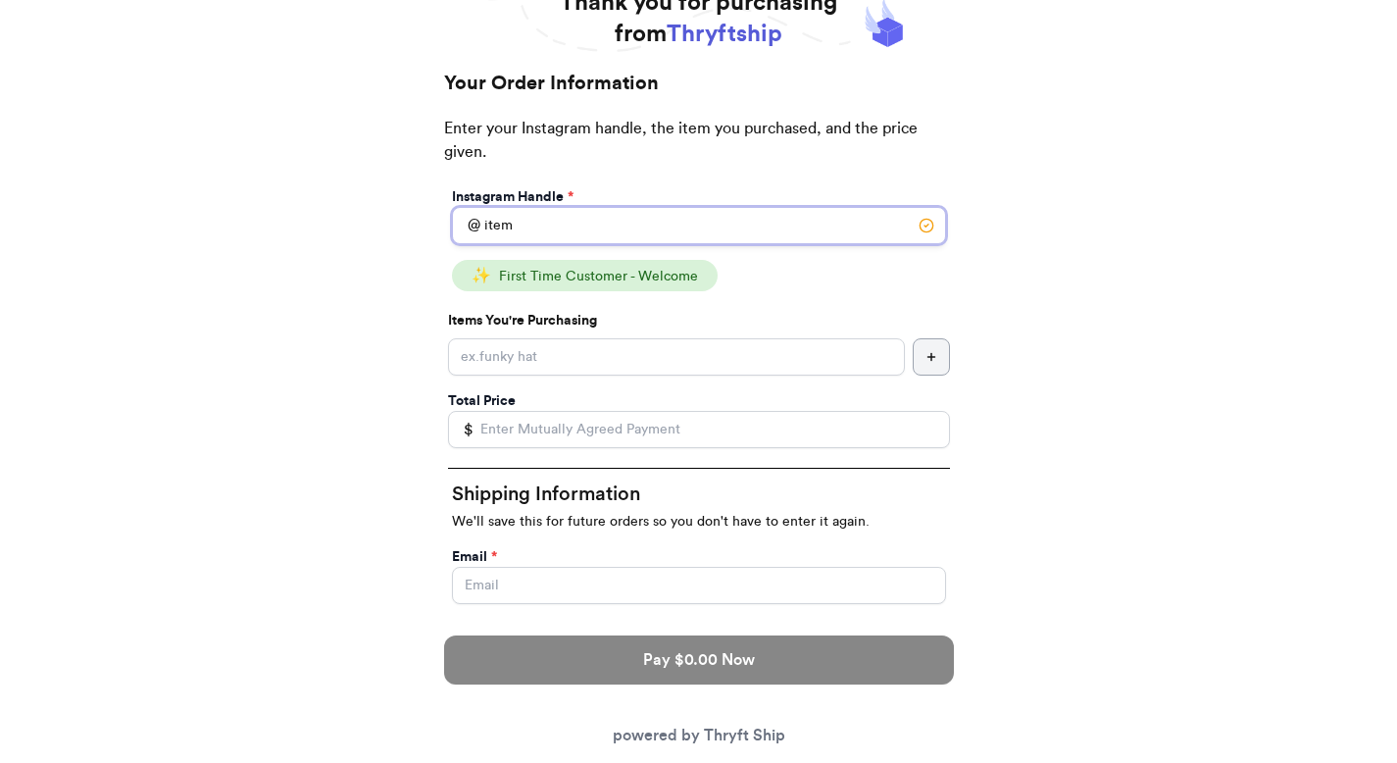
click at [579, 236] on input "item" at bounding box center [699, 225] width 494 height 37
click at [579, 232] on input "item" at bounding box center [699, 225] width 494 height 37
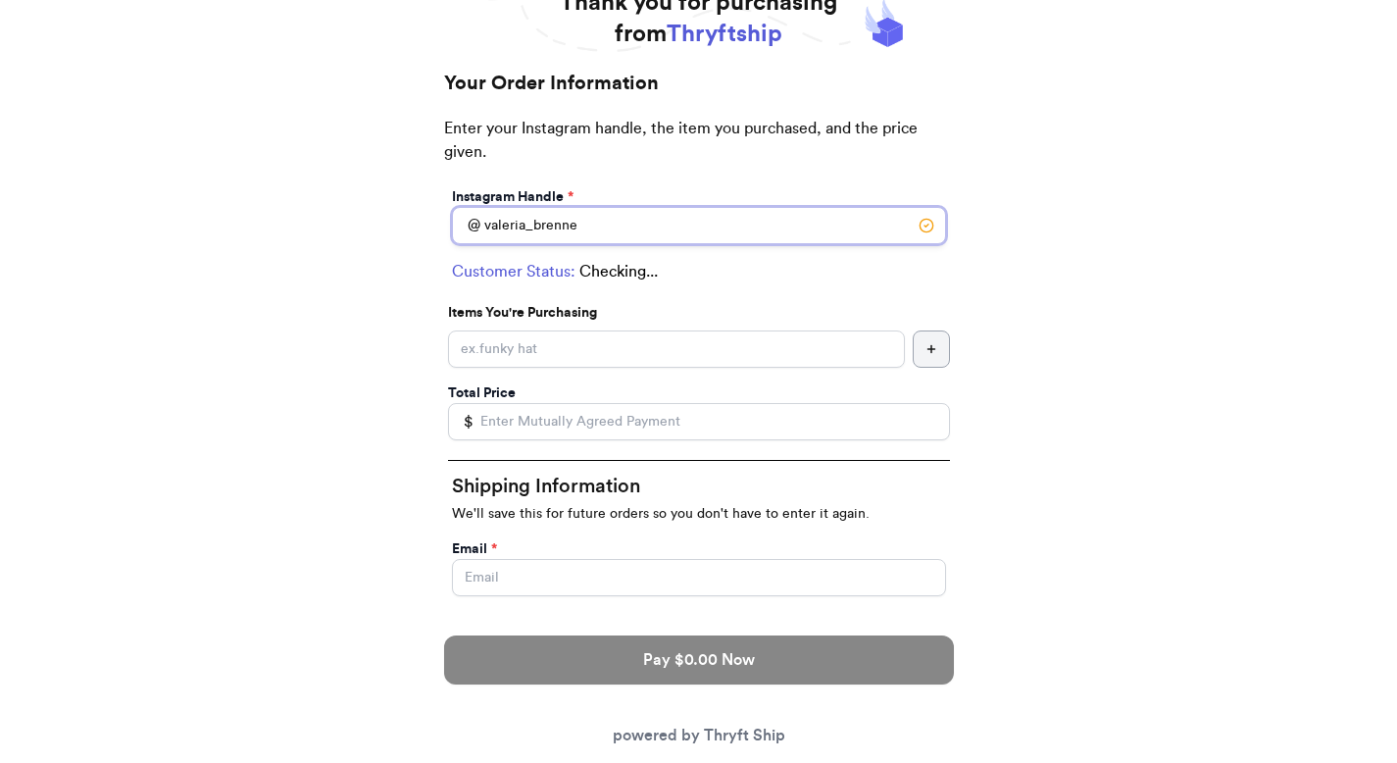
type input "valeria_brenner"
select select "GA"
type input "[PERSON_NAME][GEOGRAPHIC_DATA]"
type input "30022"
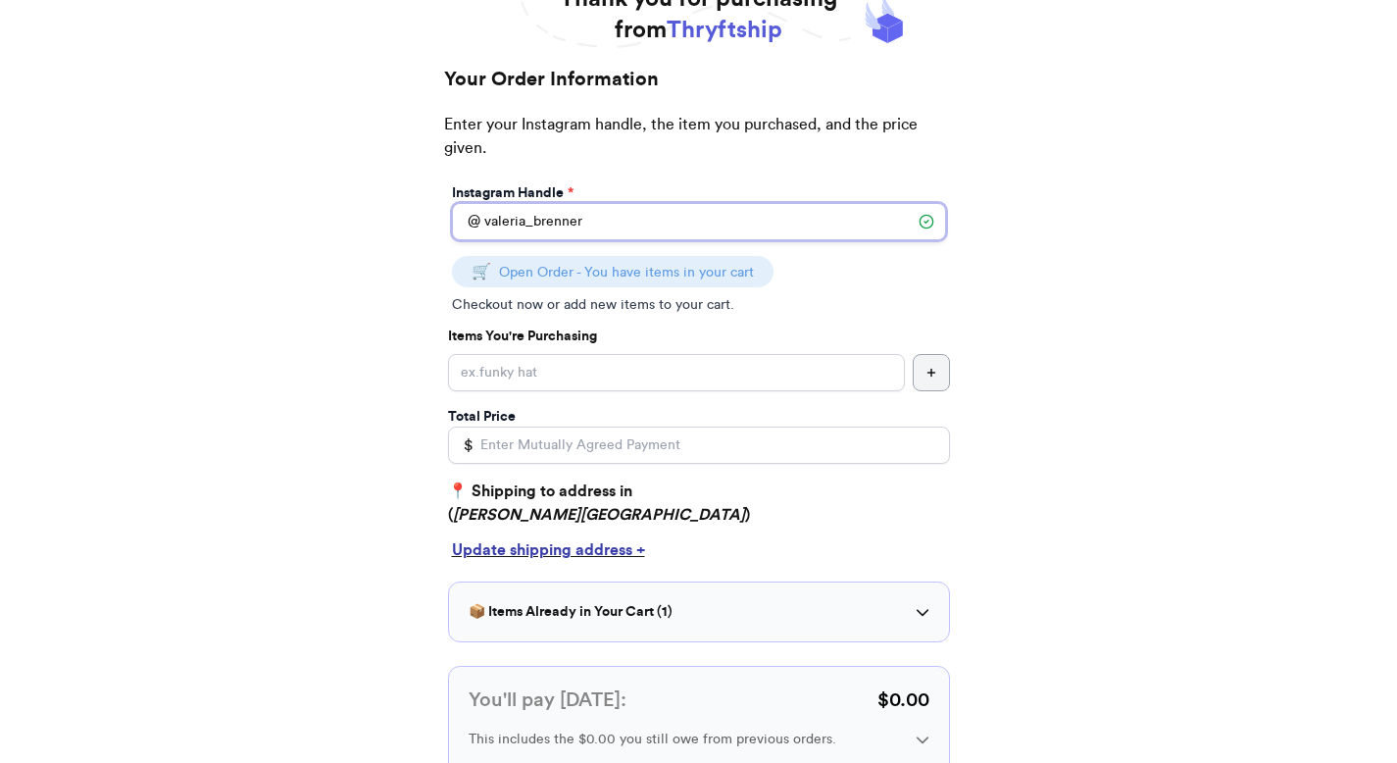
scroll to position [152, 0]
type input "valeria_brenner"
click at [579, 378] on input "Instagram Handle *" at bounding box center [676, 372] width 457 height 37
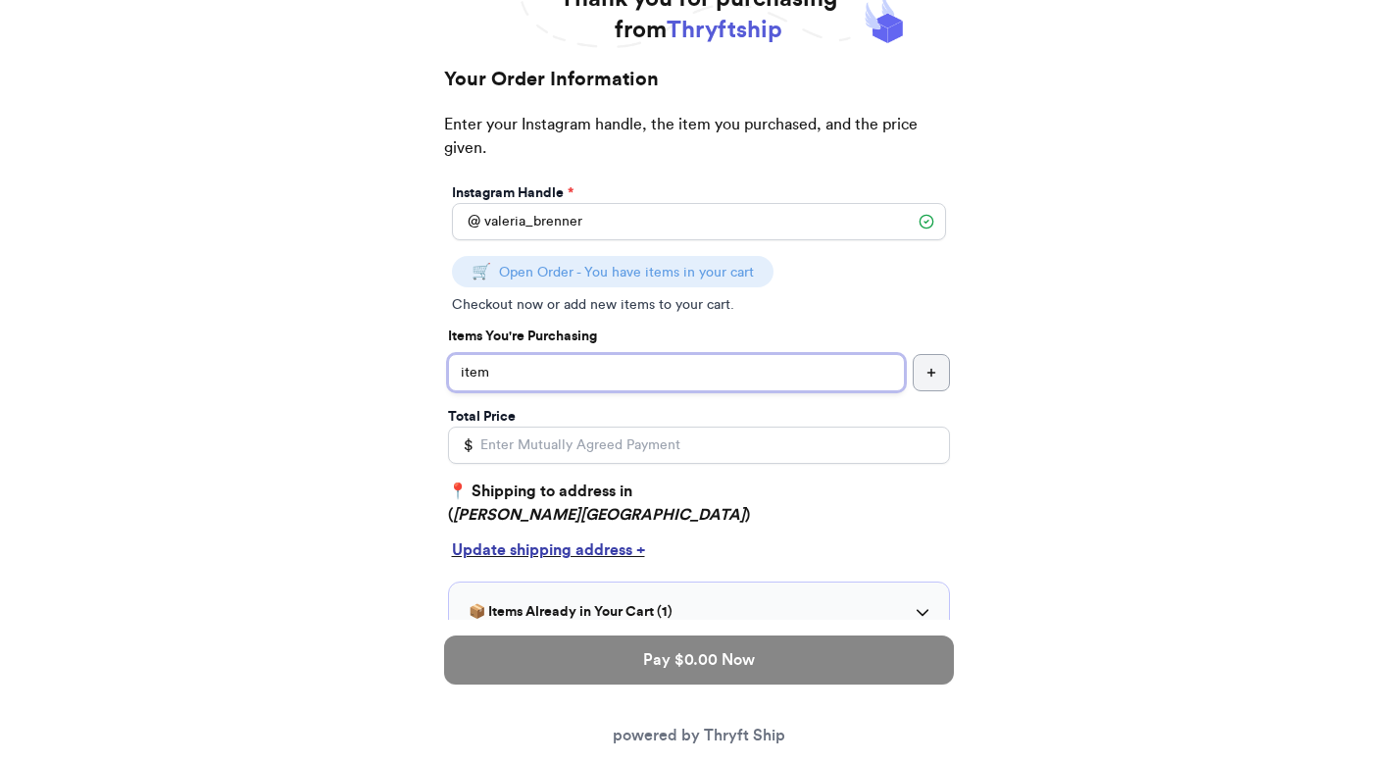
type input "item"
click at [374, 410] on div "Thank you for purchasing from Thryftship Your Order Information Enter your Inst…" at bounding box center [698, 563] width 1397 height 1161
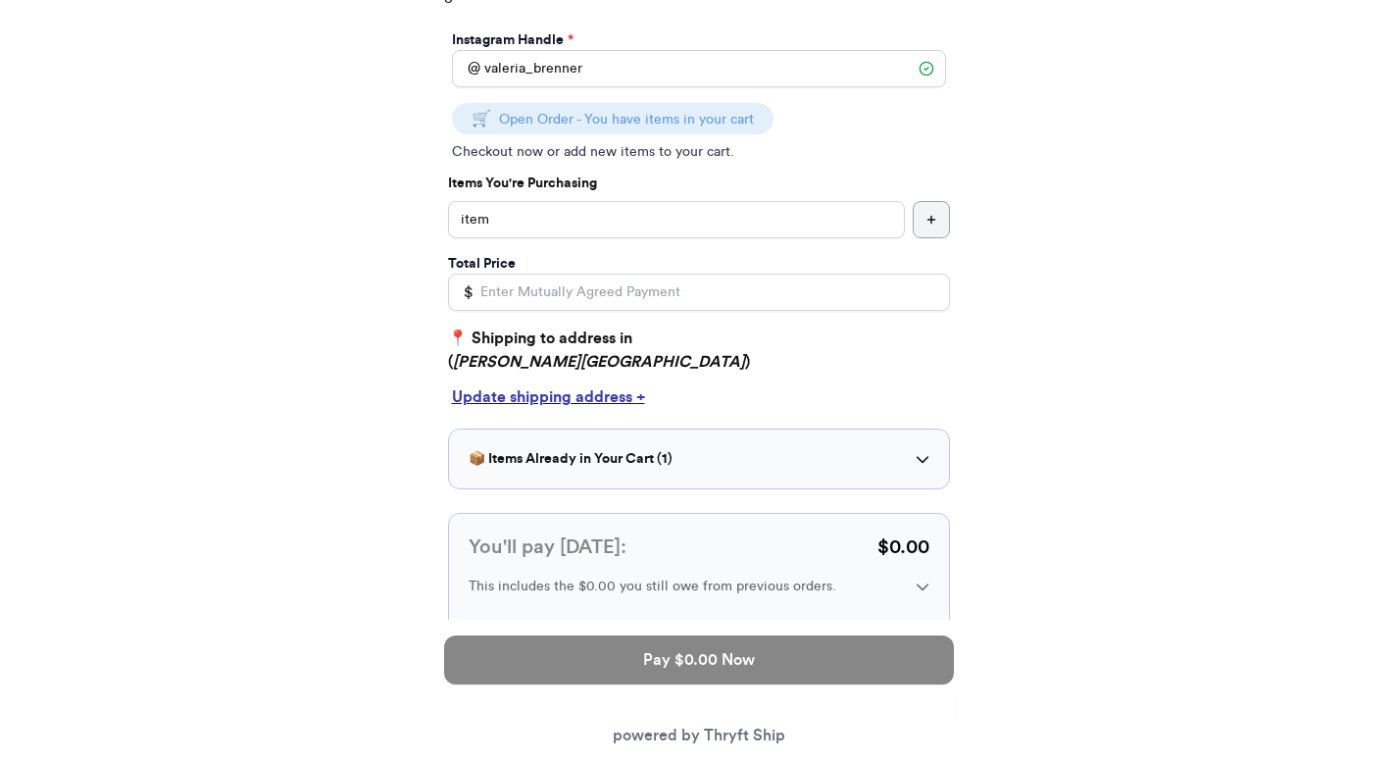
scroll to position [390, 0]
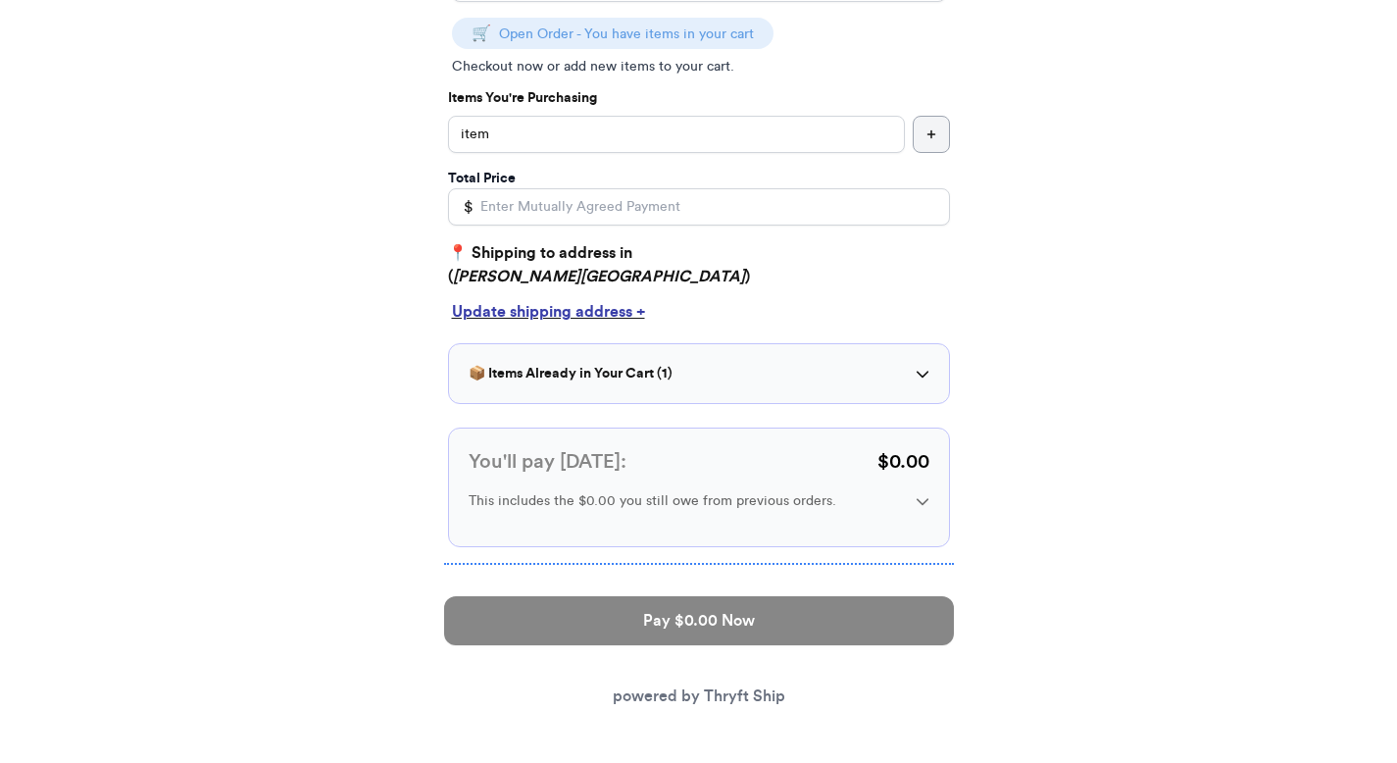
click at [618, 378] on h3 "📦 Items Already in Your Cart ( 1 )" at bounding box center [571, 374] width 204 height 20
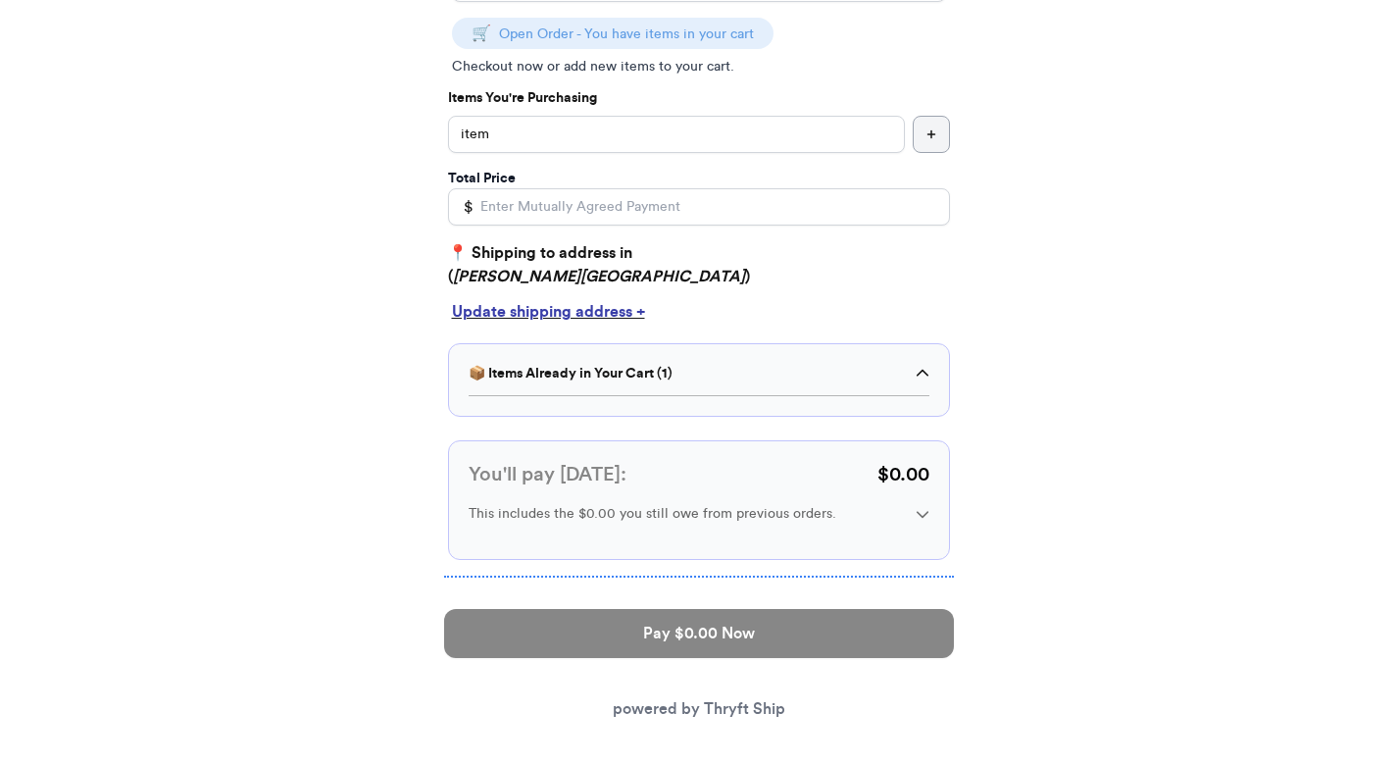
click at [618, 378] on h3 "📦 Items Already in Your Cart ( 1 )" at bounding box center [571, 374] width 204 height 20
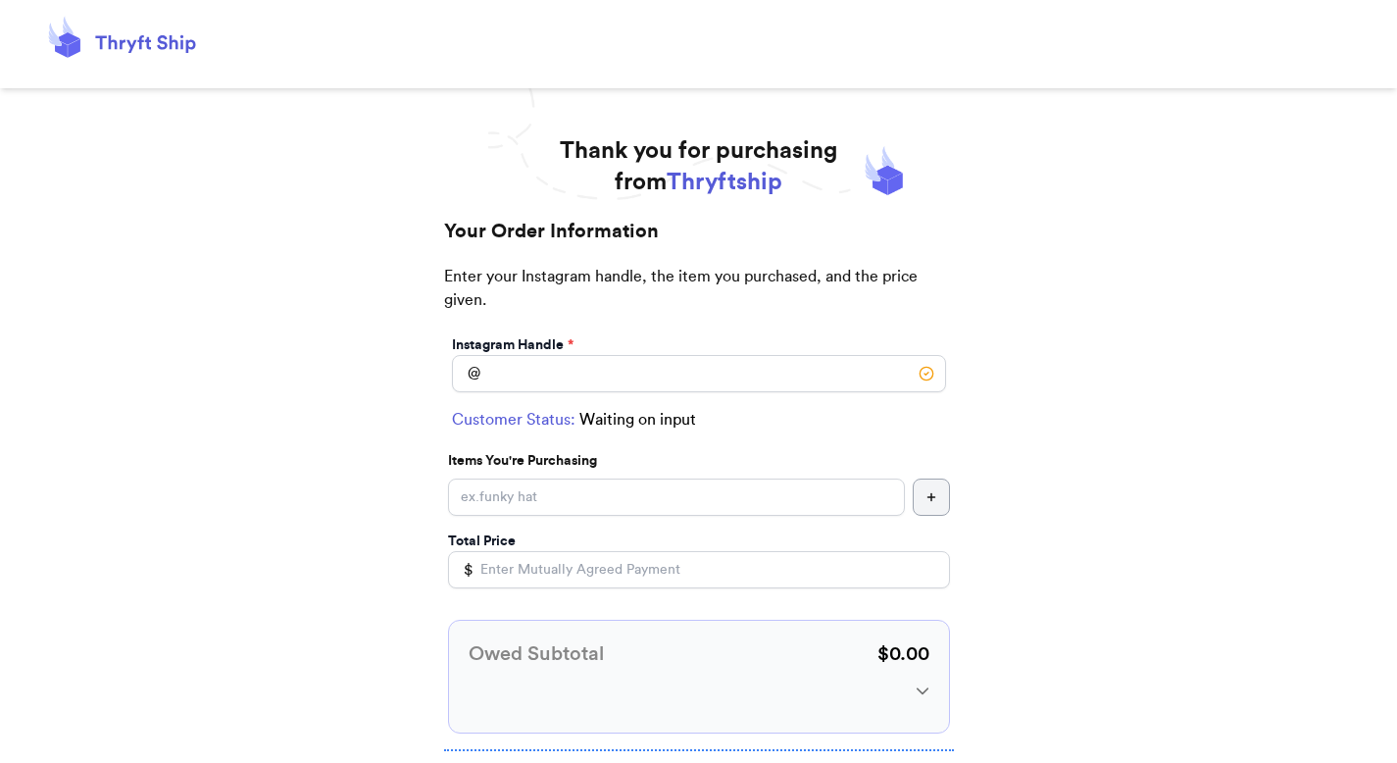
click at [624, 409] on span "Waiting on input" at bounding box center [637, 420] width 117 height 24
click at [624, 376] on input "Instagram Handle *" at bounding box center [699, 373] width 494 height 37
type input "valeria_brenner"
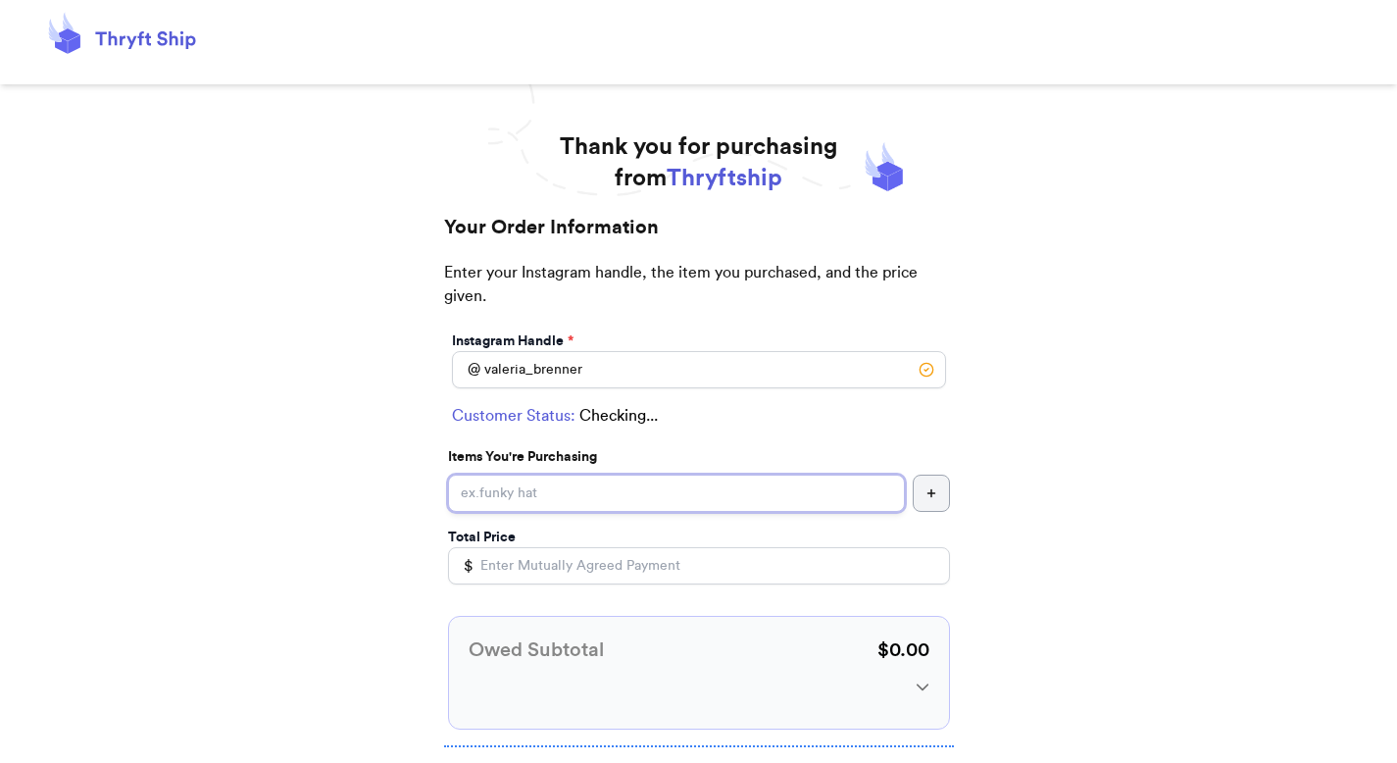
select select "GA"
type input "[PERSON_NAME][GEOGRAPHIC_DATA]"
type input "30022"
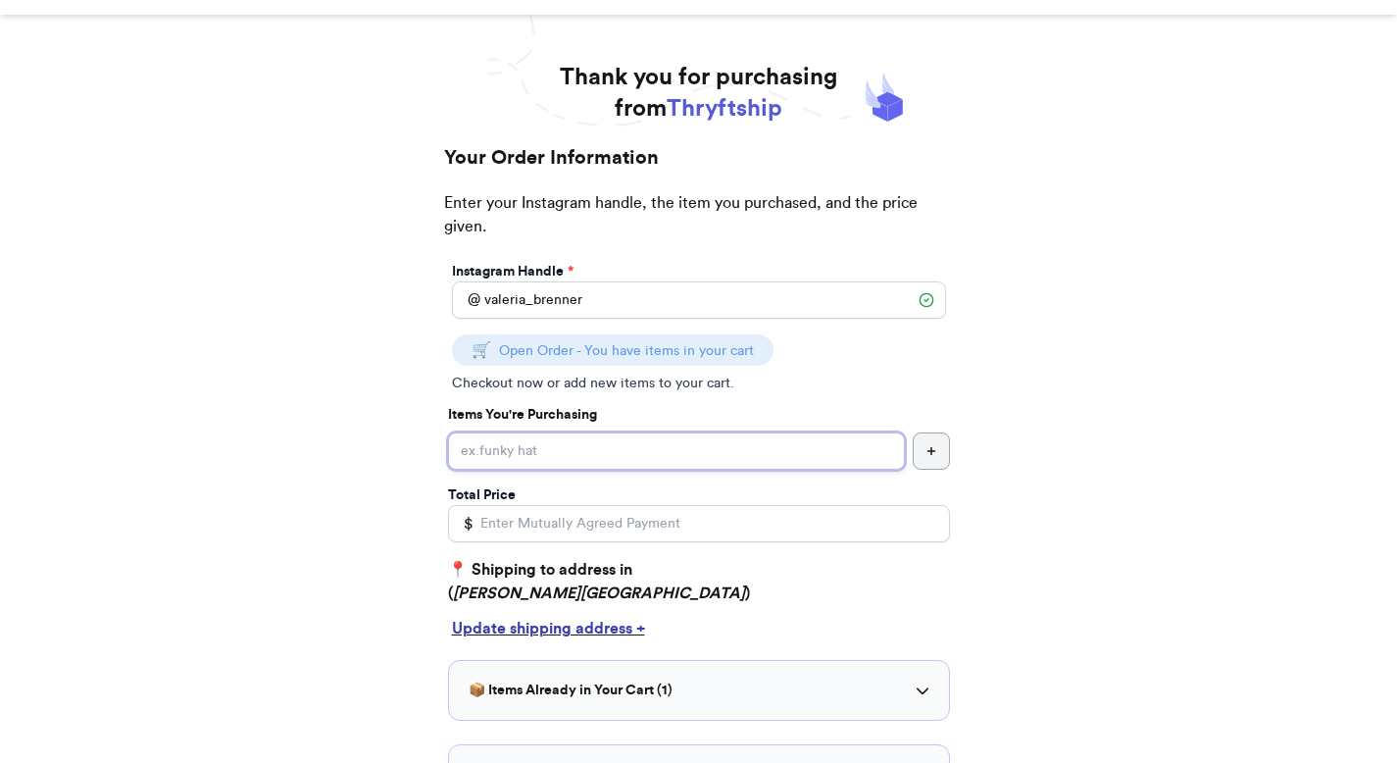
scroll to position [93, 0]
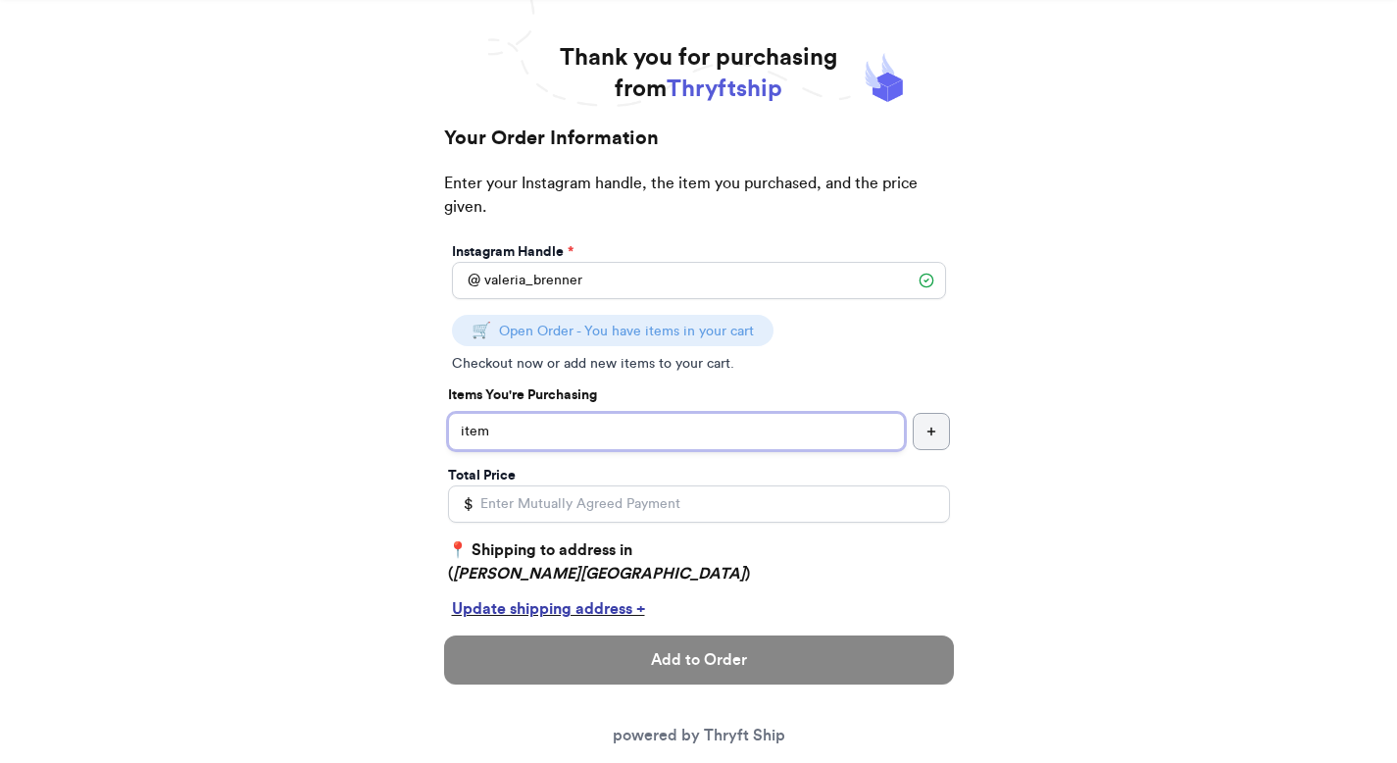
type input "item"
click at [494, 507] on input "Total Price" at bounding box center [699, 503] width 502 height 37
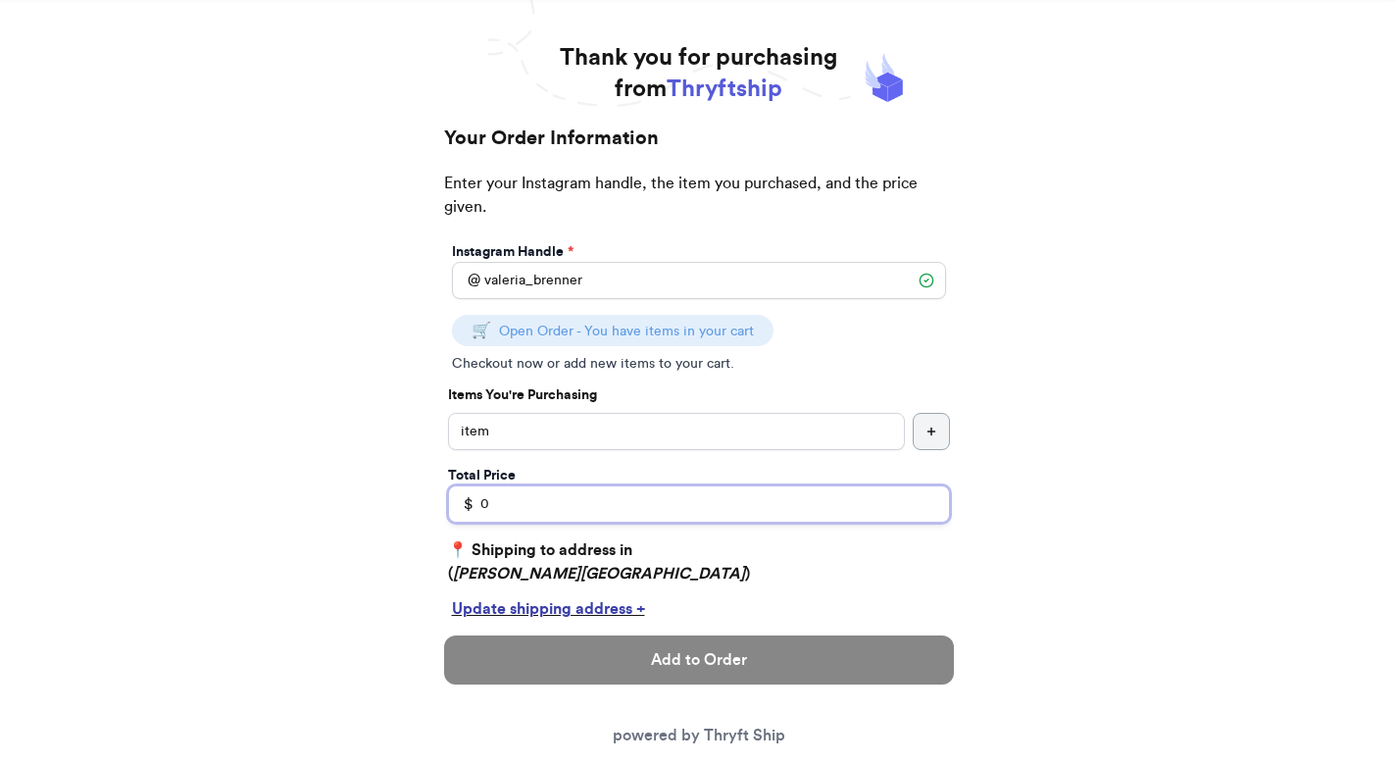
type input "0"
click at [462, 634] on div "Add to Order powered by Thryft Ship" at bounding box center [699, 691] width 510 height 143
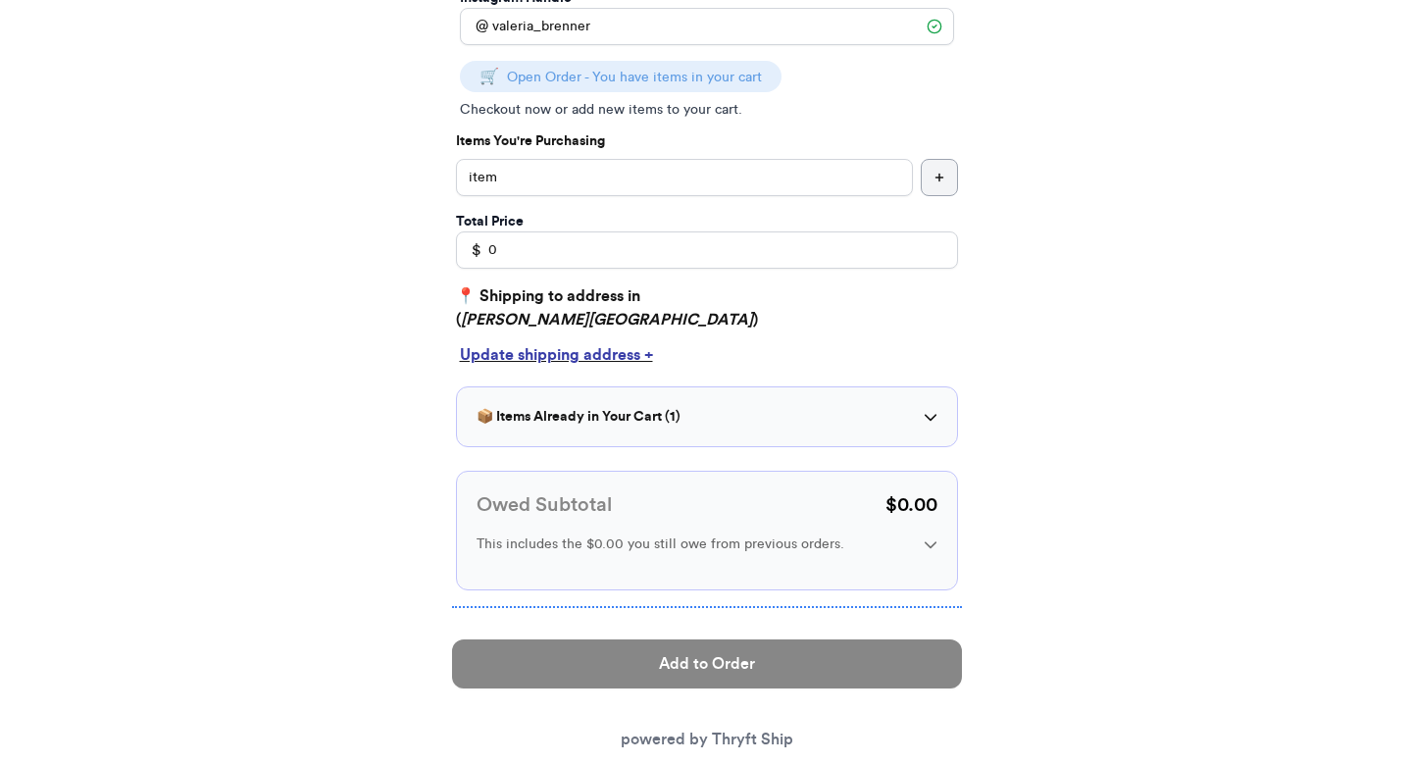
scroll to position [349, 0]
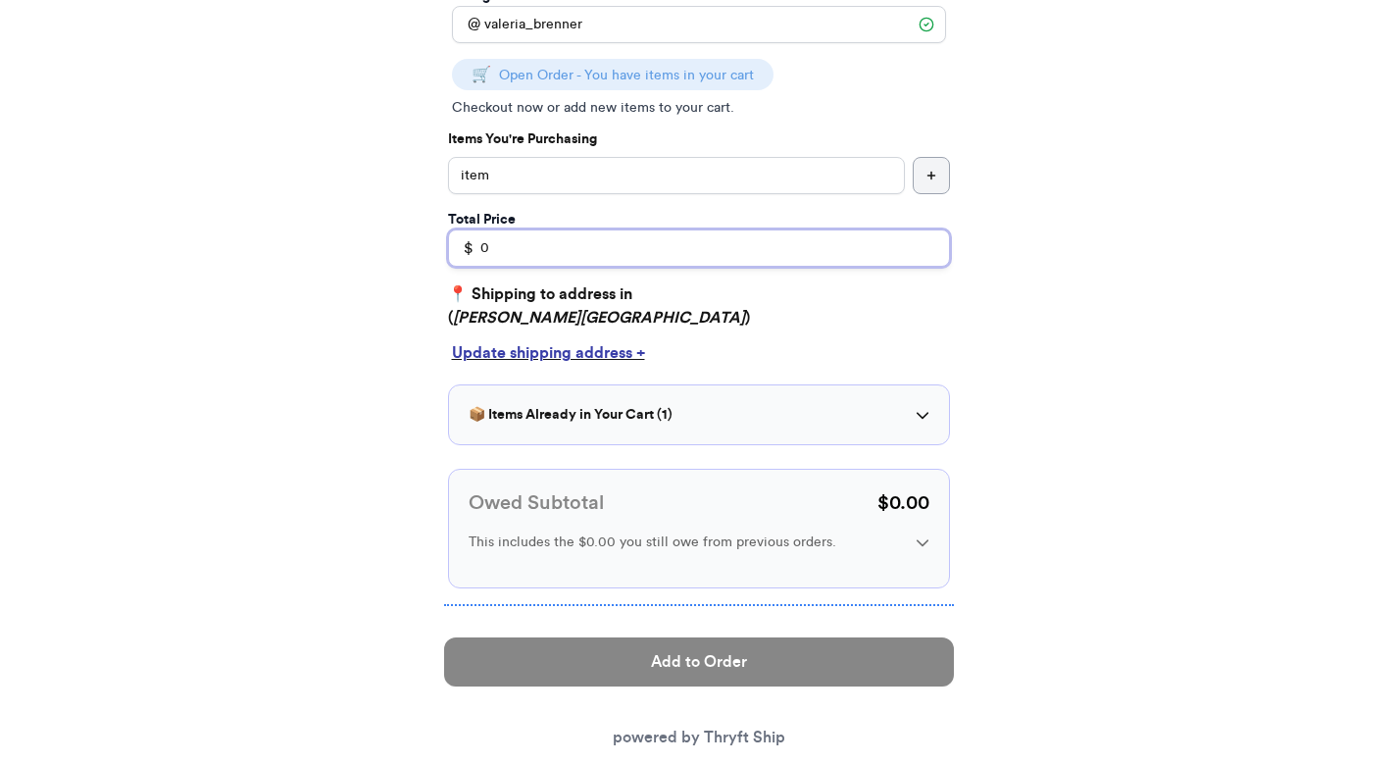
click at [551, 254] on input "0" at bounding box center [699, 247] width 502 height 37
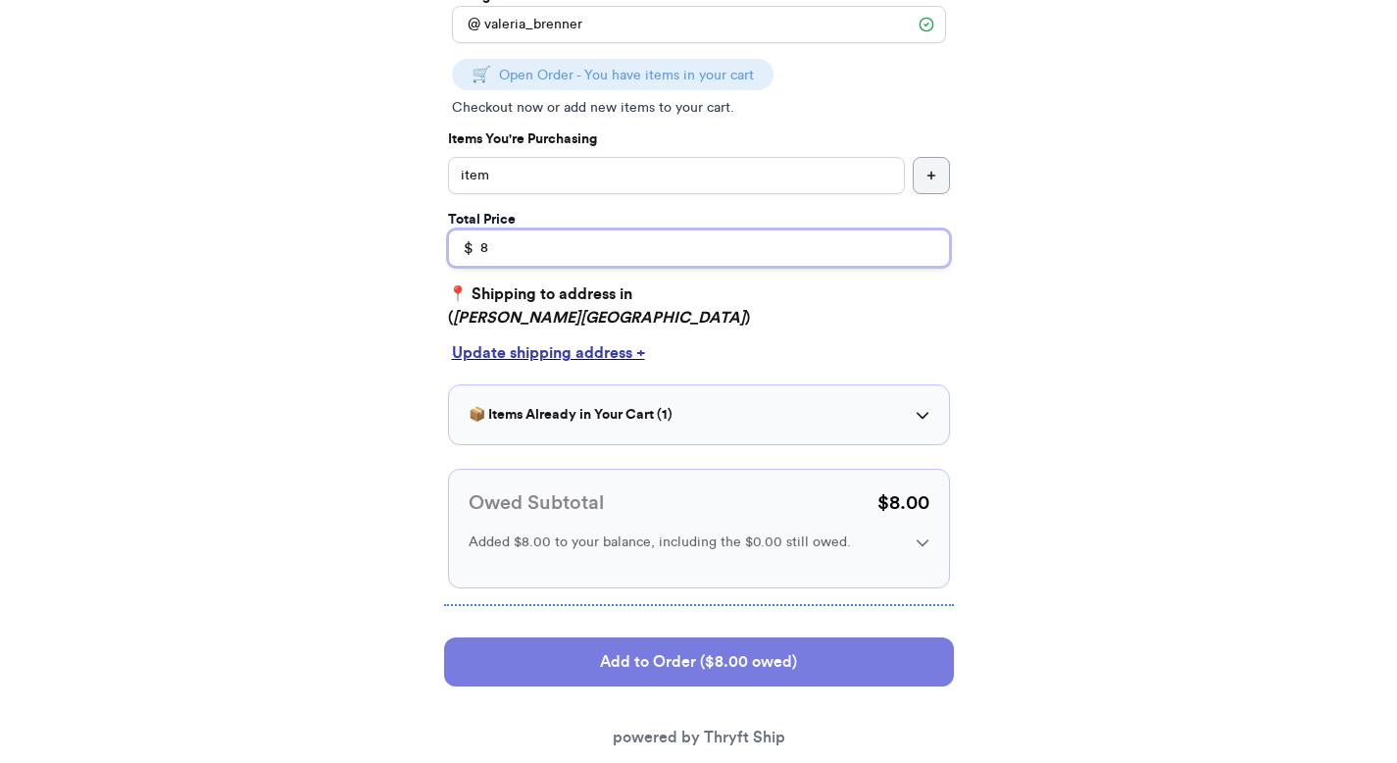
type input "8"
click at [619, 651] on button "Add to Order ($8.00 owed)" at bounding box center [699, 661] width 510 height 49
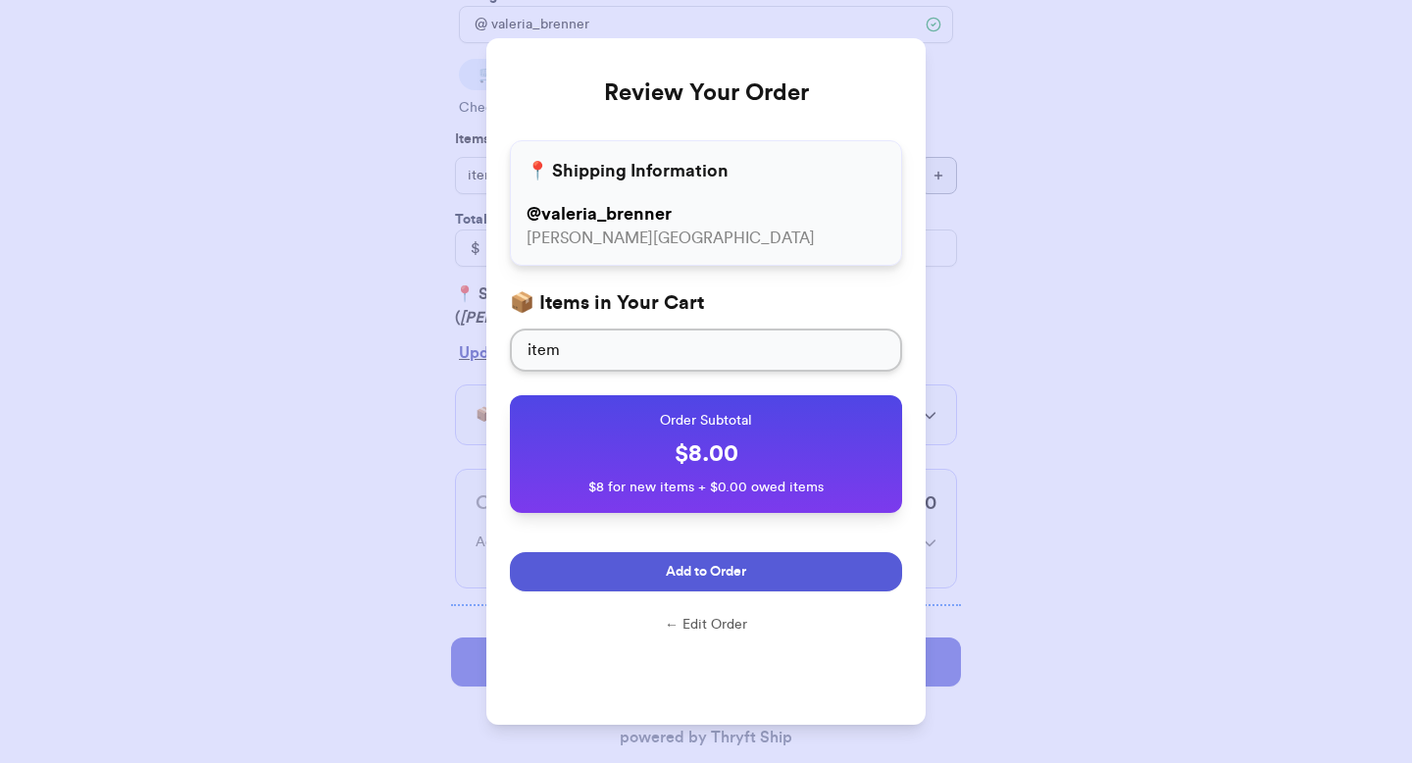
click at [681, 583] on button "Add to Order" at bounding box center [706, 571] width 392 height 39
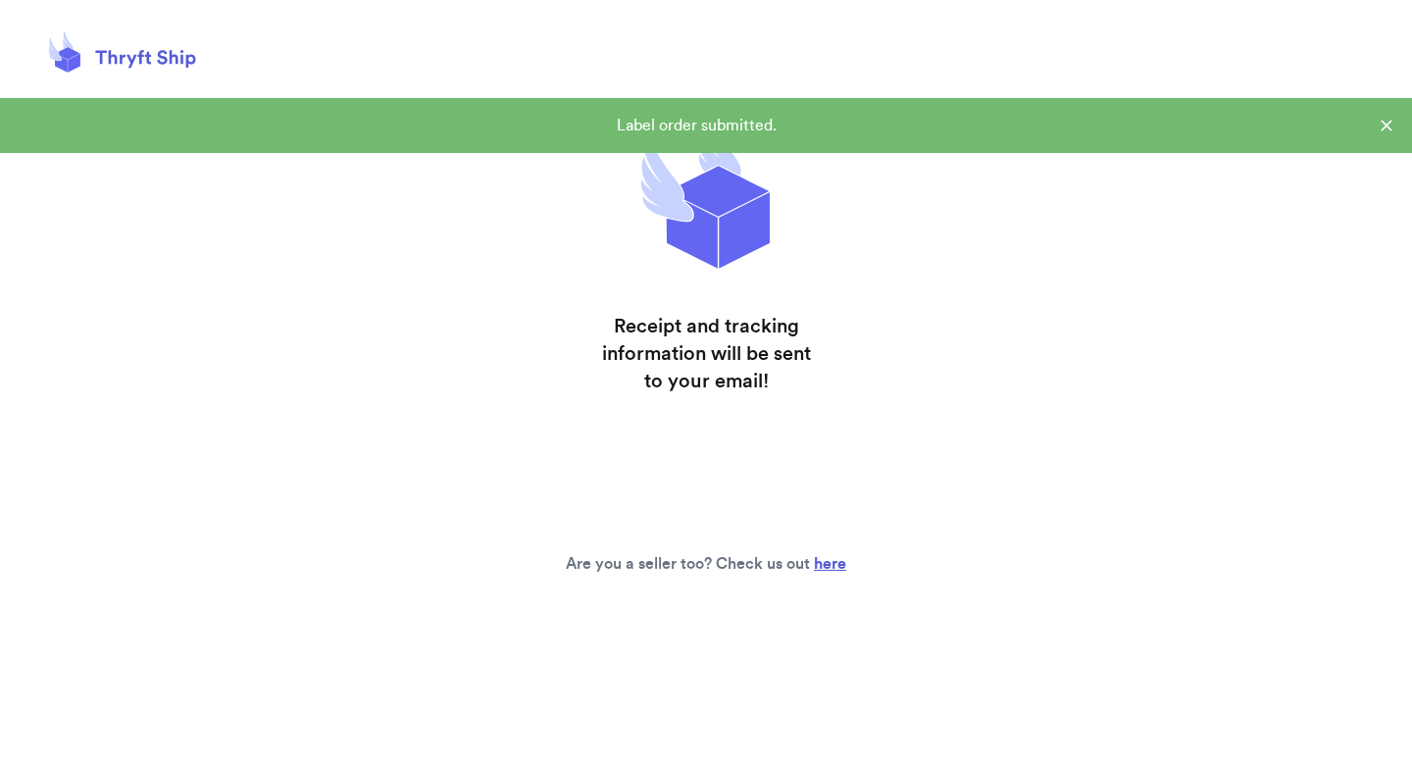
scroll to position [0, 0]
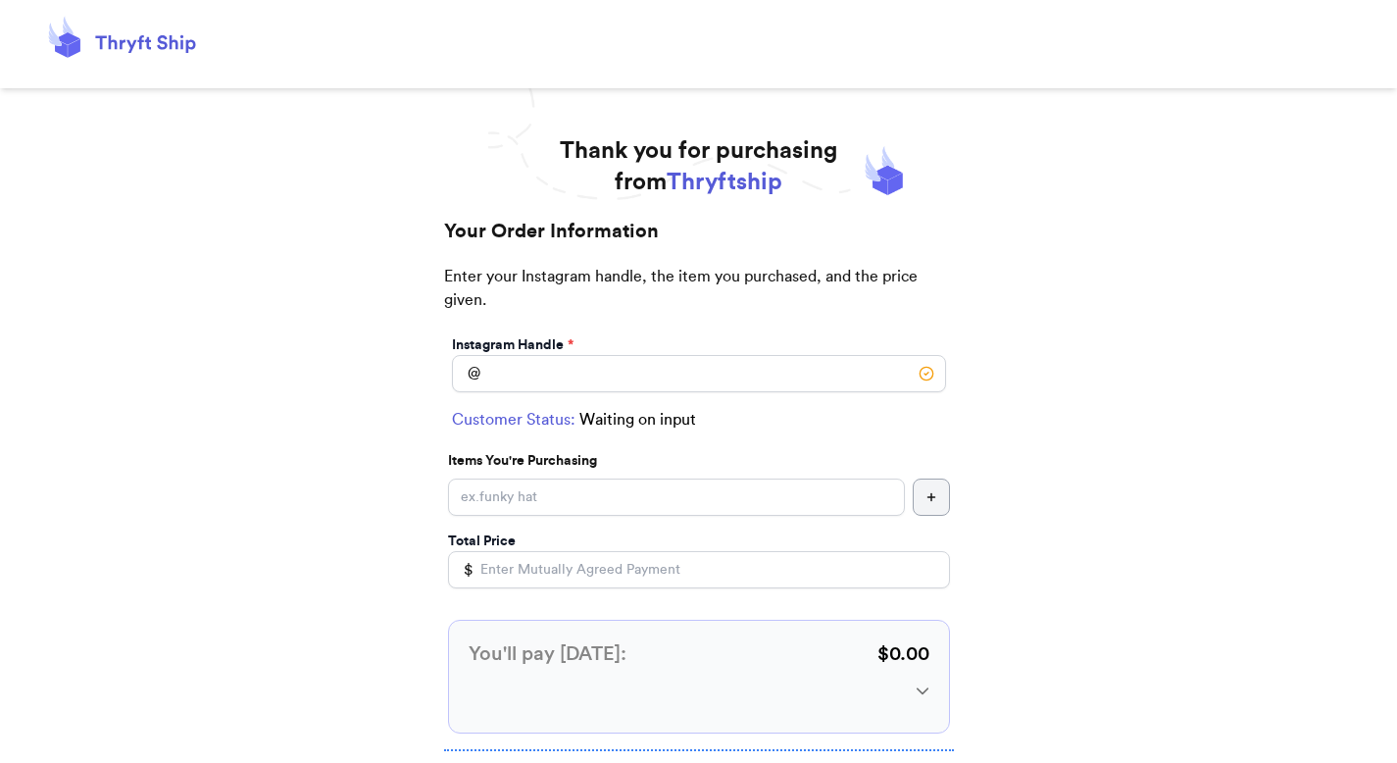
click at [532, 345] on label "Instagram Handle *" at bounding box center [513, 345] width 122 height 20
click at [524, 376] on input "Instagram Handle *" at bounding box center [699, 373] width 494 height 37
type input "c"
type input "valeria_brenner"
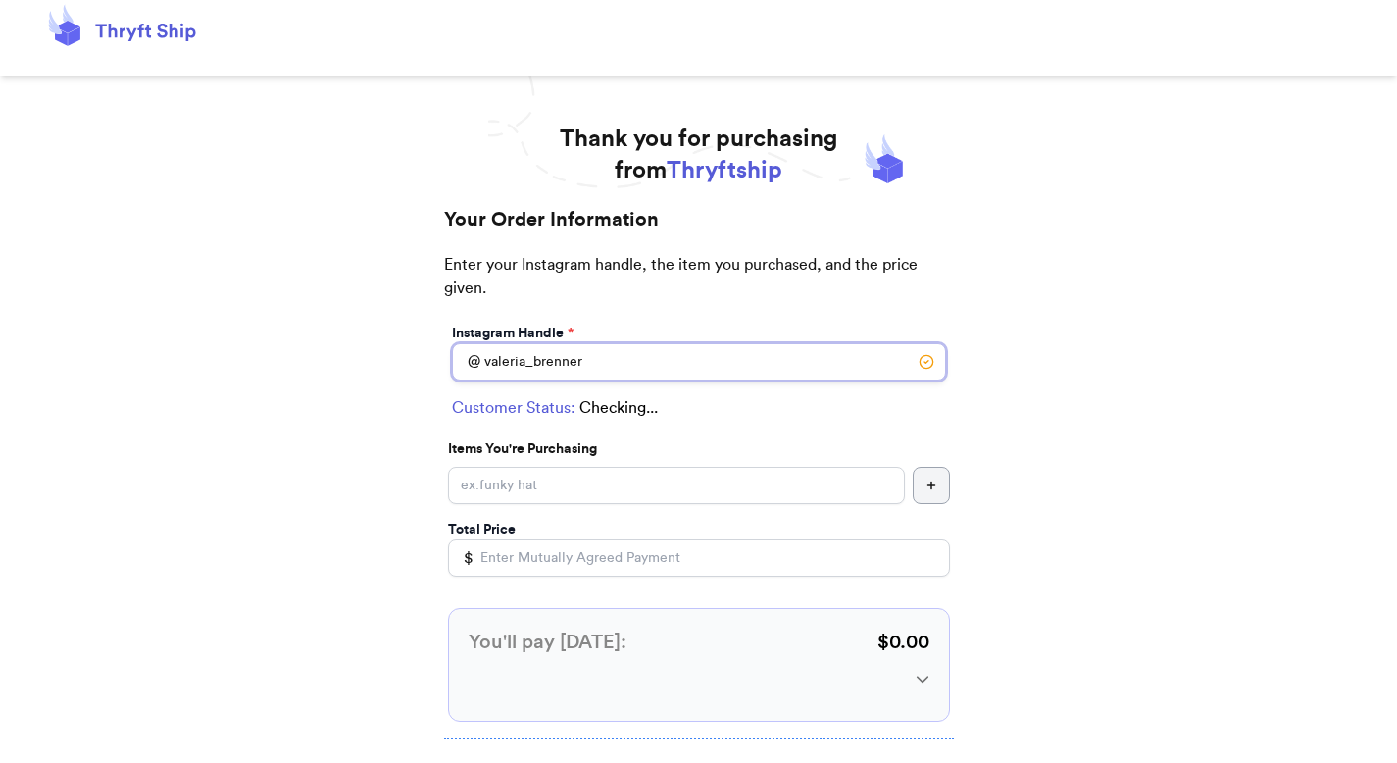
scroll to position [27, 0]
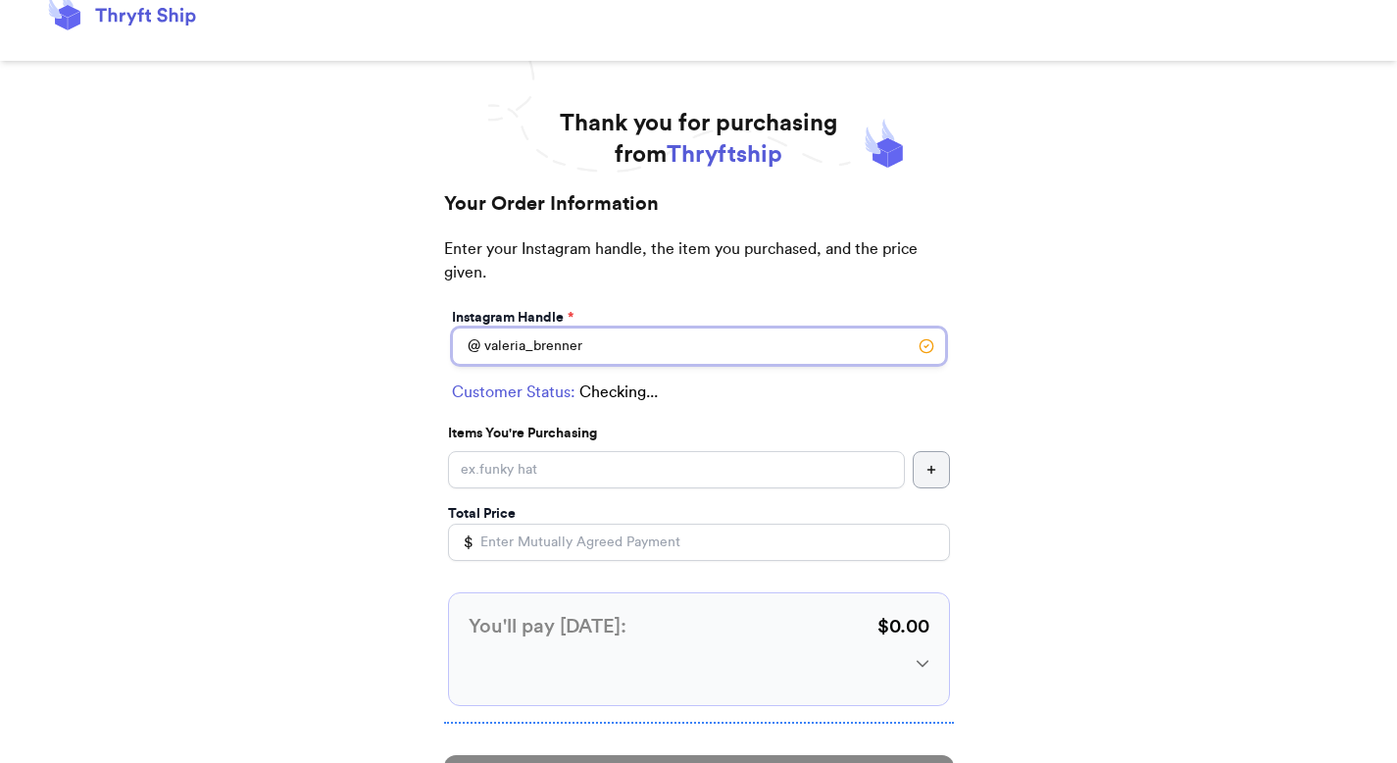
select select "GA"
type input "Johns Creek"
type input "30022"
type input "valeria_brenner"
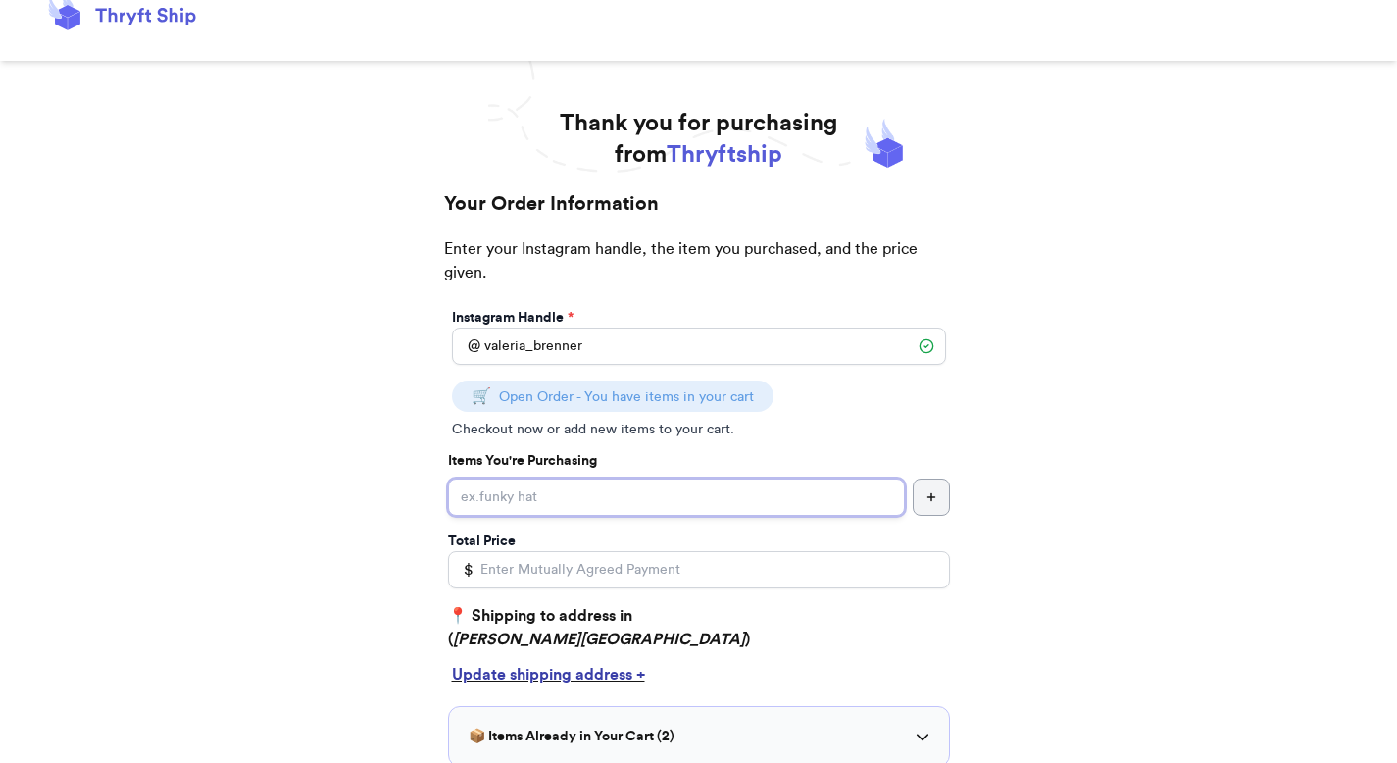
click at [540, 483] on input "Instagram Handle *" at bounding box center [676, 497] width 457 height 37
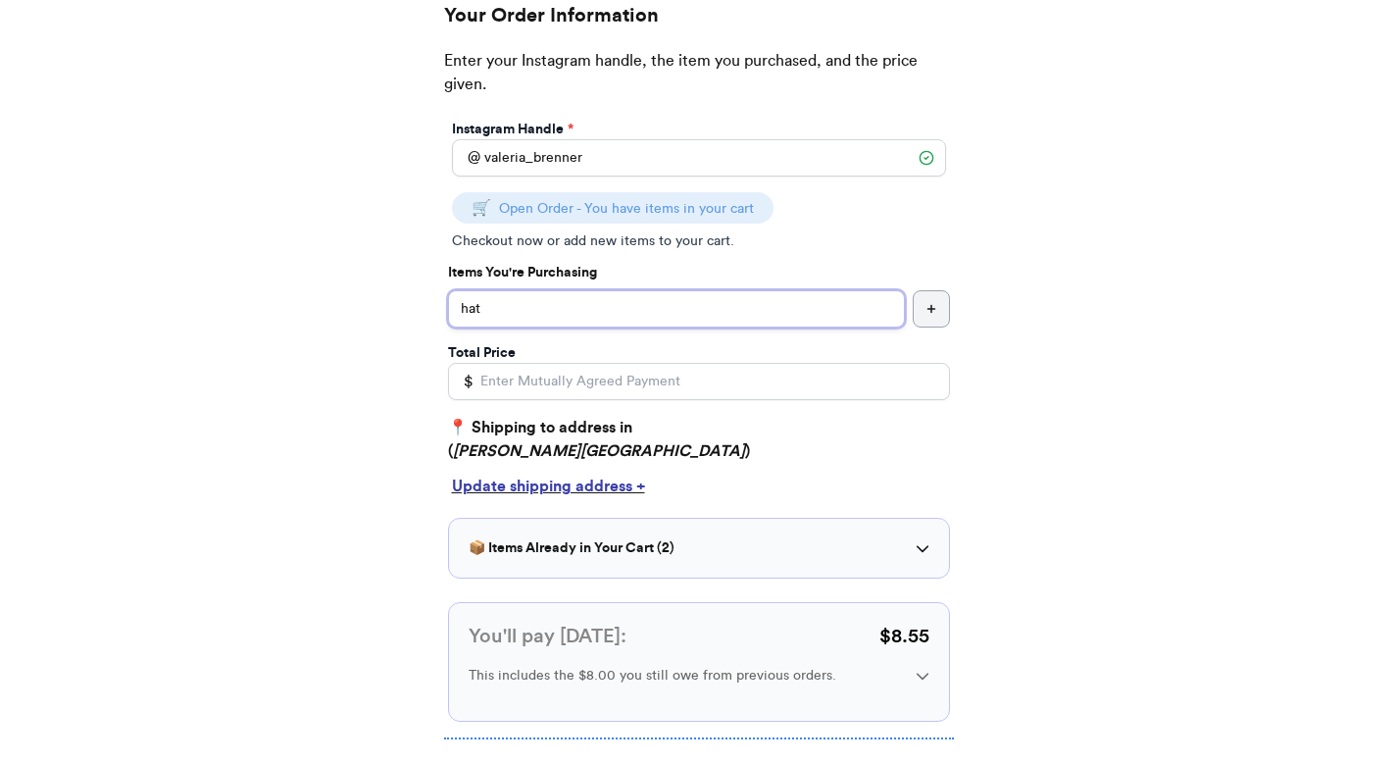
type input "hat"
click at [858, 429] on p "📍 Shipping to address in ( Johns Creek, GA, 30022 )" at bounding box center [699, 439] width 502 height 47
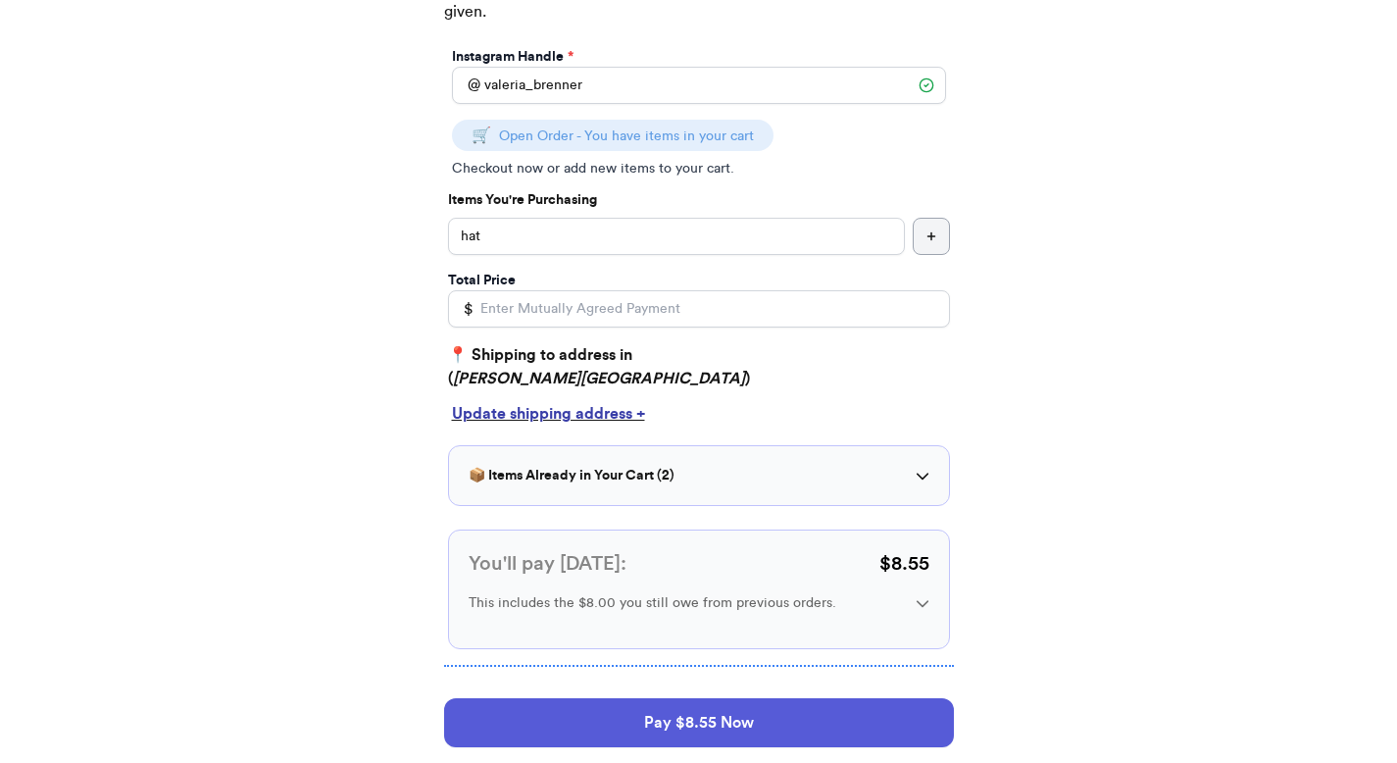
scroll to position [390, 0]
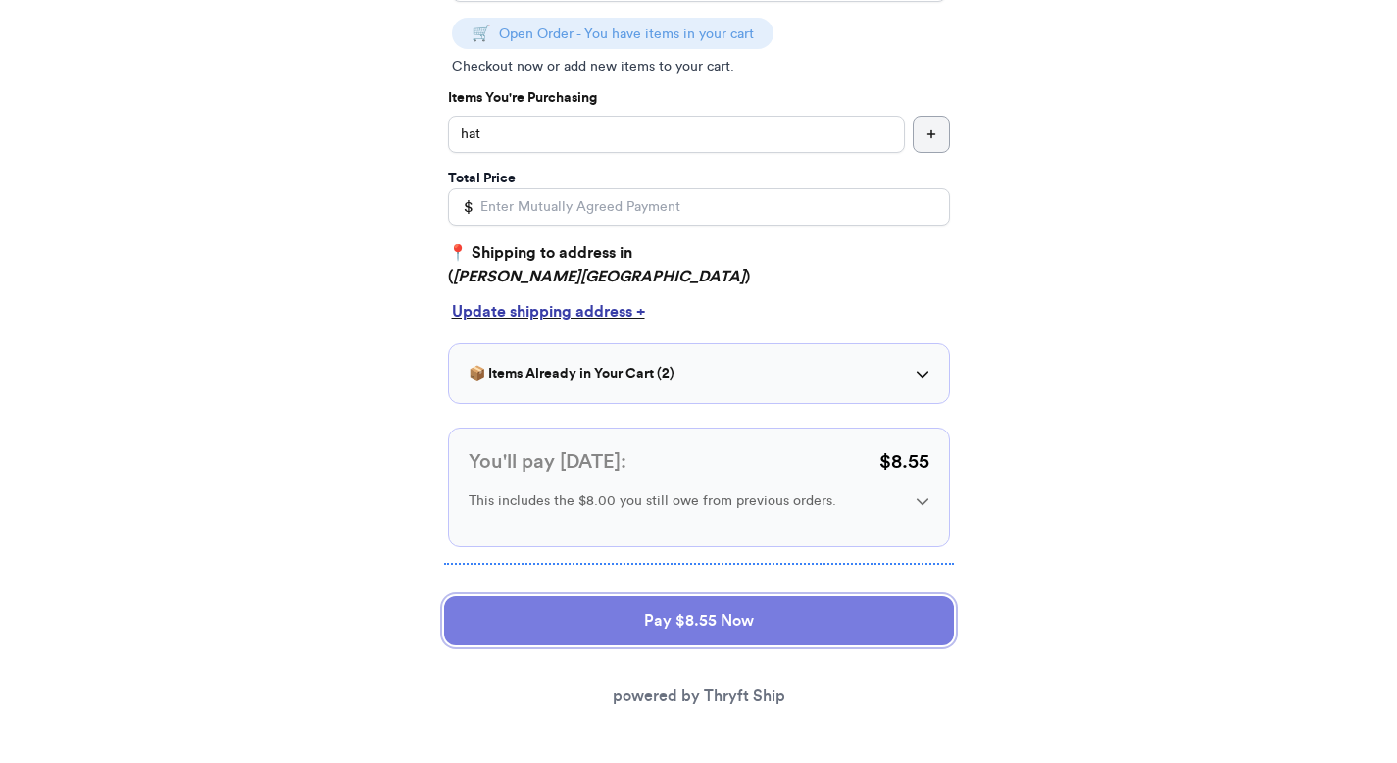
click at [741, 626] on button "Pay $8.55 Now" at bounding box center [699, 620] width 510 height 49
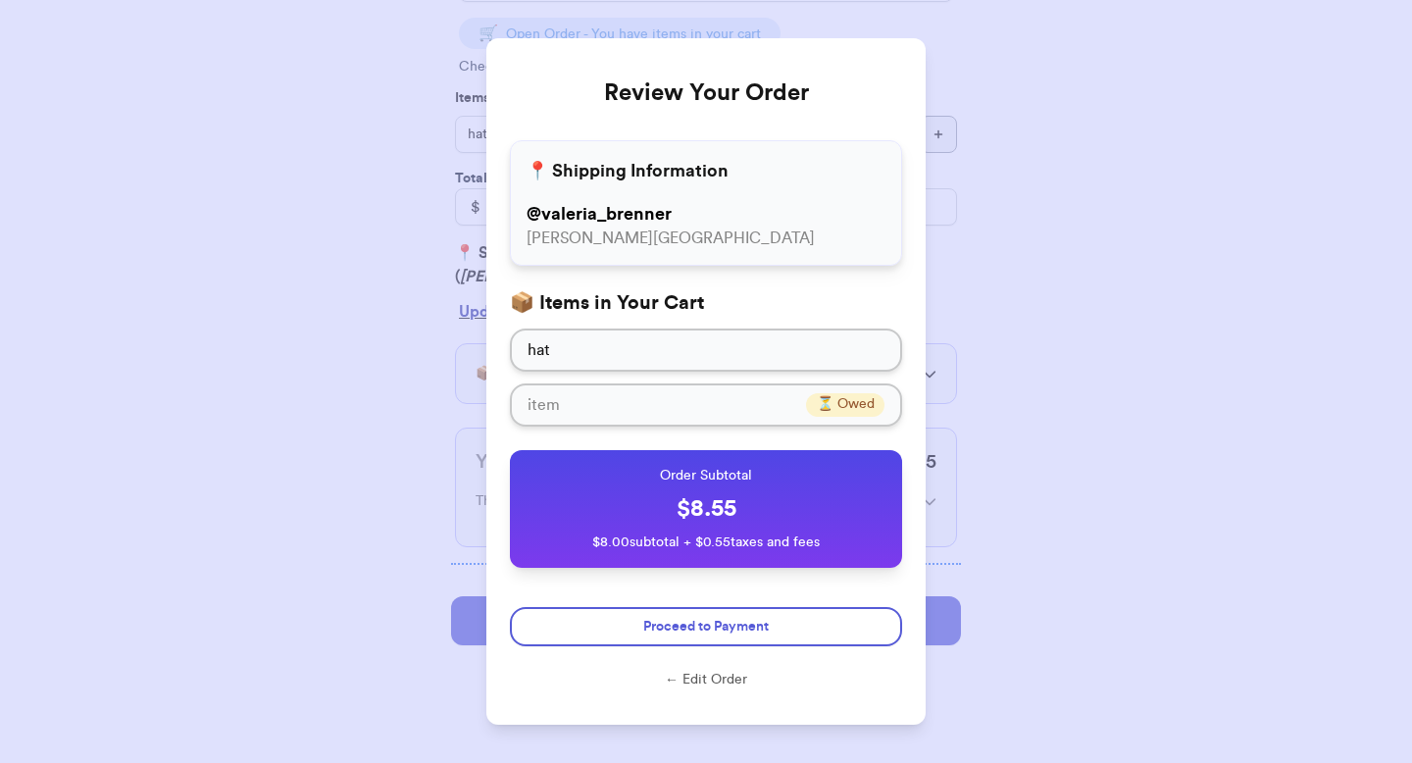
click at [655, 678] on button "← Edit Order" at bounding box center [706, 680] width 392 height 20
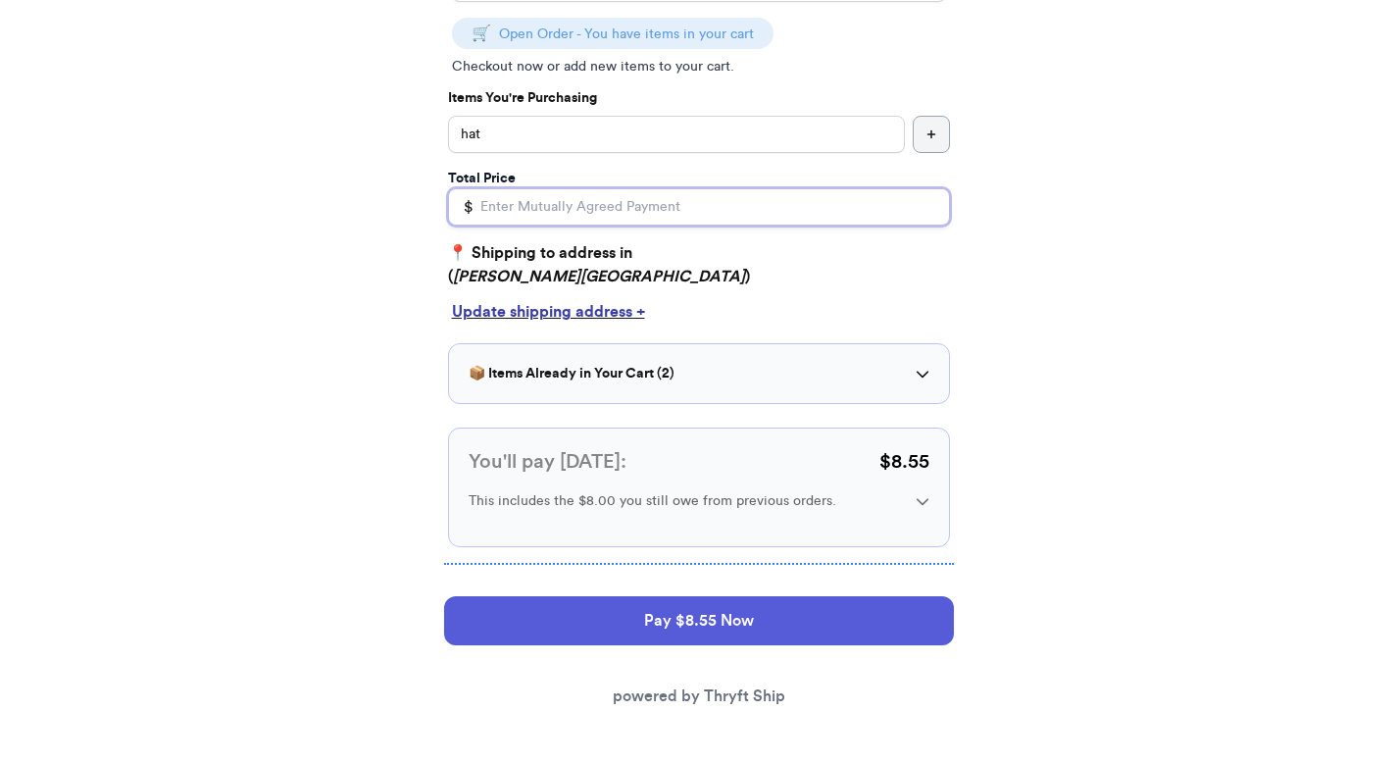
click at [490, 199] on input "Total Price" at bounding box center [699, 206] width 502 height 37
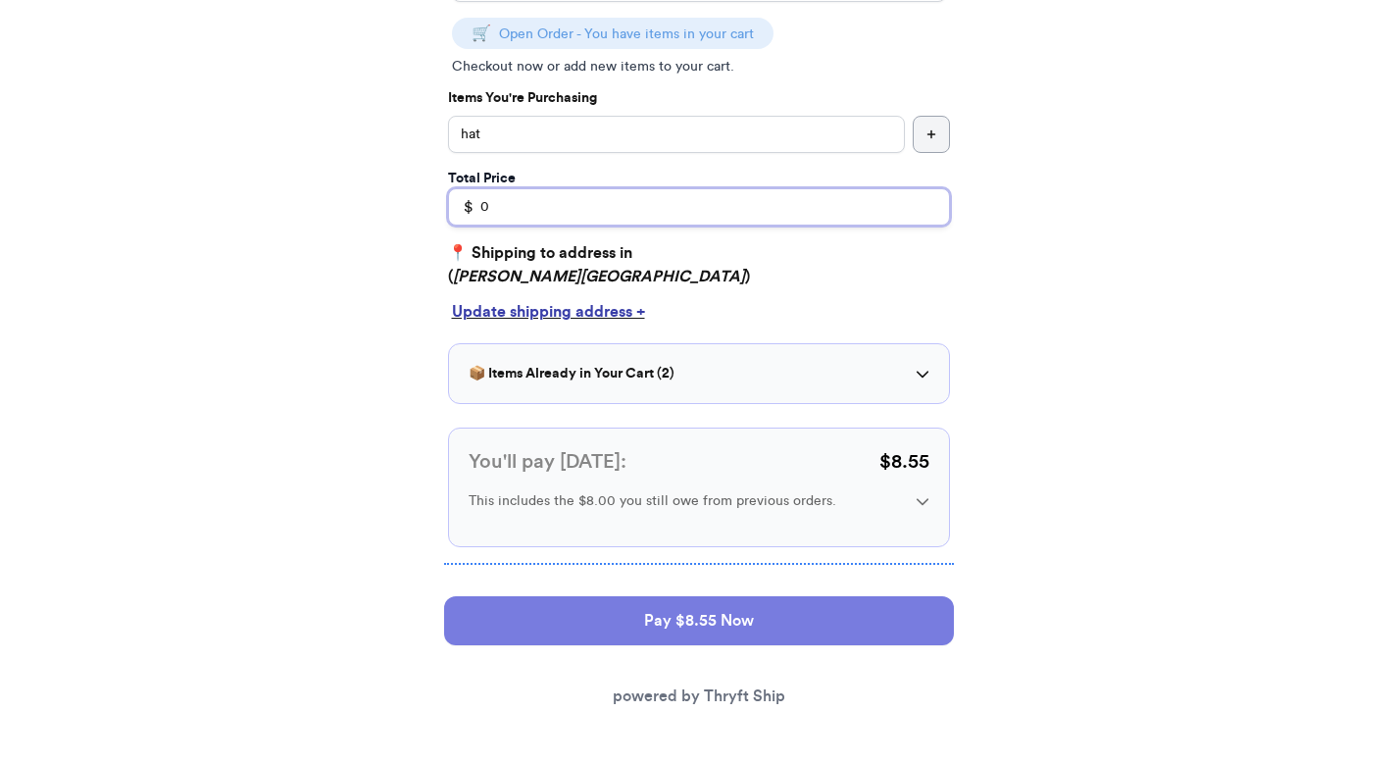
type input "0"
click at [510, 596] on button "Pay $8.55 Now" at bounding box center [699, 620] width 510 height 49
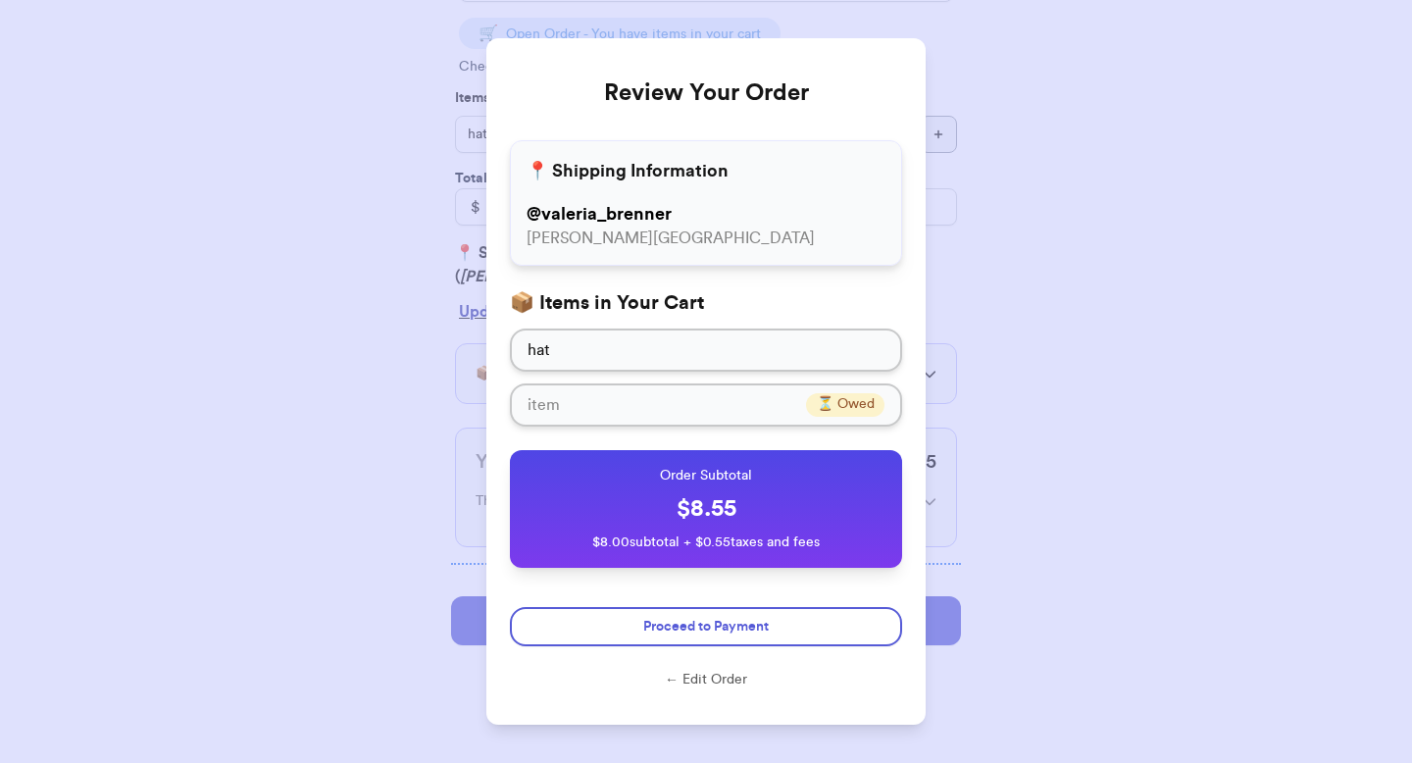
click at [674, 684] on button "← Edit Order" at bounding box center [706, 680] width 392 height 20
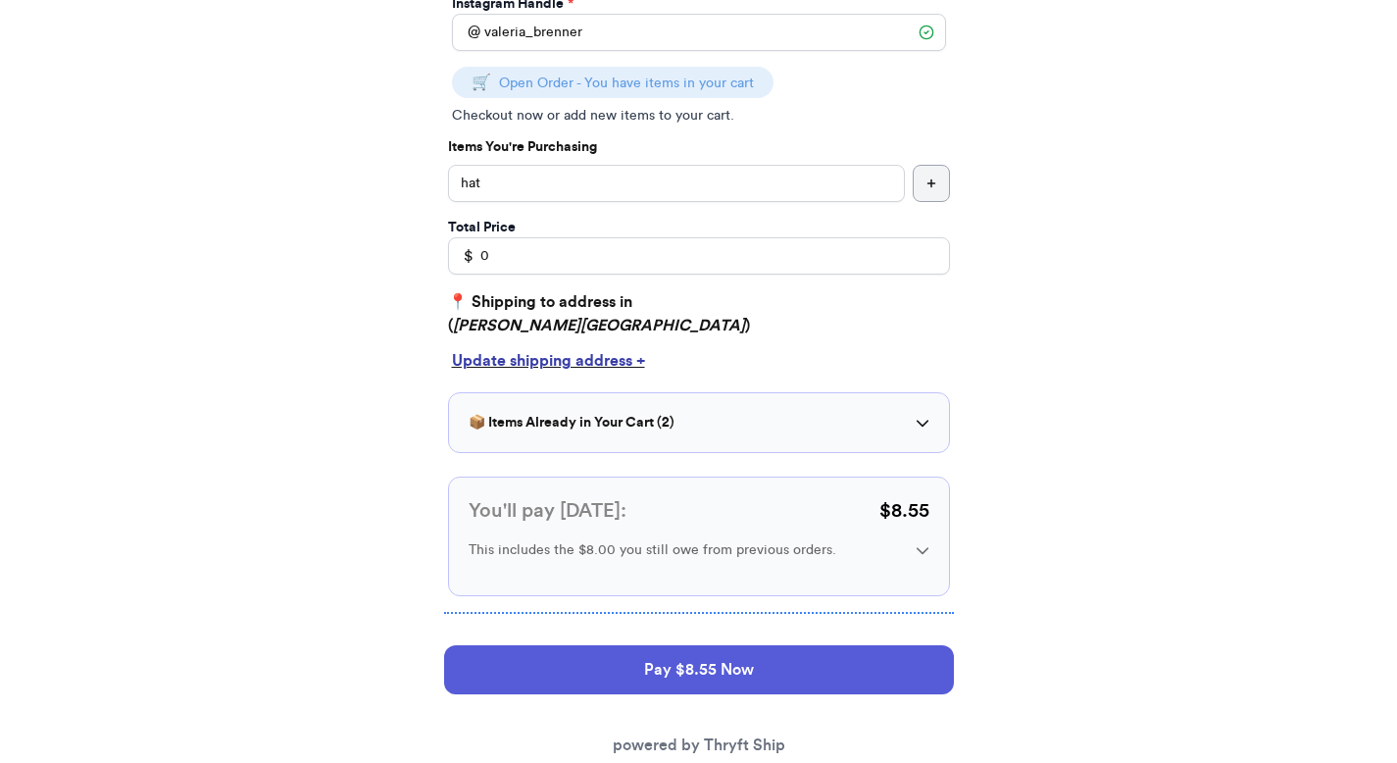
scroll to position [231, 0]
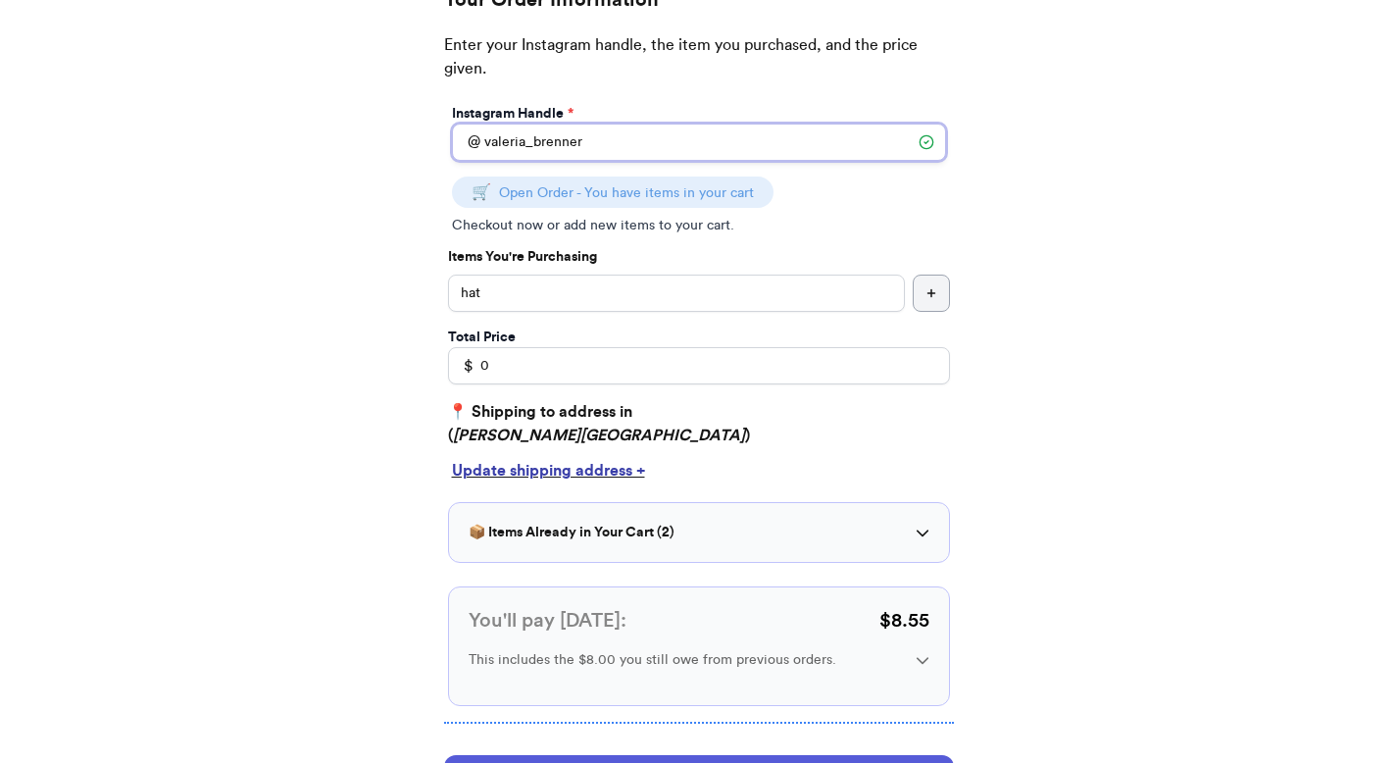
click at [573, 138] on input "valeria_brenner" at bounding box center [699, 142] width 494 height 37
click at [574, 138] on input "valeria_brenner" at bounding box center [699, 142] width 494 height 37
click at [602, 134] on input "valeria_brenner" at bounding box center [699, 142] width 494 height 37
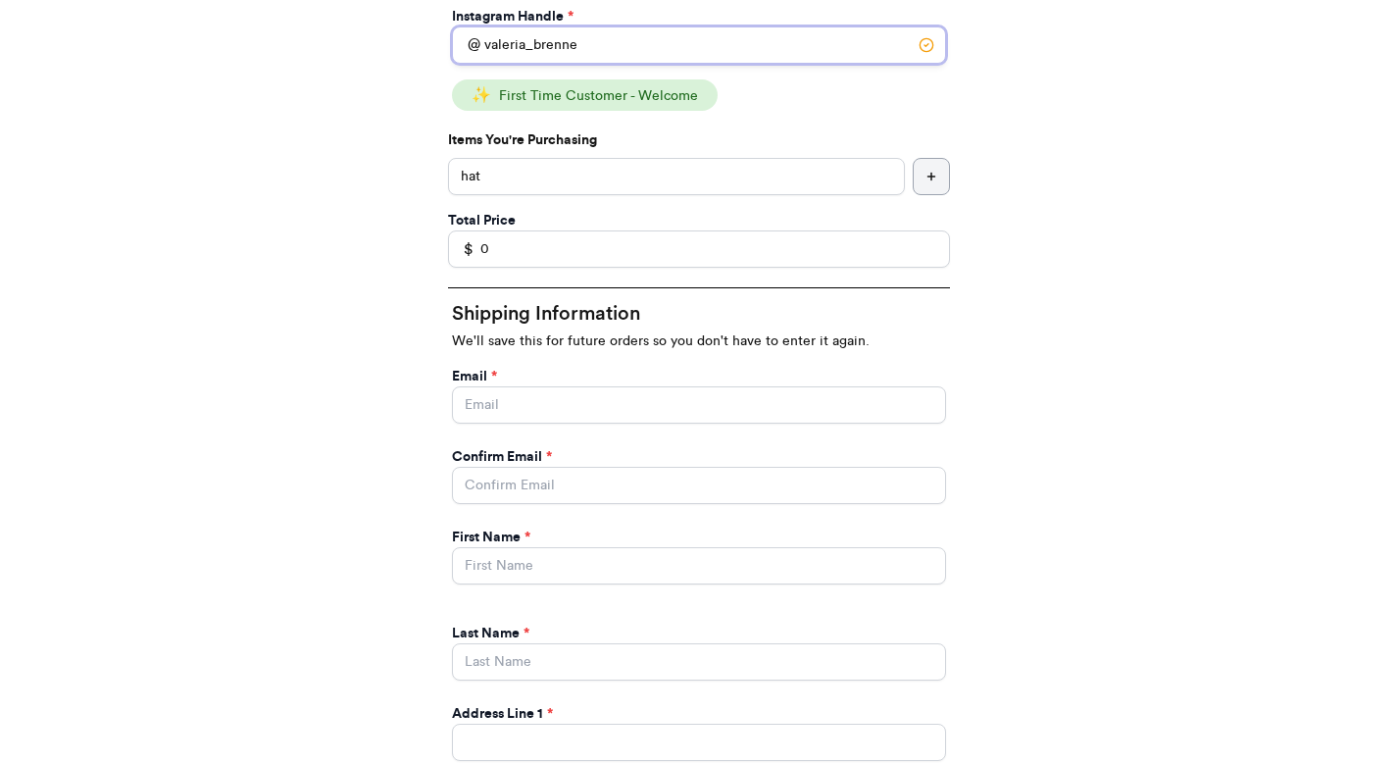
scroll to position [345, 0]
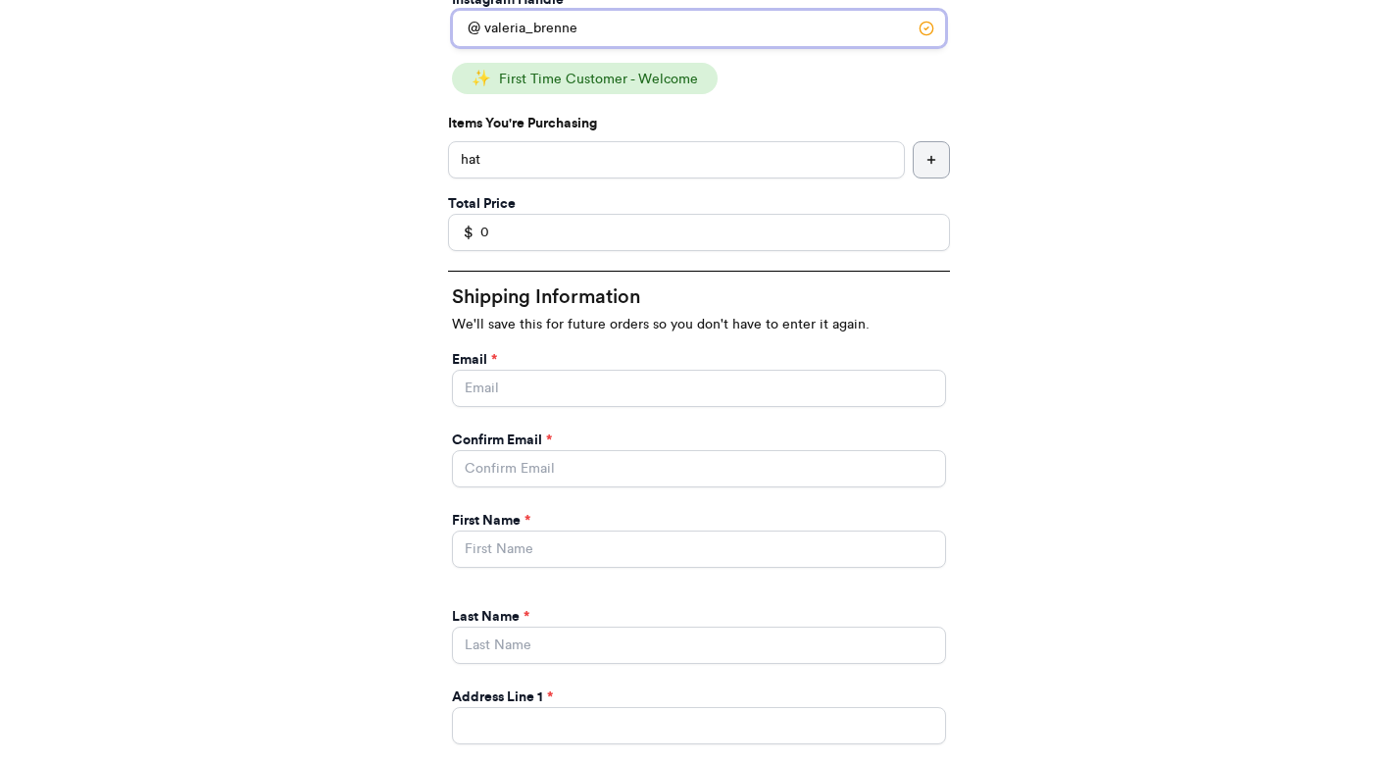
type input "valeria_brenne"
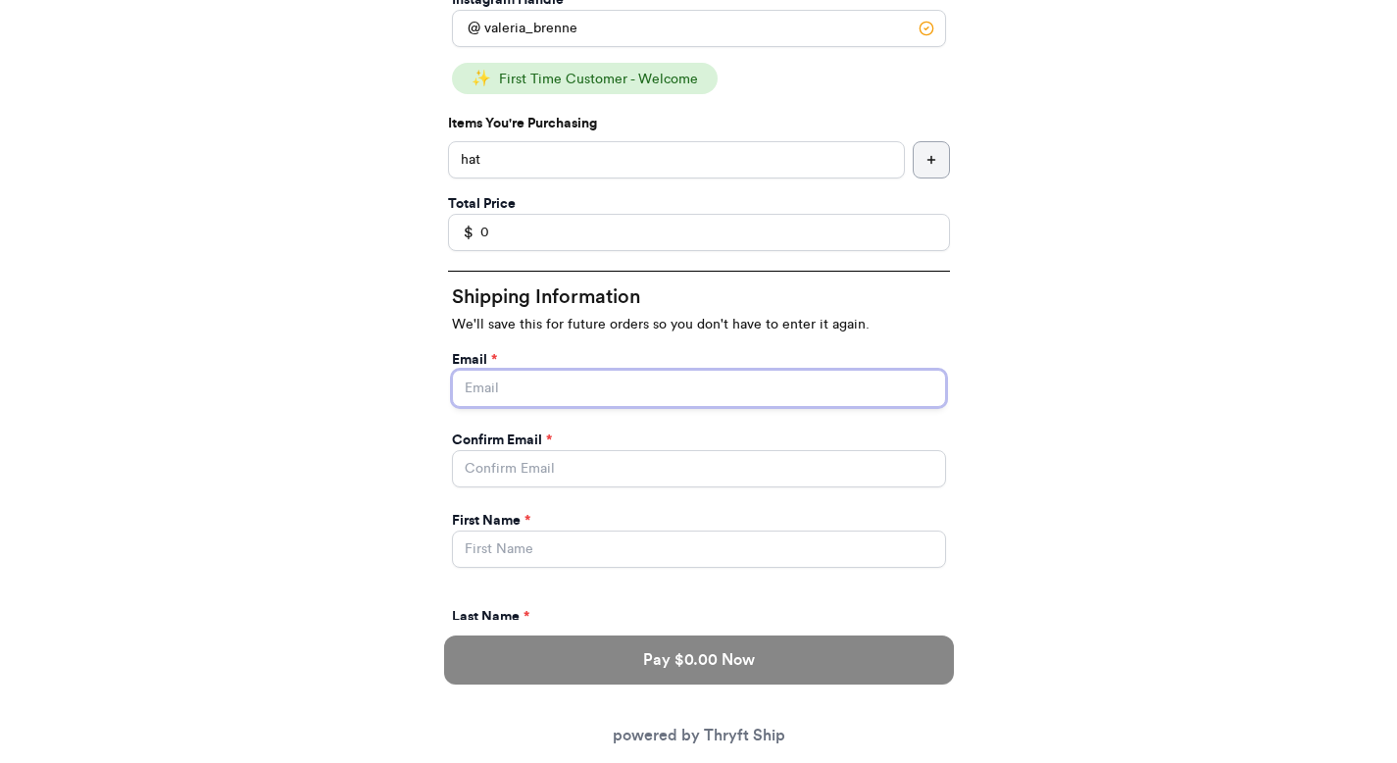
click at [536, 391] on input "Instagram Handle *" at bounding box center [699, 388] width 494 height 37
type input "paulchutney69@gmail.com"
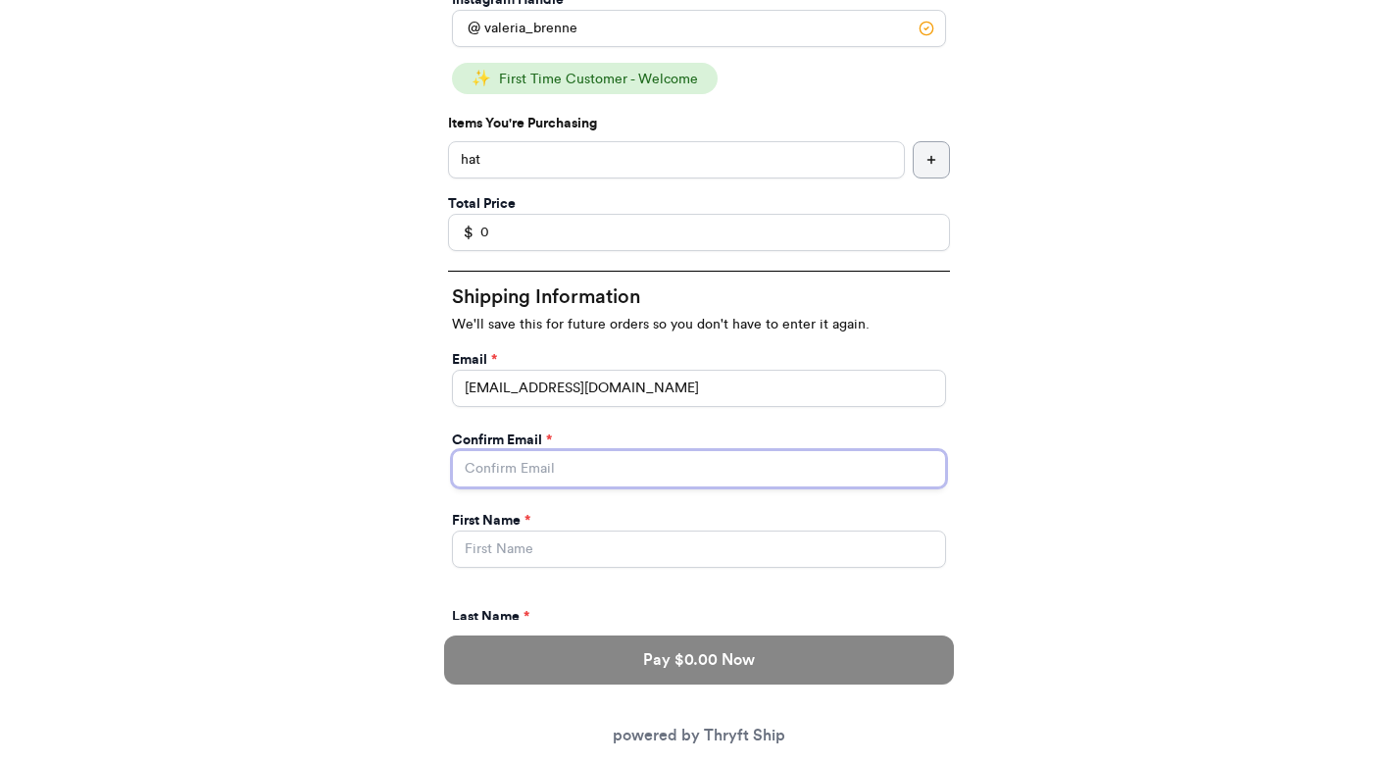
type input "paulchutney69@gmail.com"
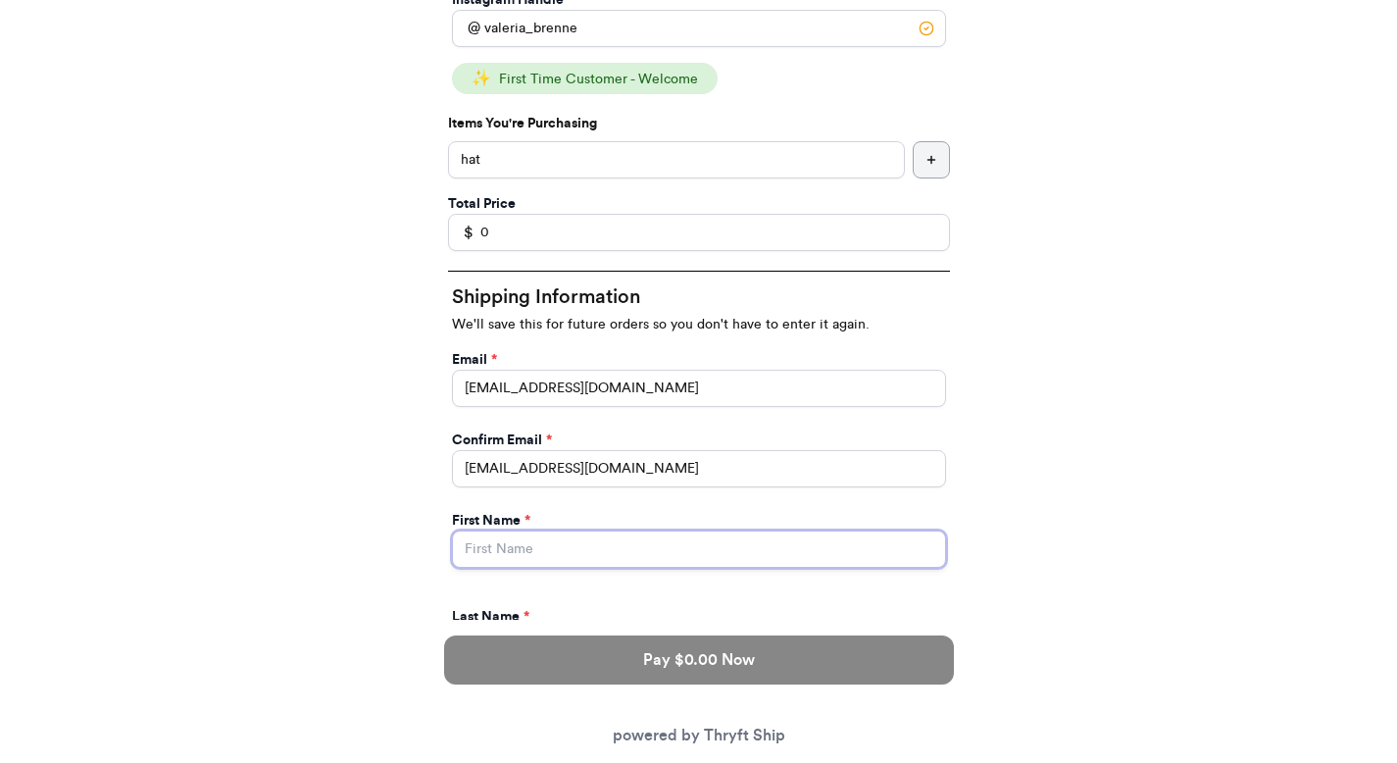
click at [567, 538] on input "Instagram Handle *" at bounding box center [699, 548] width 494 height 37
type input "Valeria"
type input "Brenner"
type input "269 hull street"
type input "apt 211"
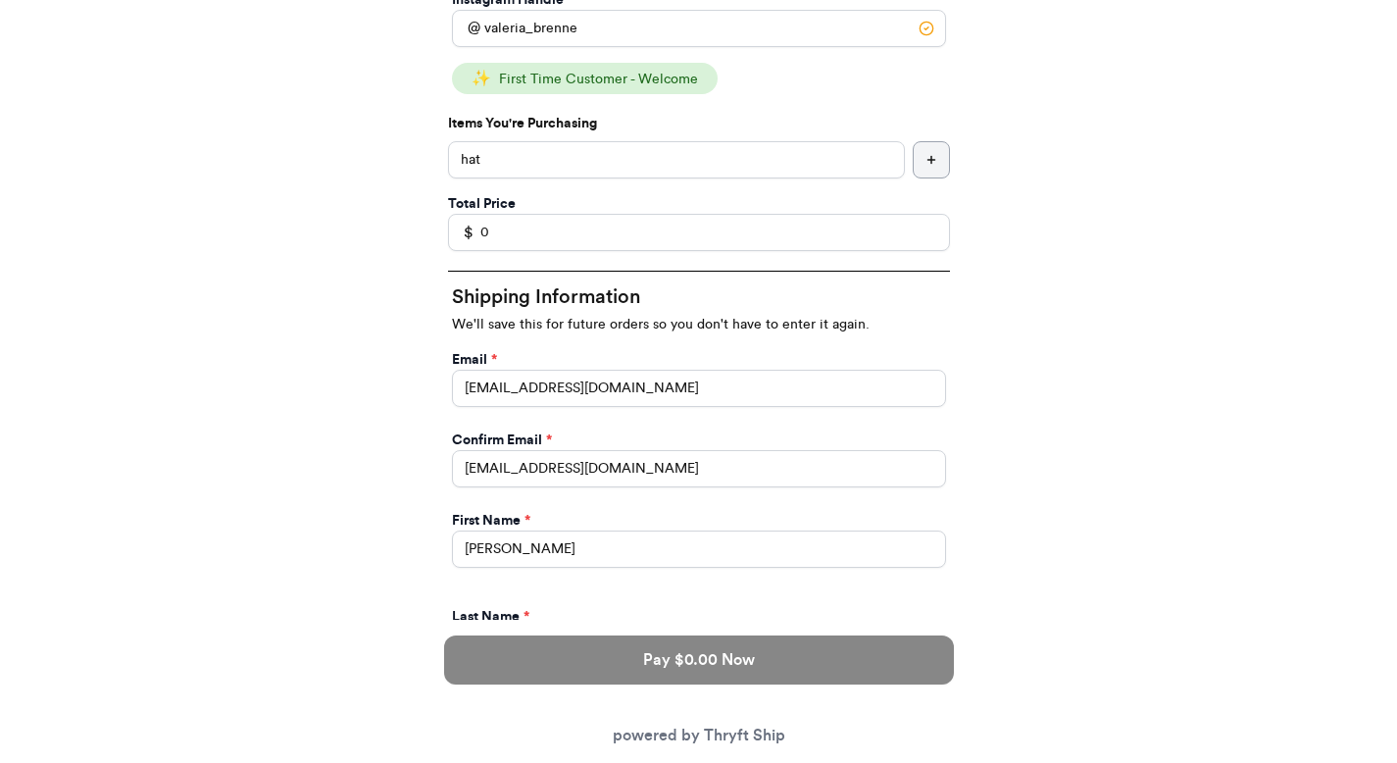
type input "[GEOGRAPHIC_DATA]"
type input "30601"
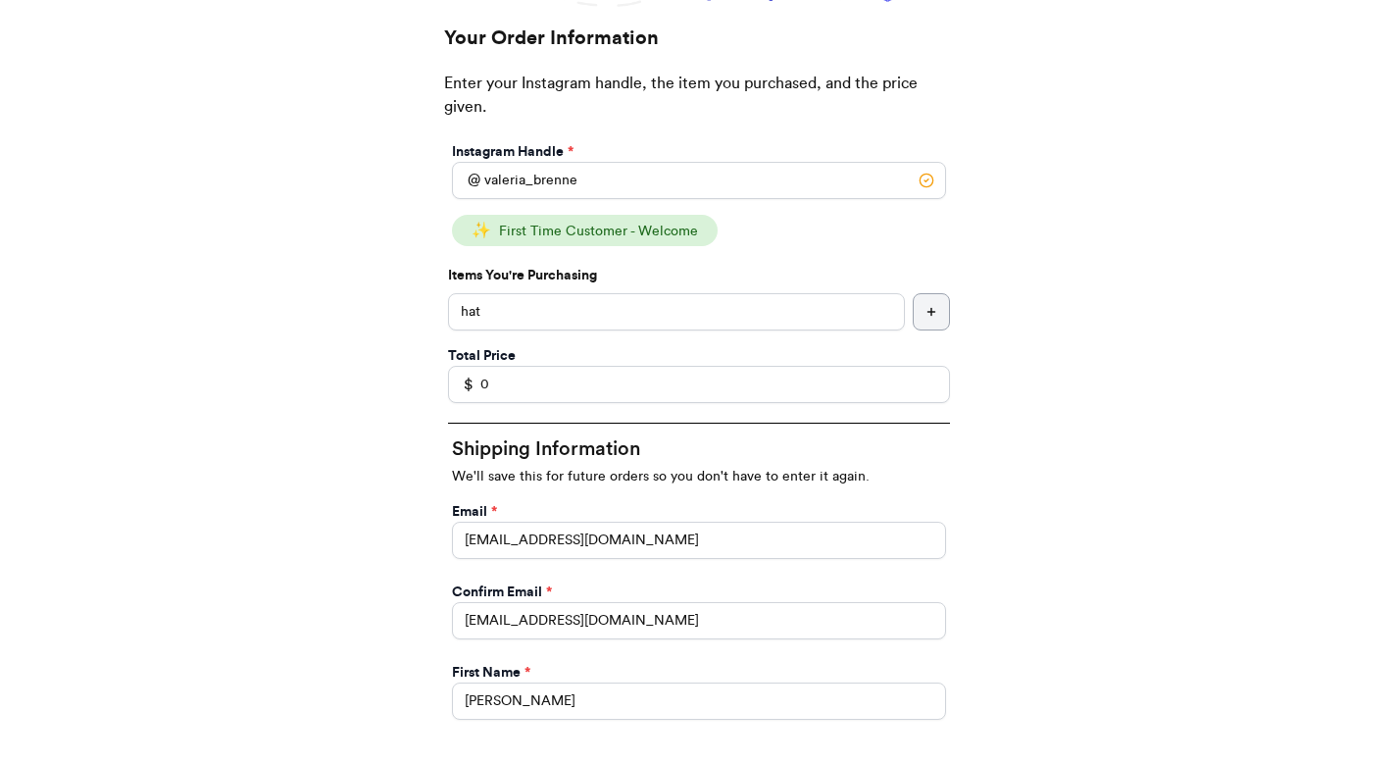
scroll to position [56, 0]
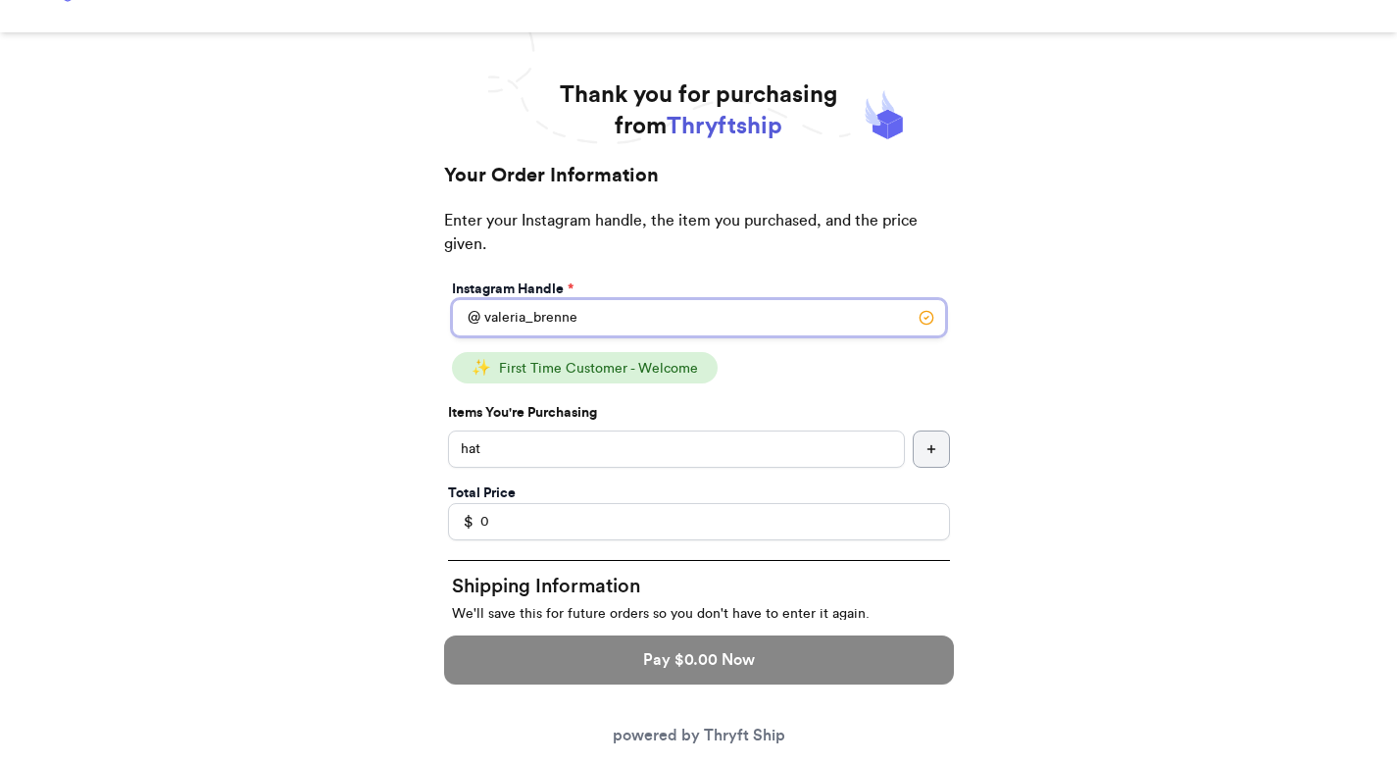
click at [591, 328] on input "valeria_brenne" at bounding box center [699, 317] width 494 height 37
type input "valeria_brenner"
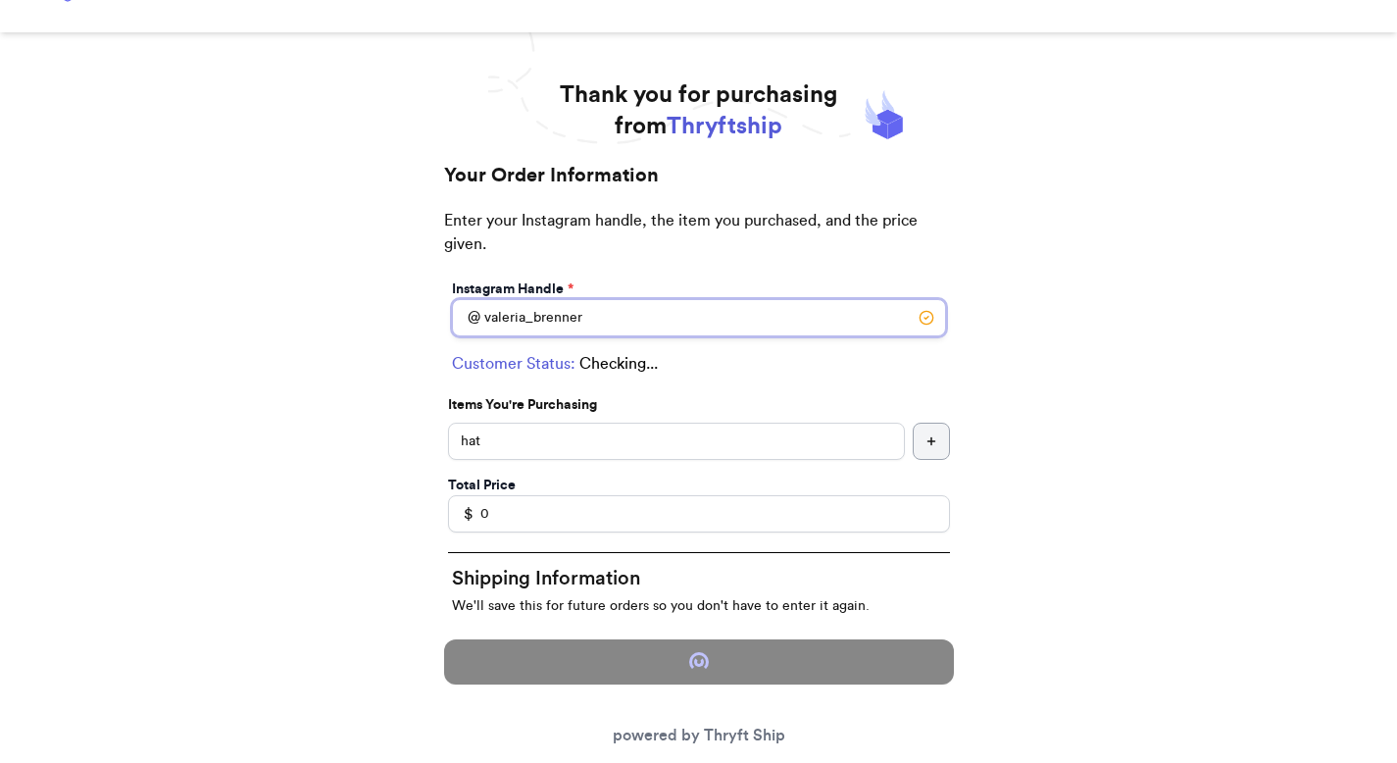
type input "Johns Creek"
type input "30022"
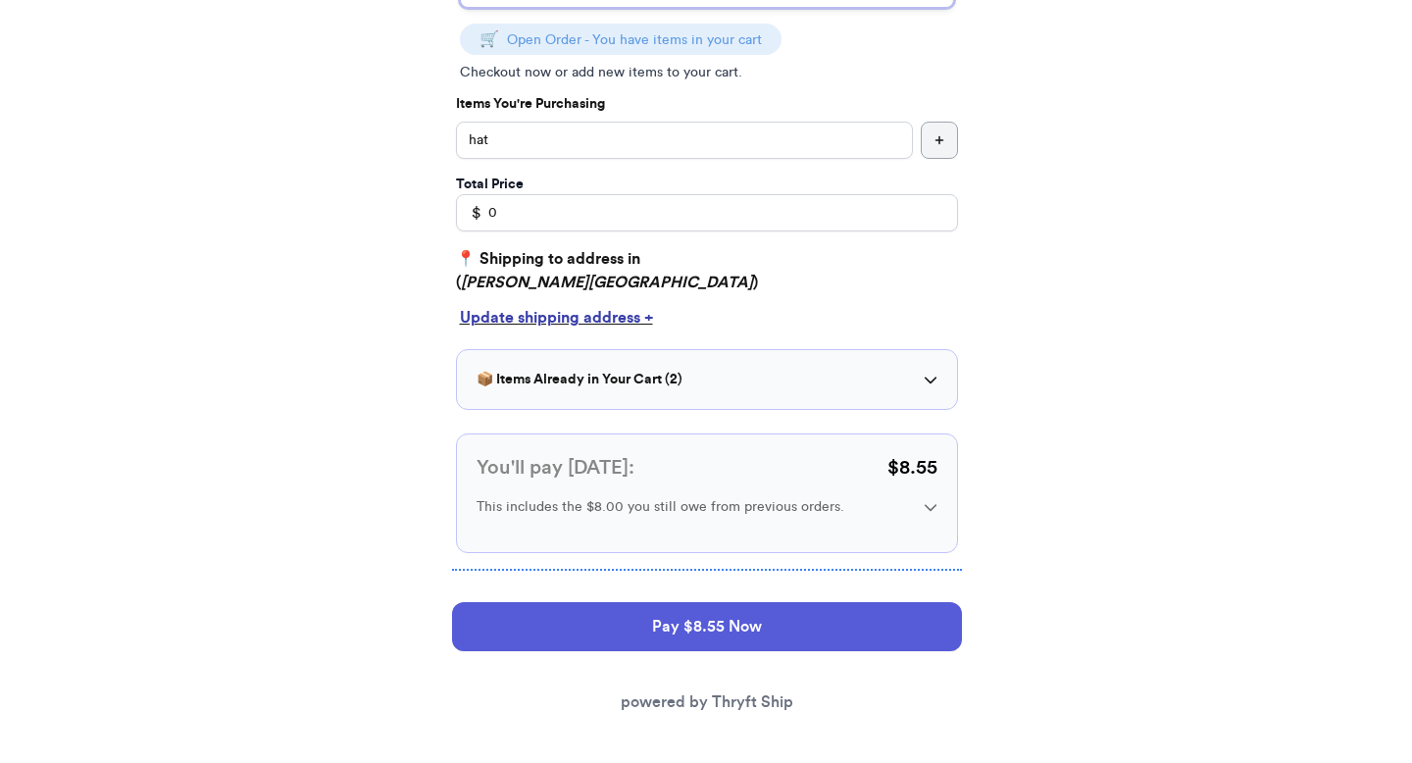
scroll to position [390, 0]
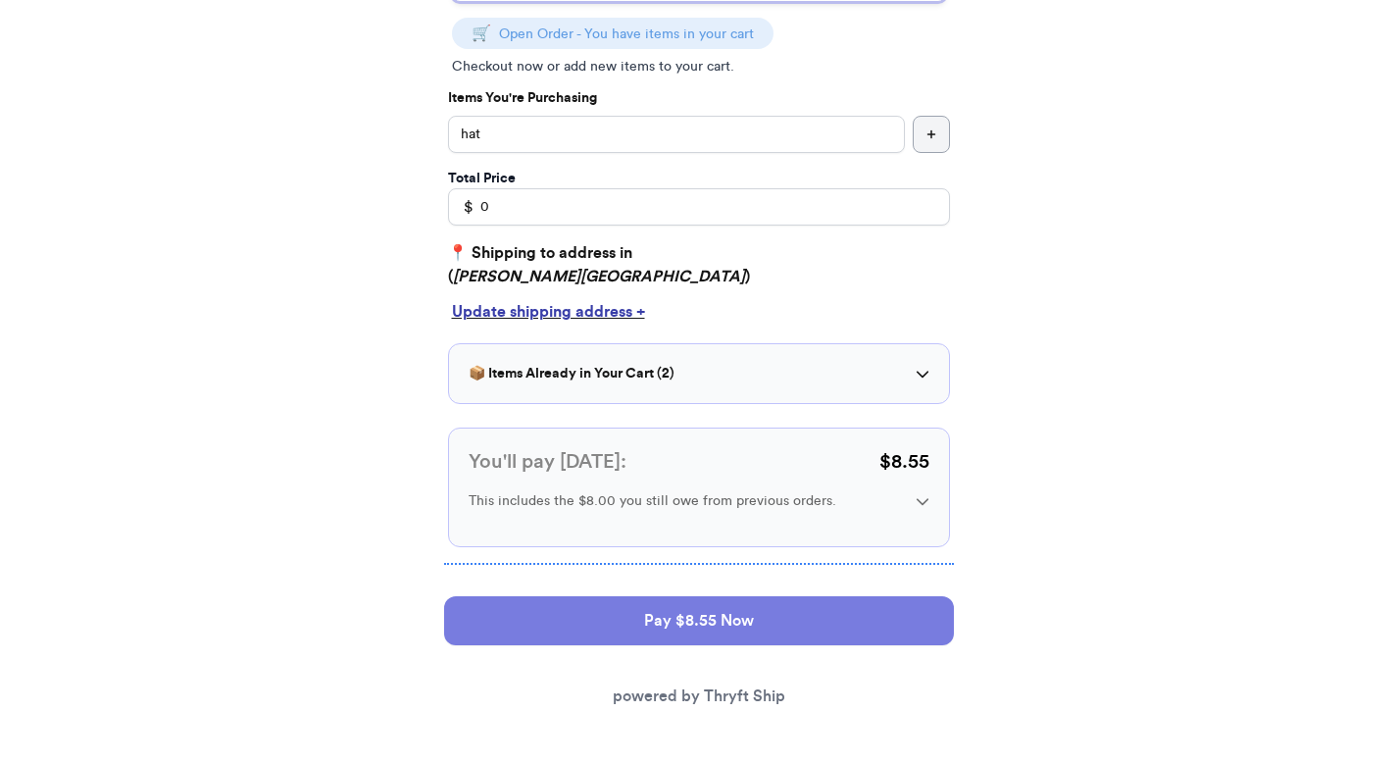
type input "valeria_brenner"
click at [602, 599] on button "Pay $8.55 Now" at bounding box center [699, 620] width 510 height 49
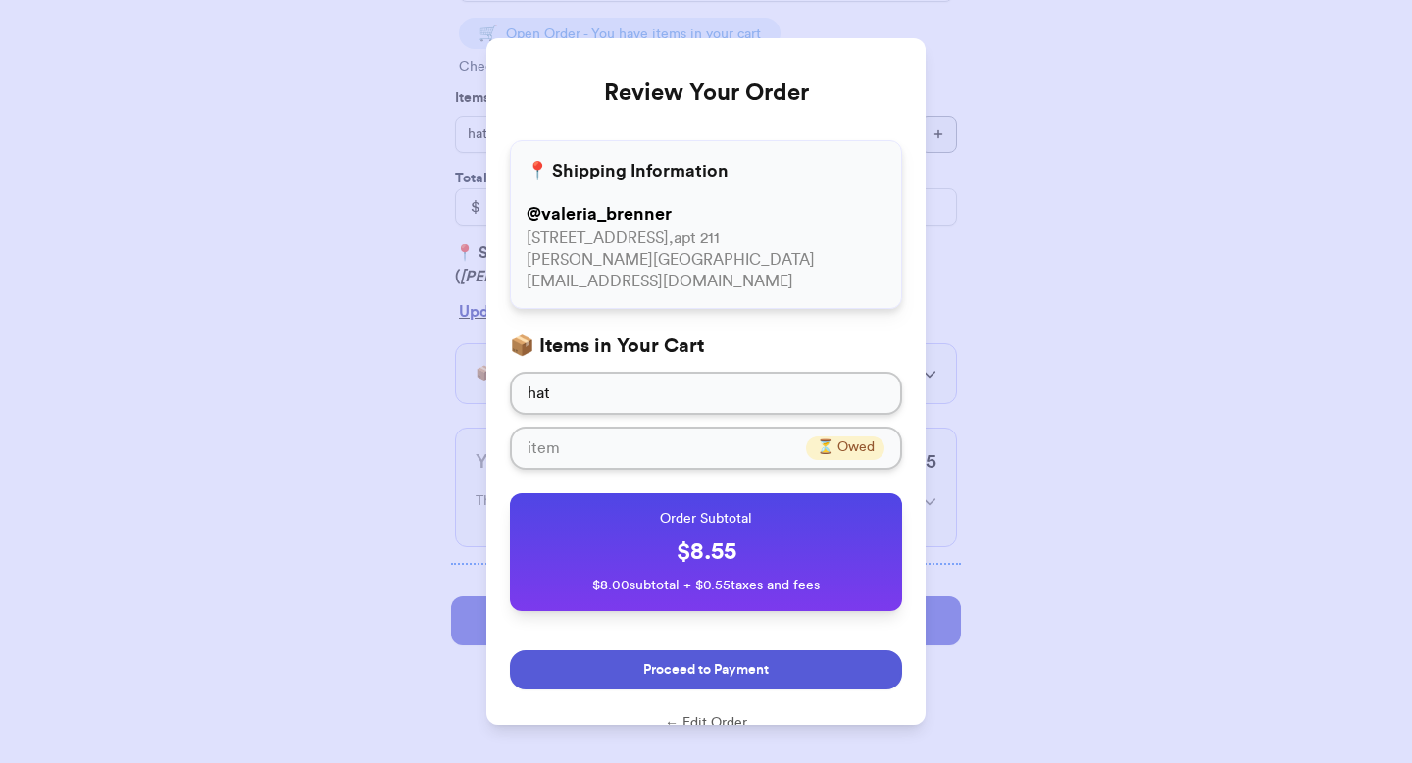
click at [630, 679] on button "Proceed to Payment" at bounding box center [706, 669] width 392 height 39
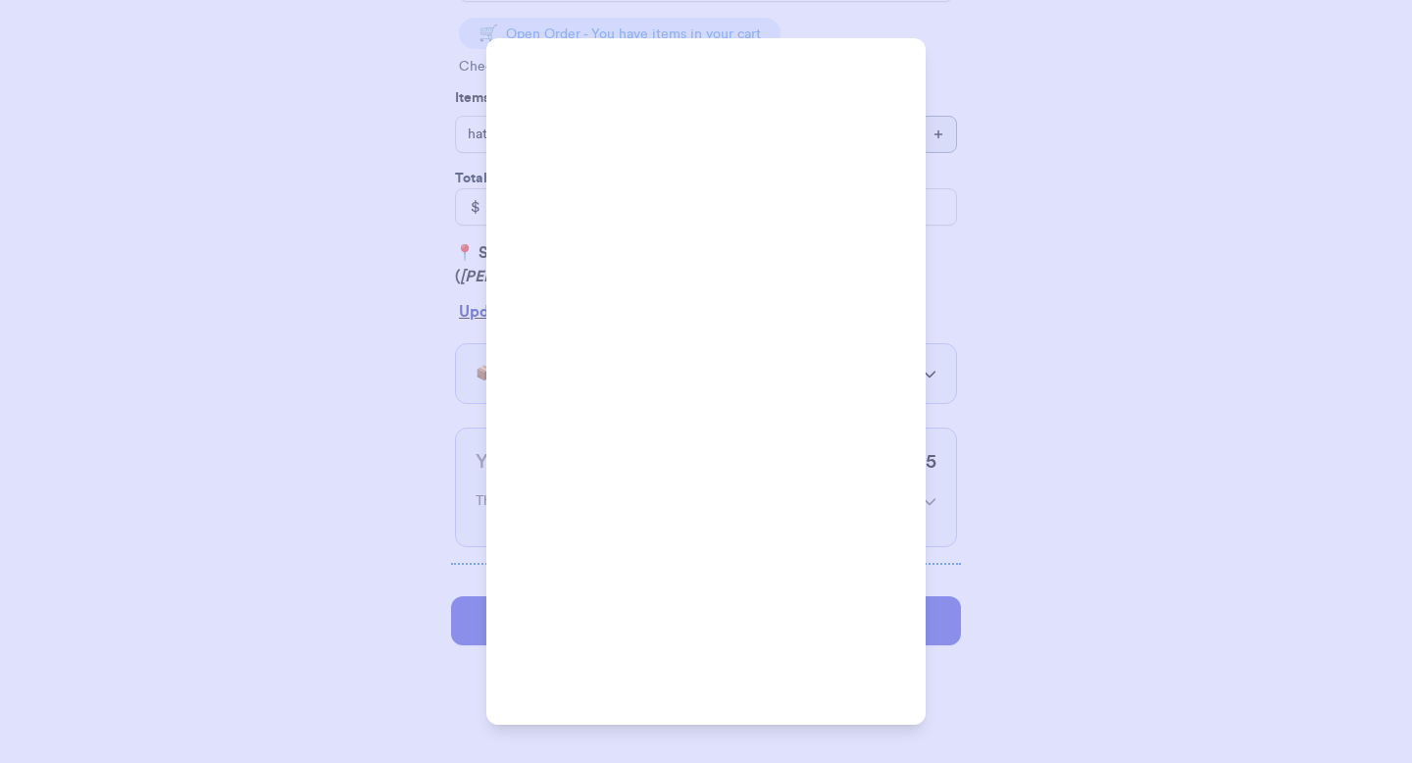
scroll to position [0, 0]
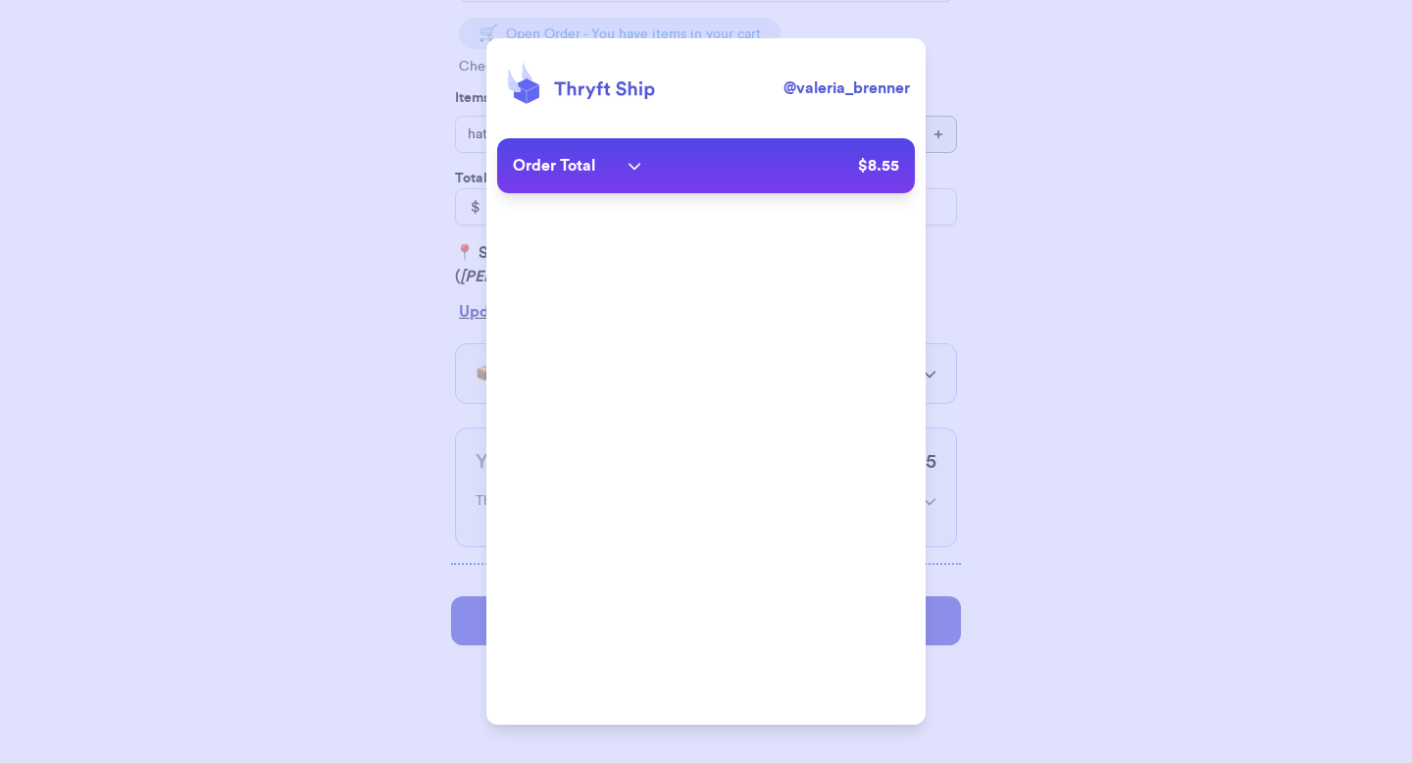
click at [611, 172] on div "Order Total" at bounding box center [577, 166] width 128 height 24
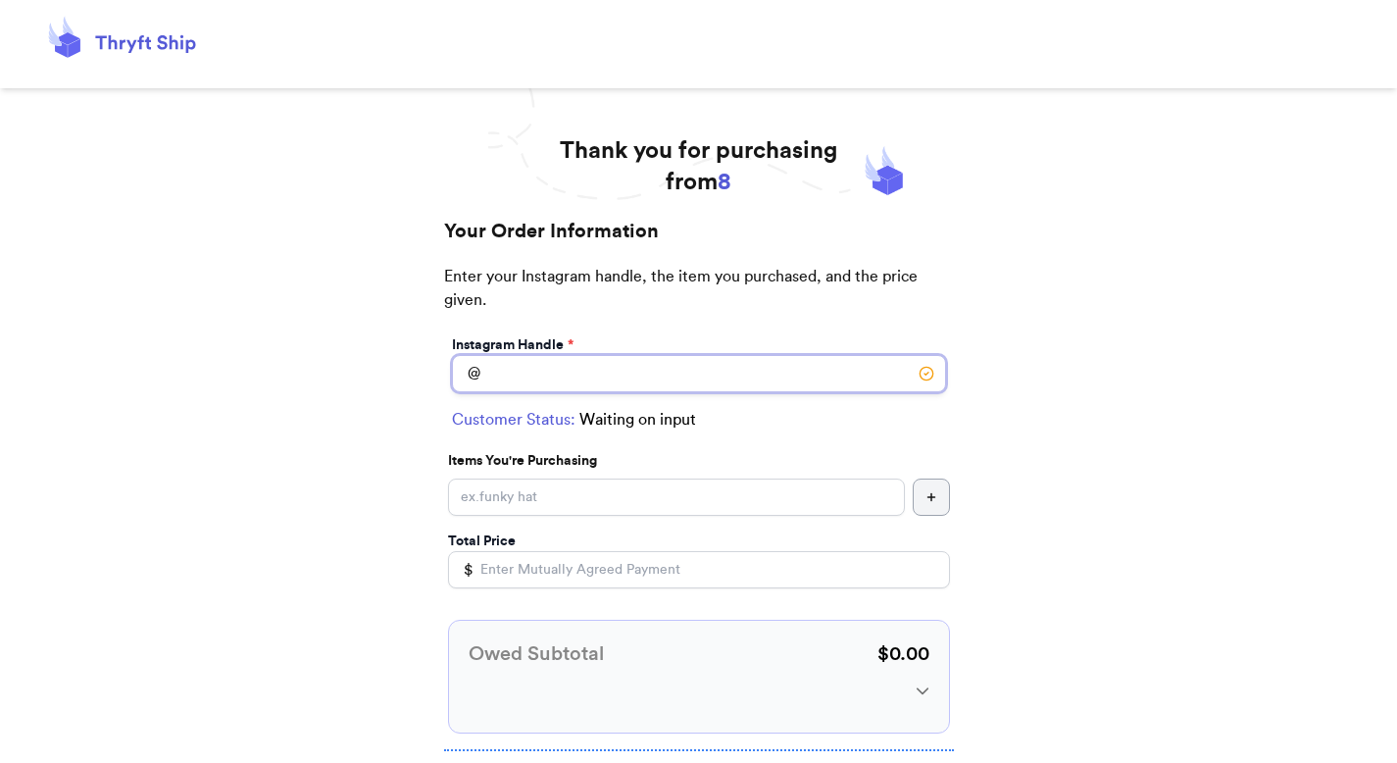
click at [717, 372] on input "Instagram Handle *" at bounding box center [699, 373] width 494 height 37
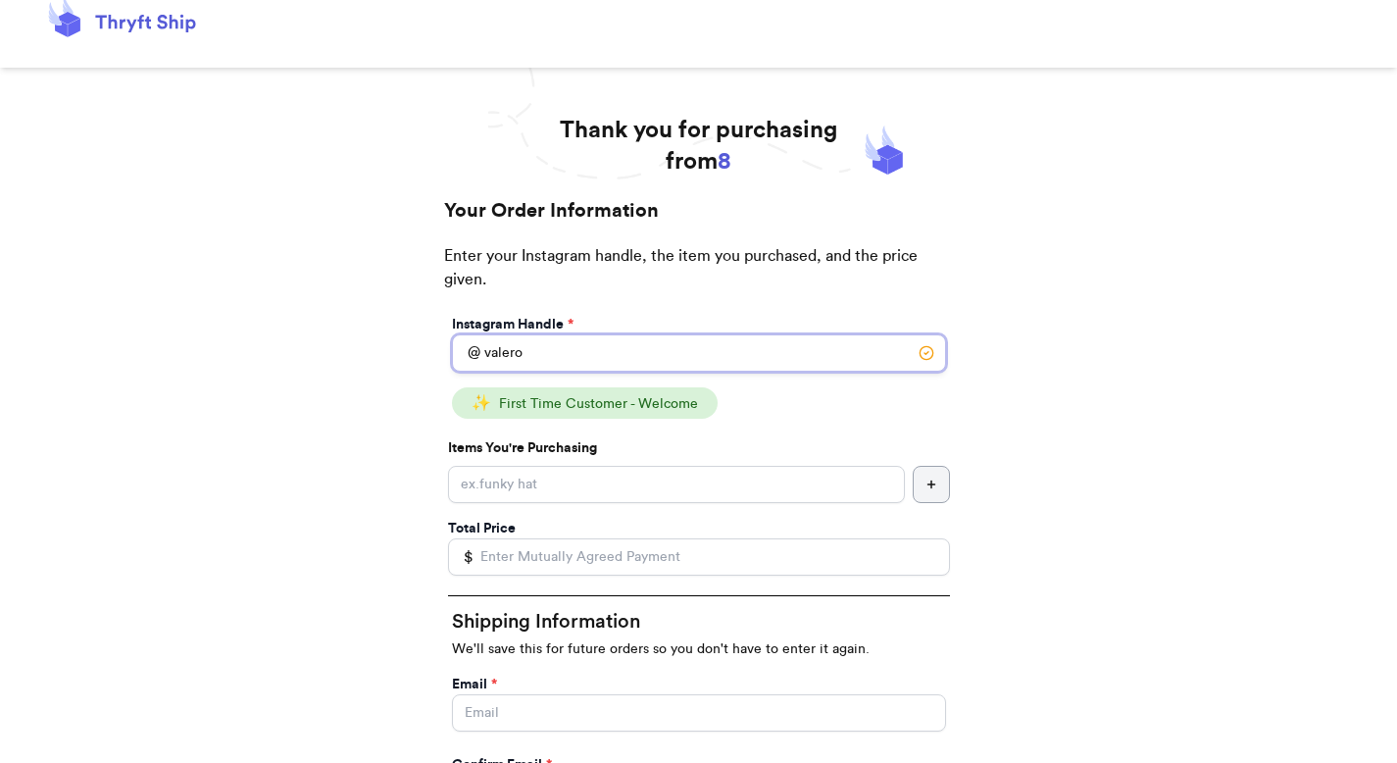
scroll to position [127, 0]
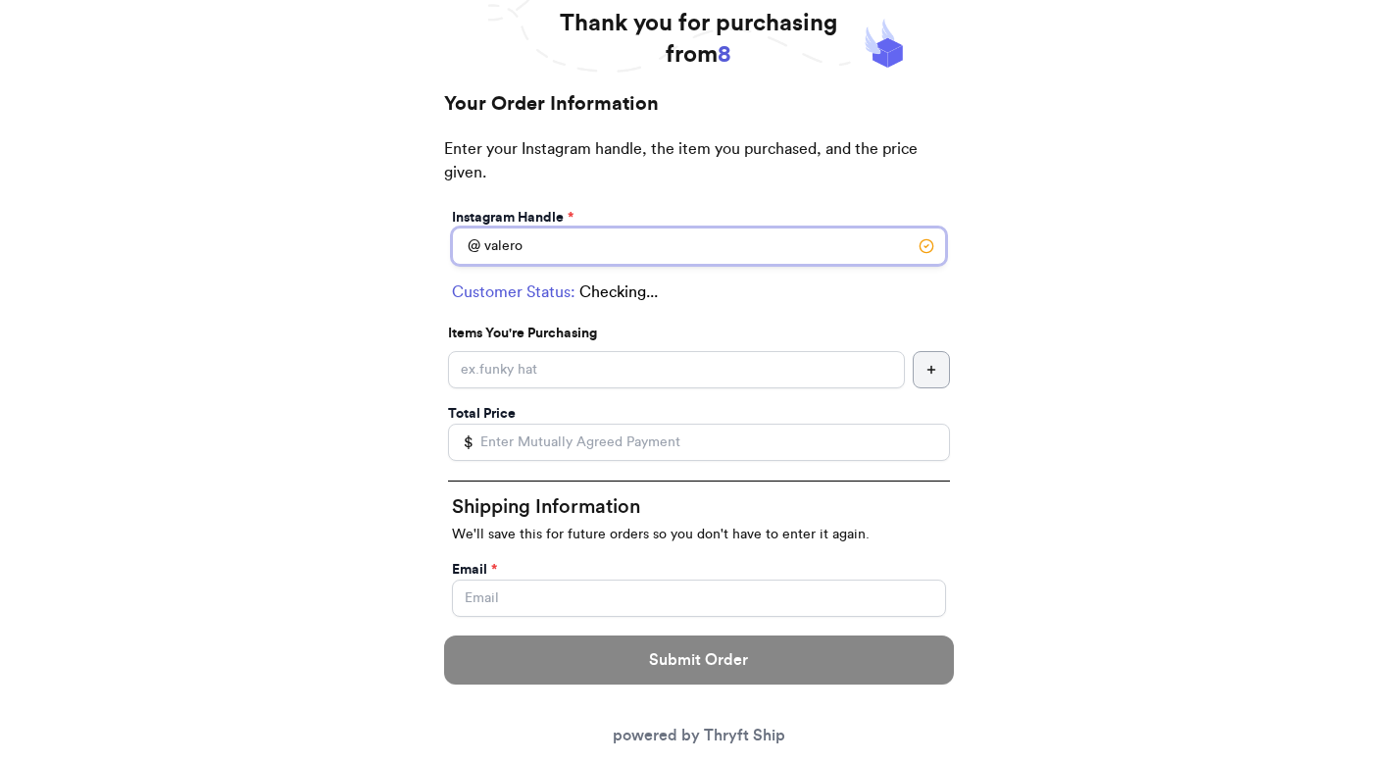
type input "valeroa"
select select "AZ"
type input "I"
type input "12345"
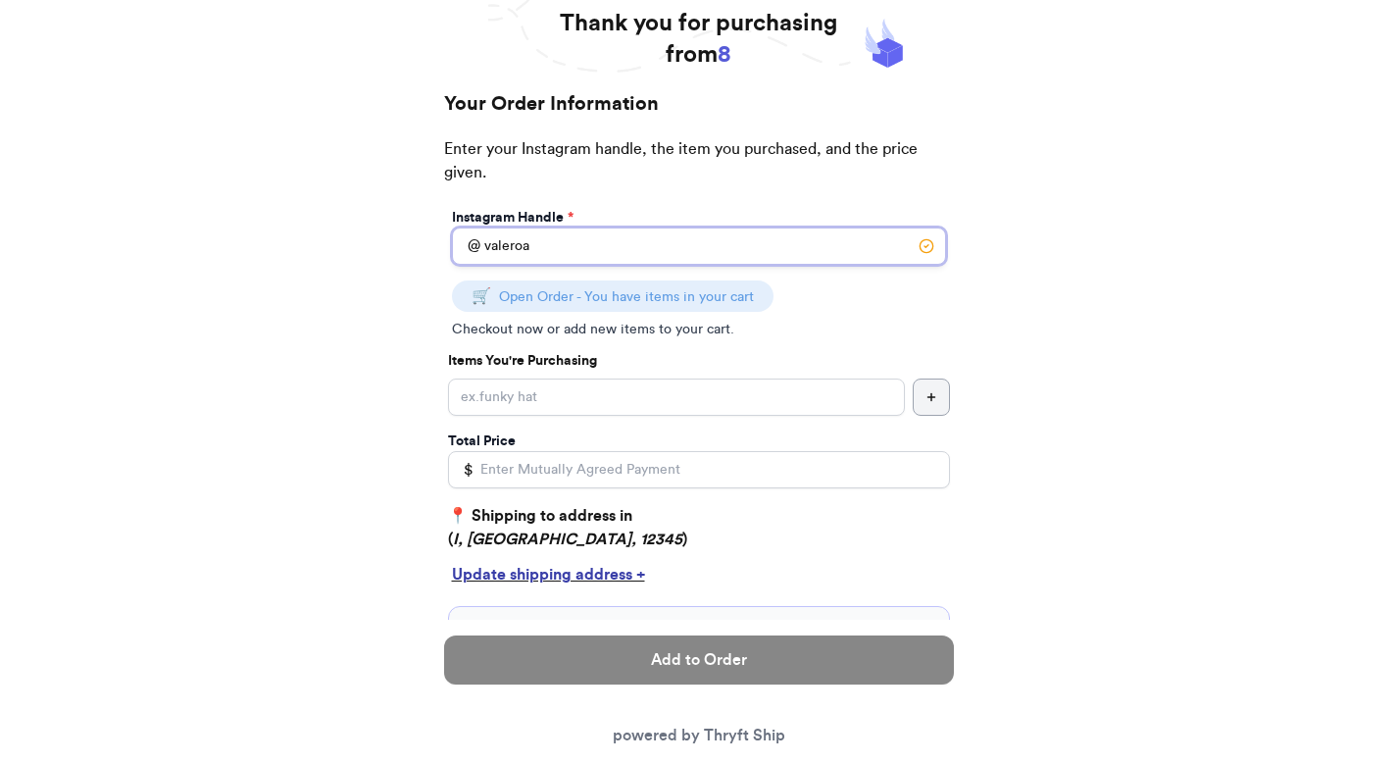
type input "valeroa"
click at [694, 392] on input "Instagram Handle *" at bounding box center [676, 396] width 457 height 37
click at [887, 403] on input "item4" at bounding box center [676, 396] width 457 height 37
click at [896, 399] on input "item4" at bounding box center [676, 396] width 457 height 37
type input "item4"
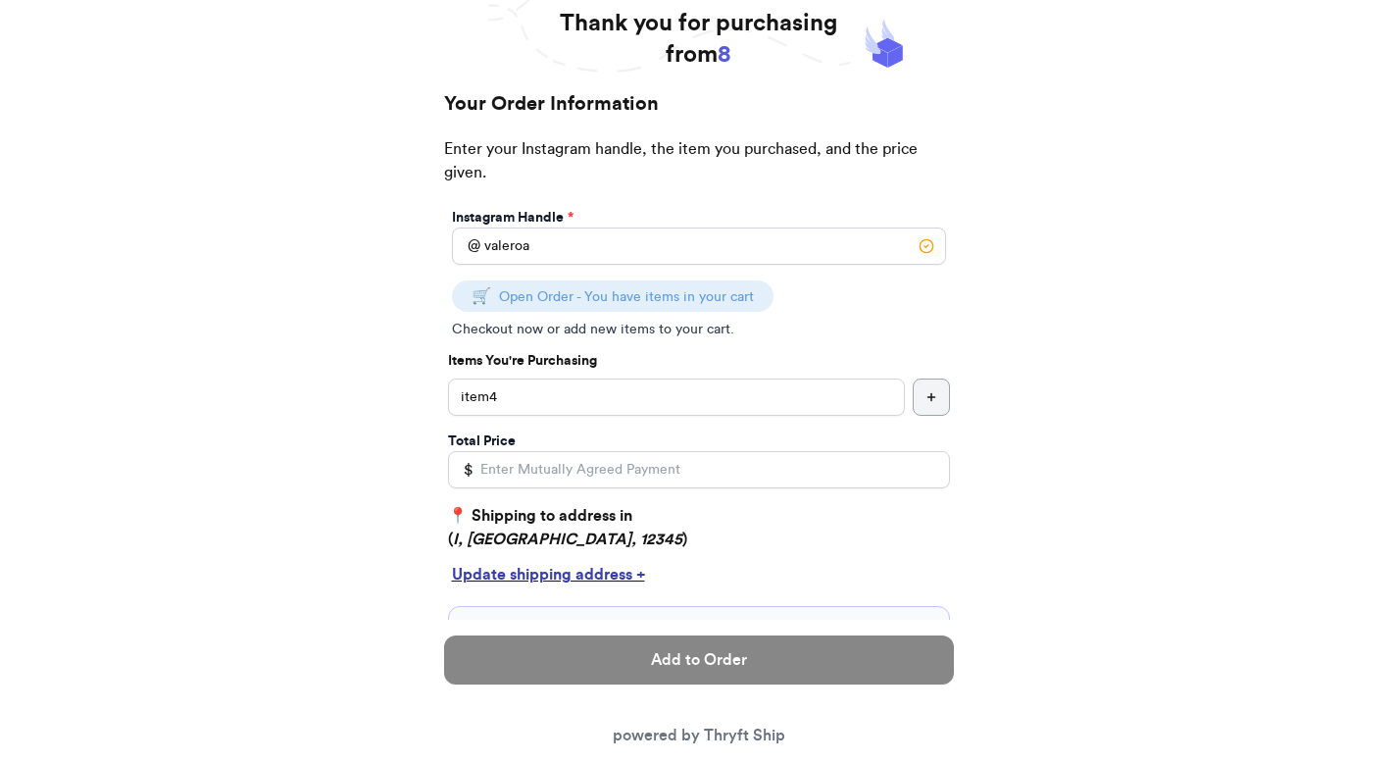
click at [924, 395] on button "button" at bounding box center [931, 396] width 37 height 37
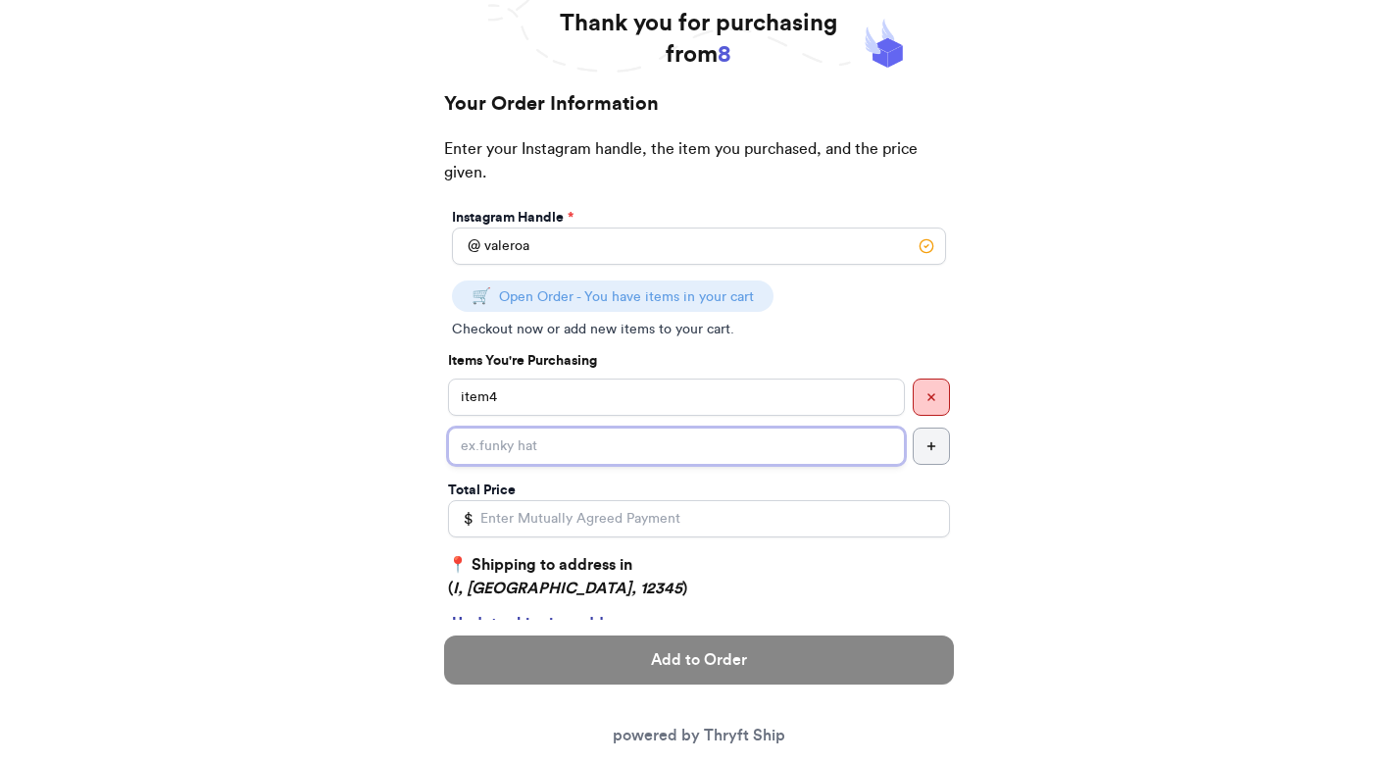
click at [757, 451] on input "Instagram Handle *" at bounding box center [676, 446] width 457 height 37
type input "asdf"
click at [944, 456] on button "button" at bounding box center [931, 446] width 37 height 37
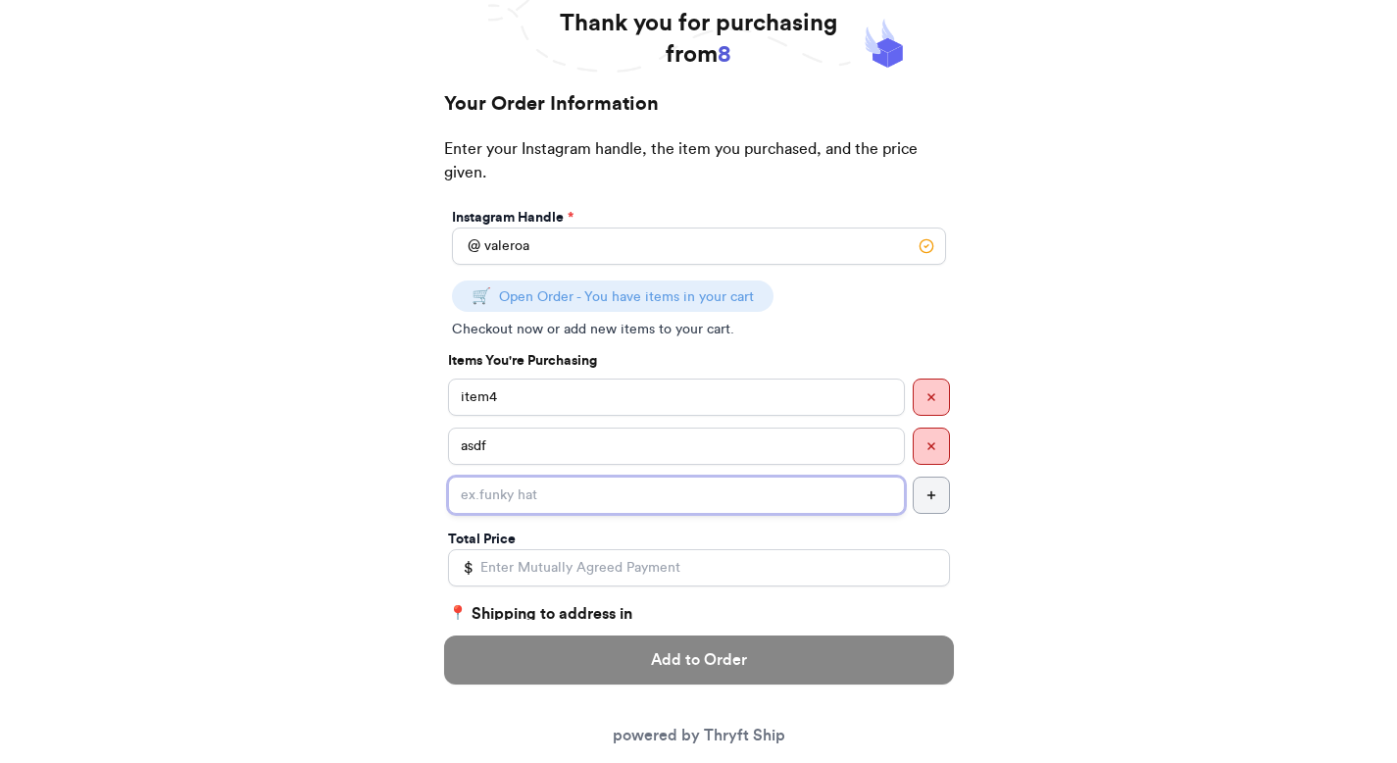
click at [768, 480] on input "Instagram Handle *" at bounding box center [676, 495] width 457 height 37
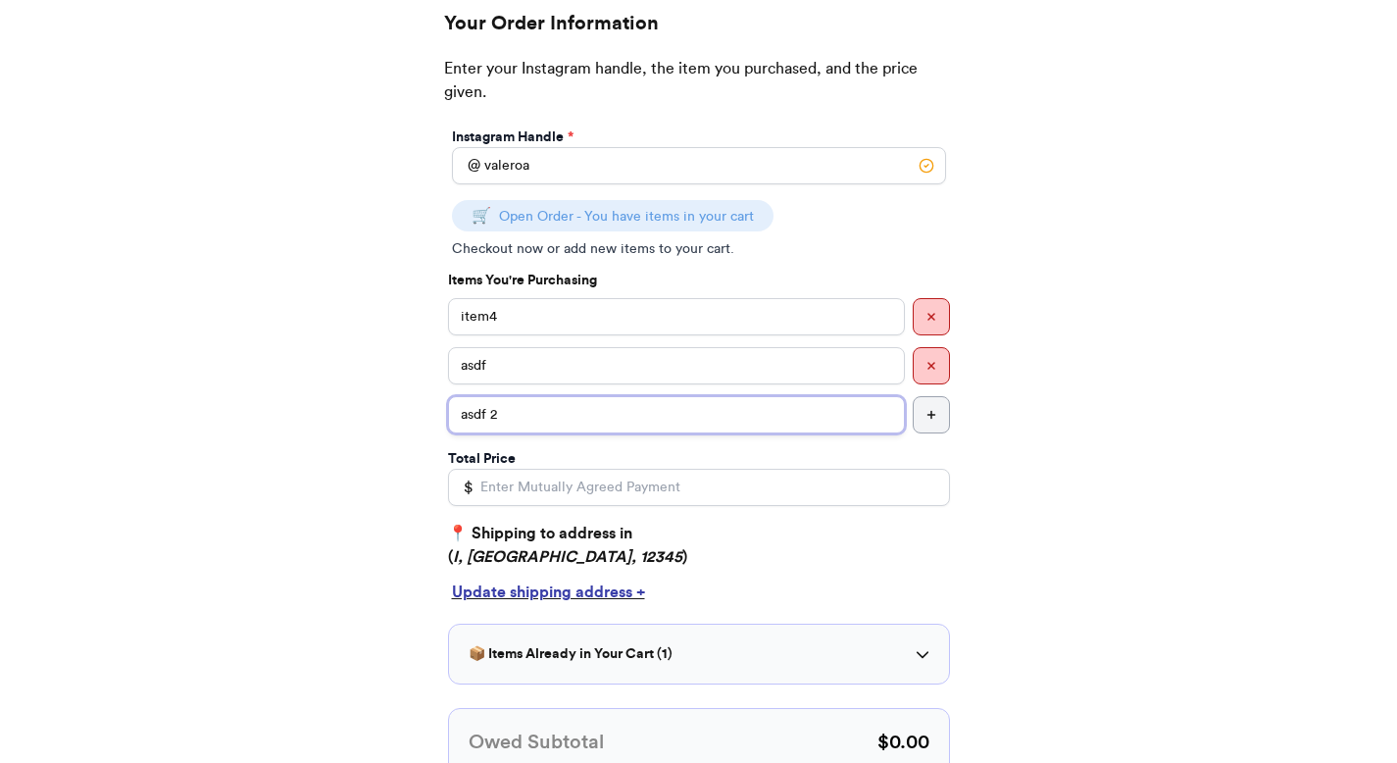
scroll to position [240, 0]
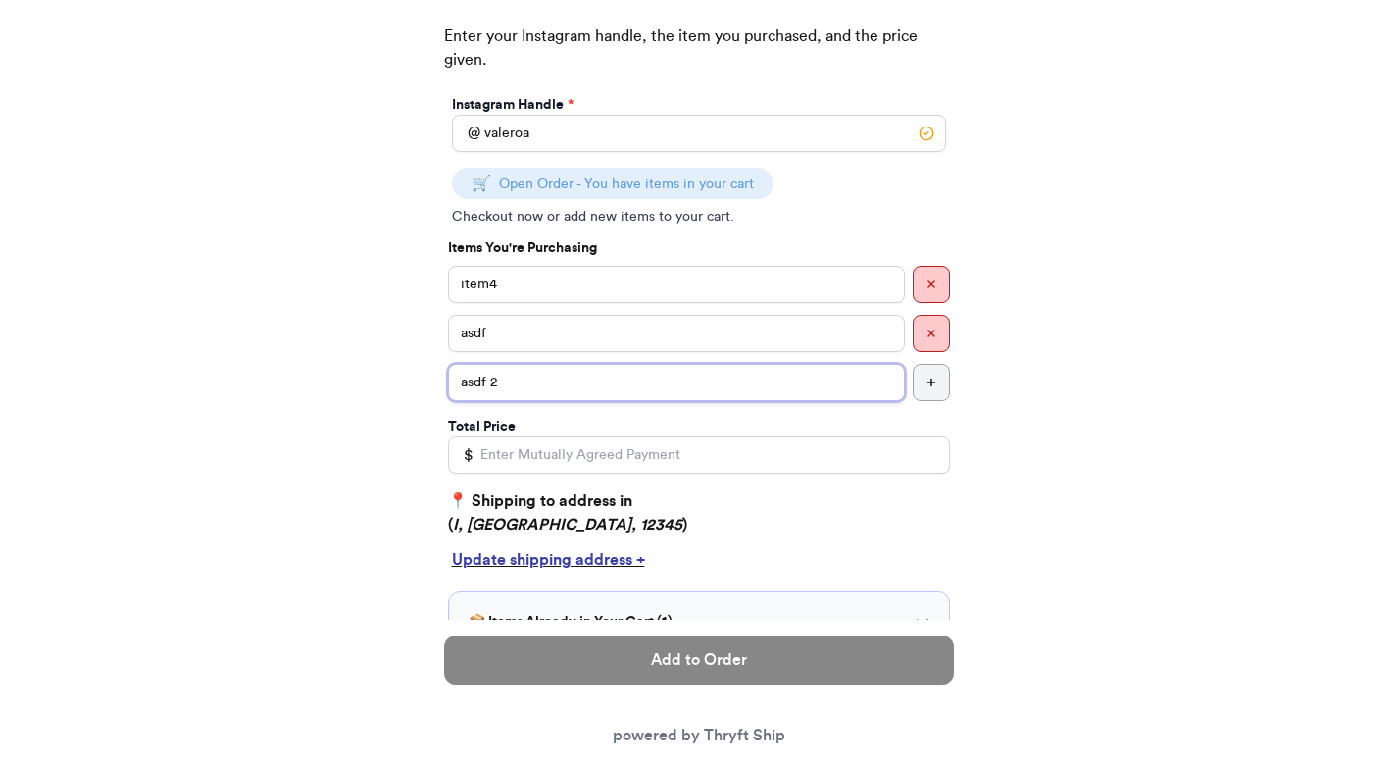
type input "asdf 2"
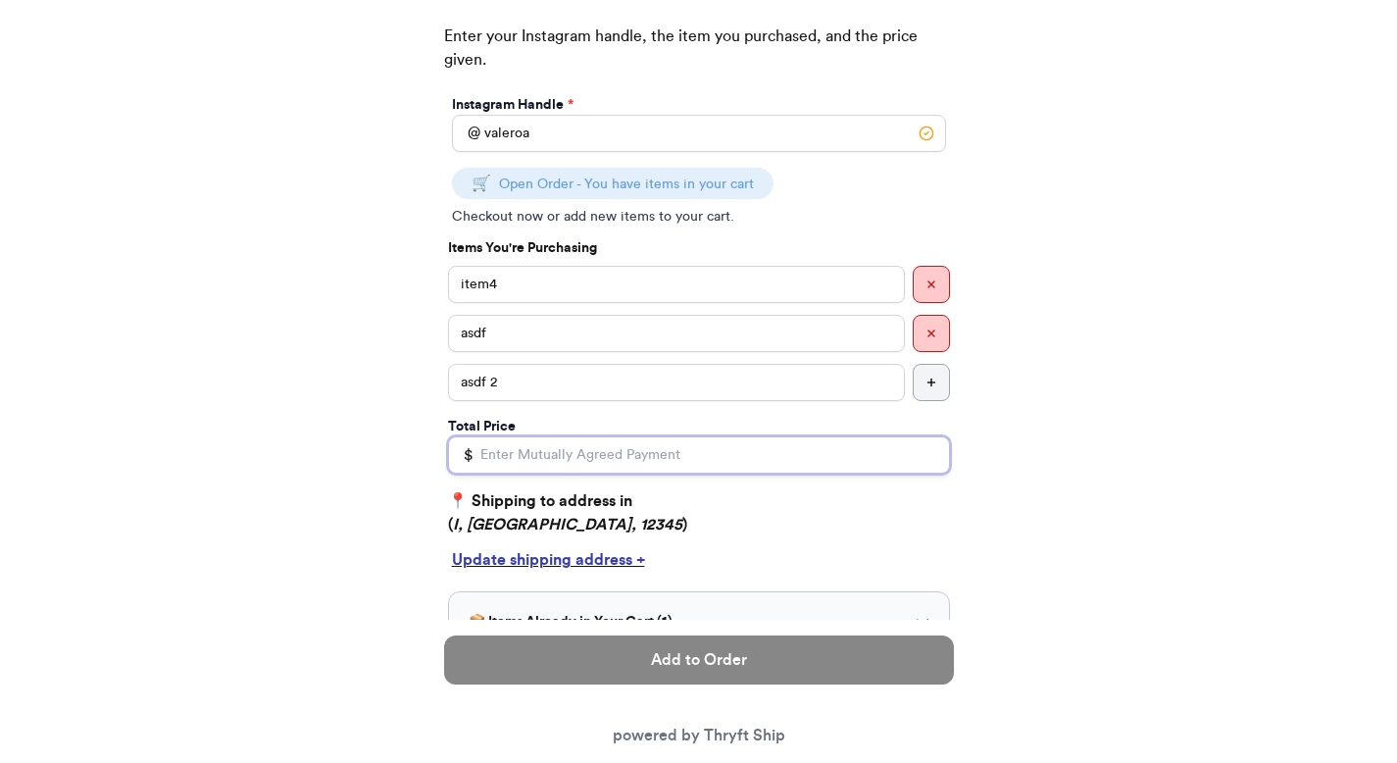
click at [713, 446] on input "Total Price" at bounding box center [699, 454] width 502 height 37
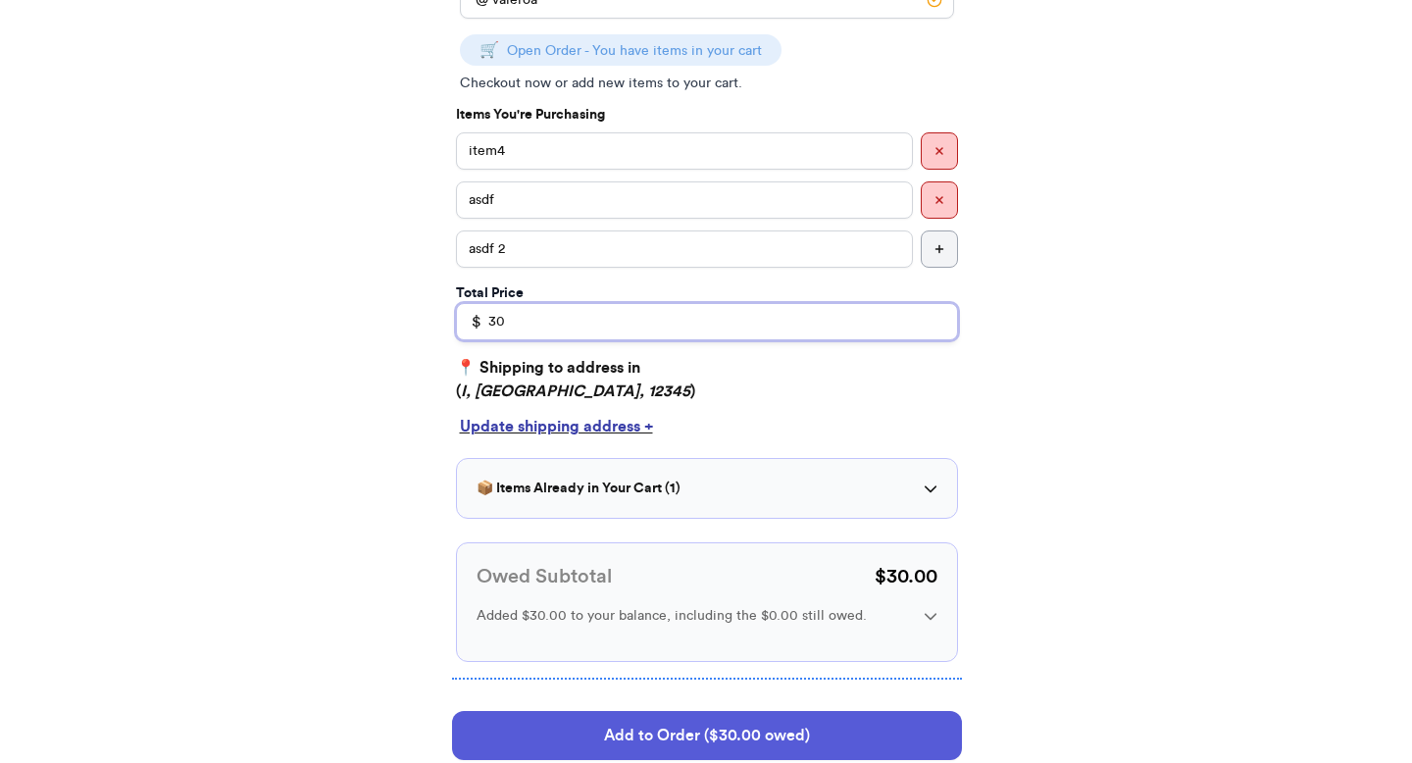
scroll to position [488, 0]
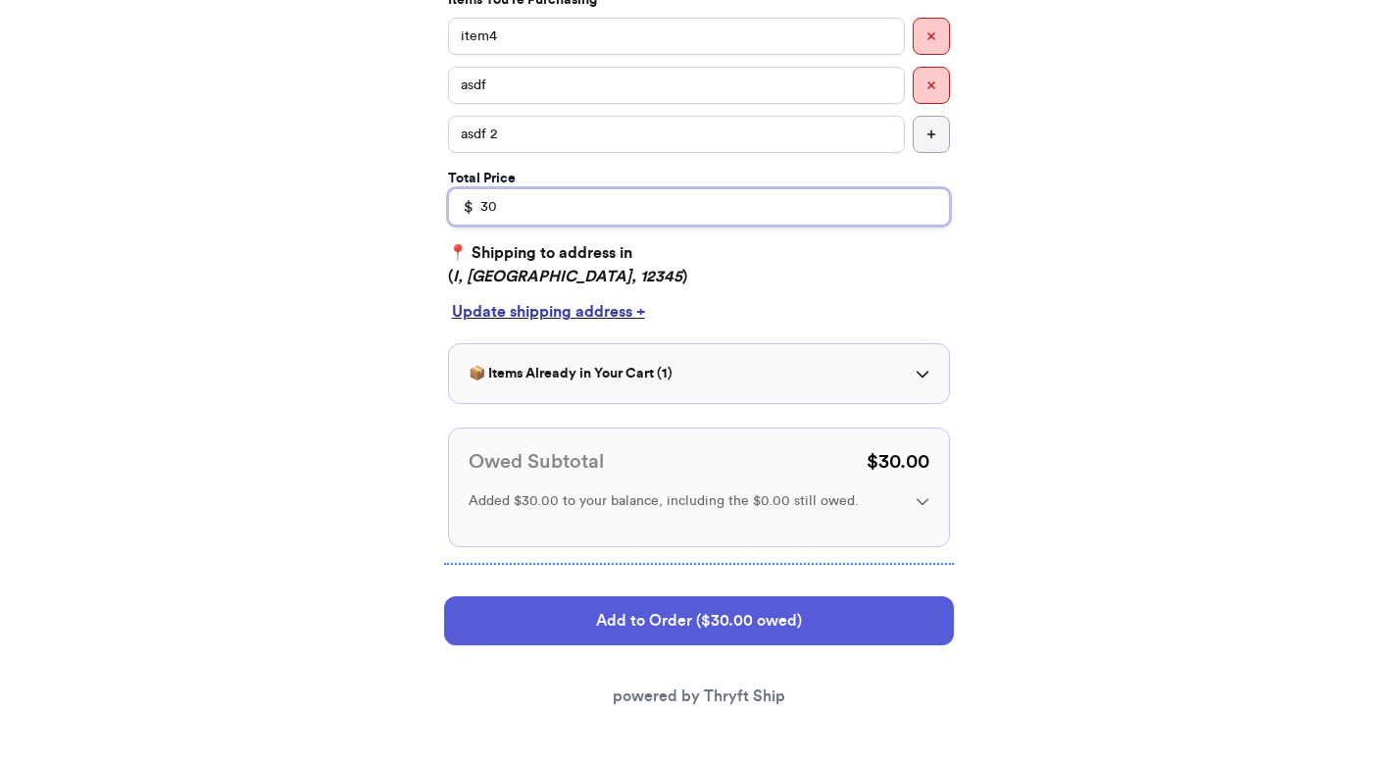
type input "30"
click at [688, 380] on div "📦 Items Already in Your Cart ( 1 )" at bounding box center [699, 374] width 461 height 20
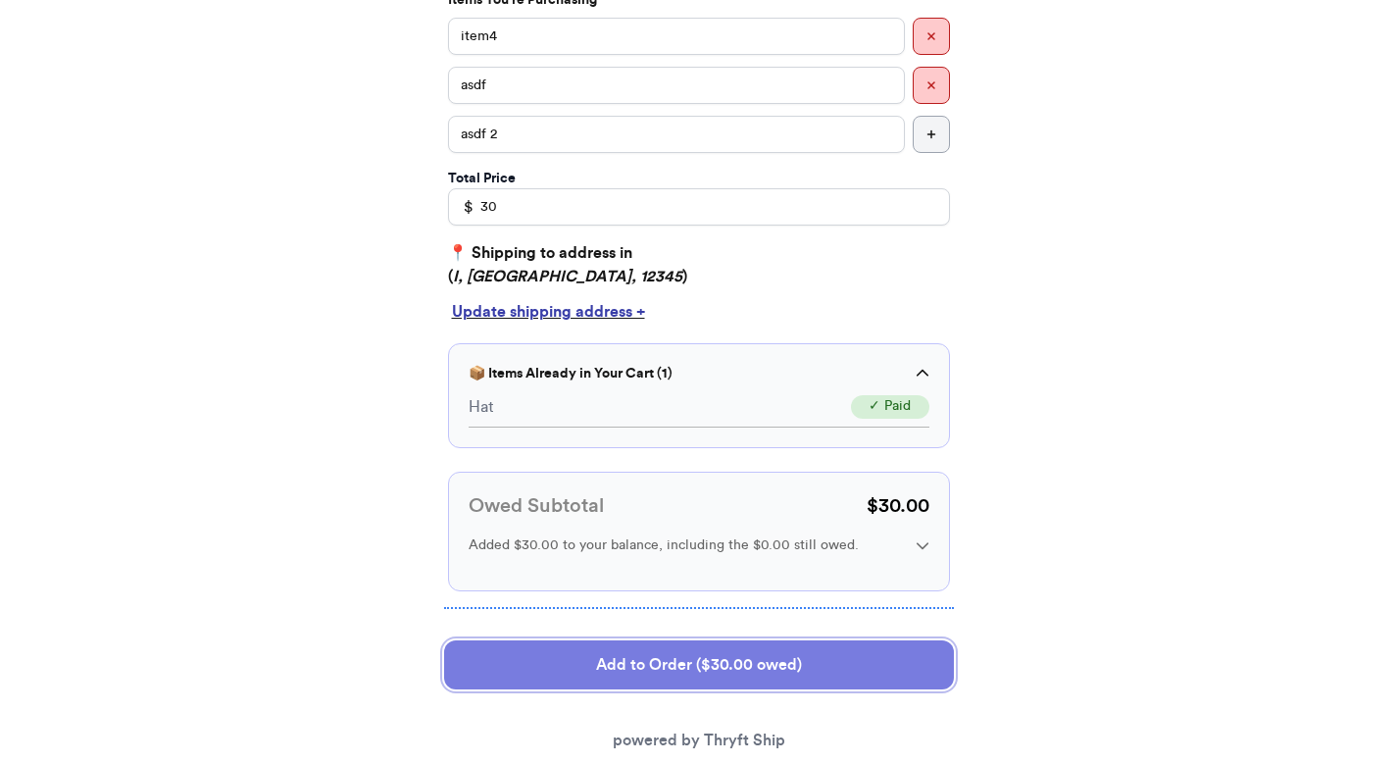
click at [576, 689] on button "Add to Order ($30.00 owed)" at bounding box center [699, 664] width 510 height 49
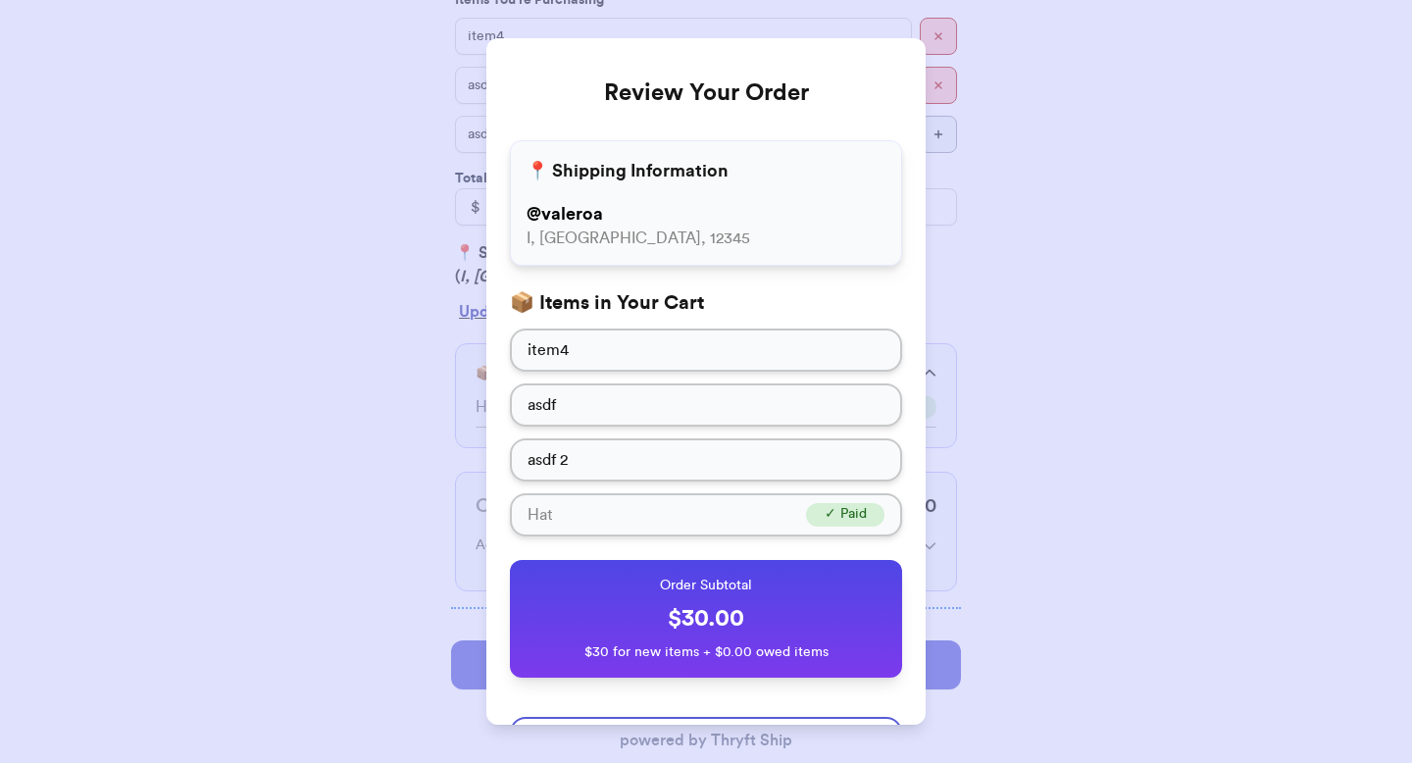
scroll to position [98, 0]
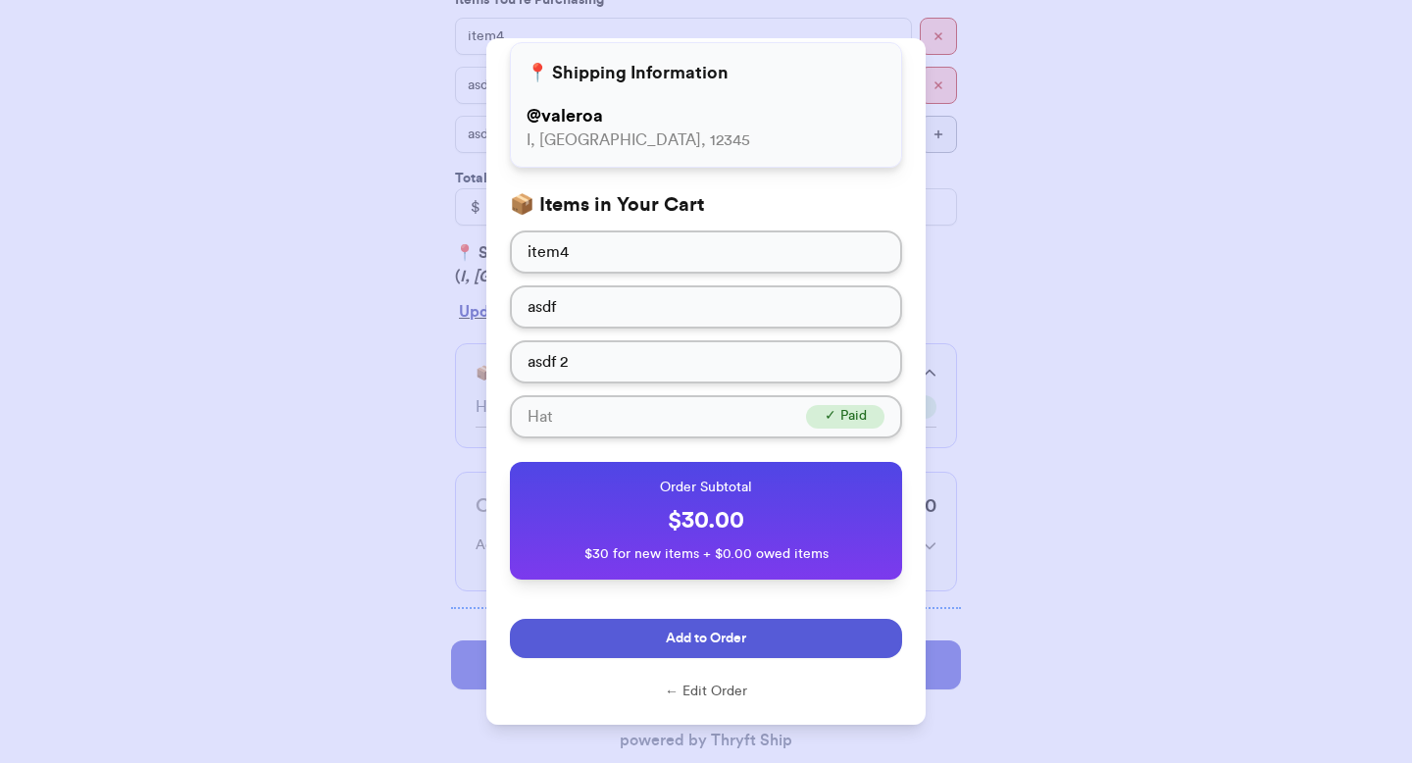
click at [608, 630] on button "Add to Order" at bounding box center [706, 638] width 392 height 39
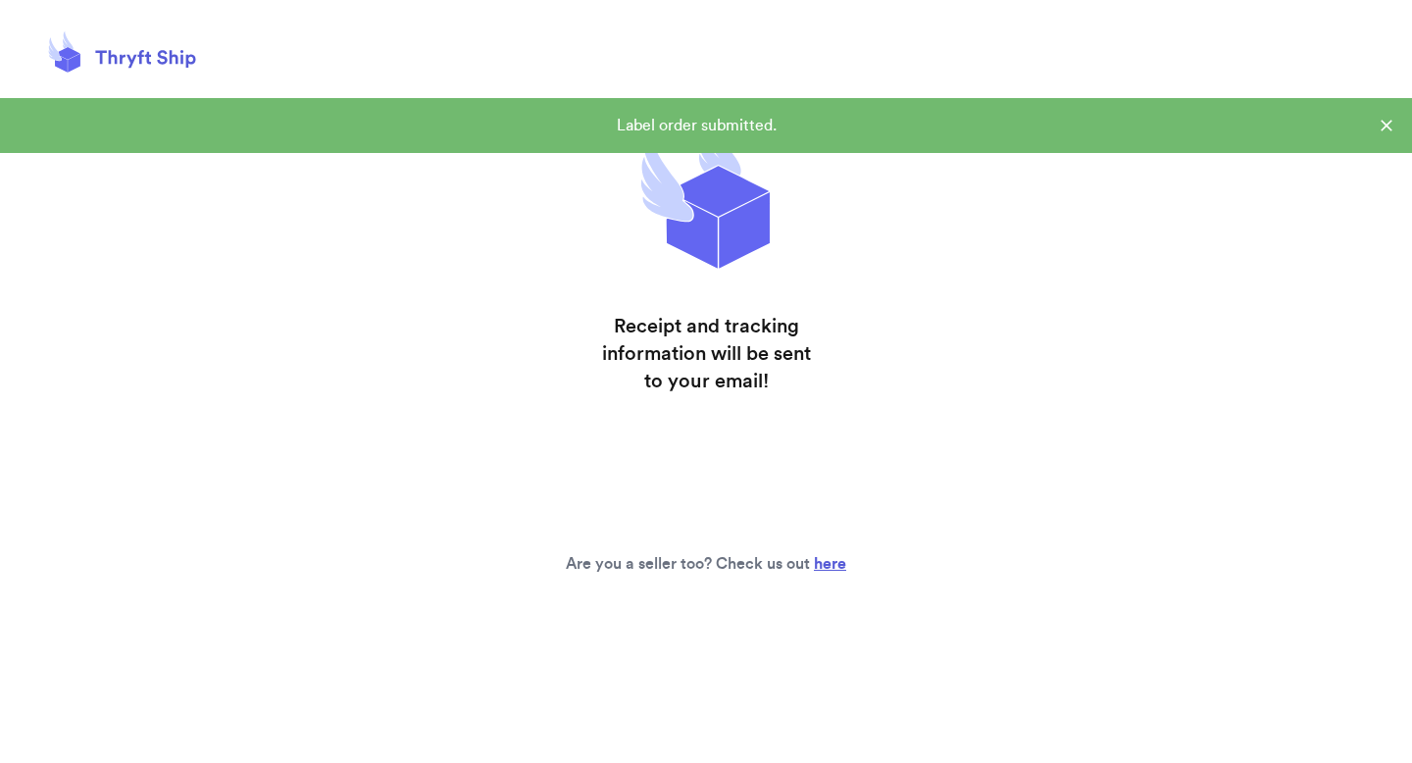
scroll to position [0, 0]
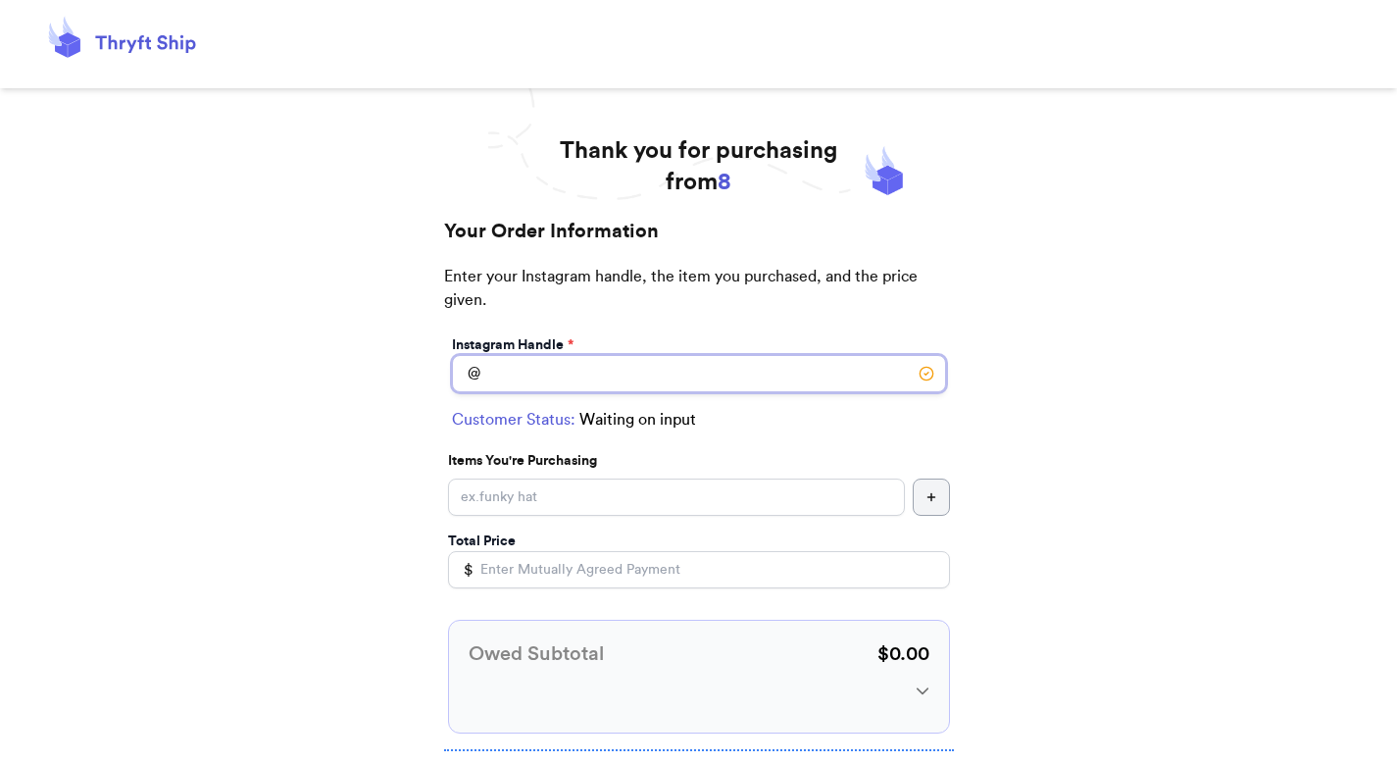
click at [514, 389] on input "Instagram Handle *" at bounding box center [699, 373] width 494 height 37
type input "shipping"
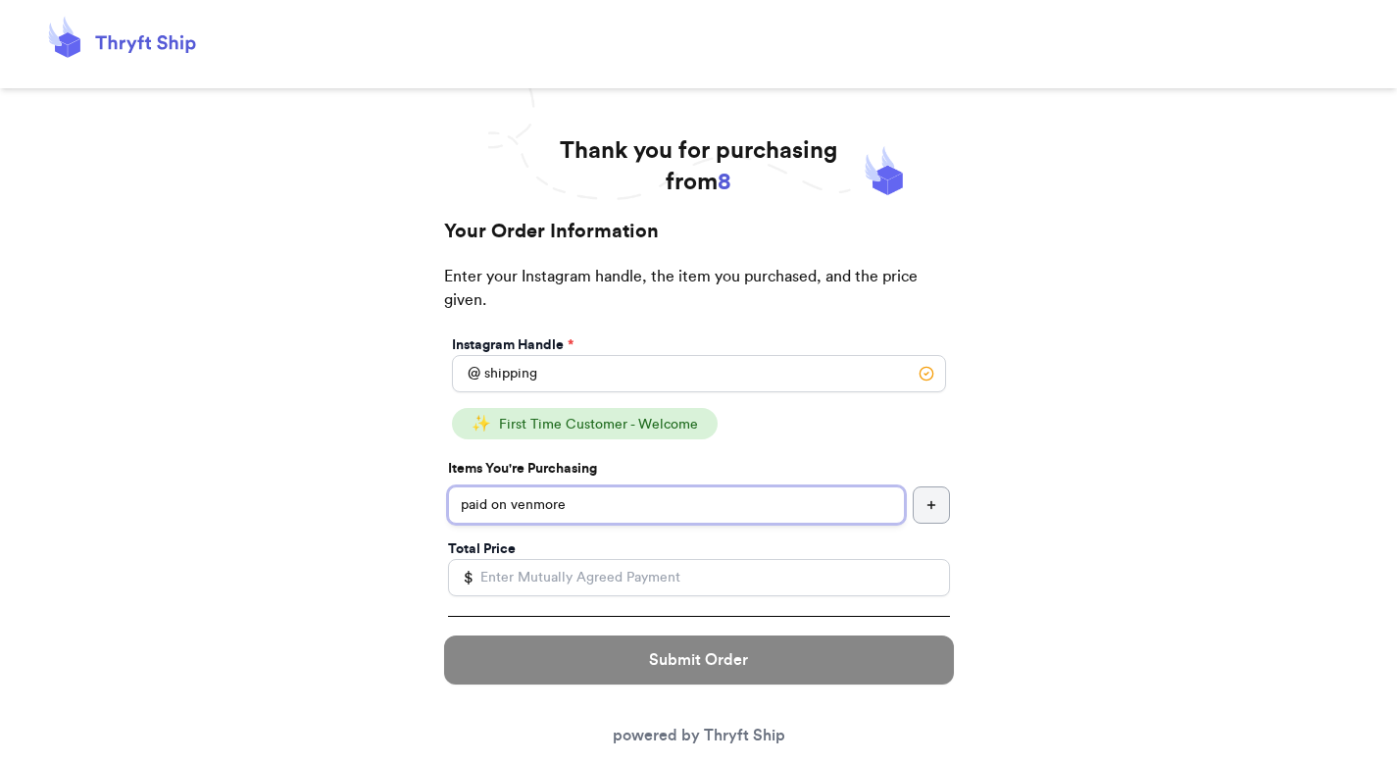
type input "paid on venmore"
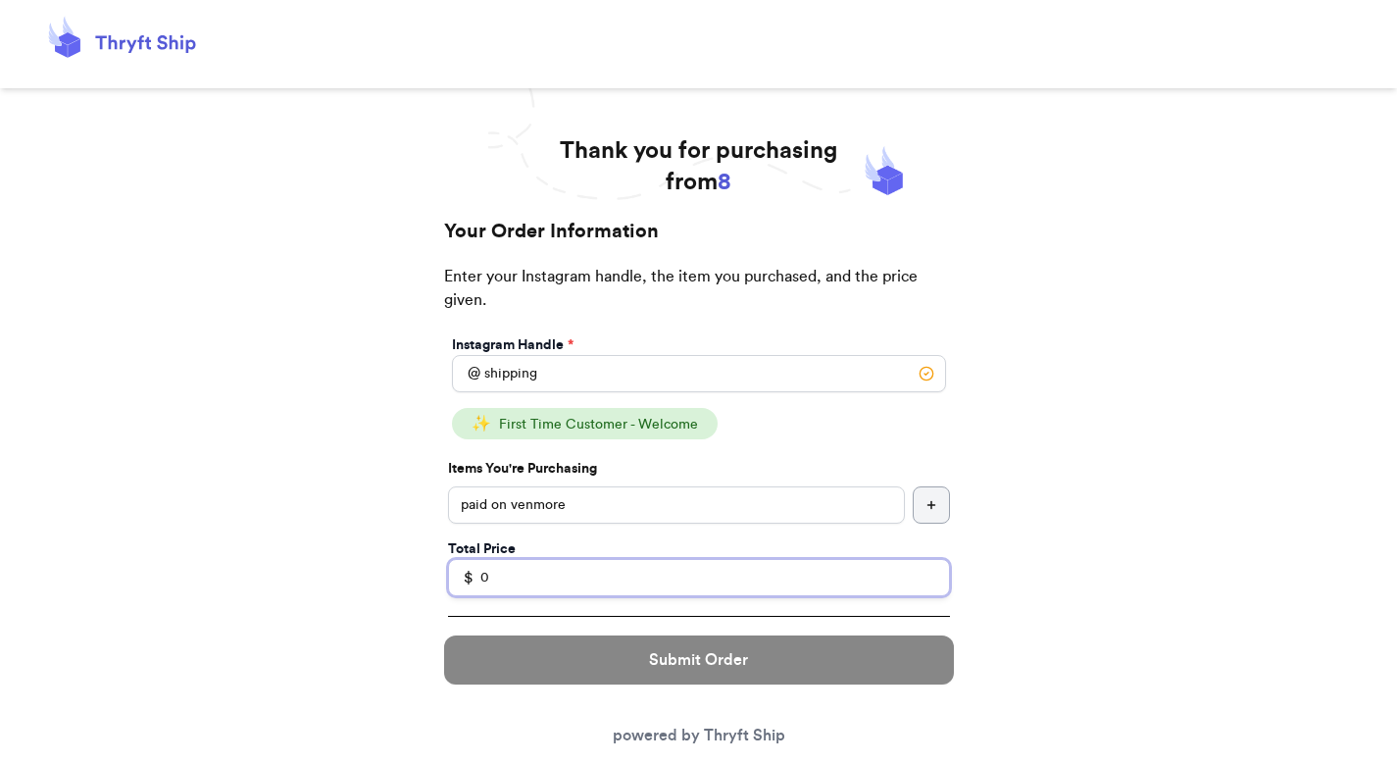
type input "0"
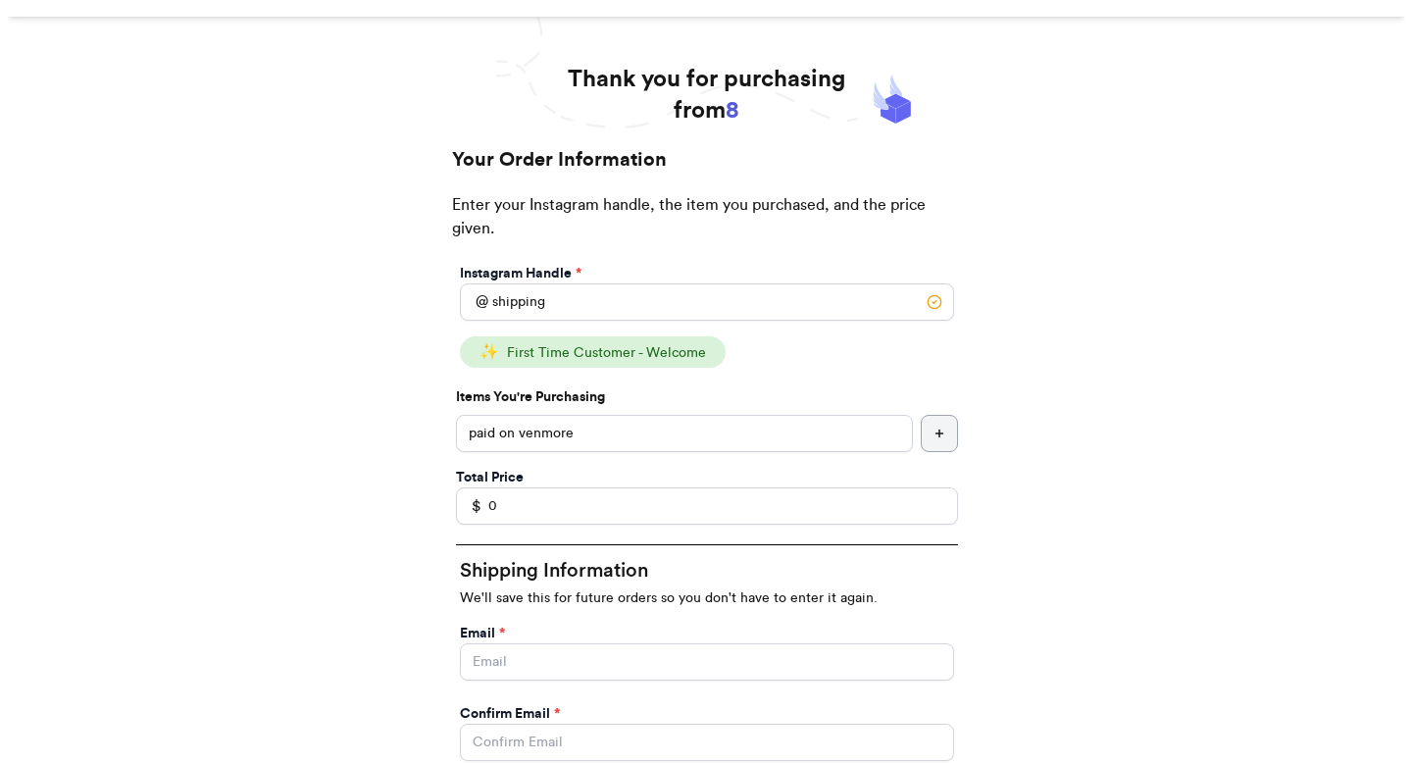
scroll to position [112, 0]
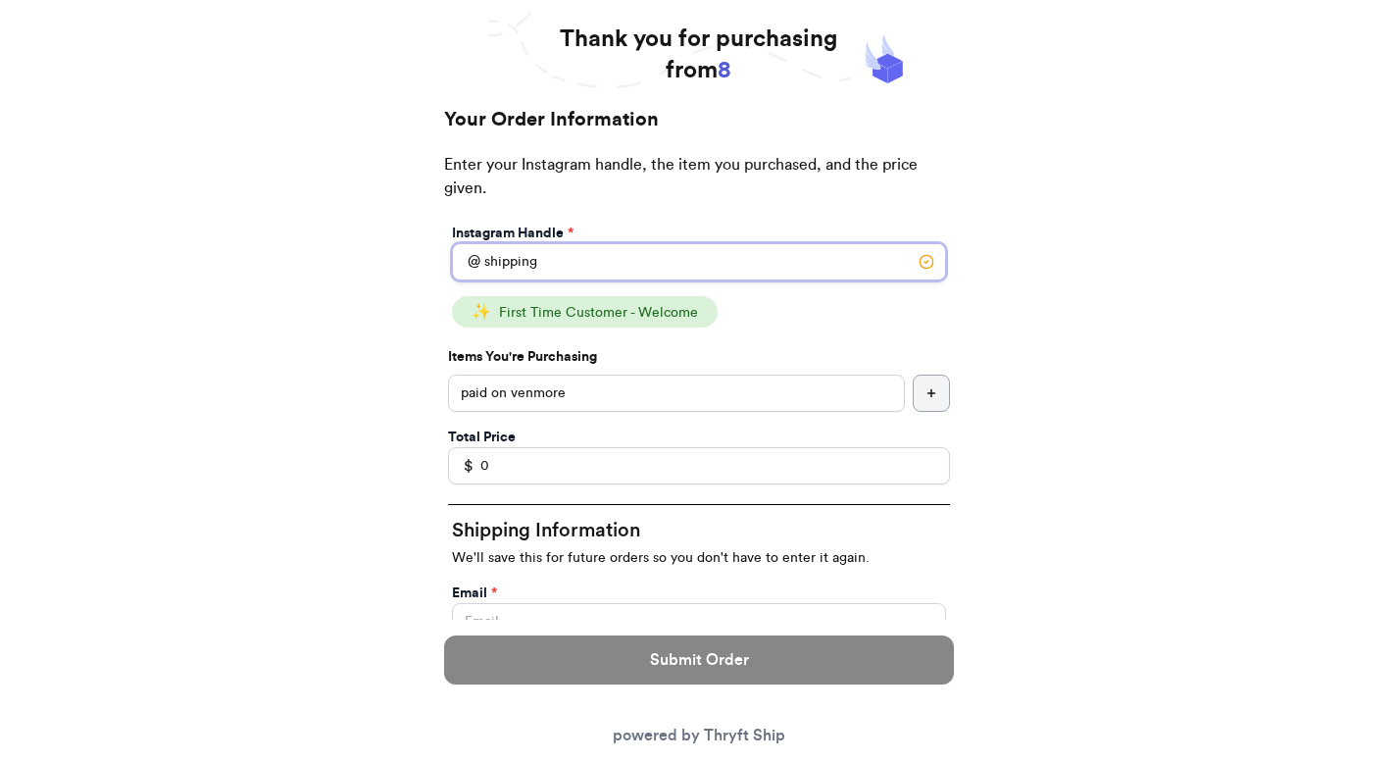
click at [515, 267] on input "shipping" at bounding box center [699, 261] width 494 height 37
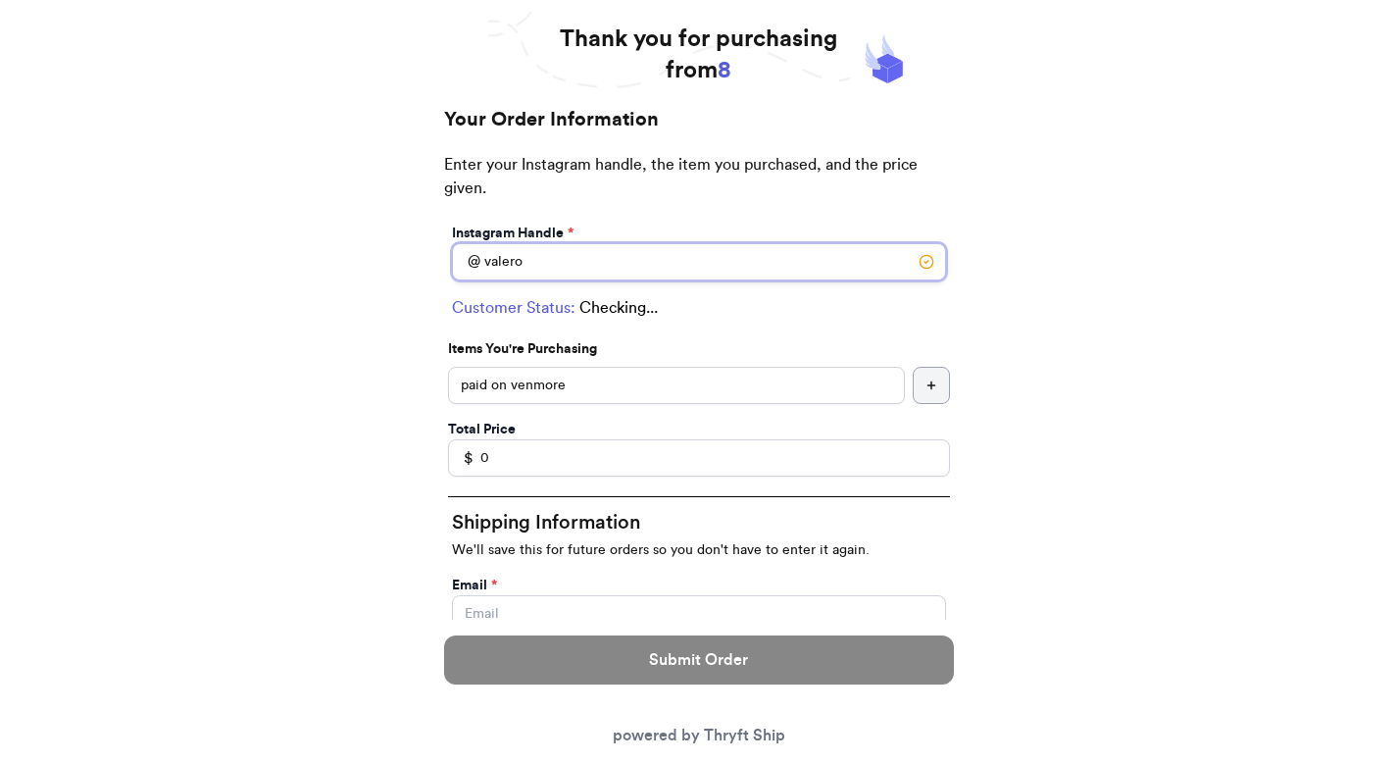
type input "valeroa"
select select "AZ"
type input "I"
type input "12345"
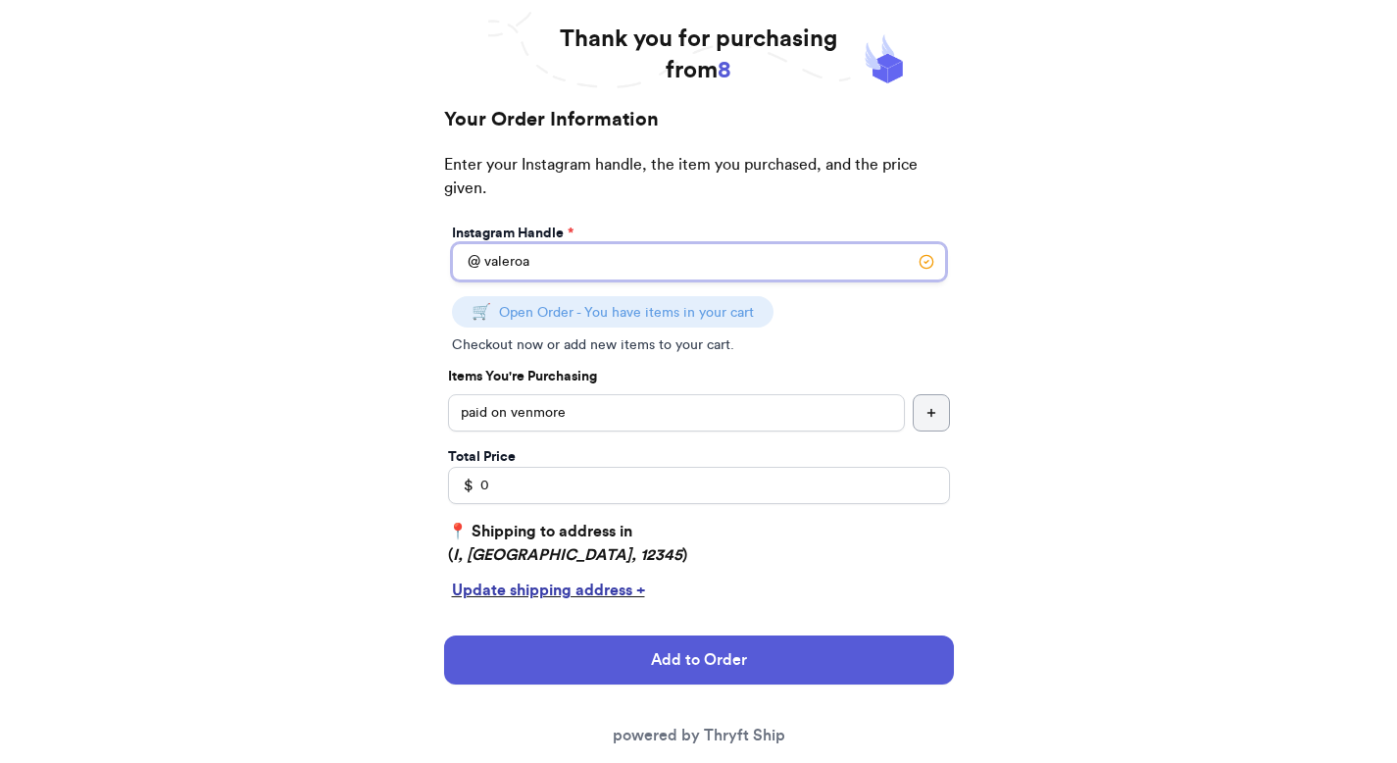
type input "valeroa"
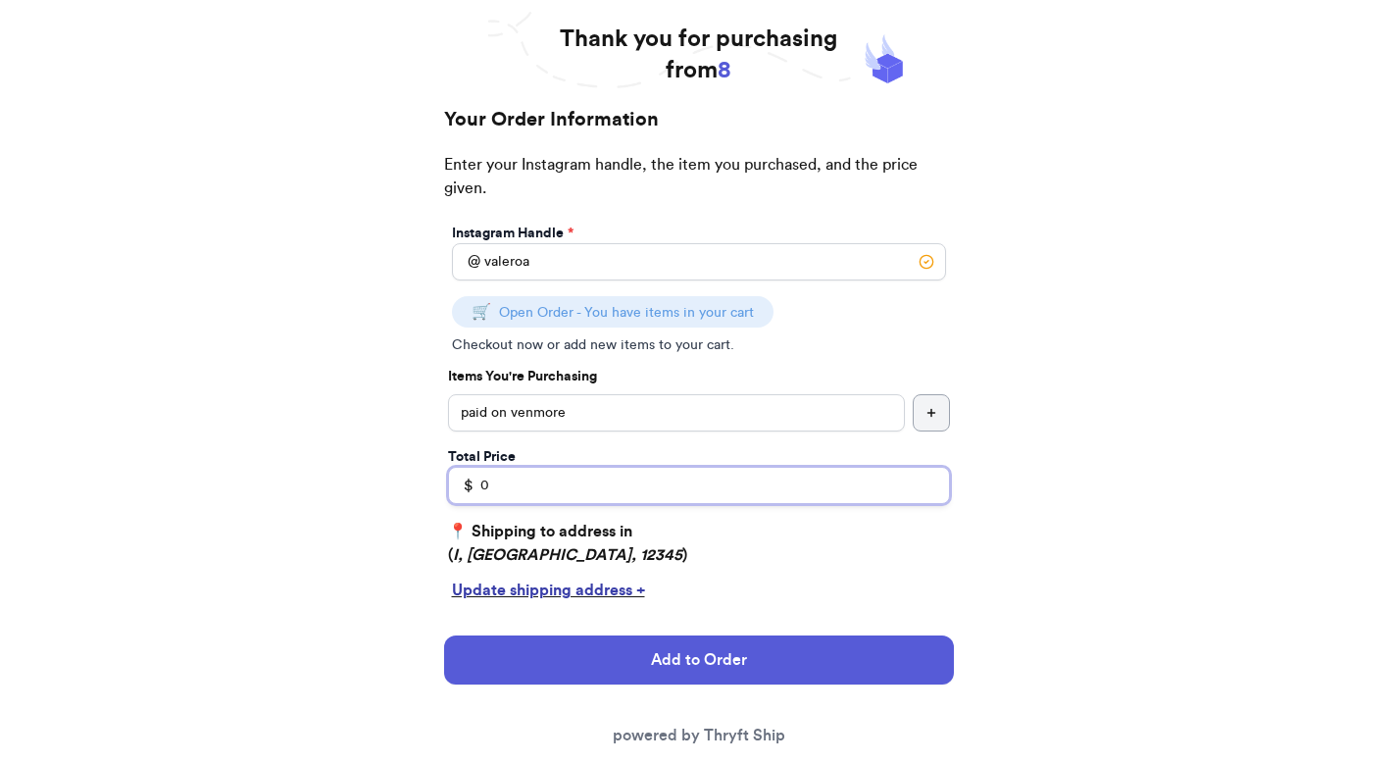
click at [597, 473] on input "0" at bounding box center [699, 485] width 502 height 37
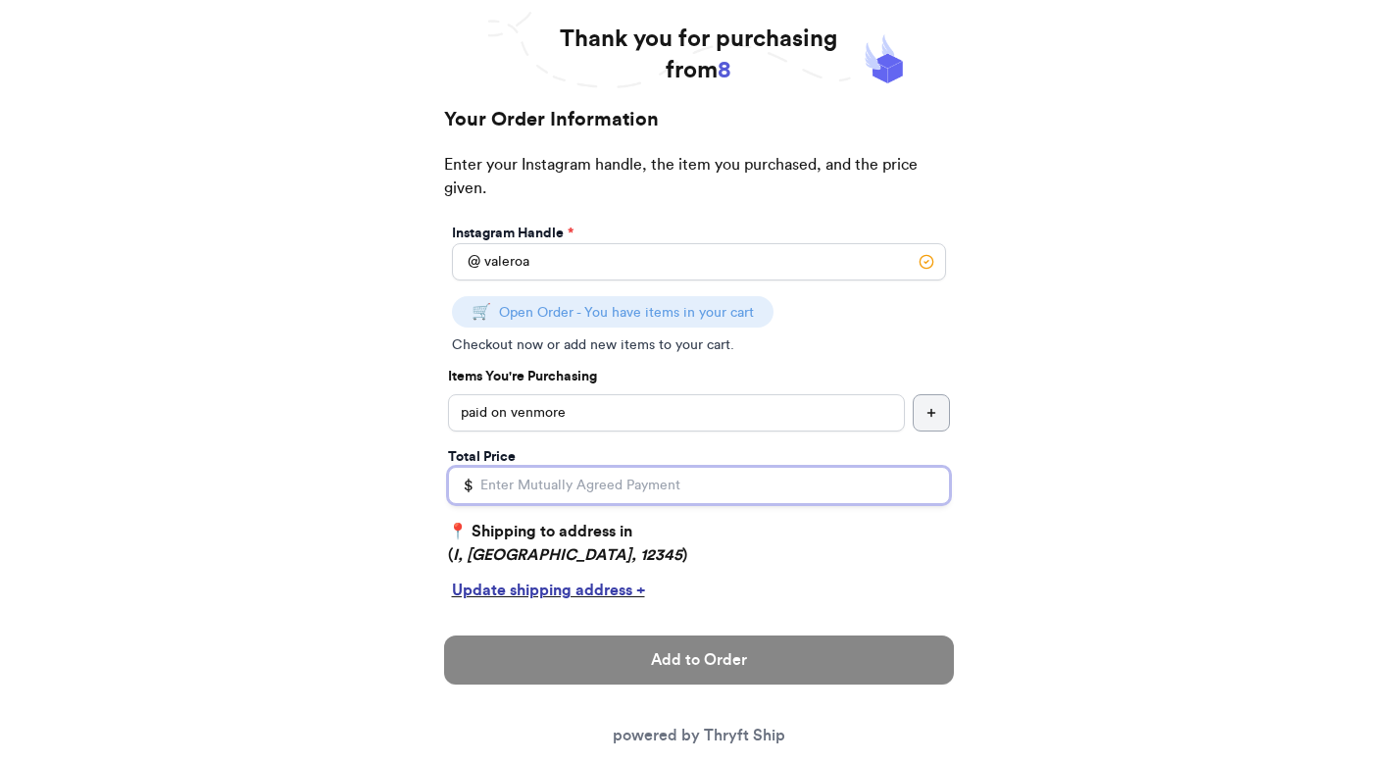
click at [1040, 497] on div "Thank you for purchasing from 8 Your Order Information Enter your Instagram han…" at bounding box center [698, 604] width 1397 height 1161
type input "0"
click at [1062, 371] on div "Thank you for purchasing from 8 Your Order Information Enter your Instagram han…" at bounding box center [698, 604] width 1397 height 1161
click at [634, 493] on input "Total Price" at bounding box center [699, 485] width 502 height 37
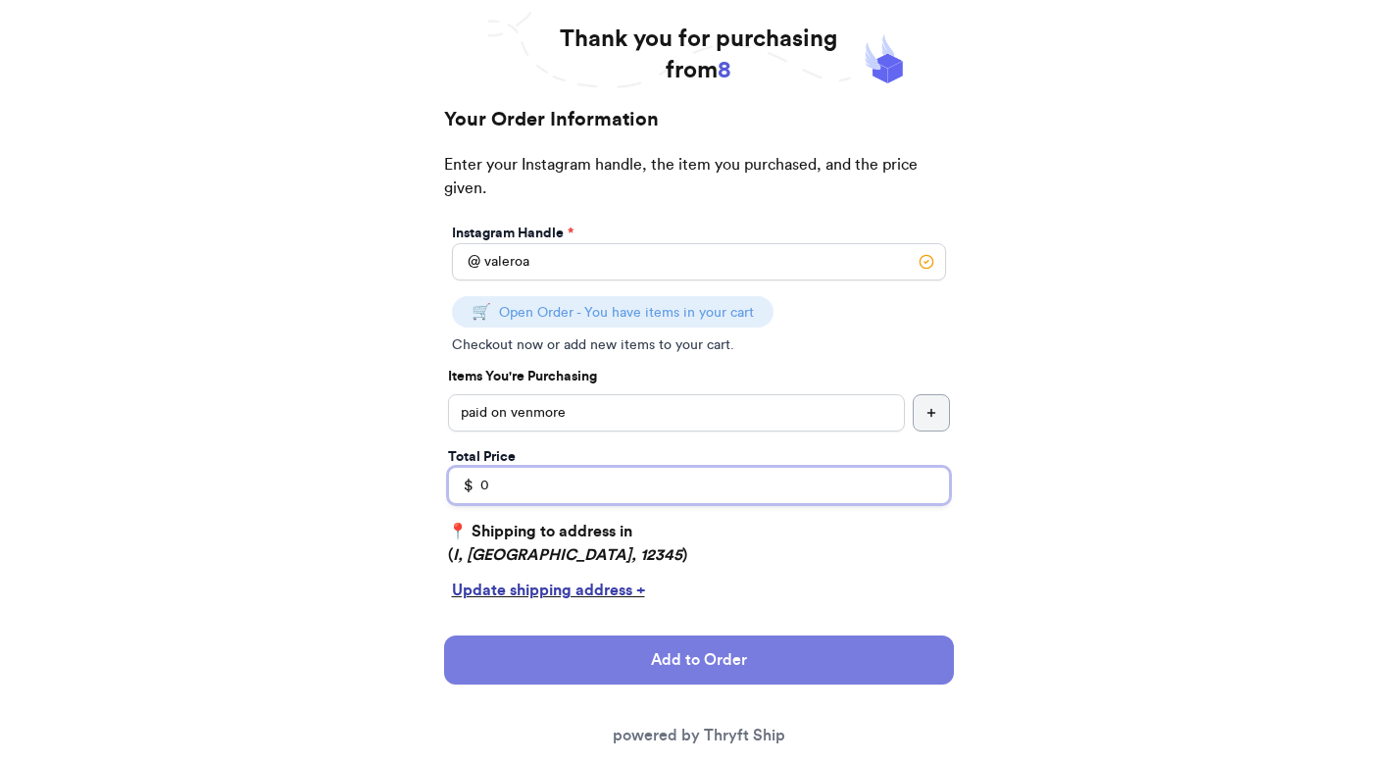
type input "0"
click at [634, 665] on button "Add to Order" at bounding box center [699, 659] width 510 height 49
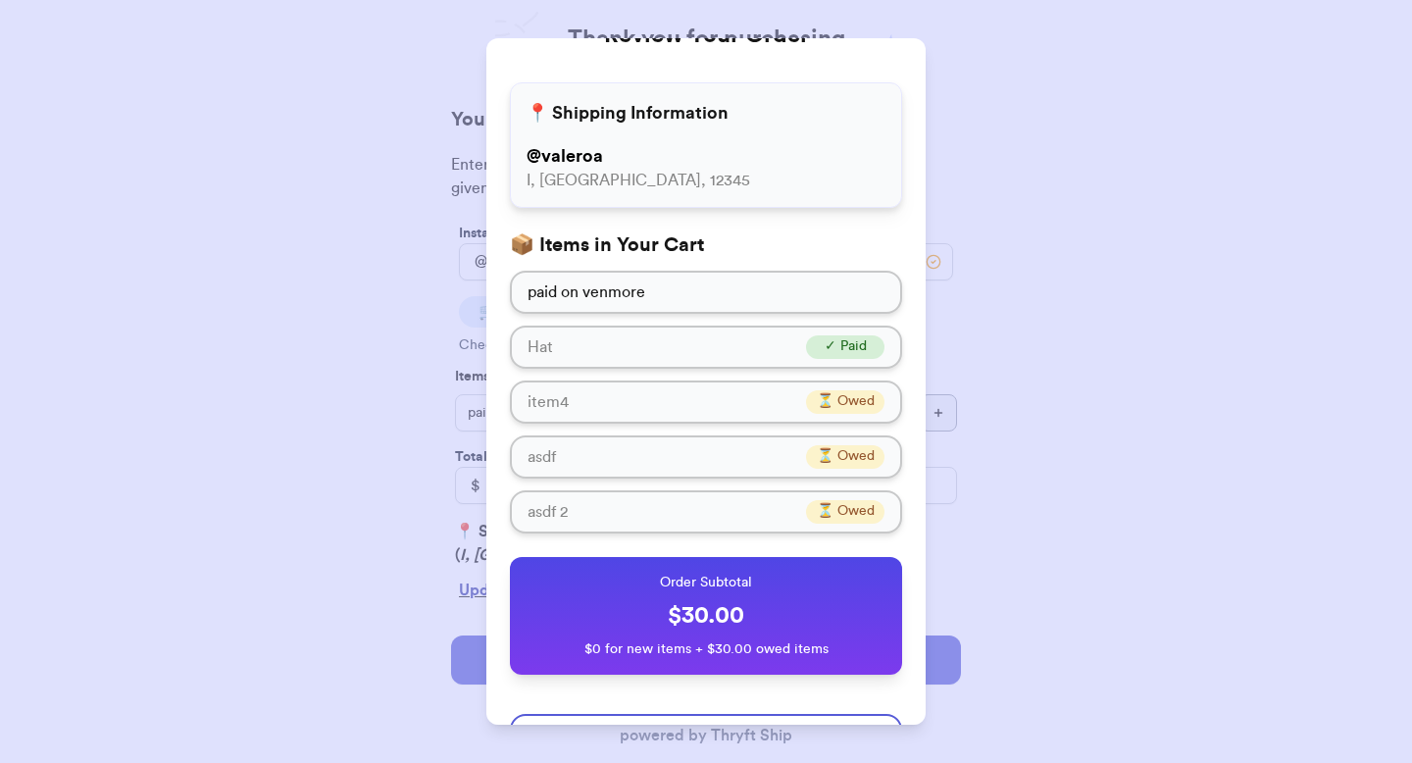
scroll to position [153, 0]
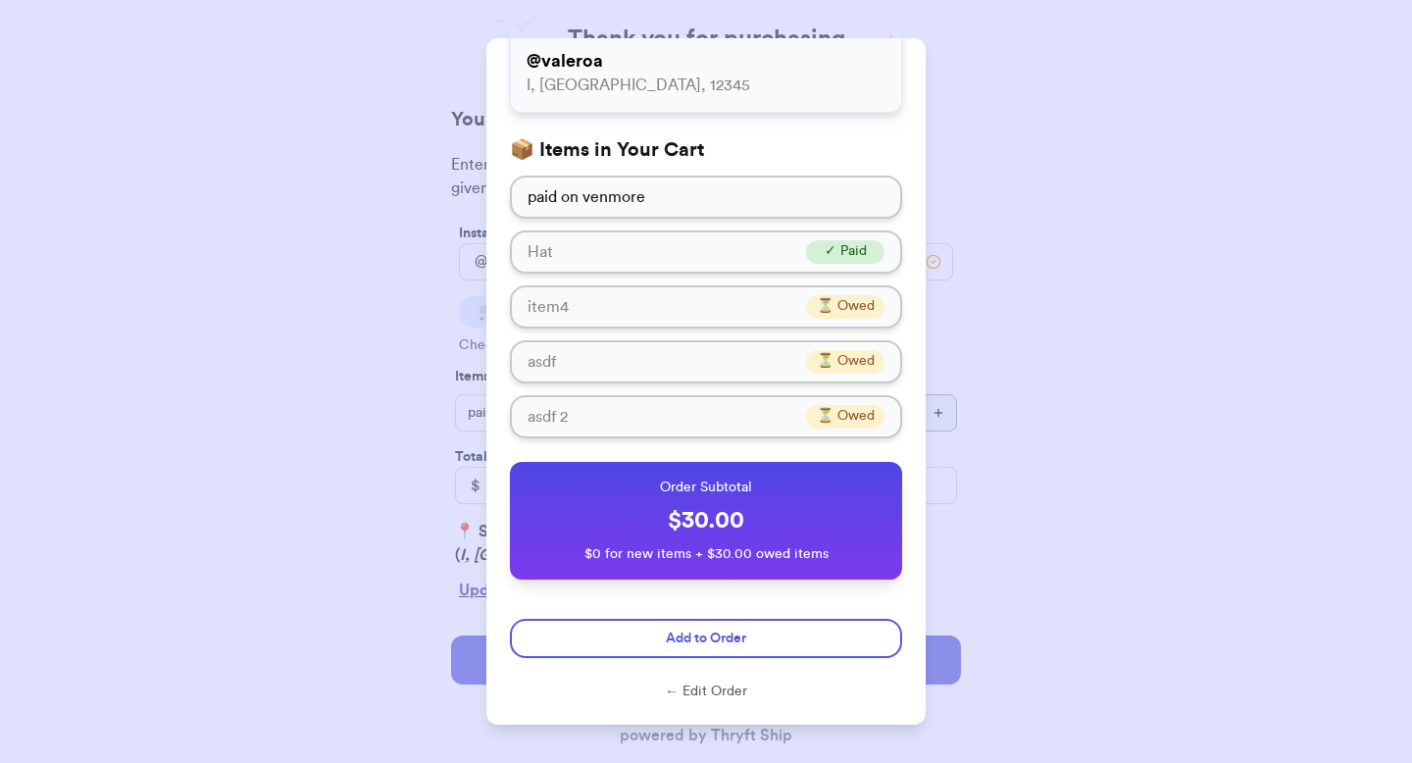
click at [630, 652] on button "Add to Order" at bounding box center [706, 638] width 392 height 39
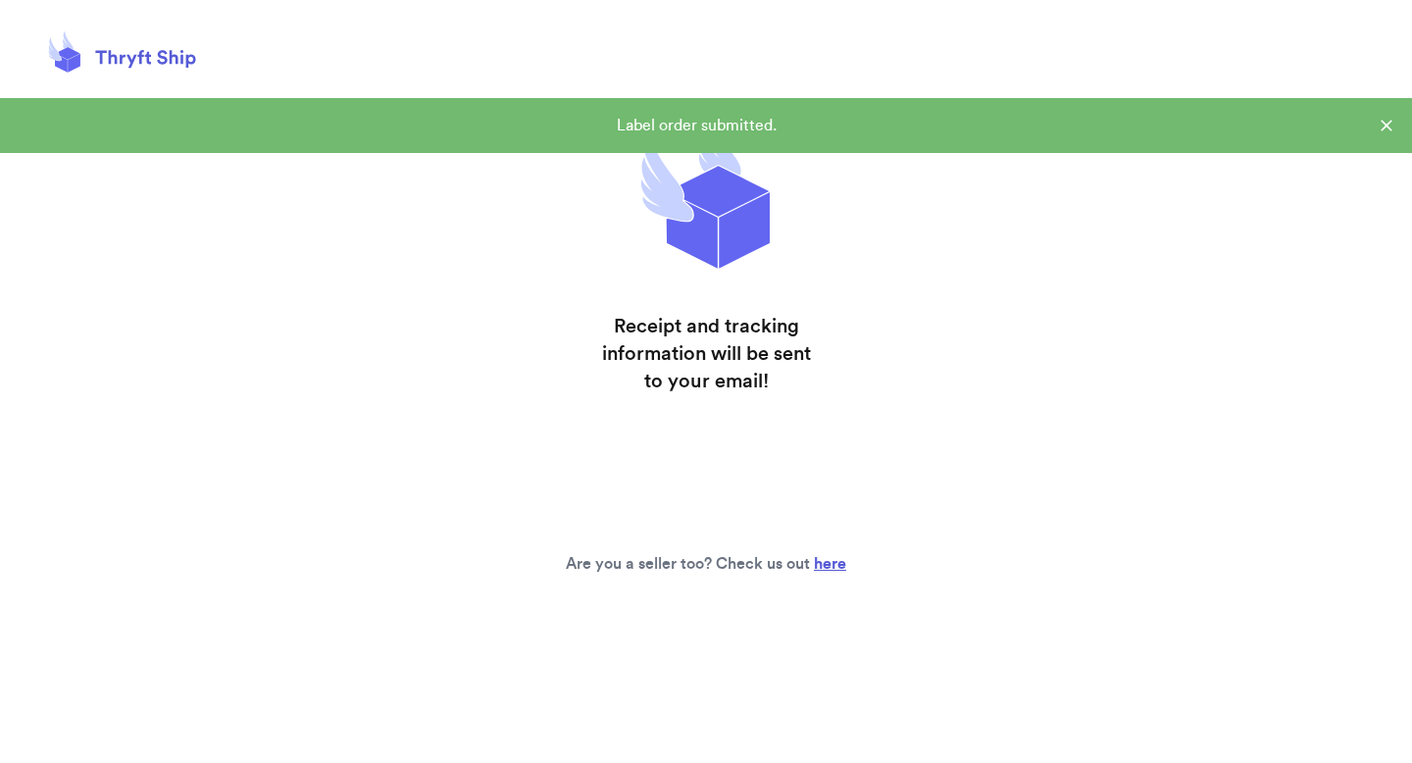
scroll to position [0, 0]
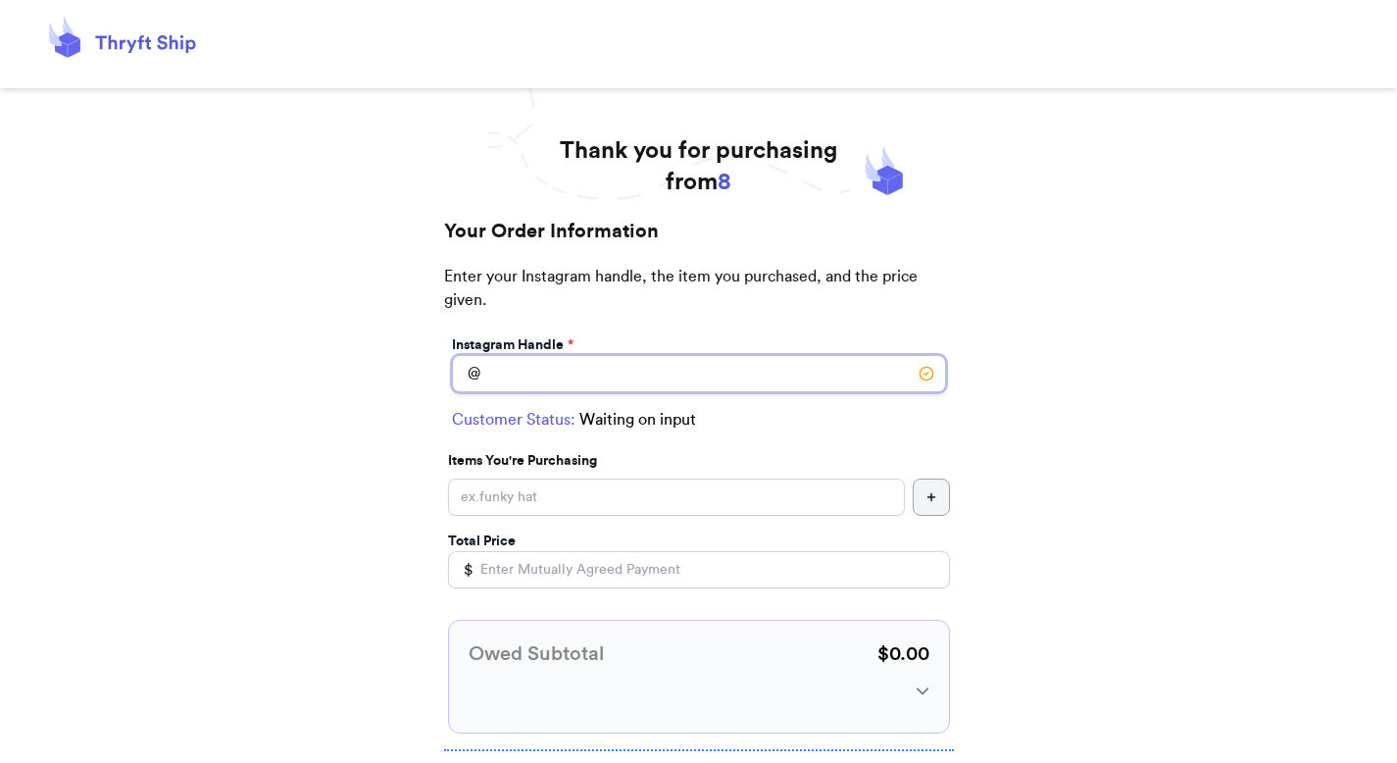
click at [496, 368] on input "Instagram Handle *" at bounding box center [699, 373] width 494 height 37
type input "new"
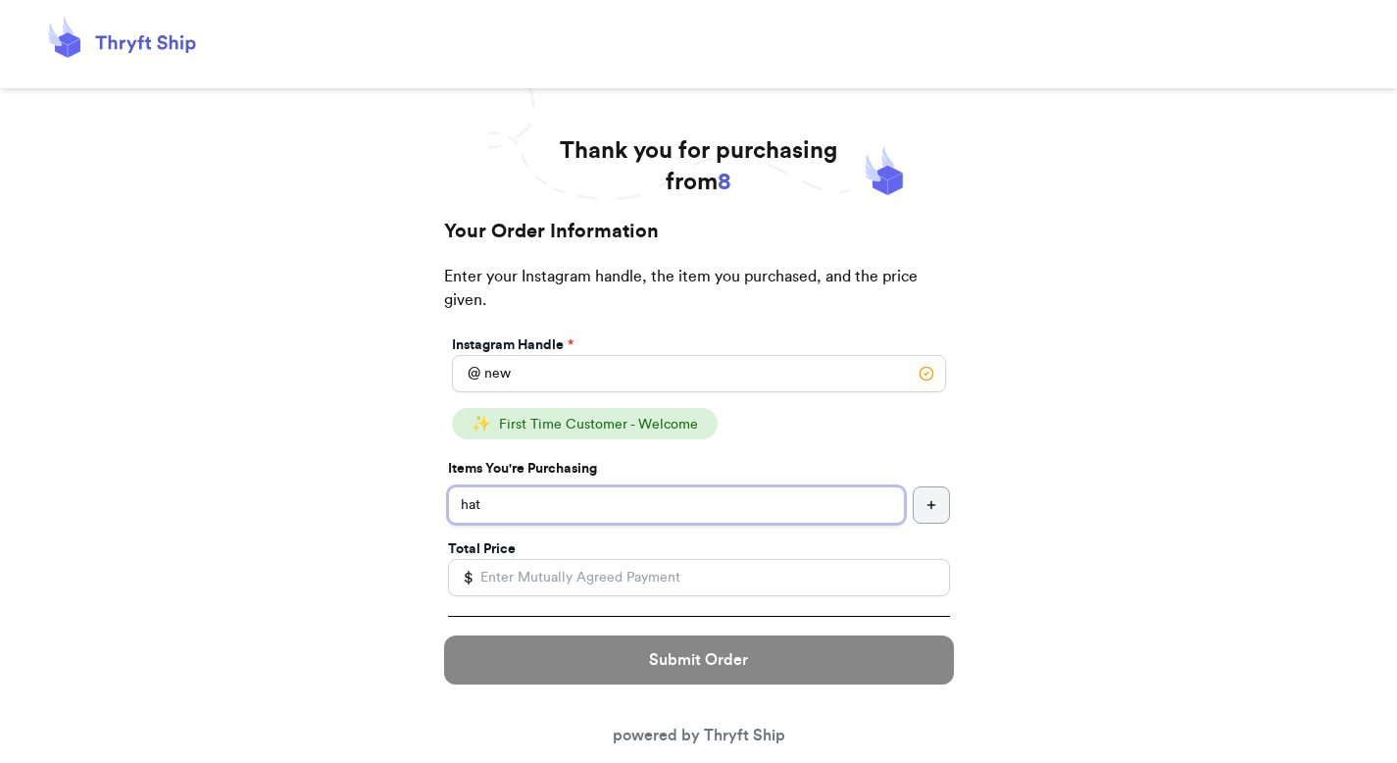
type input "hat"
type input "1"
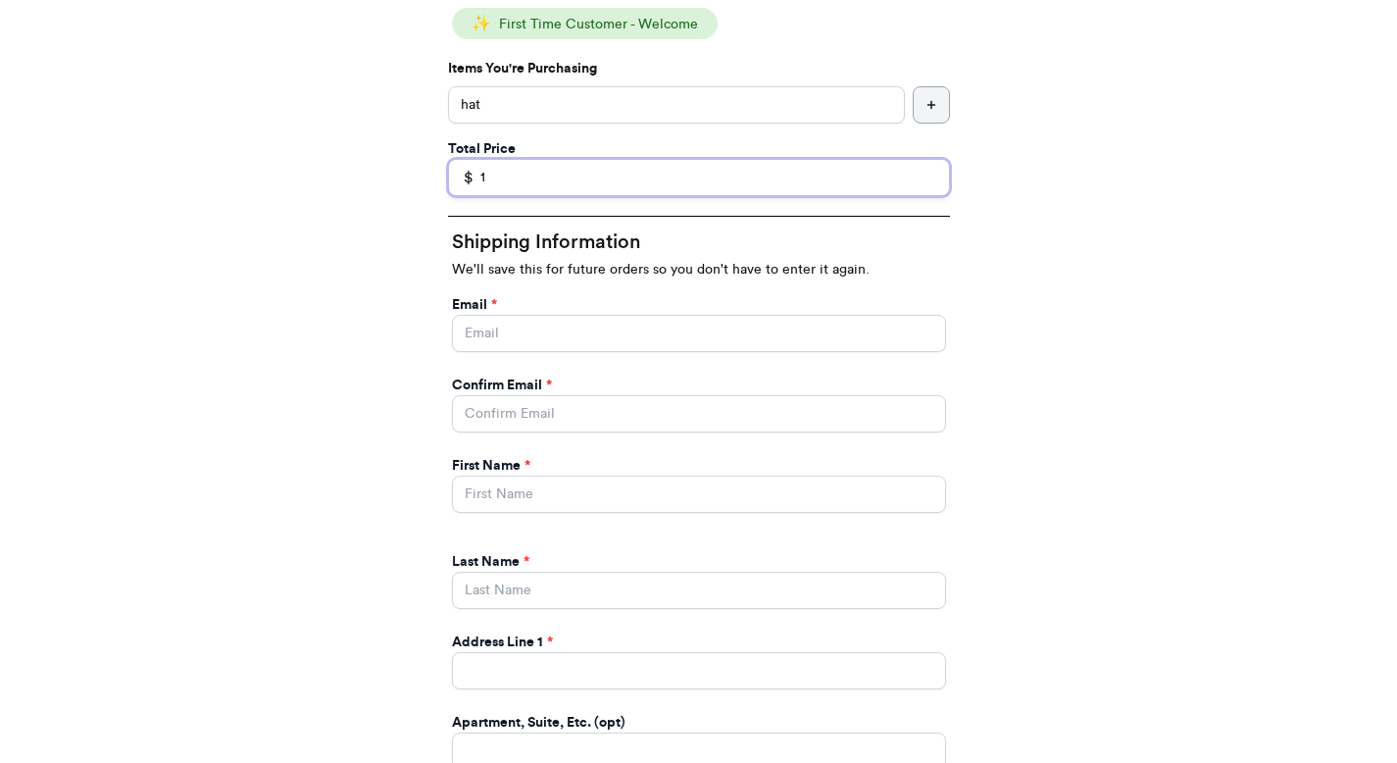
scroll to position [534, 0]
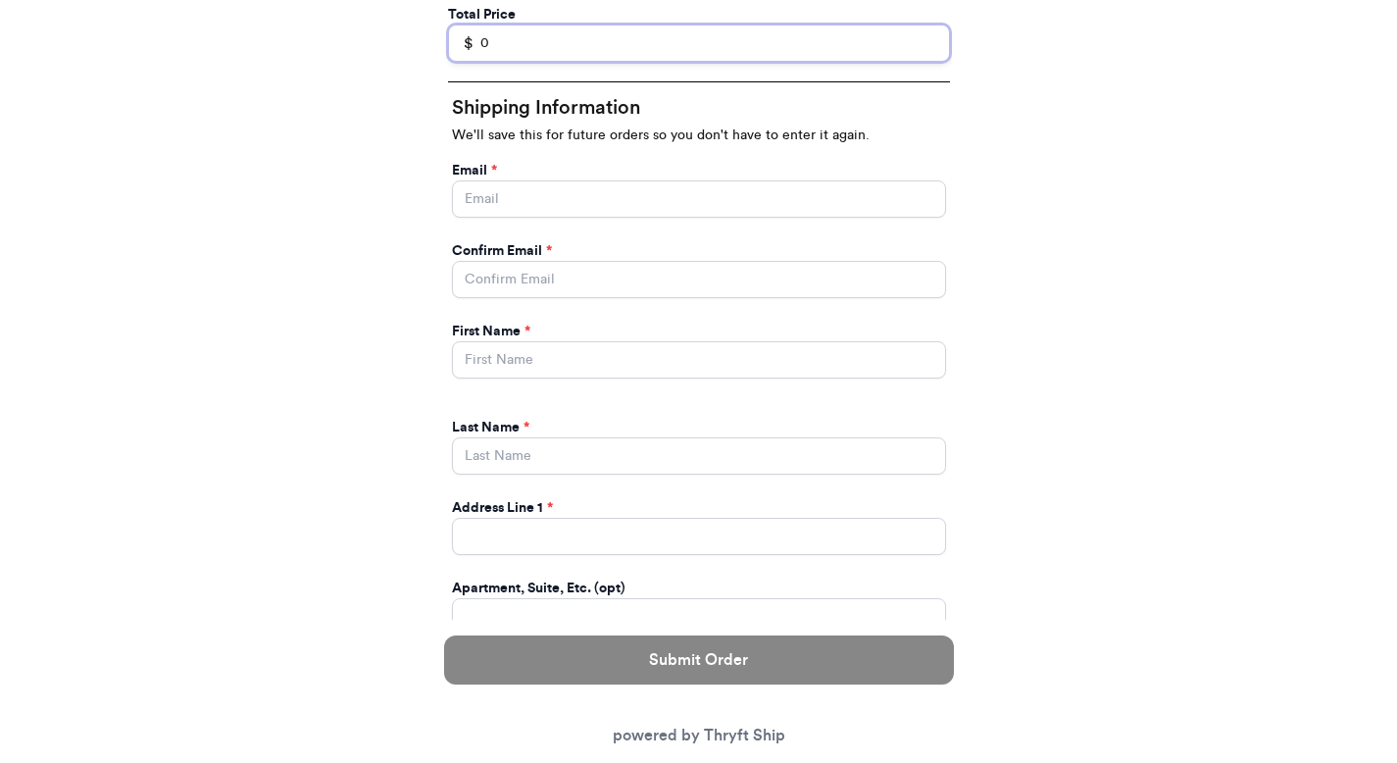
type input "0"
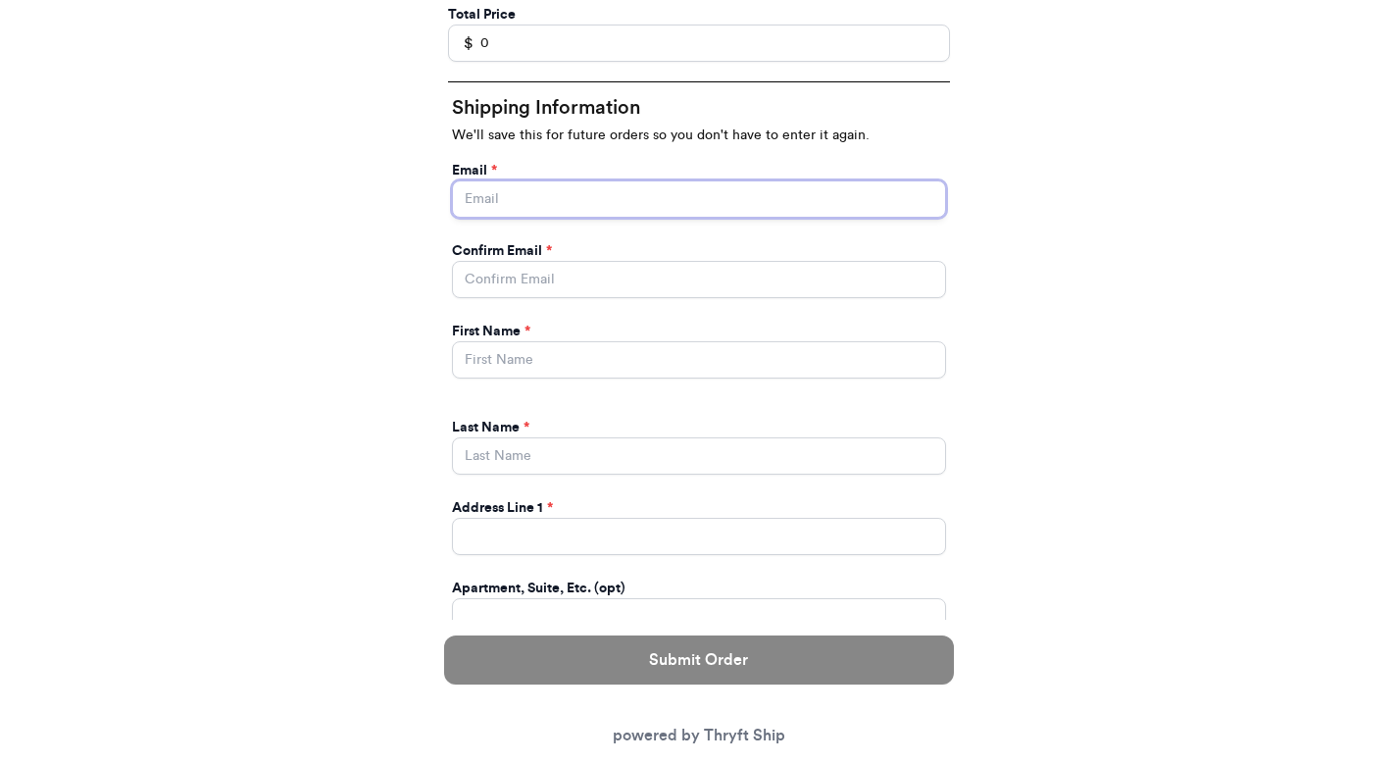
click at [501, 202] on input "Instagram Handle *" at bounding box center [699, 198] width 494 height 37
type input "paulchutney69@gmail.com"
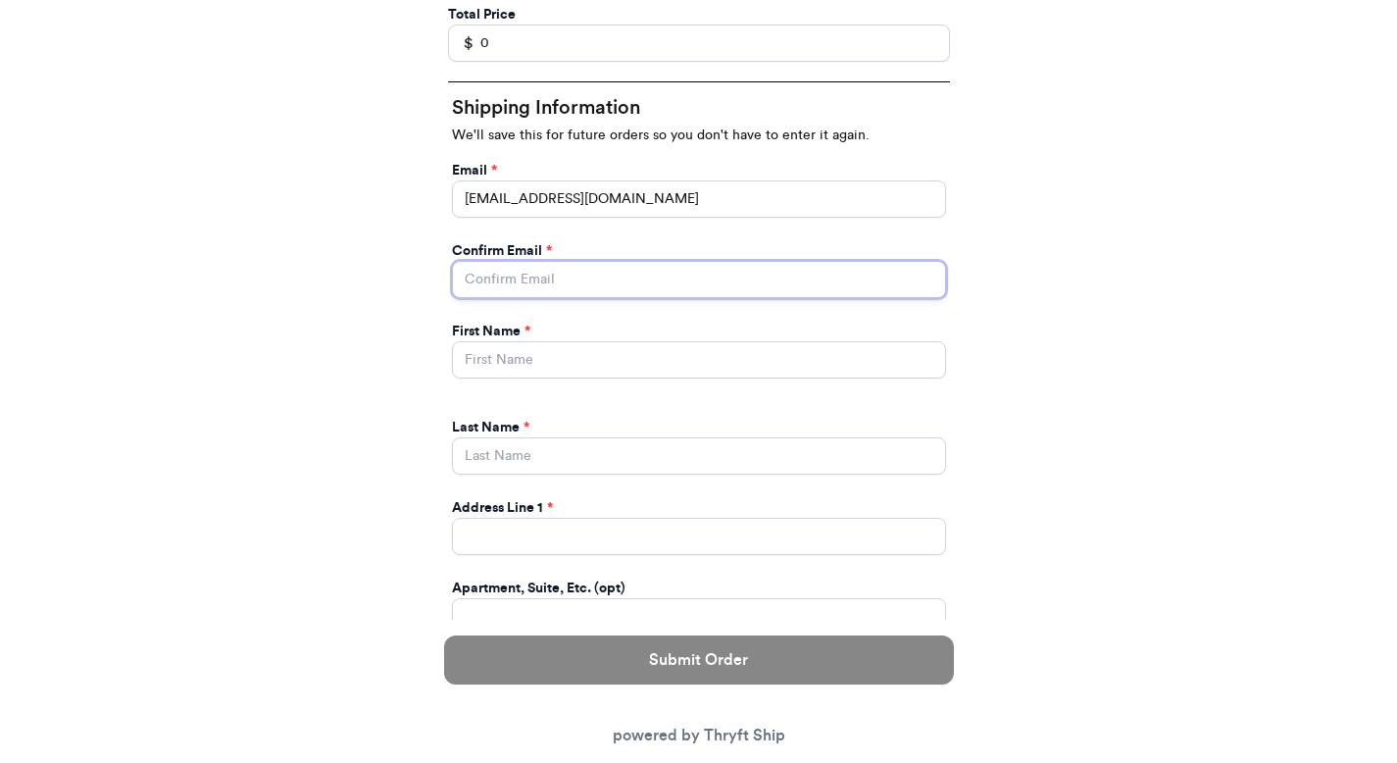
type input "paulchutney69@gmail.com"
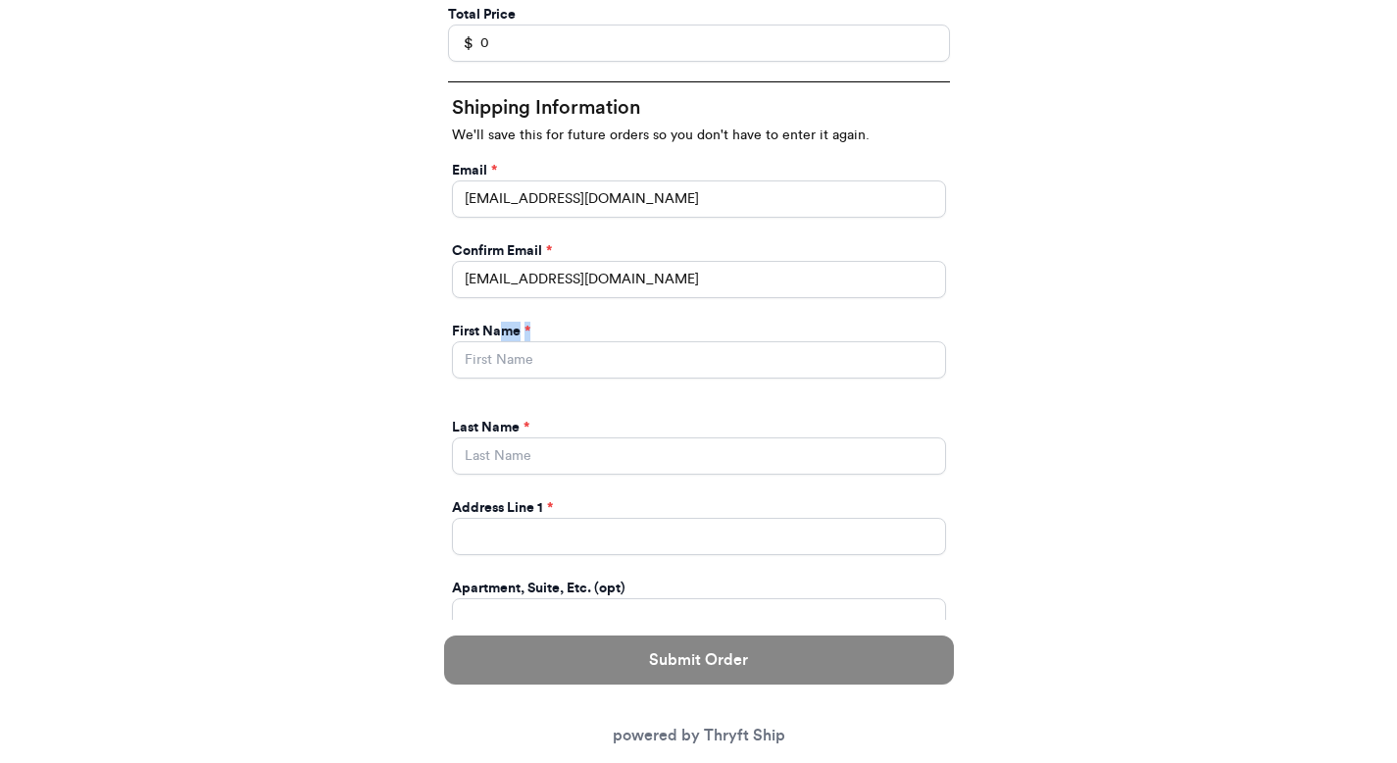
drag, startPoint x: 500, startPoint y: 334, endPoint x: 498, endPoint y: 353, distance: 18.7
click at [499, 344] on div "First Name *" at bounding box center [699, 350] width 494 height 57
click at [498, 355] on input "Instagram Handle *" at bounding box center [699, 359] width 494 height 37
type input "Valeria"
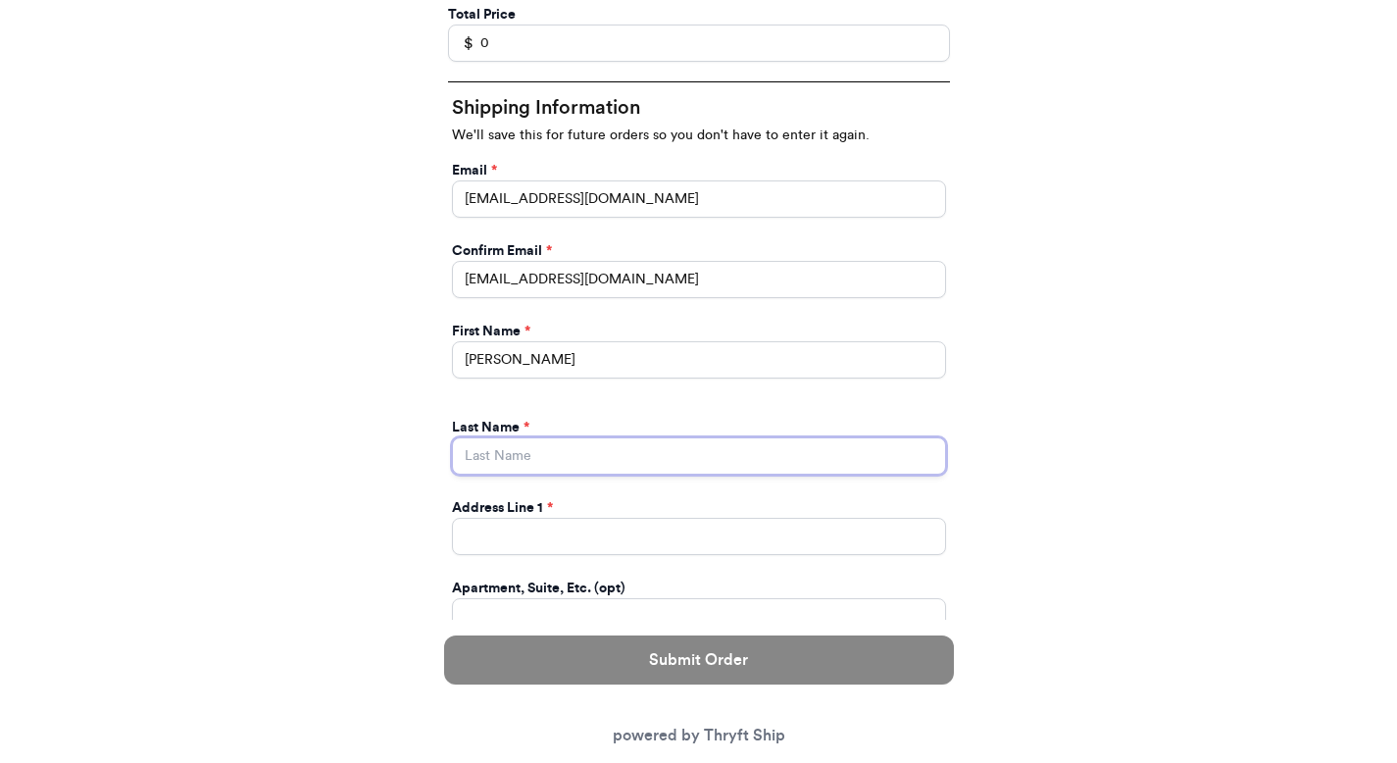
type input "Brenner"
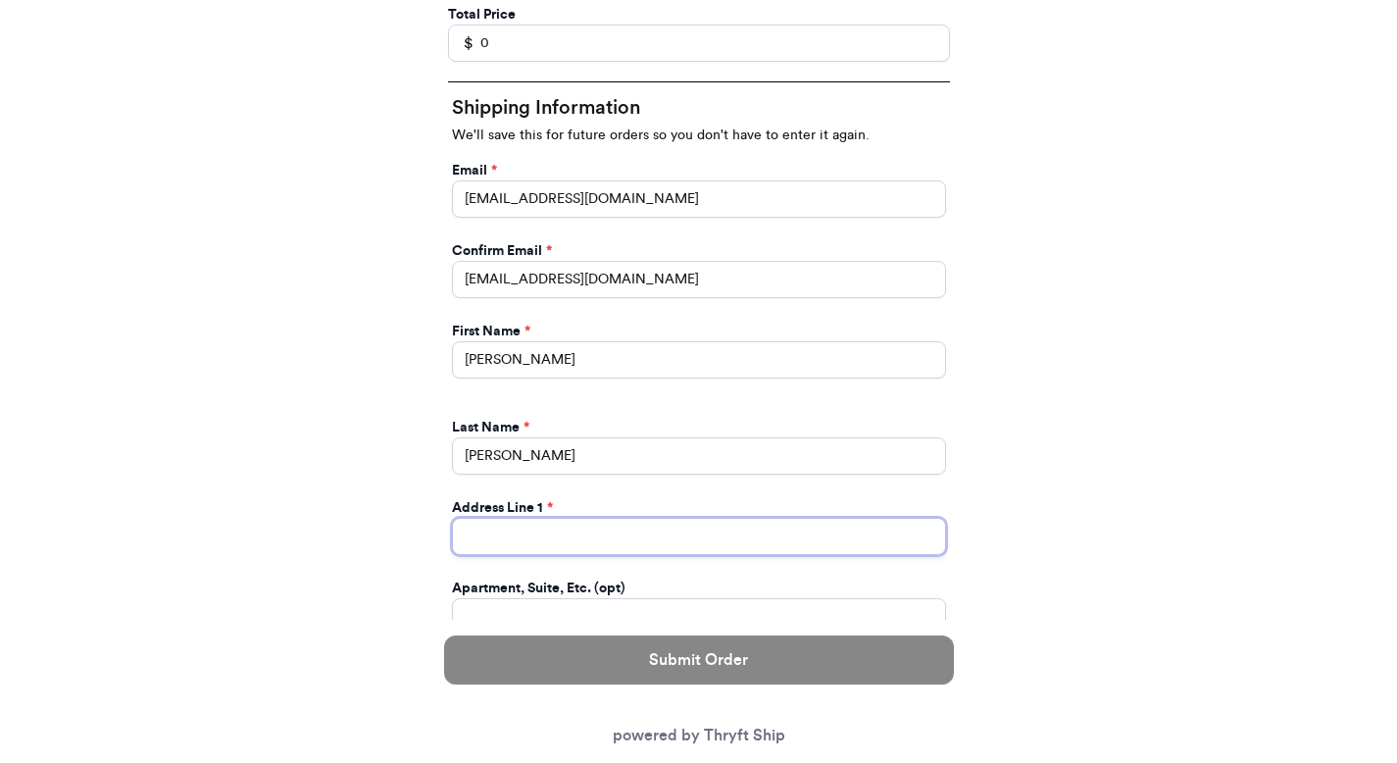
type input "269 hull street"
type input "apt 211"
select select "GA"
type input "[GEOGRAPHIC_DATA]"
type input "30601"
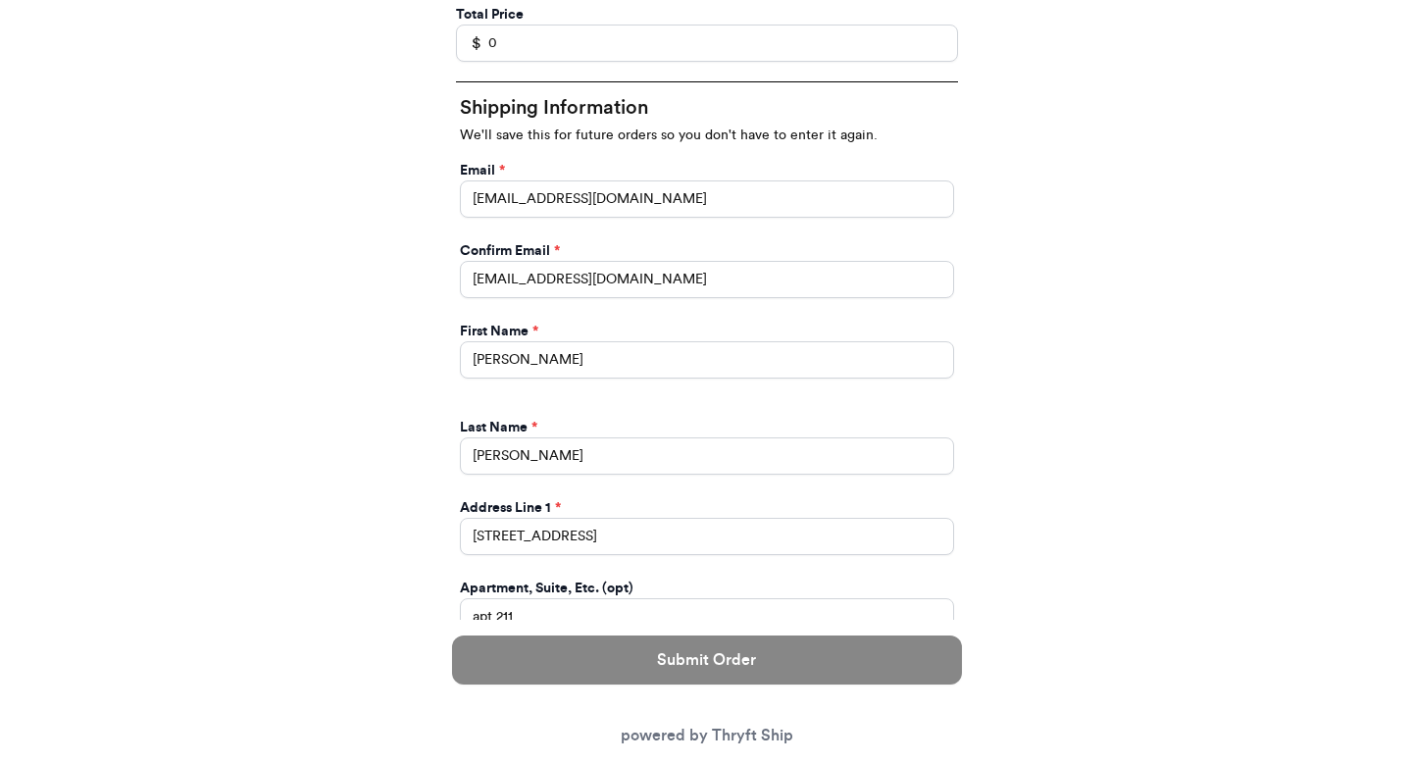
scroll to position [1013, 0]
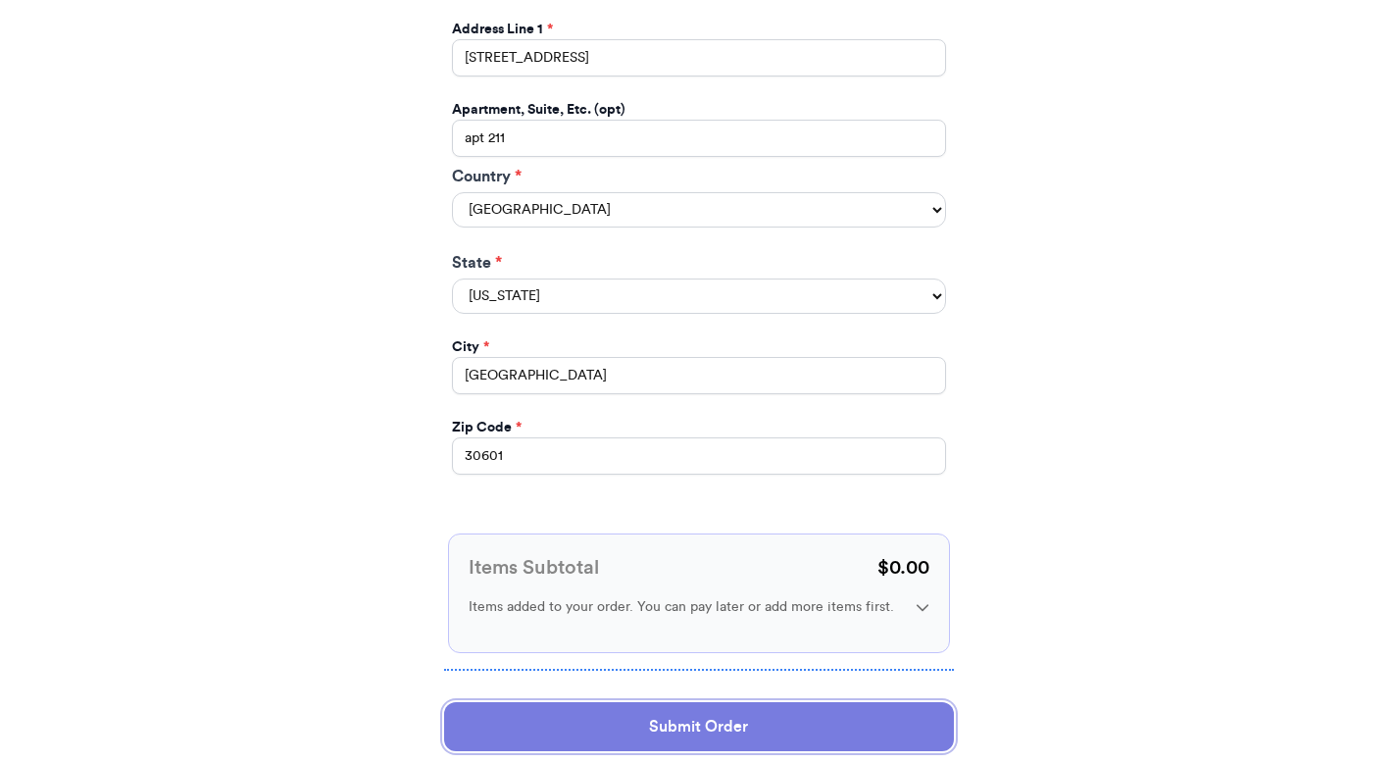
click at [570, 724] on button "Submit Order" at bounding box center [699, 726] width 510 height 49
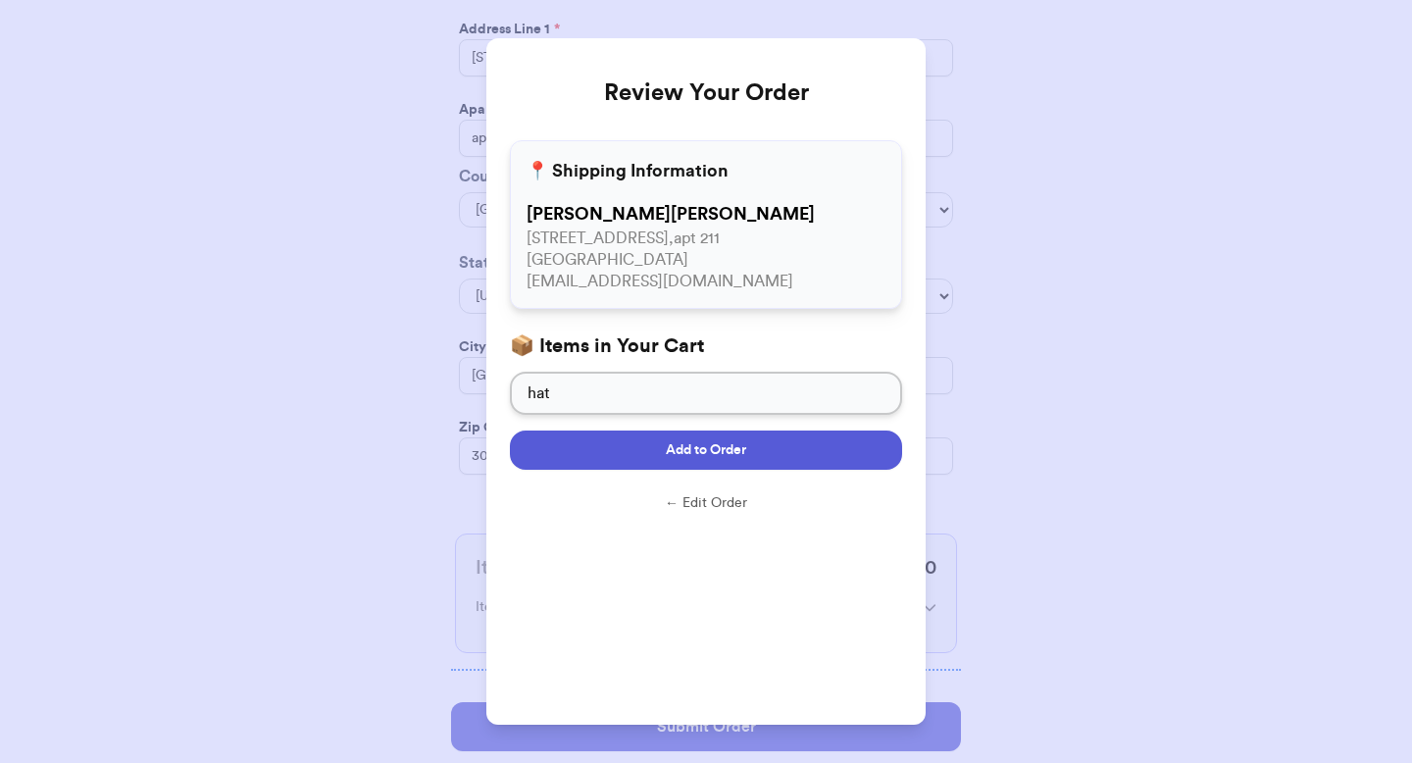
click at [592, 442] on button "Add to Order" at bounding box center [706, 449] width 392 height 39
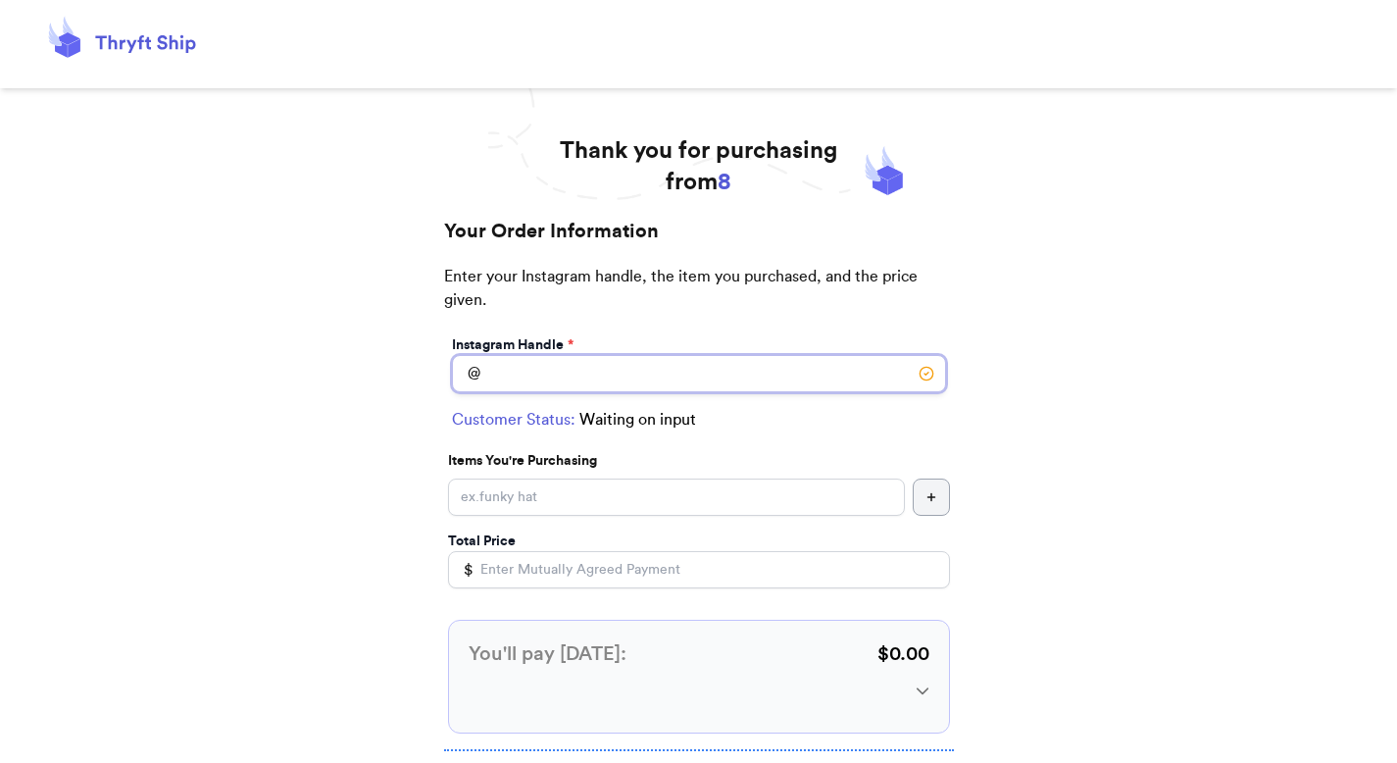
click at [562, 389] on input "Instagram Handle *" at bounding box center [699, 373] width 494 height 37
type input "new"
select select "GA"
type input "[GEOGRAPHIC_DATA]"
type input "30601"
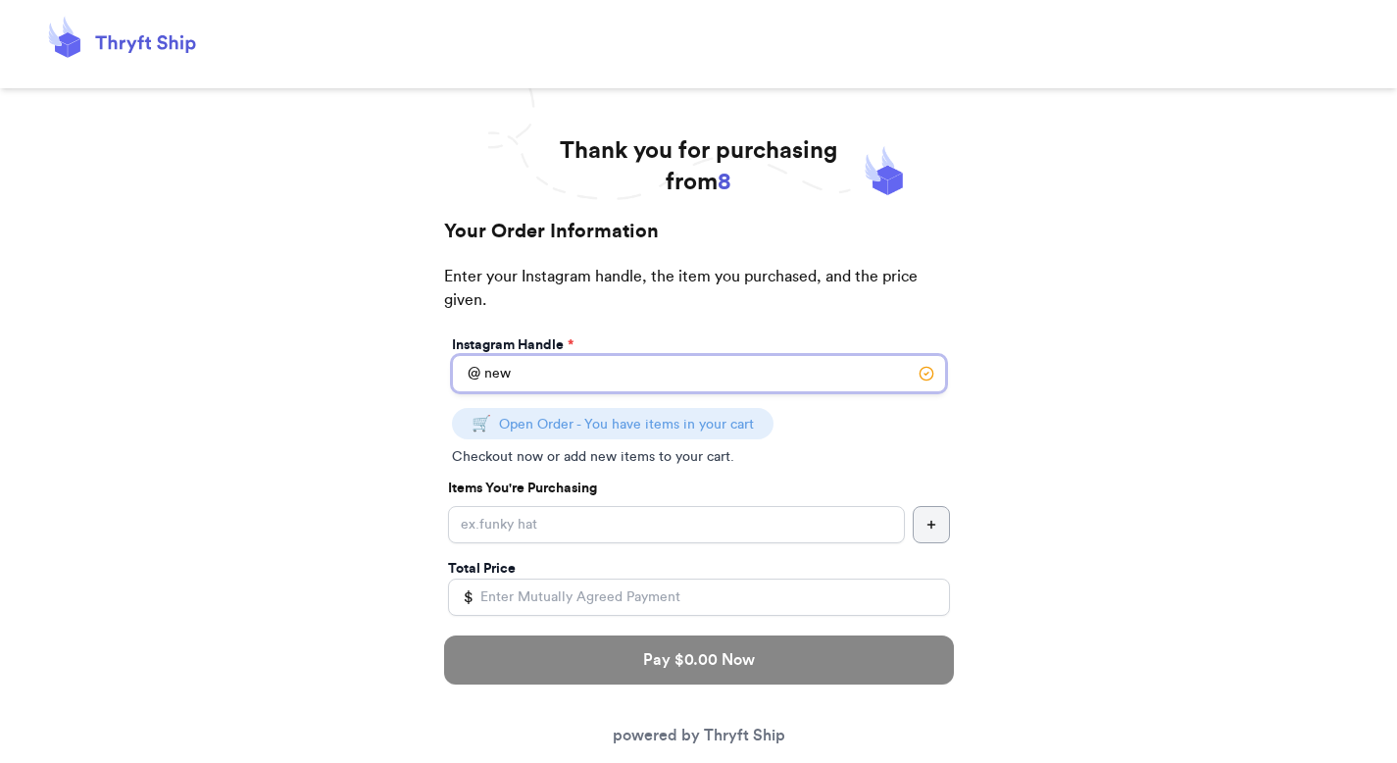
type input "new"
click at [542, 511] on input "Instagram Handle *" at bounding box center [676, 524] width 457 height 37
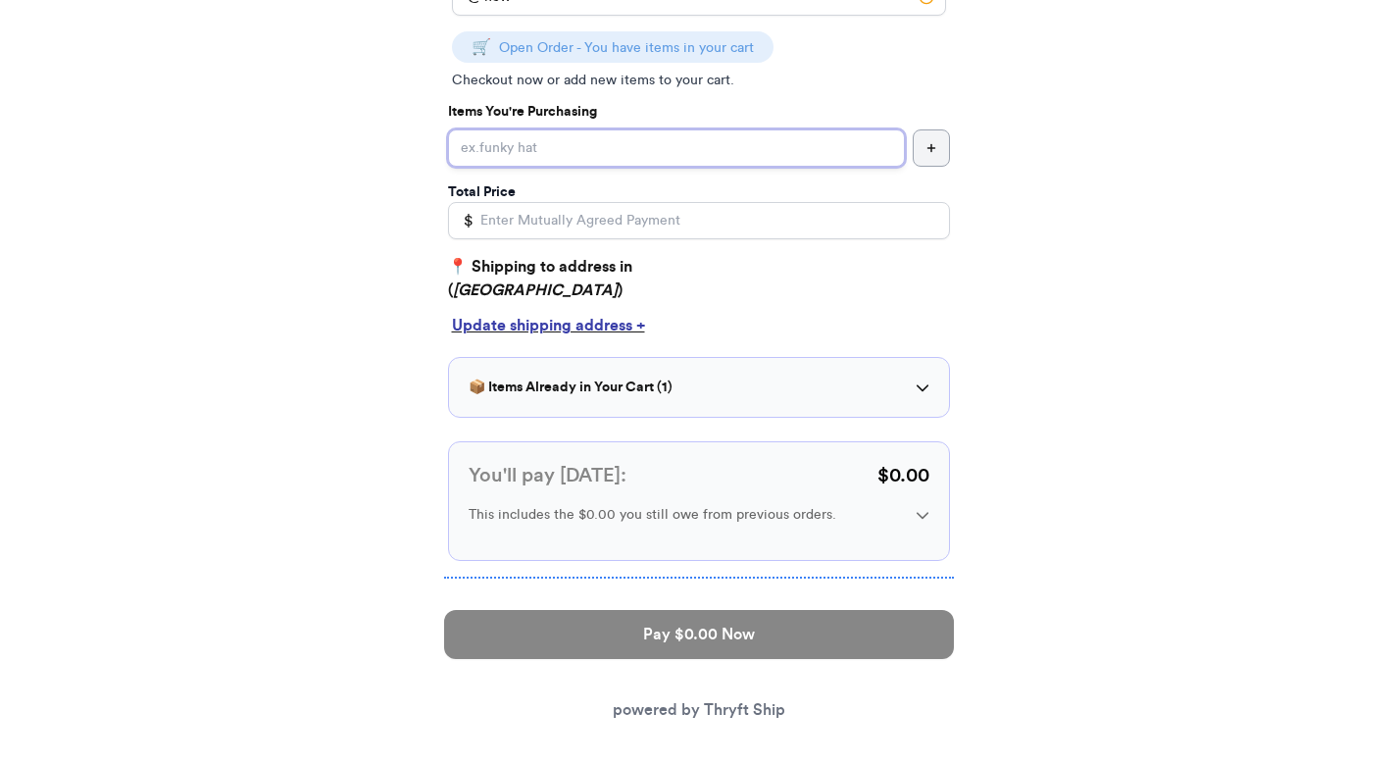
scroll to position [358, 0]
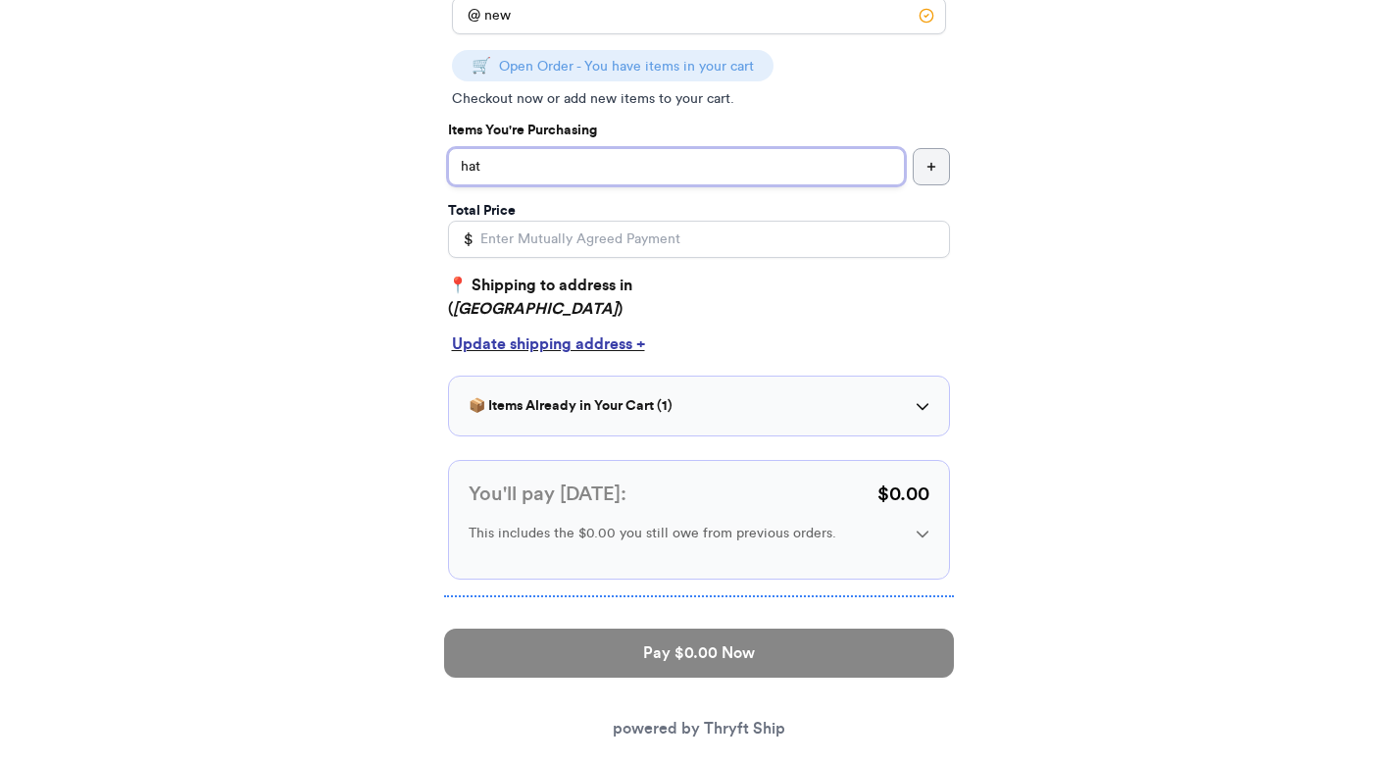
type input "hat"
click at [625, 239] on input "Total Price" at bounding box center [699, 239] width 502 height 37
type input "3"
type input "0"
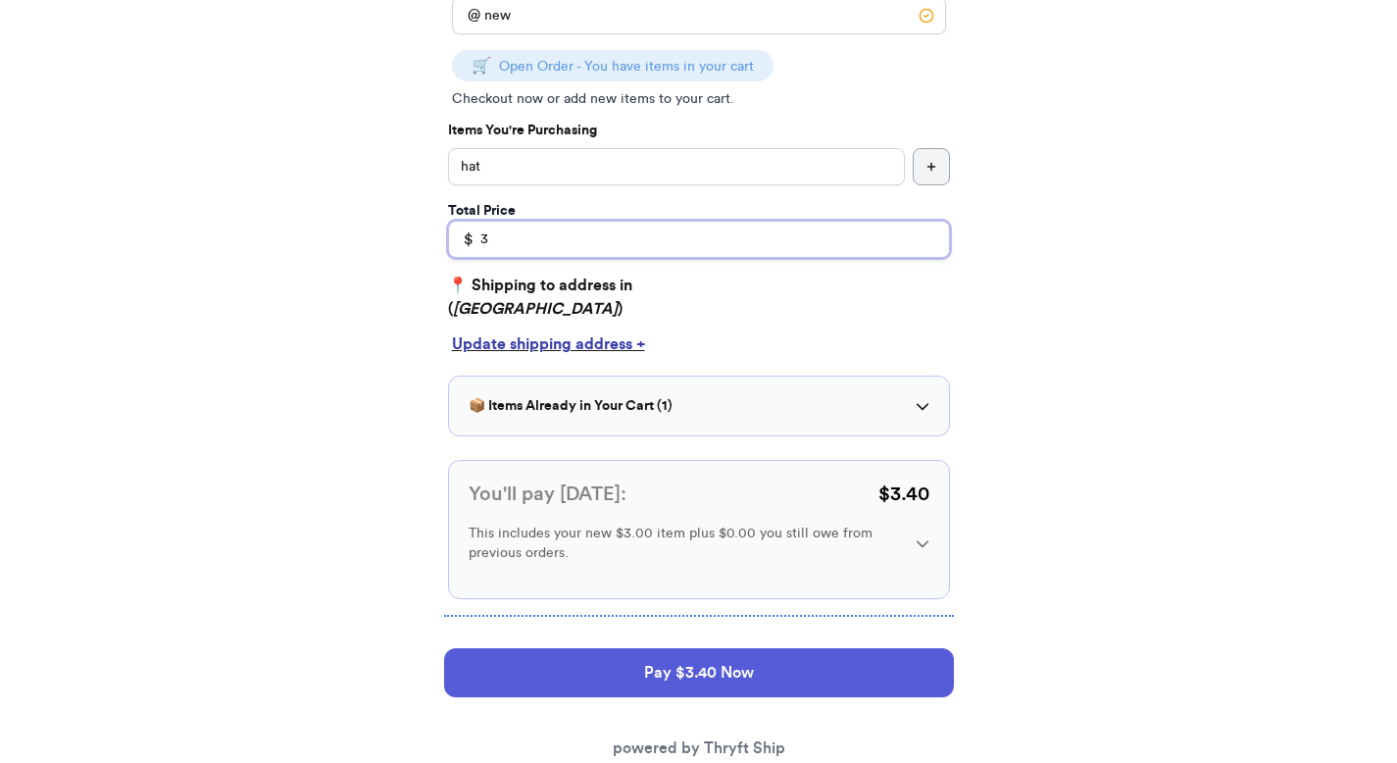
type input "3"
click at [887, 290] on p "📍 Shipping to address in ( [GEOGRAPHIC_DATA] )" at bounding box center [699, 297] width 502 height 47
